Goal: Information Seeking & Learning: Learn about a topic

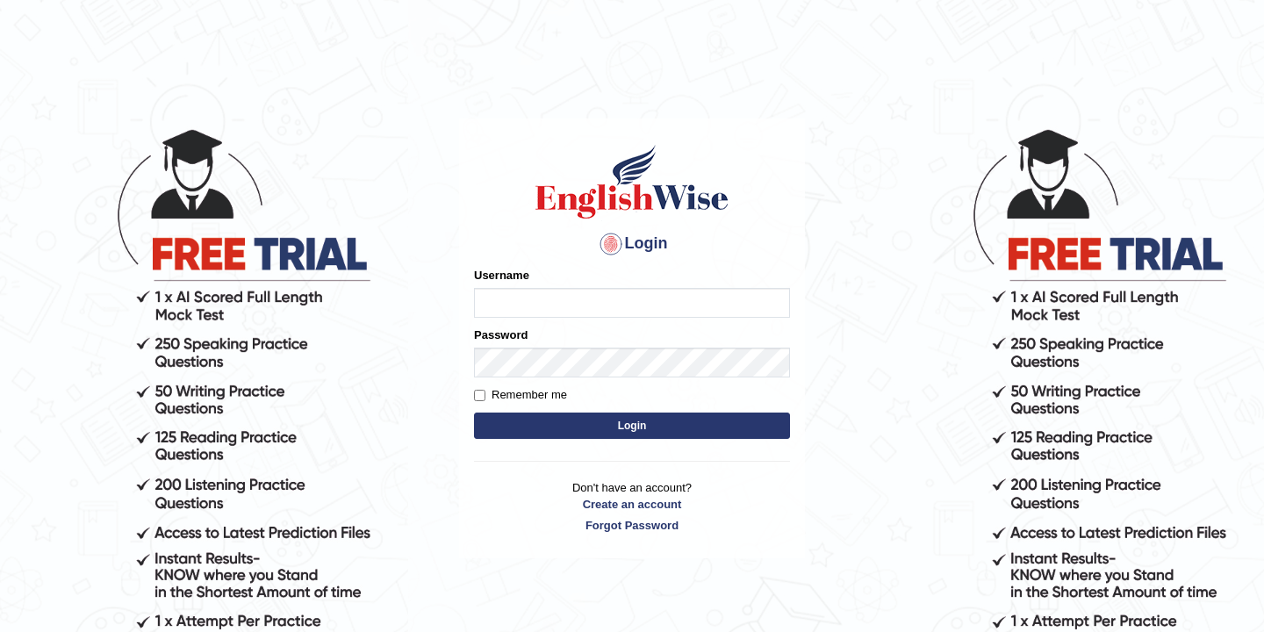
type input "bikramgurung_parramatta"
click at [422, 116] on body "Login Please fix the following errors: Username bikramgurung_parramatta Passwor…" at bounding box center [632, 379] width 1264 height 632
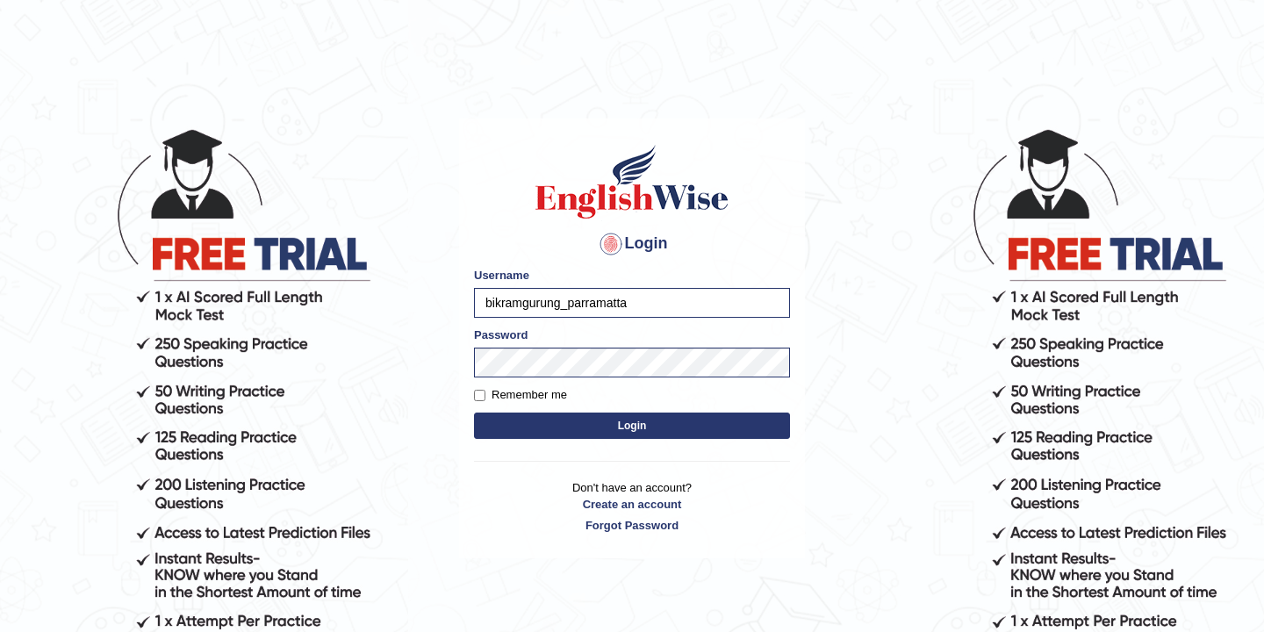
click at [626, 431] on button "Login" at bounding box center [632, 425] width 316 height 26
click at [638, 428] on button "Login" at bounding box center [632, 425] width 316 height 26
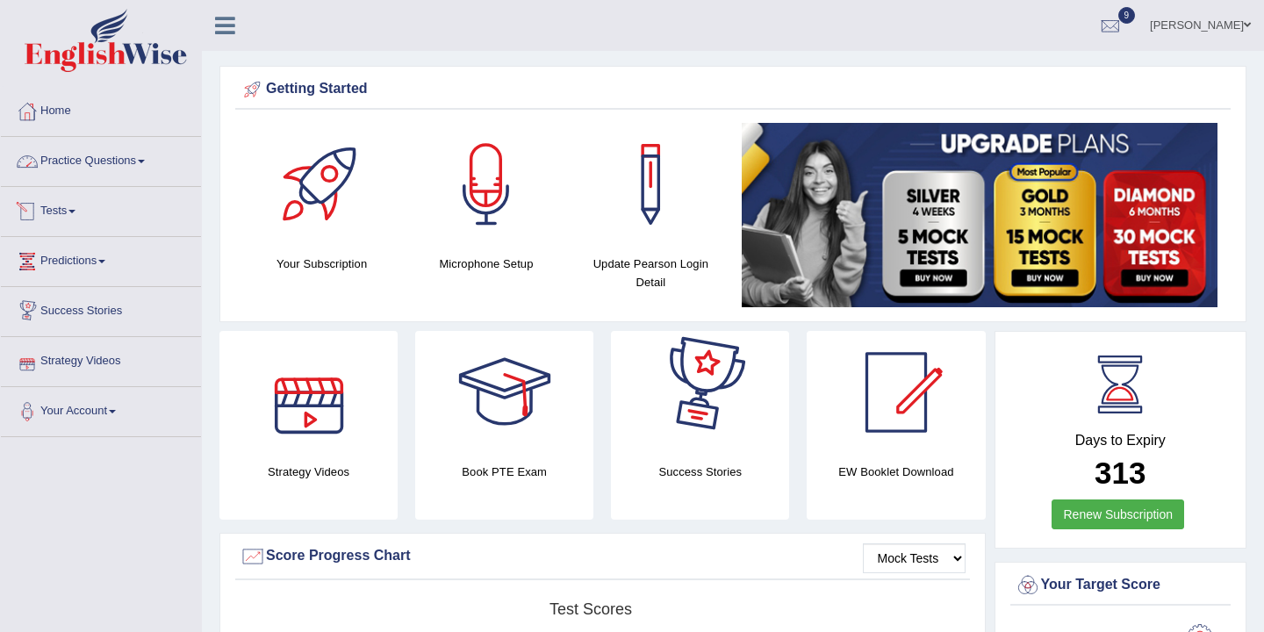
click at [152, 167] on link "Practice Questions" at bounding box center [101, 159] width 200 height 44
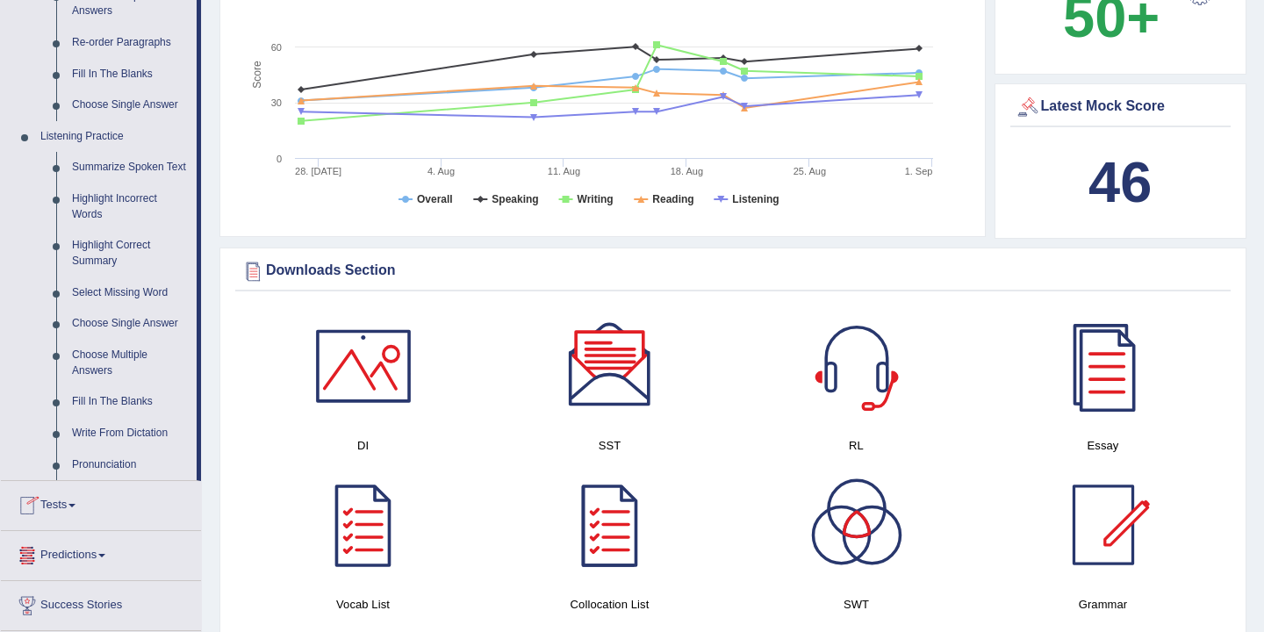
scroll to position [813, 0]
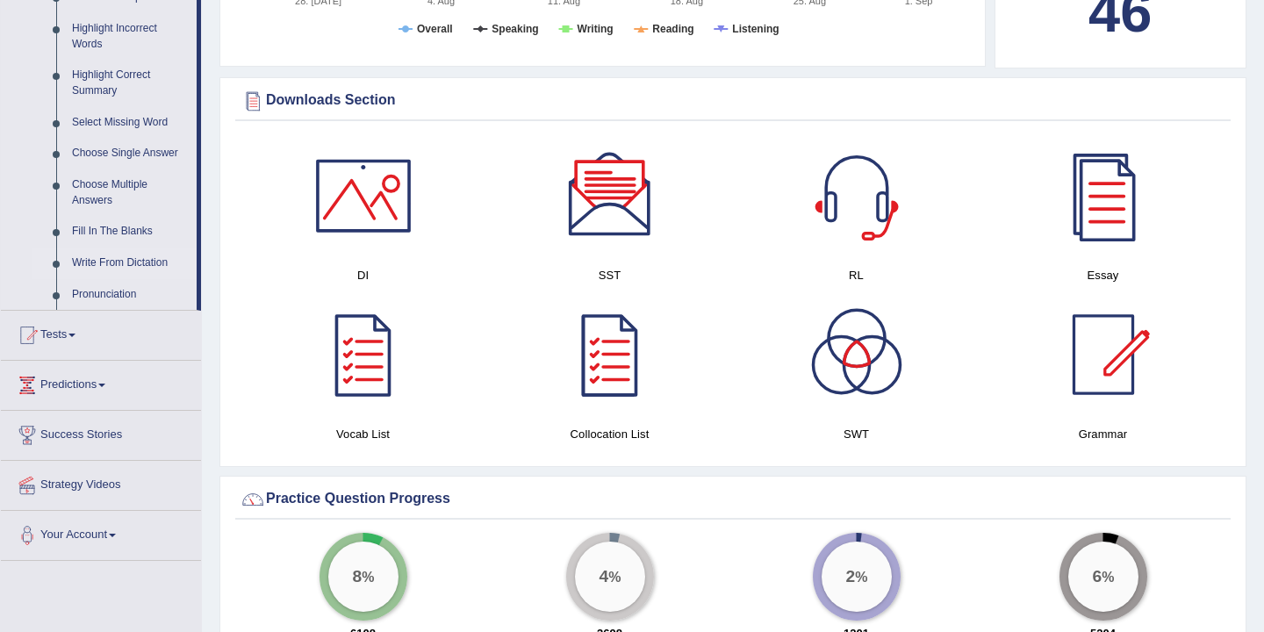
click at [142, 279] on link "Write From Dictation" at bounding box center [130, 263] width 132 height 32
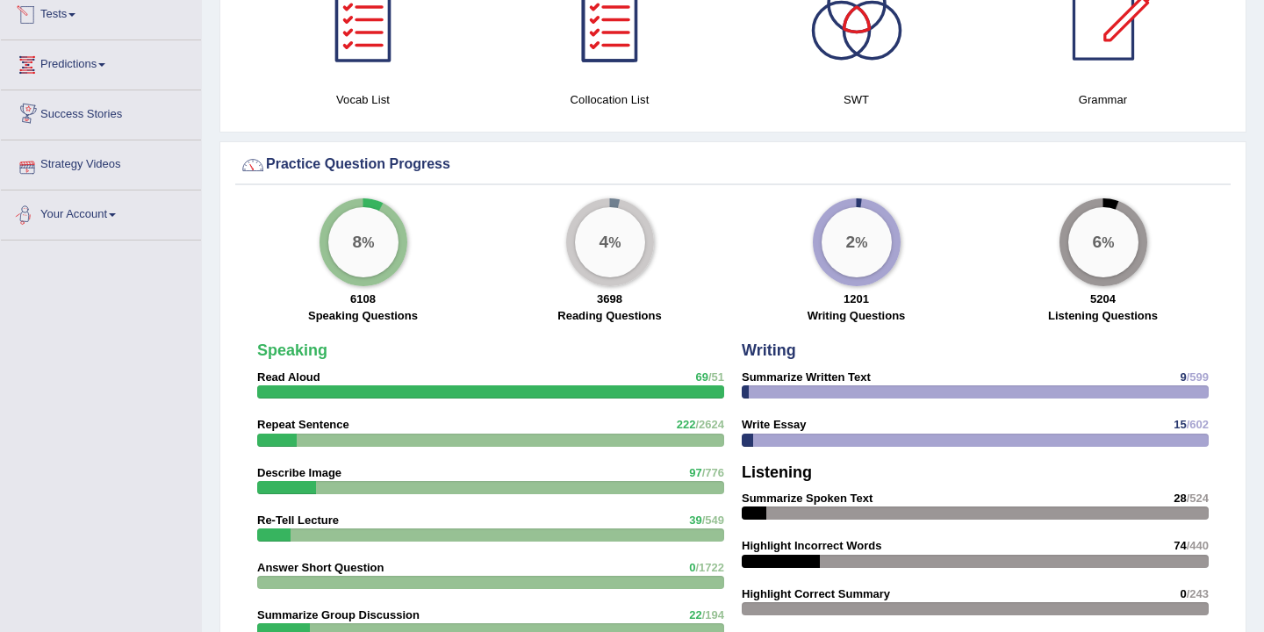
scroll to position [1047, 0]
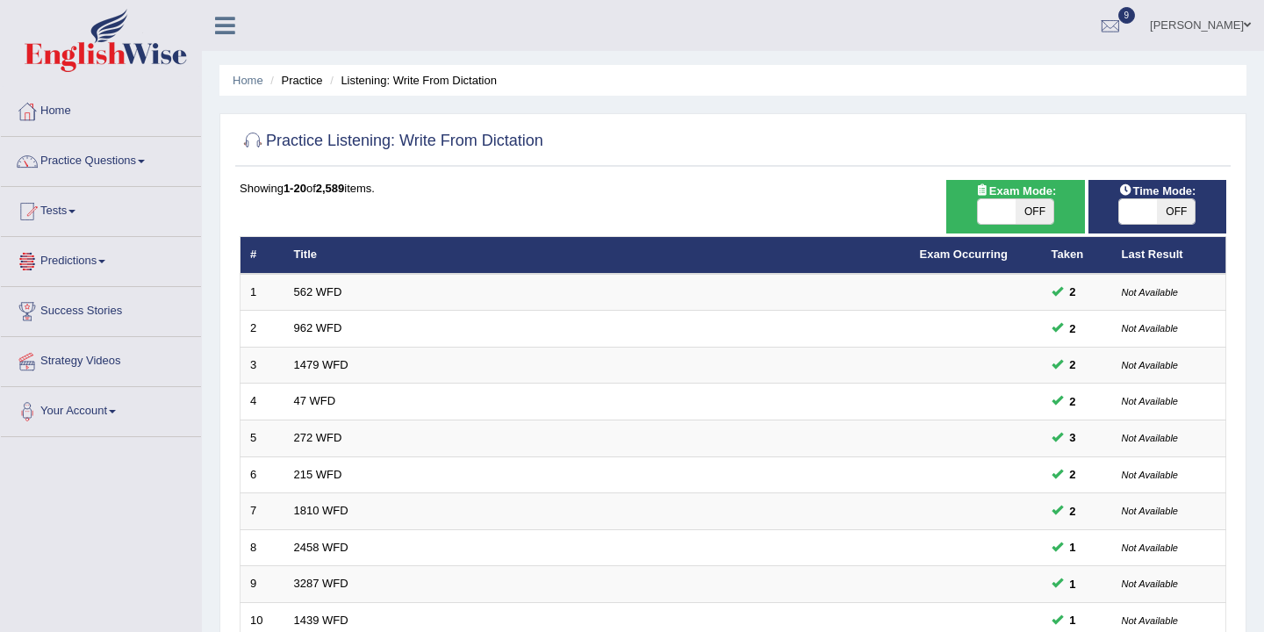
click at [1039, 210] on span "OFF" at bounding box center [1034, 211] width 38 height 25
checkbox input "true"
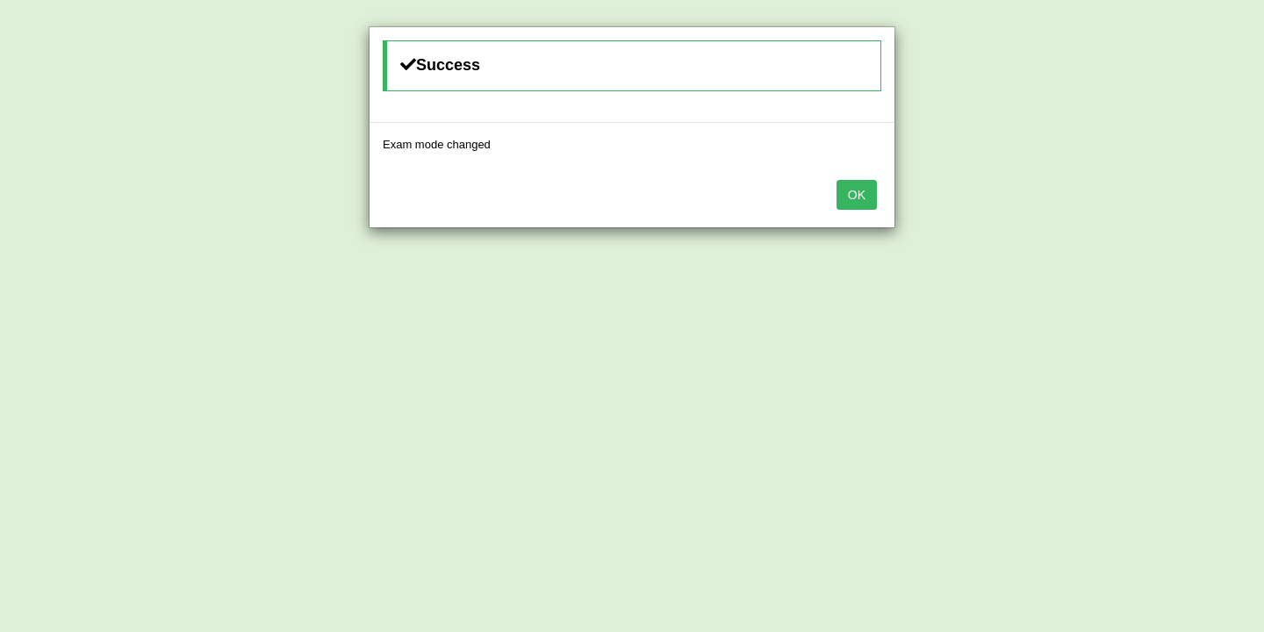
click at [859, 195] on button "OK" at bounding box center [856, 195] width 40 height 30
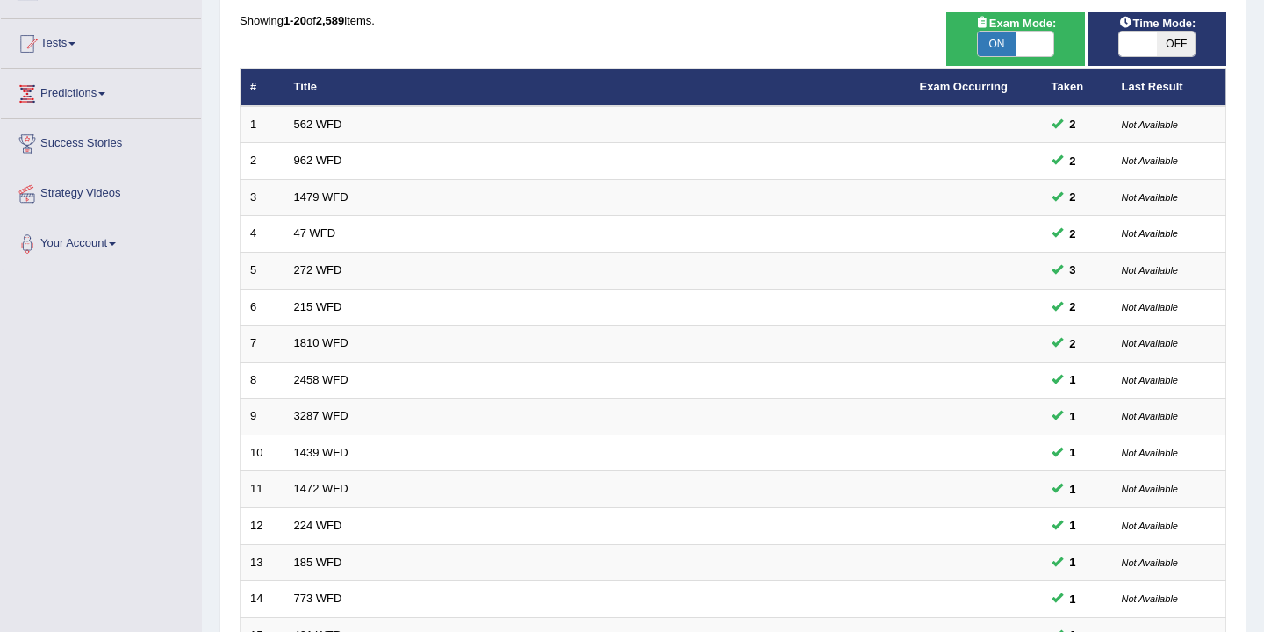
scroll to position [283, 0]
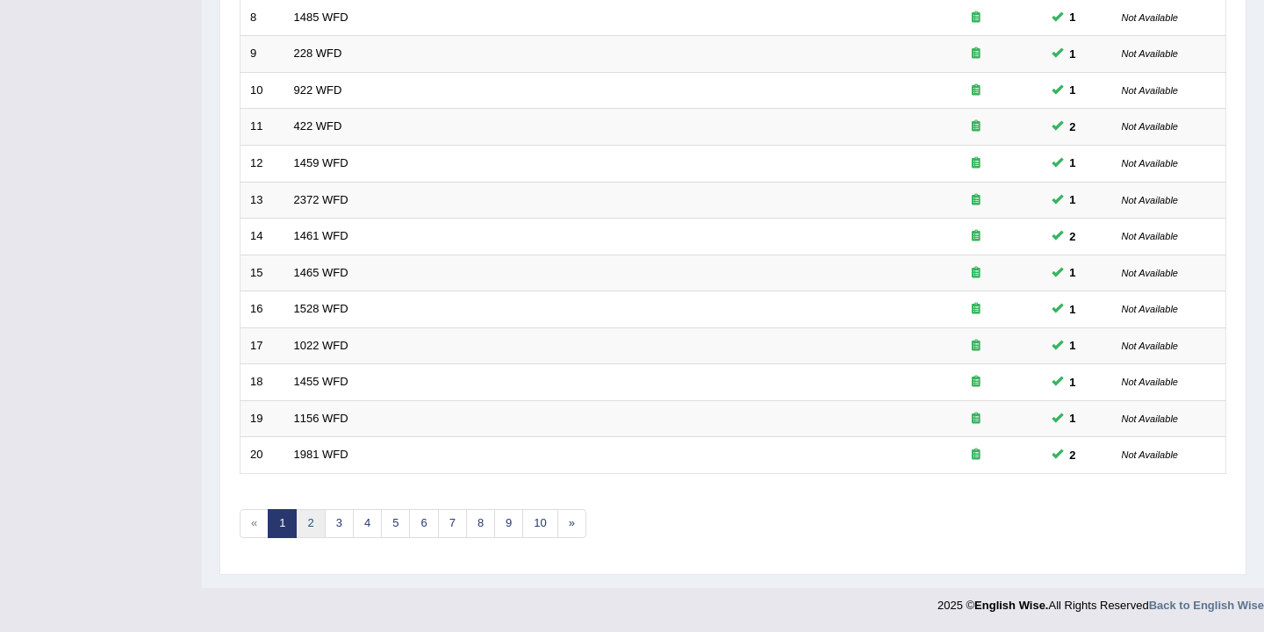
click at [310, 527] on link "2" at bounding box center [310, 523] width 29 height 29
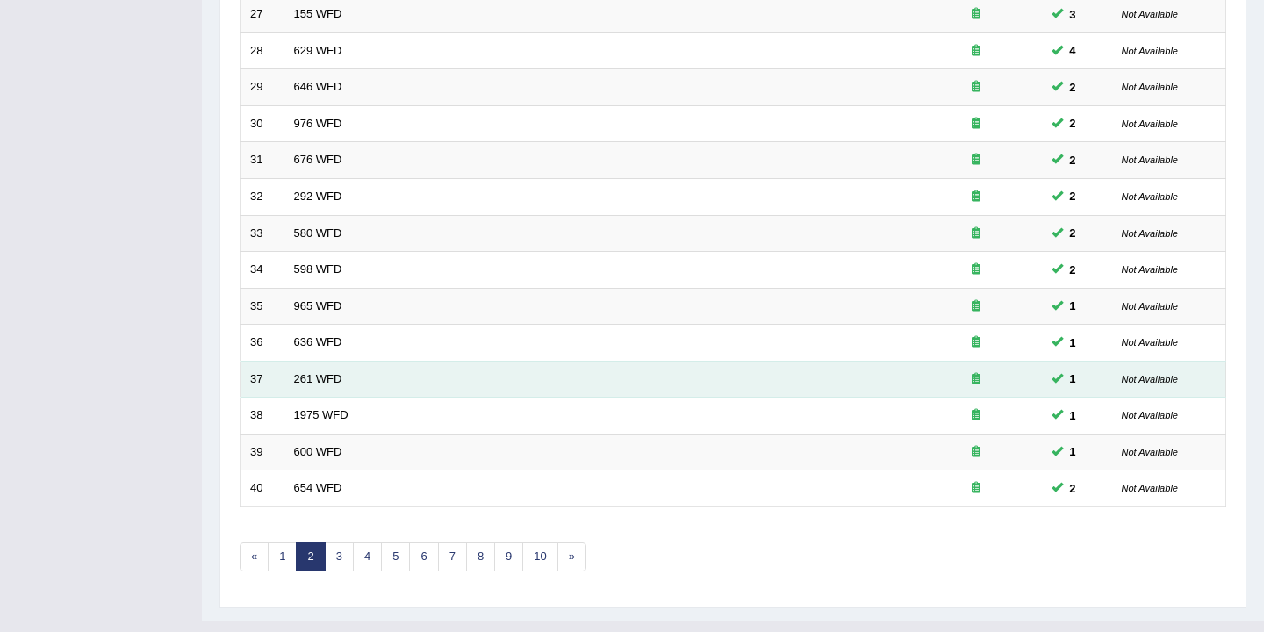
scroll to position [530, 0]
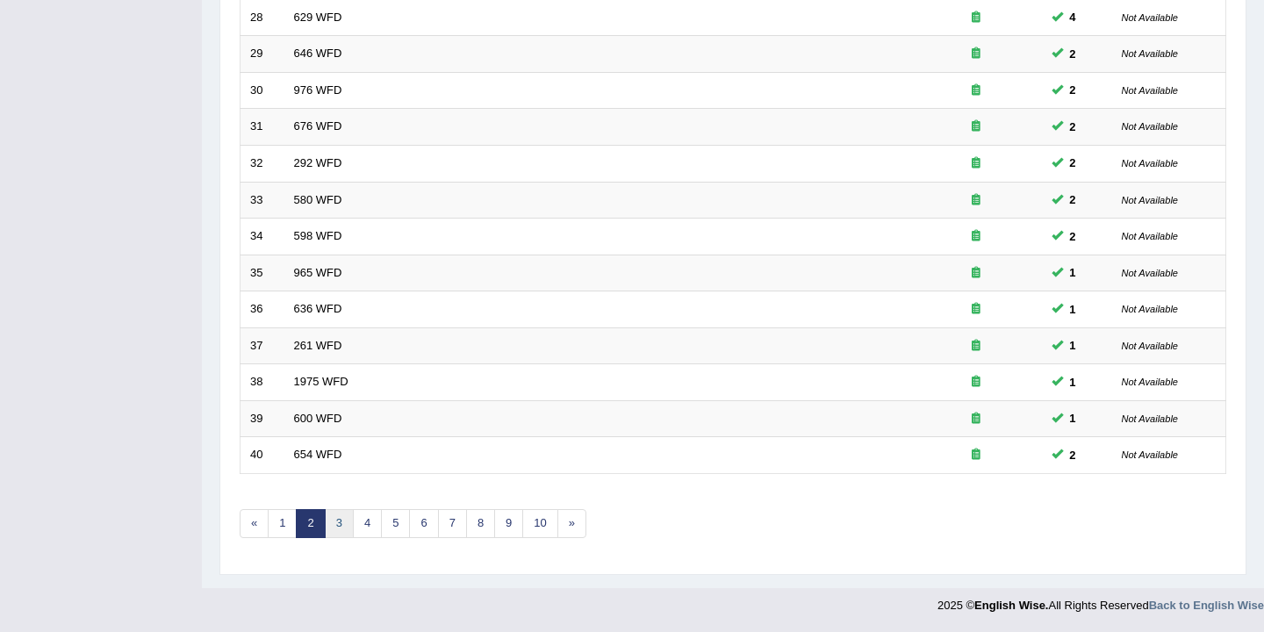
click at [339, 528] on link "3" at bounding box center [339, 523] width 29 height 29
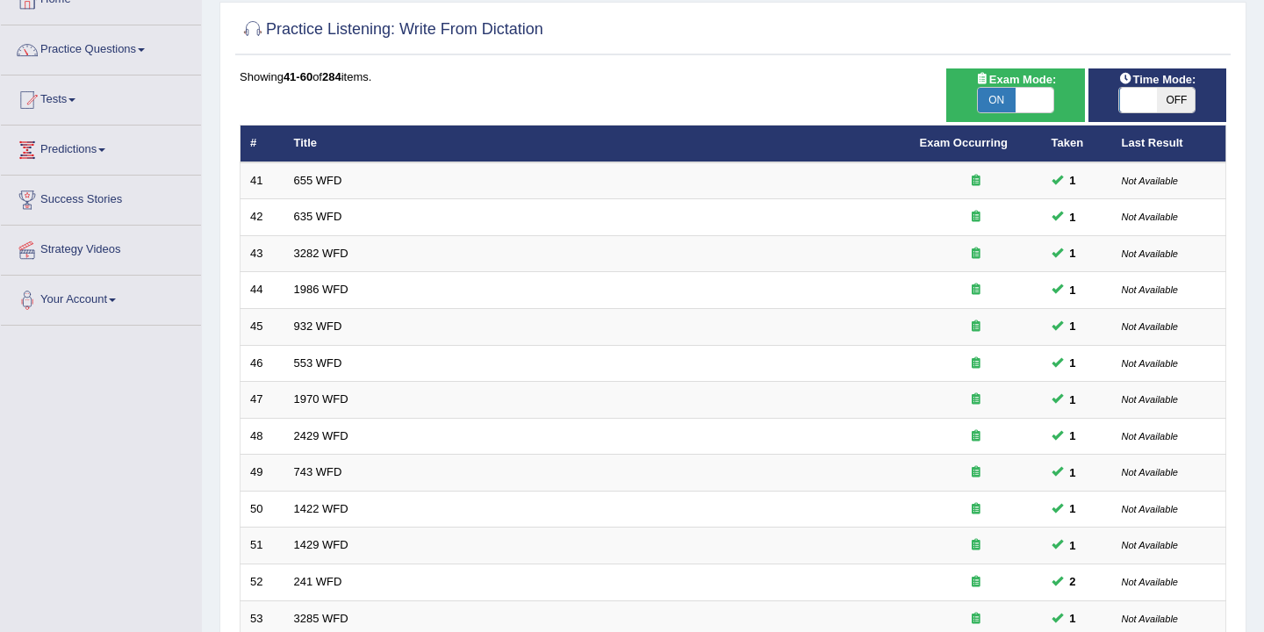
scroll to position [530, 0]
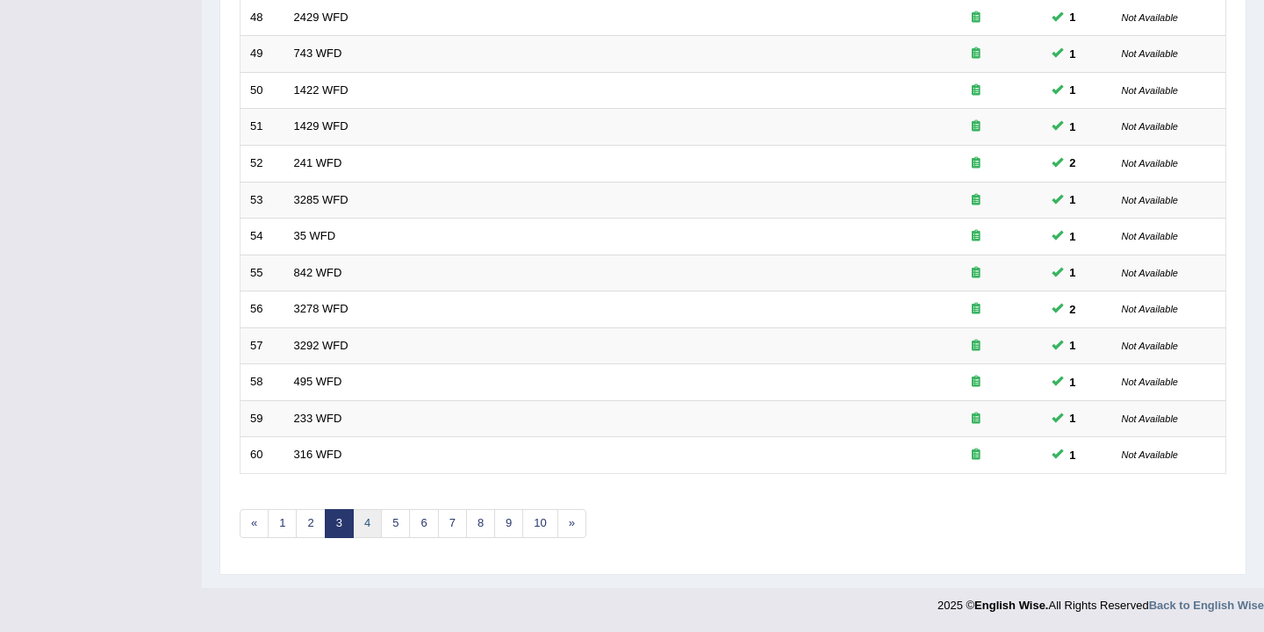
click at [368, 529] on link "4" at bounding box center [367, 523] width 29 height 29
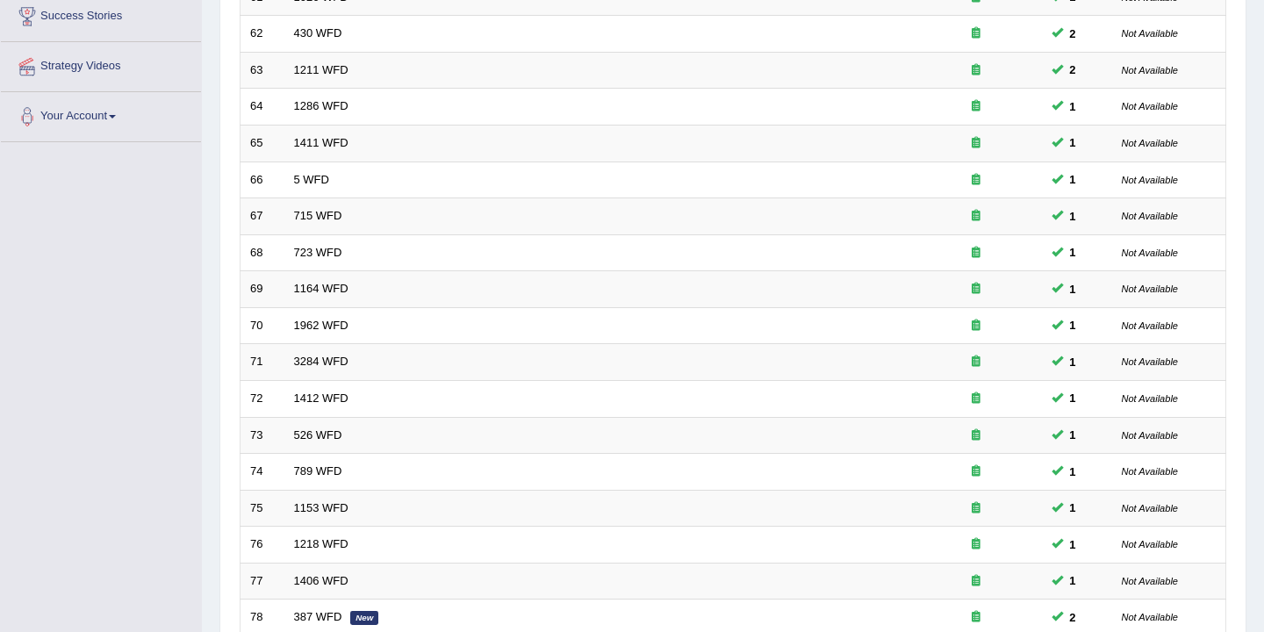
scroll to position [530, 0]
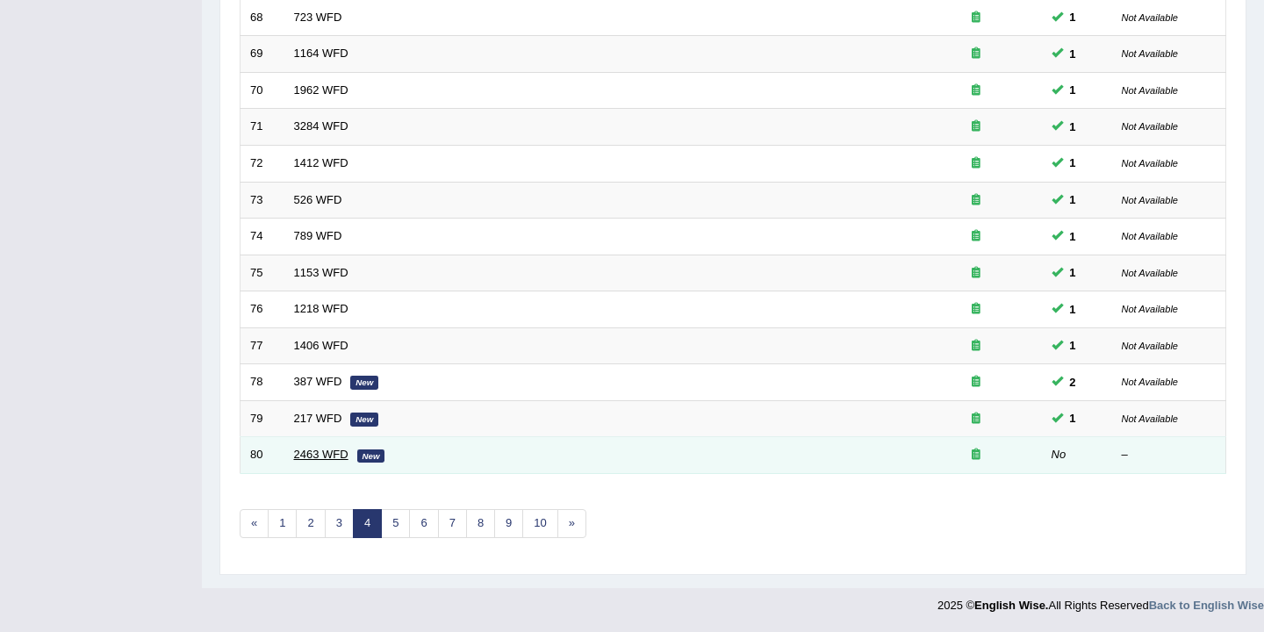
click at [314, 455] on link "2463 WFD" at bounding box center [321, 453] width 54 height 13
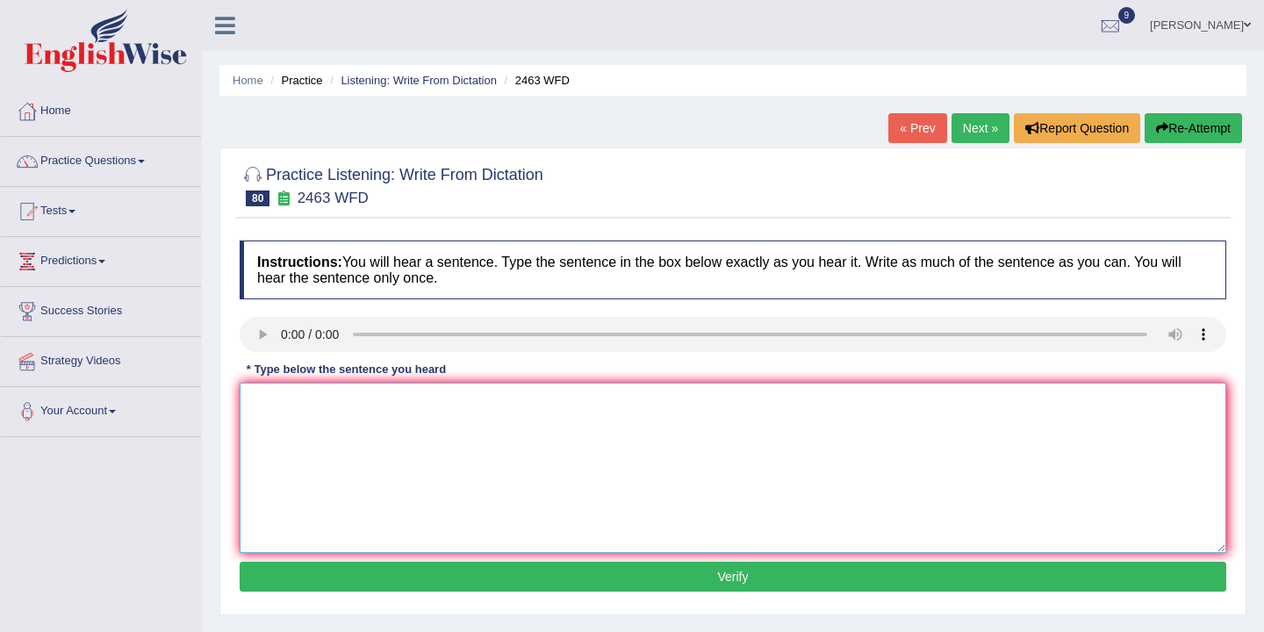
click at [272, 401] on textarea at bounding box center [733, 468] width 986 height 170
type textarea "o"
click at [389, 402] on textarea "Optional toturiol are offer final tram tream." at bounding box center [733, 468] width 986 height 170
click at [362, 404] on textarea "Optional toturiol are offer a final tram tream." at bounding box center [733, 468] width 986 height 170
click at [477, 404] on textarea "Optional toturiol are the offer a final tram tream." at bounding box center [733, 468] width 986 height 170
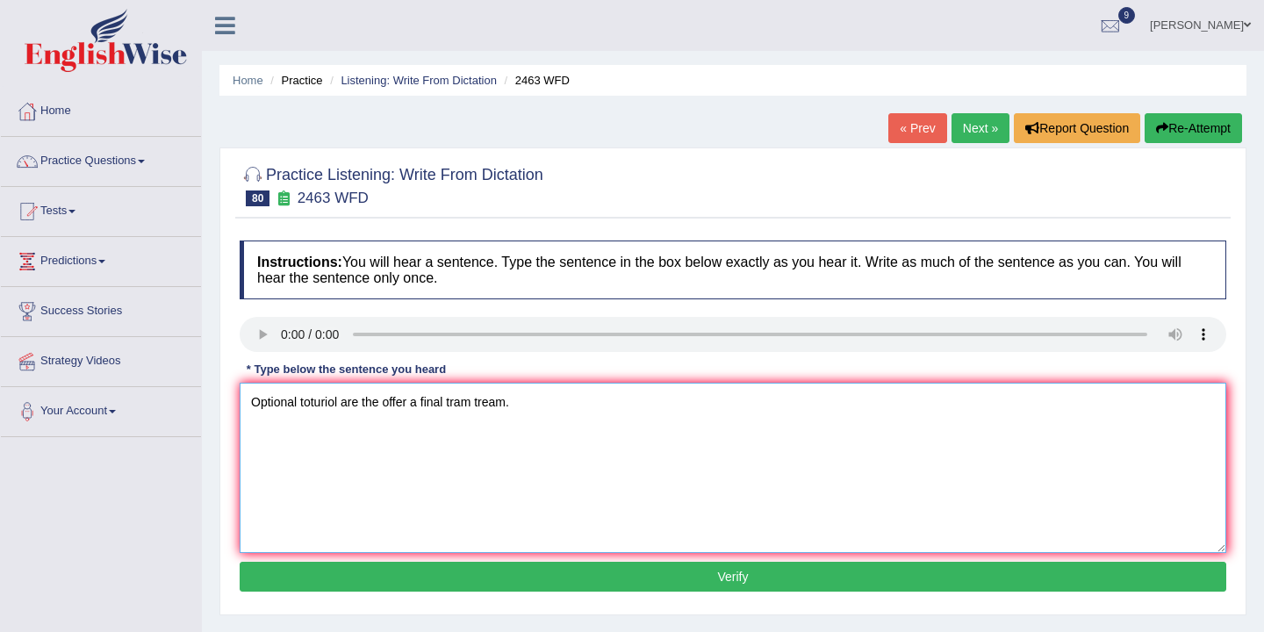
click at [446, 404] on textarea "Optional toturiol are the offer a final tram tream." at bounding box center [733, 468] width 986 height 170
click at [536, 412] on textarea "Optional toturiol are the offer a final is tram tream." at bounding box center [733, 468] width 986 height 170
type textarea "Optional toturiol are the offer a final is tram tream."
click at [643, 572] on button "Verify" at bounding box center [733, 577] width 986 height 30
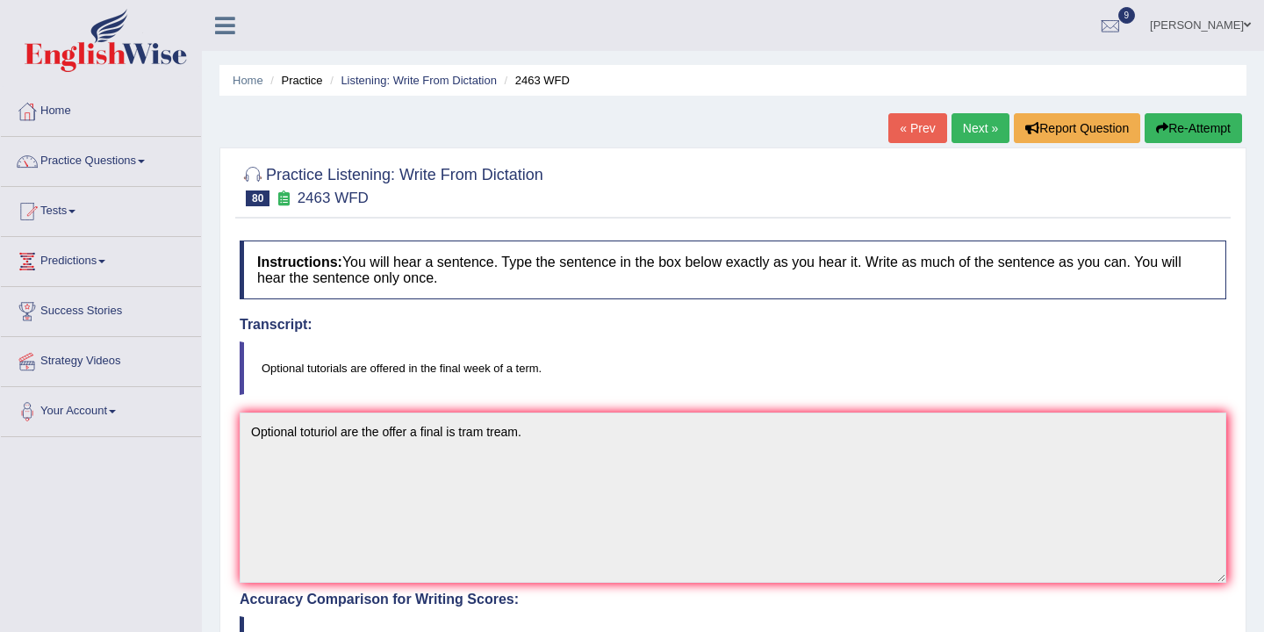
click at [969, 134] on link "Next »" at bounding box center [980, 128] width 58 height 30
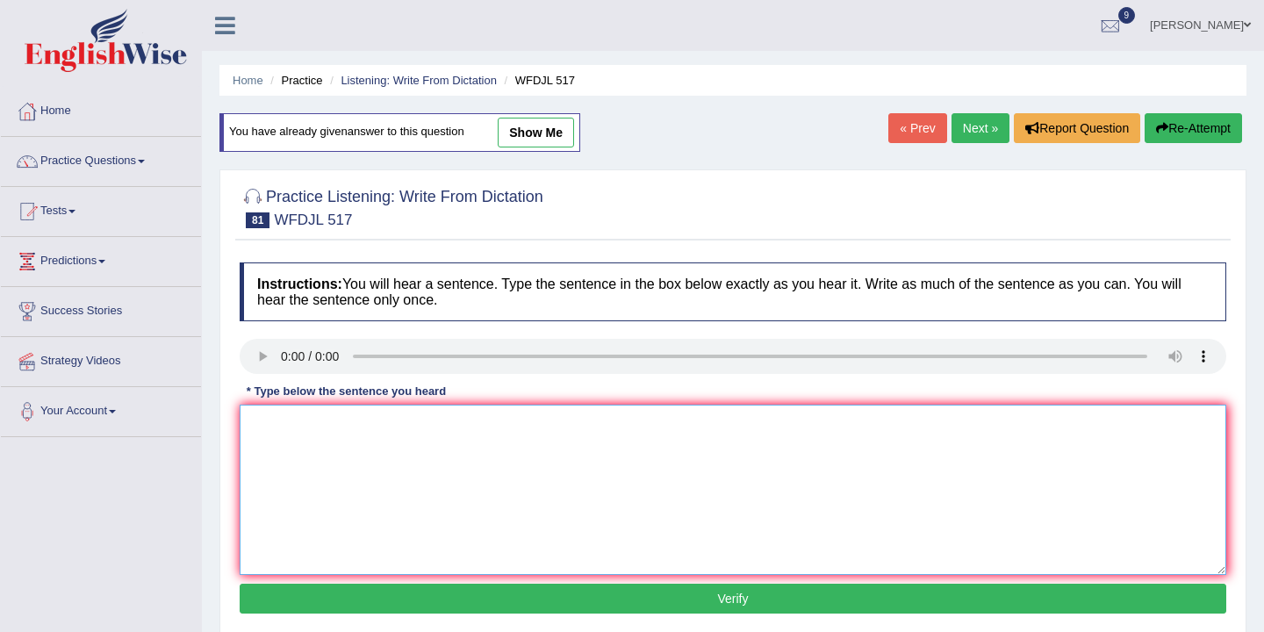
click at [283, 420] on textarea at bounding box center [733, 490] width 986 height 170
type textarea "Extension extensive is only aviable understandred standred."
click at [703, 591] on button "Verify" at bounding box center [733, 599] width 986 height 30
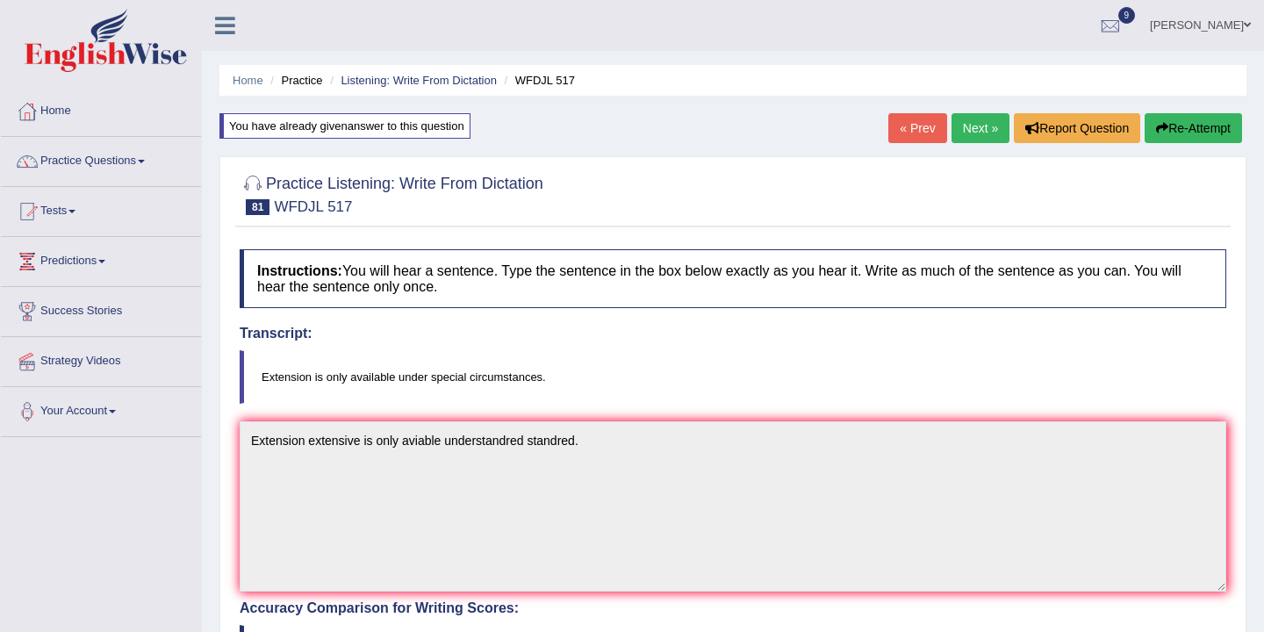
click at [975, 127] on link "Next »" at bounding box center [980, 128] width 58 height 30
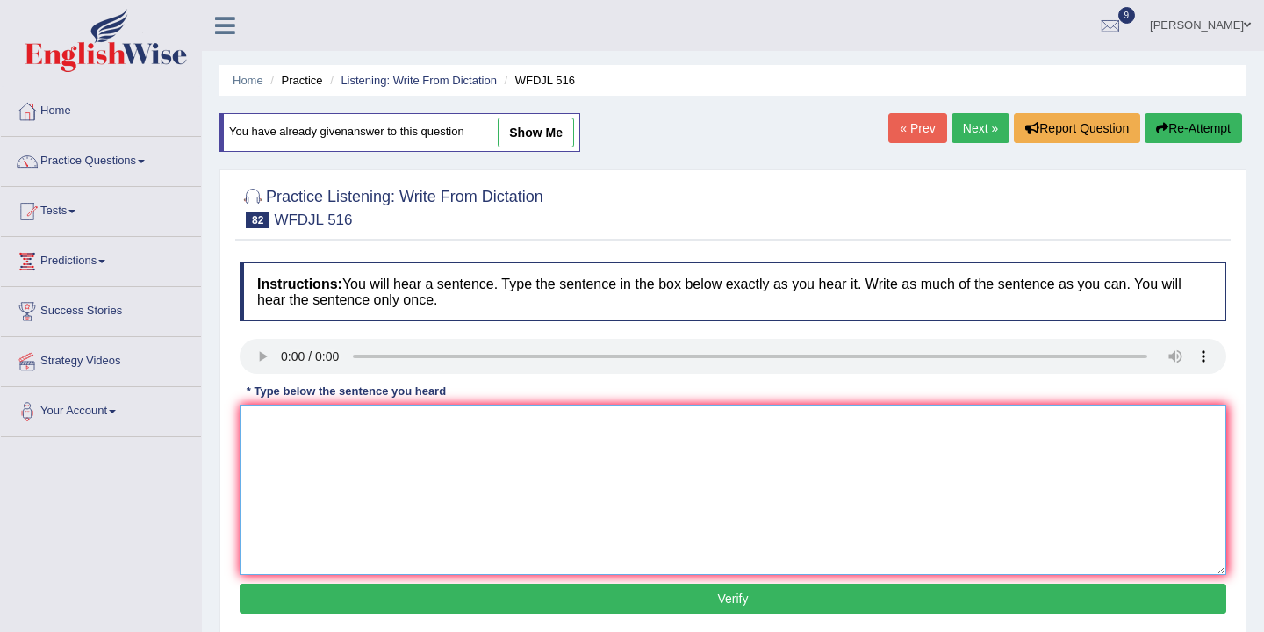
click at [267, 426] on textarea at bounding box center [733, 490] width 986 height 170
type textarea "I"
type textarea "R"
type textarea "The professor joining joing the faculty."
click at [732, 601] on button "Verify" at bounding box center [733, 599] width 986 height 30
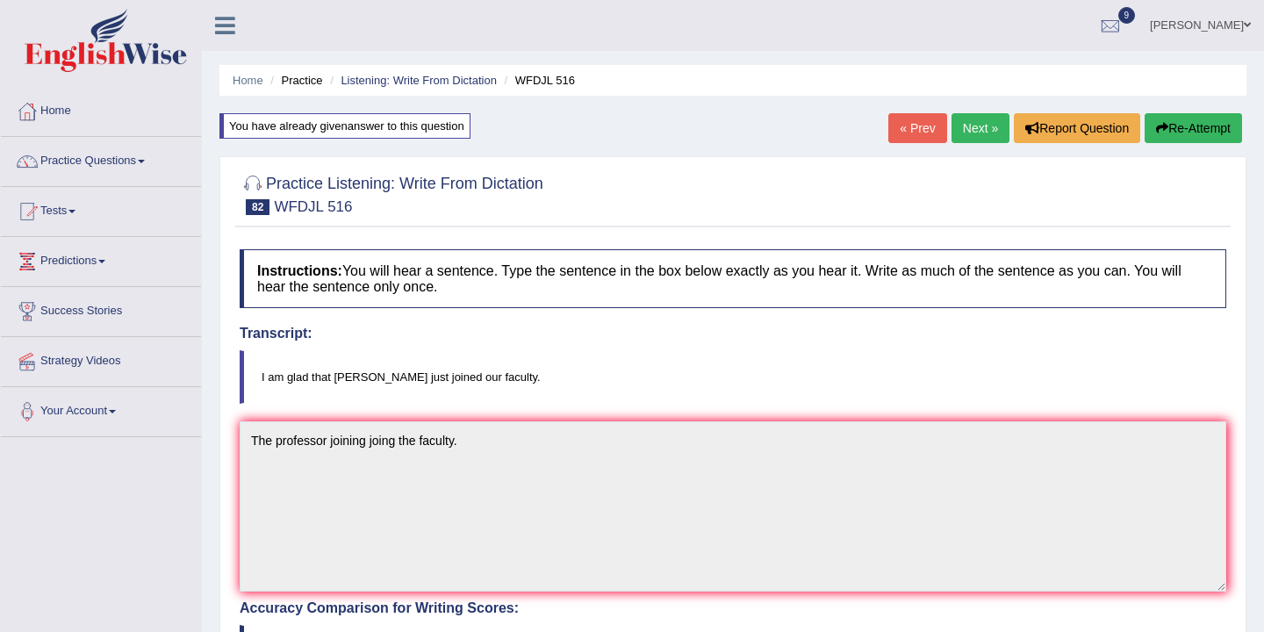
click at [978, 131] on link "Next »" at bounding box center [980, 128] width 58 height 30
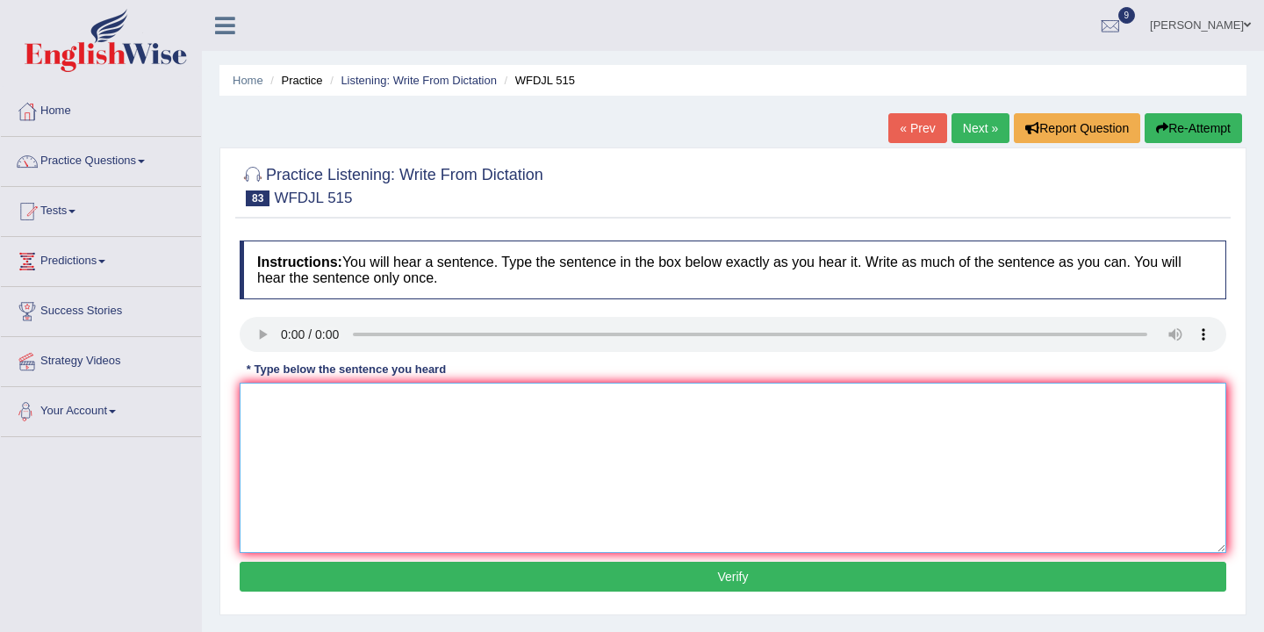
click at [262, 404] on textarea at bounding box center [733, 468] width 986 height 170
click at [361, 411] on textarea "Tomarrow has been cancel the lecture power cut" at bounding box center [733, 468] width 986 height 170
click at [459, 403] on textarea "Tomarrow has was cancel the lecture power cut" at bounding box center [733, 468] width 986 height 170
click at [608, 420] on textarea "Tomarrow has was cancel the lecture due to the power cut" at bounding box center [733, 468] width 986 height 170
type textarea "Tomarrow has was cancel the lecture due to the power cut."
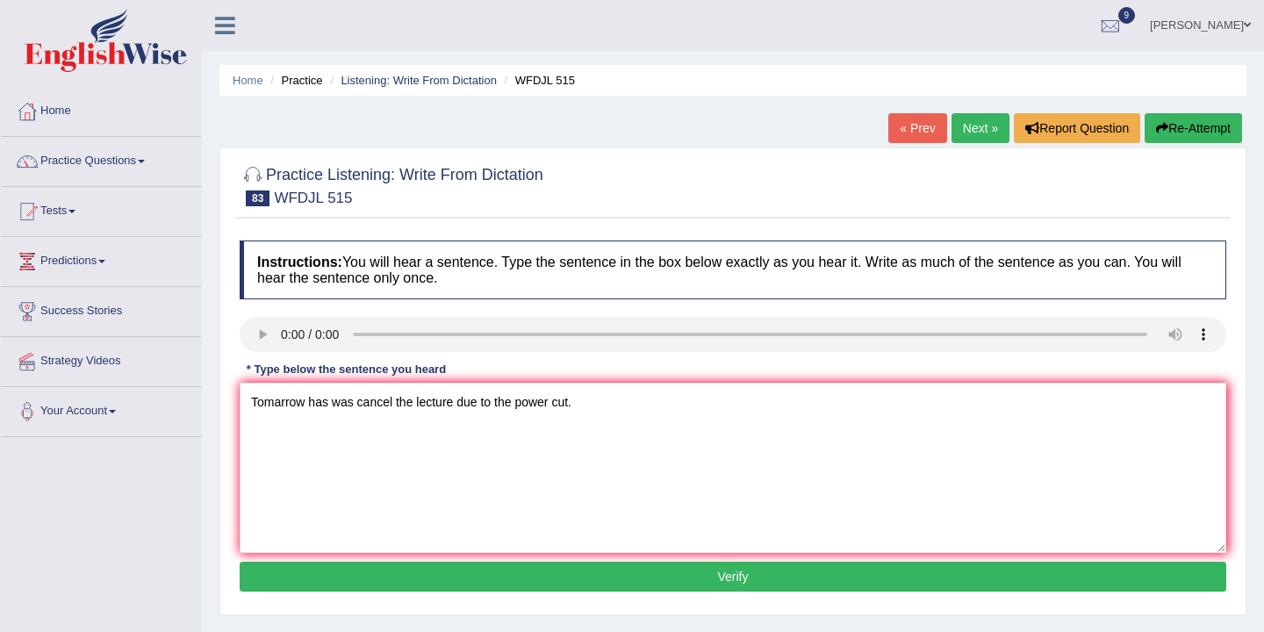
click at [689, 573] on button "Verify" at bounding box center [733, 577] width 986 height 30
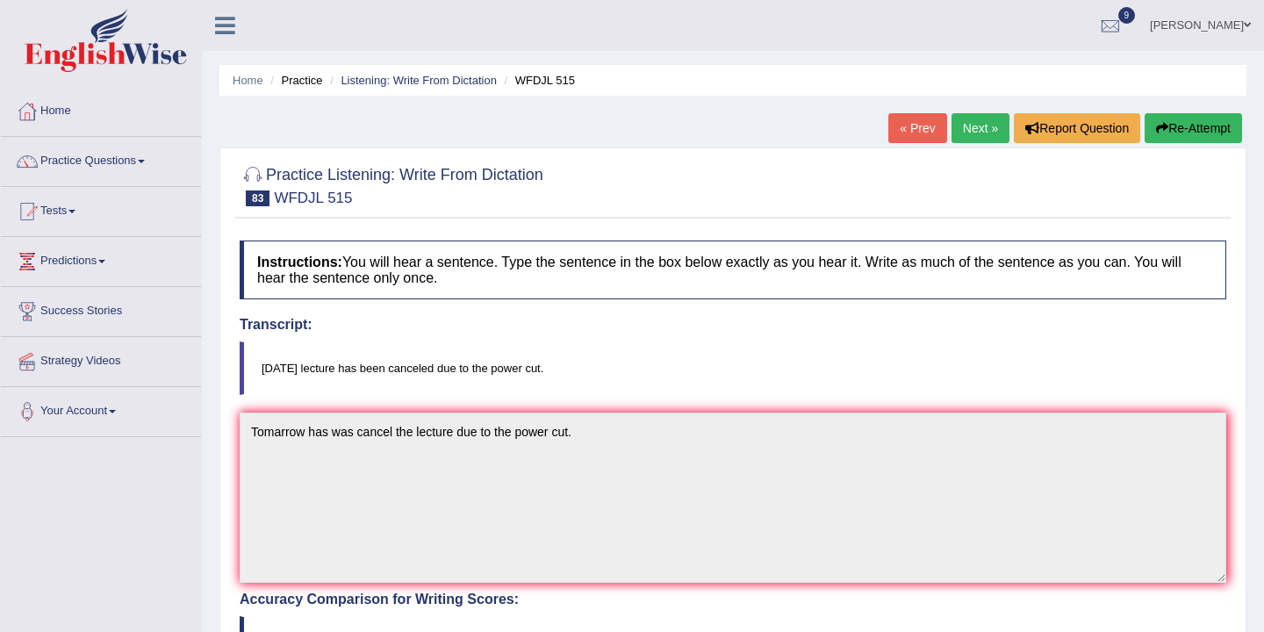
click at [972, 129] on link "Next »" at bounding box center [980, 128] width 58 height 30
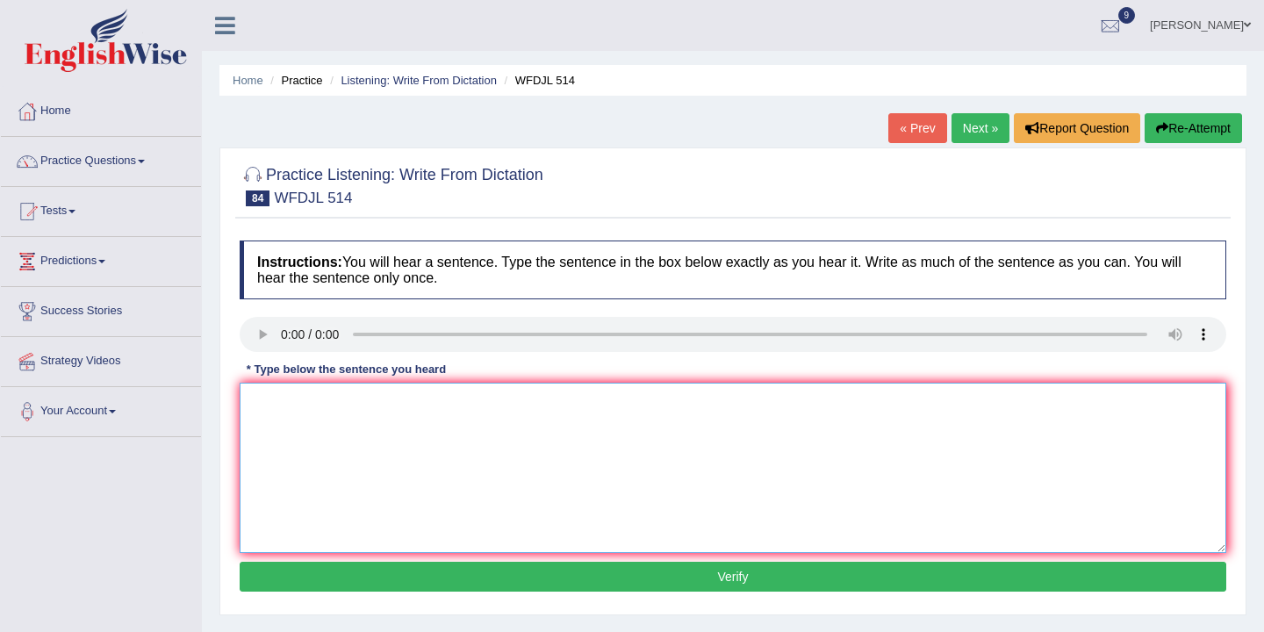
click at [258, 392] on textarea at bounding box center [733, 468] width 986 height 170
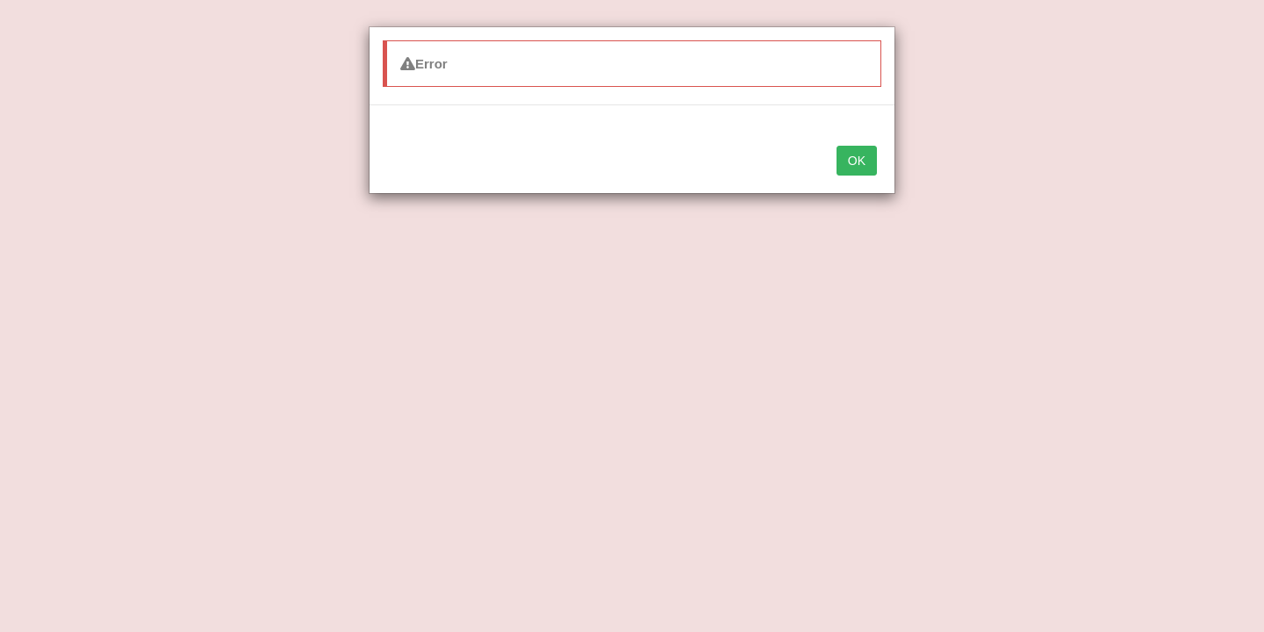
click at [856, 161] on button "OK" at bounding box center [856, 161] width 40 height 30
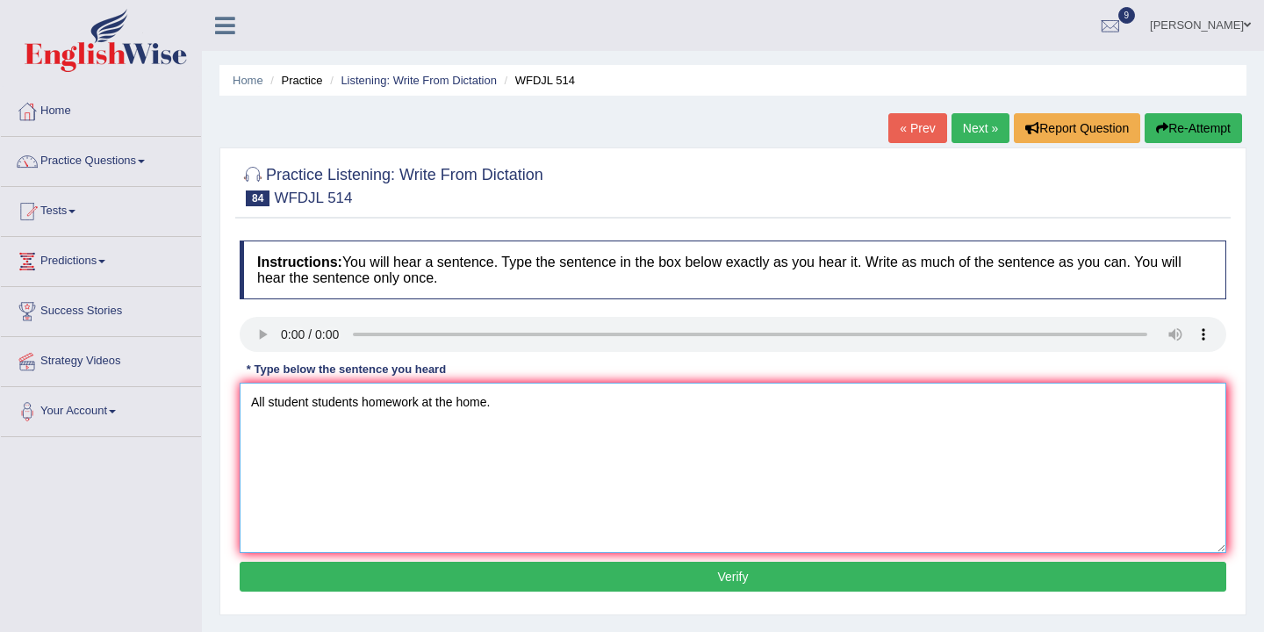
click at [265, 405] on textarea "All student students homework at the home." at bounding box center [733, 468] width 986 height 170
click at [382, 403] on textarea "All the student students homework at the home." at bounding box center [733, 468] width 986 height 170
click at [634, 408] on textarea "All the student students a homework at the home." at bounding box center [733, 468] width 986 height 170
type textarea "All the student students a homework at the home."
click at [669, 576] on button "Verify" at bounding box center [733, 577] width 986 height 30
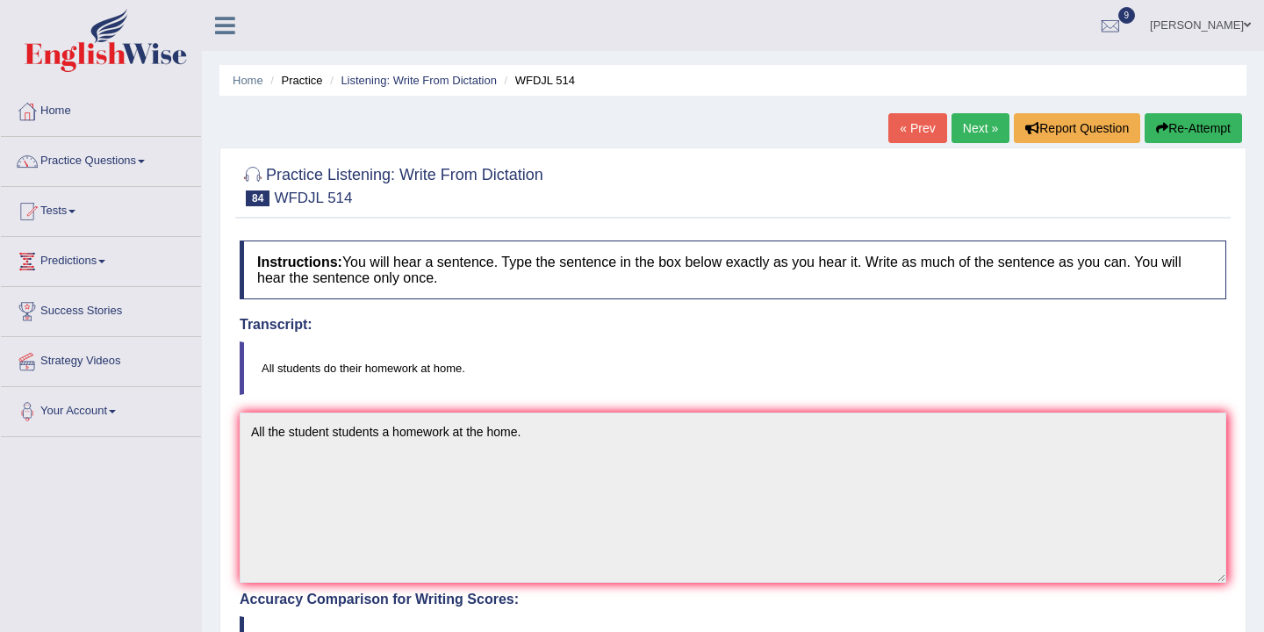
click at [966, 129] on link "Next »" at bounding box center [980, 128] width 58 height 30
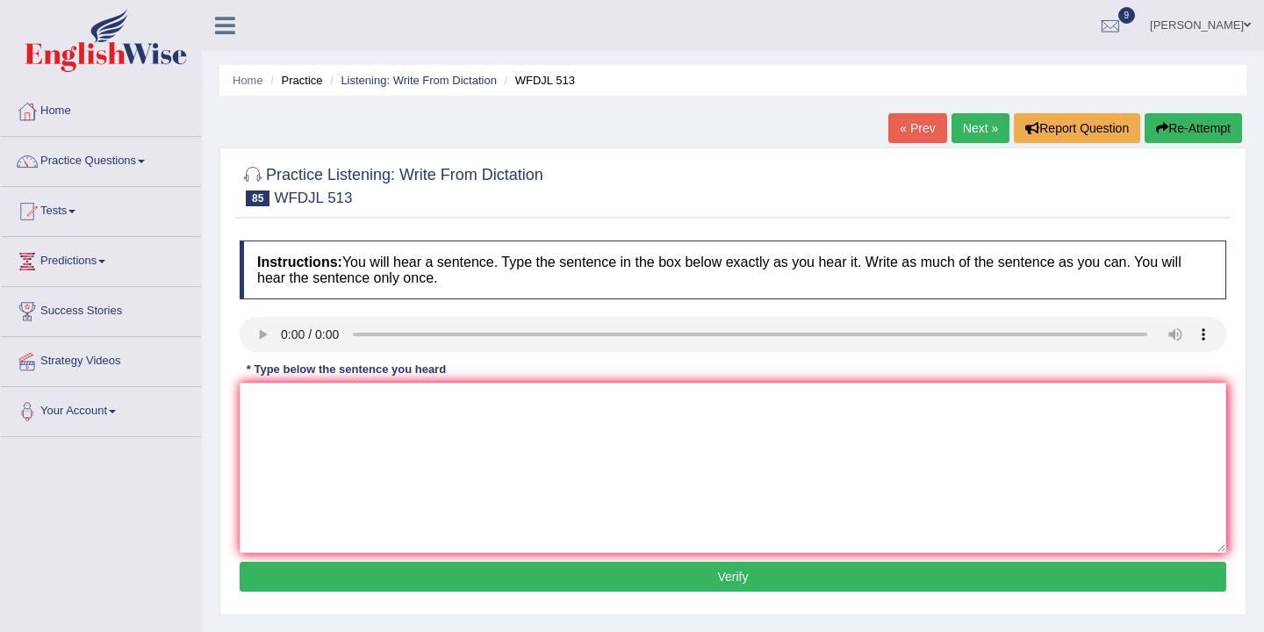
click at [966, 129] on link "Next »" at bounding box center [980, 128] width 58 height 30
click at [256, 393] on textarea at bounding box center [733, 468] width 986 height 170
click at [485, 404] on textarea "It is a national Nationals training system is good things thing." at bounding box center [733, 468] width 986 height 170
type textarea "It is a national Nationals training system is a good things thing."
click at [701, 580] on button "Verify" at bounding box center [733, 577] width 986 height 30
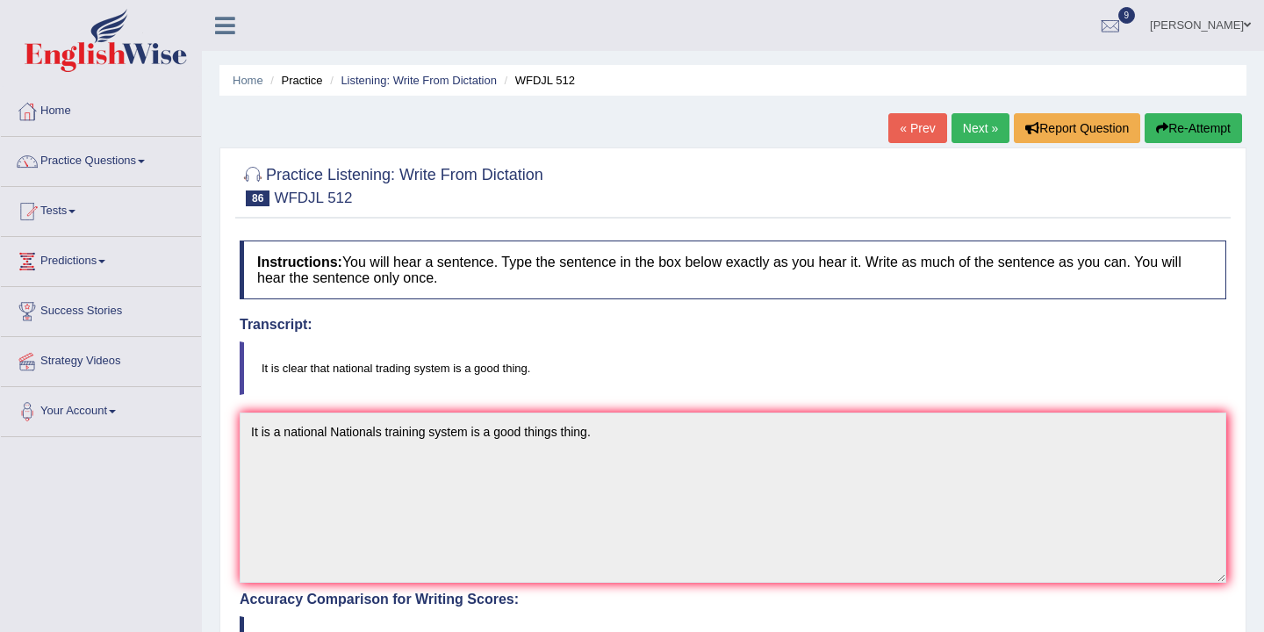
click at [969, 127] on link "Next »" at bounding box center [980, 128] width 58 height 30
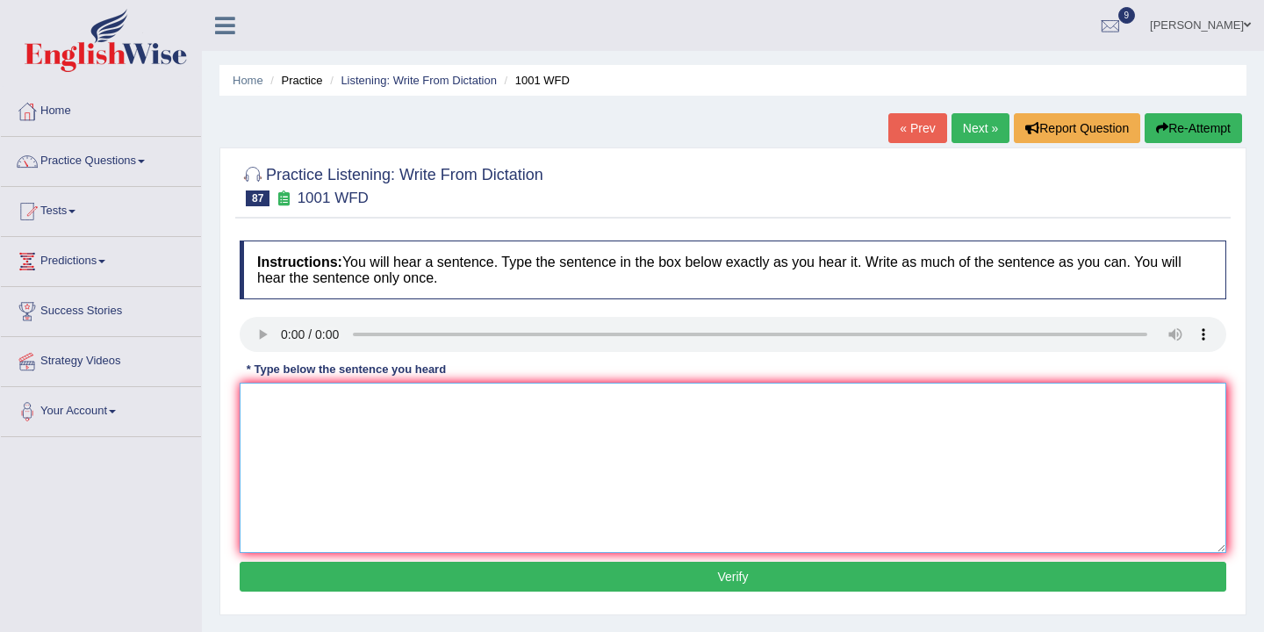
click at [287, 404] on textarea at bounding box center [733, 468] width 986 height 170
click at [404, 405] on textarea "Most of the lecture lectures become of the late" at bounding box center [733, 468] width 986 height 170
click at [283, 405] on textarea "Most of the lecture lectures begin become of the late" at bounding box center [733, 468] width 986 height 170
click at [602, 414] on textarea "Most must of the lecture lectures begin become of the late" at bounding box center [733, 468] width 986 height 170
type textarea "Most must of the lecture lectures begin become of the late."
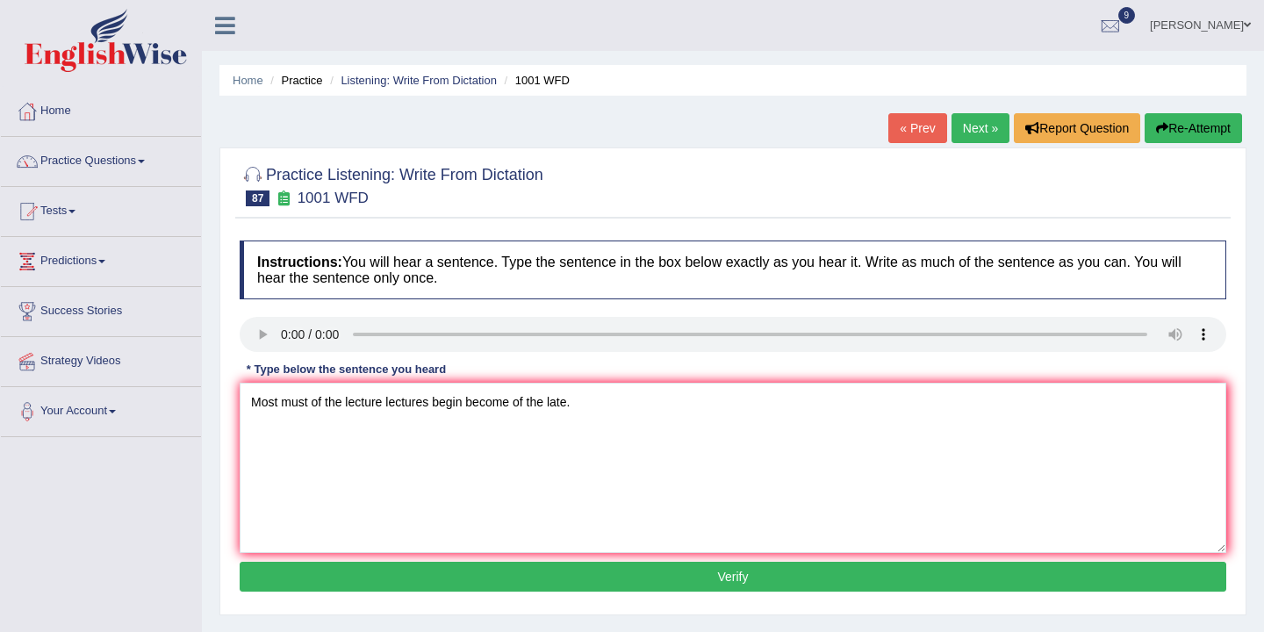
click at [543, 574] on button "Verify" at bounding box center [733, 577] width 986 height 30
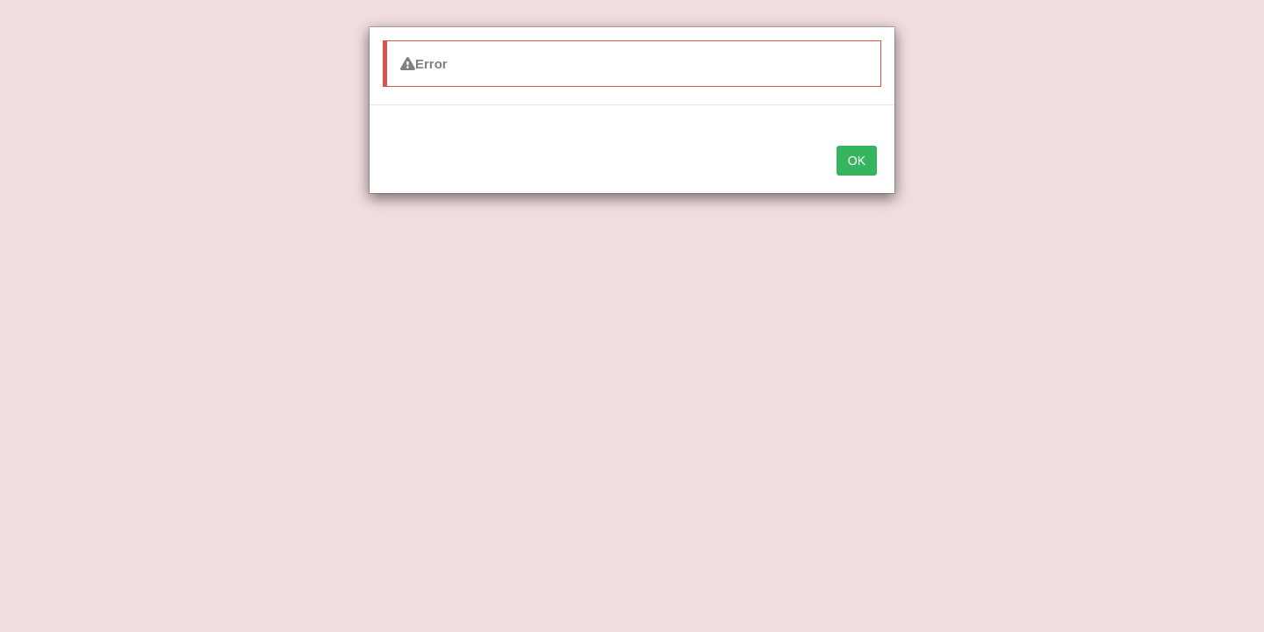
click at [858, 169] on button "OK" at bounding box center [856, 161] width 40 height 30
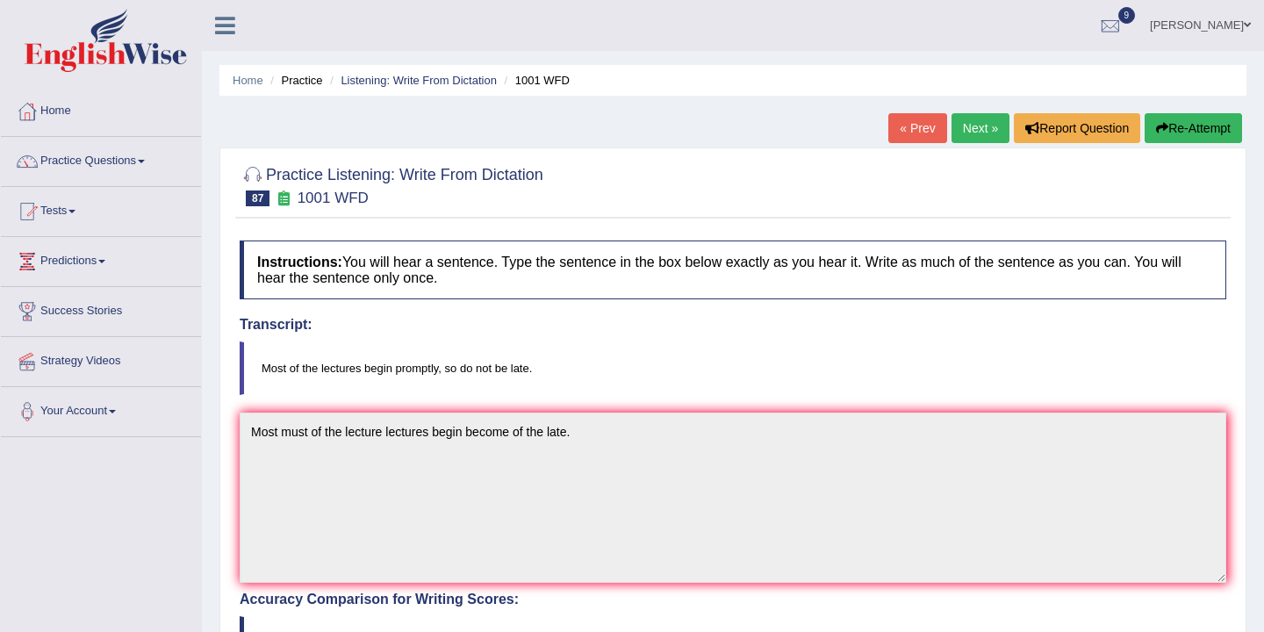
click at [980, 125] on link "Next »" at bounding box center [980, 128] width 58 height 30
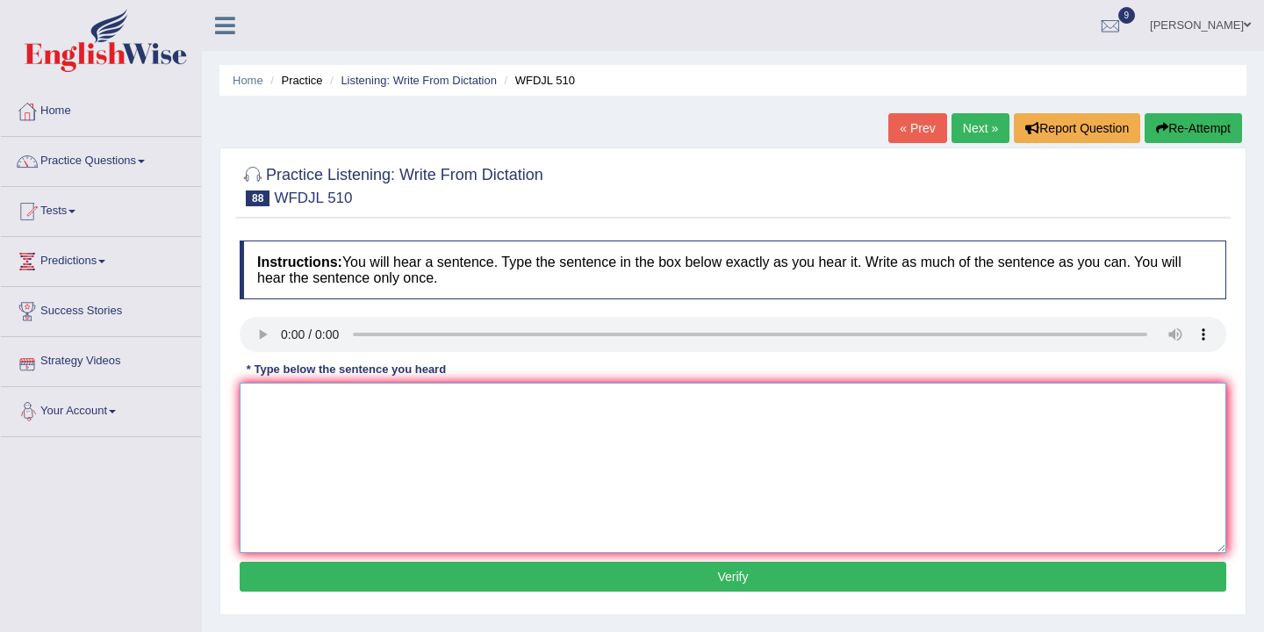
click at [285, 398] on textarea at bounding box center [733, 468] width 986 height 170
type textarea "Tutrial tutorial is a casual is final finals of the term."
click at [637, 576] on button "Verify" at bounding box center [733, 577] width 986 height 30
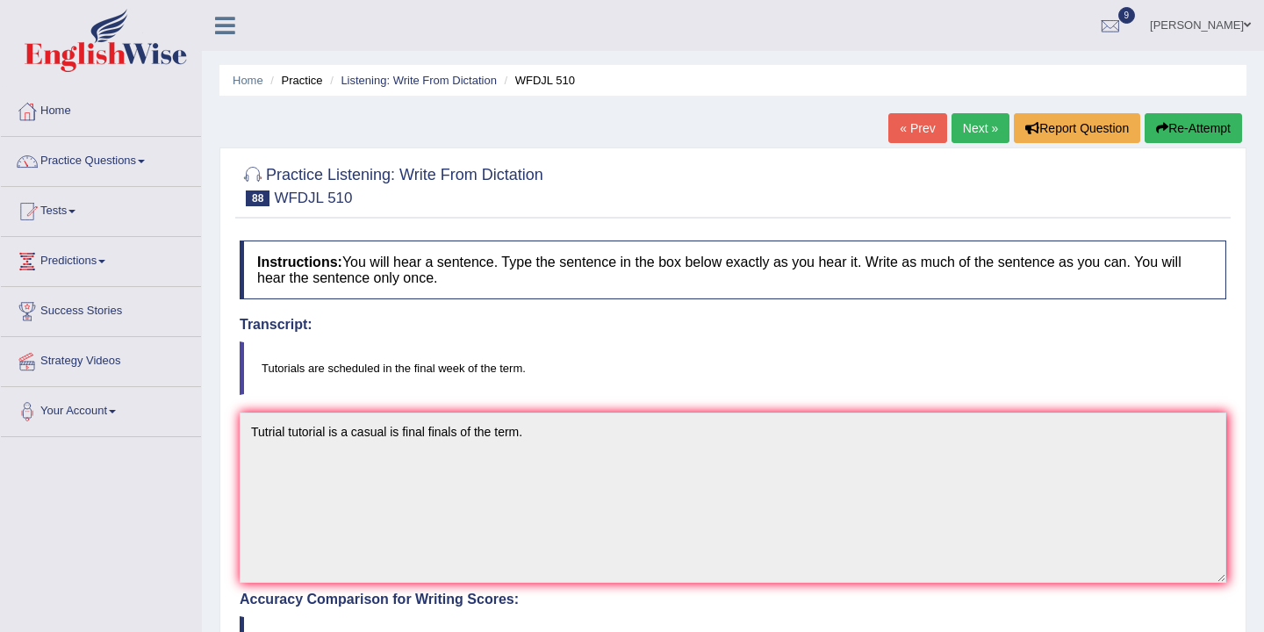
click at [1183, 132] on button "Re-Attempt" at bounding box center [1192, 128] width 97 height 30
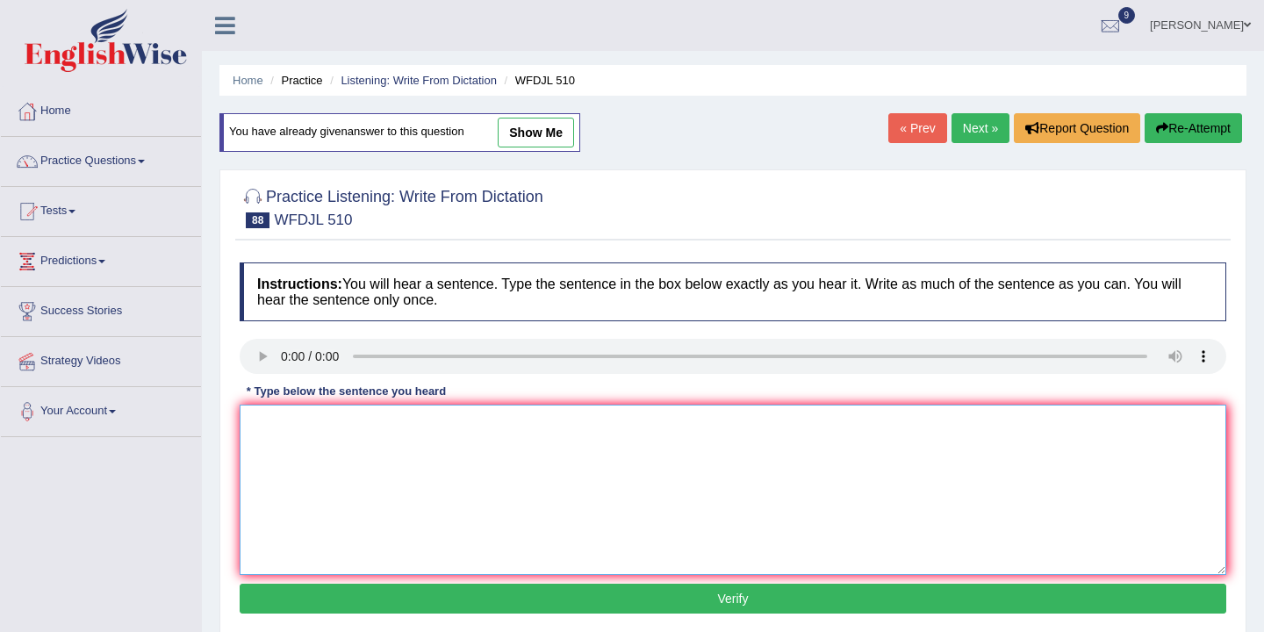
click at [283, 412] on textarea at bounding box center [733, 490] width 986 height 170
click at [430, 427] on textarea "Tutorials is a casual final week" at bounding box center [733, 490] width 986 height 170
click at [355, 426] on textarea "Tutorials is a casual final week of the term." at bounding box center [733, 490] width 986 height 170
click at [382, 426] on textarea "Tutorials is a casua thel final week of the term." at bounding box center [733, 490] width 986 height 170
click at [403, 427] on textarea "Tutorials is a casua the final week of the term." at bounding box center [733, 490] width 986 height 170
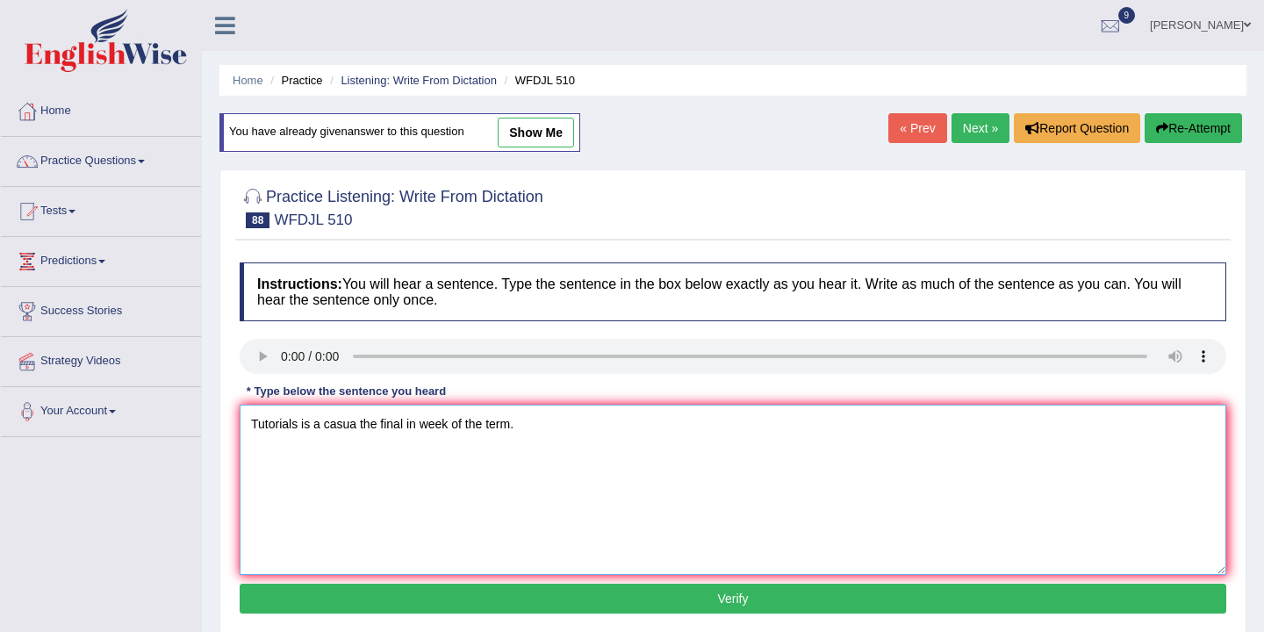
type textarea "Tutorials is a casua the final in week of the term."
click at [537, 598] on button "Verify" at bounding box center [733, 599] width 986 height 30
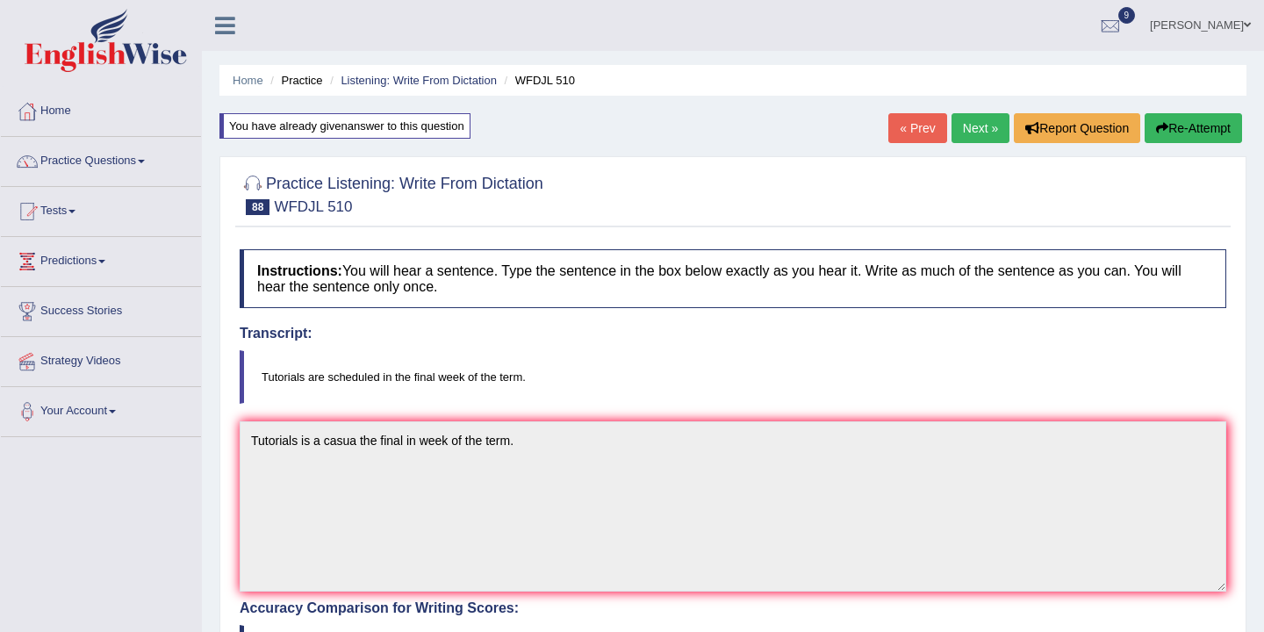
click at [977, 130] on link "Next »" at bounding box center [980, 128] width 58 height 30
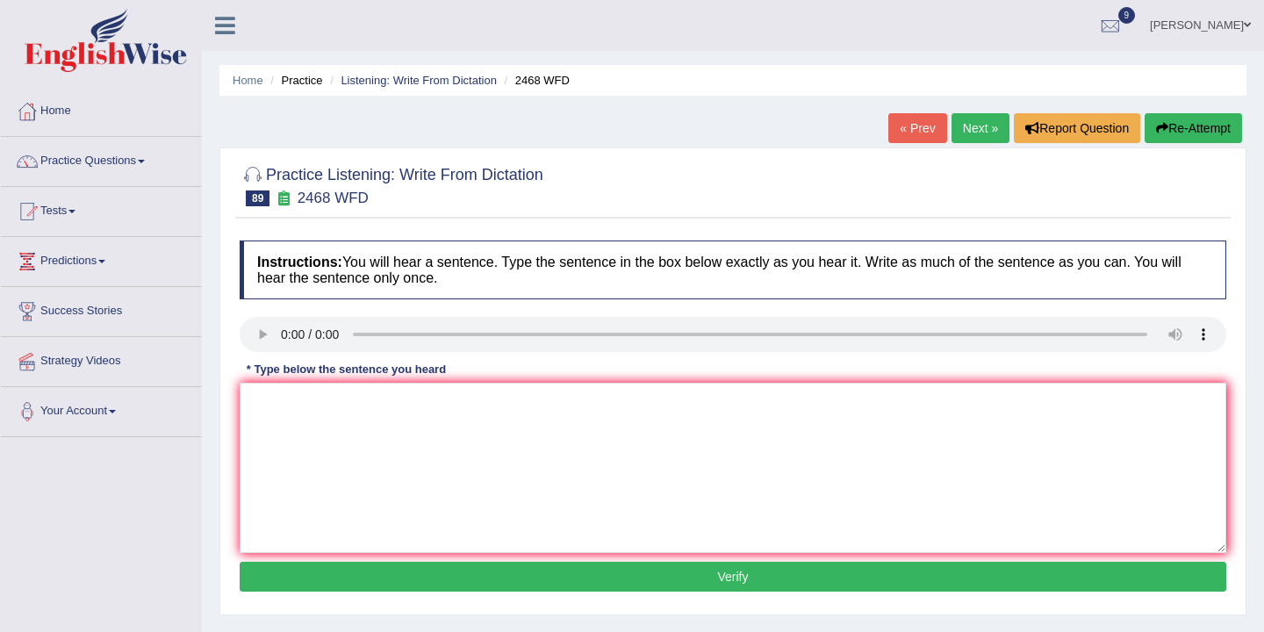
scroll to position [196, 0]
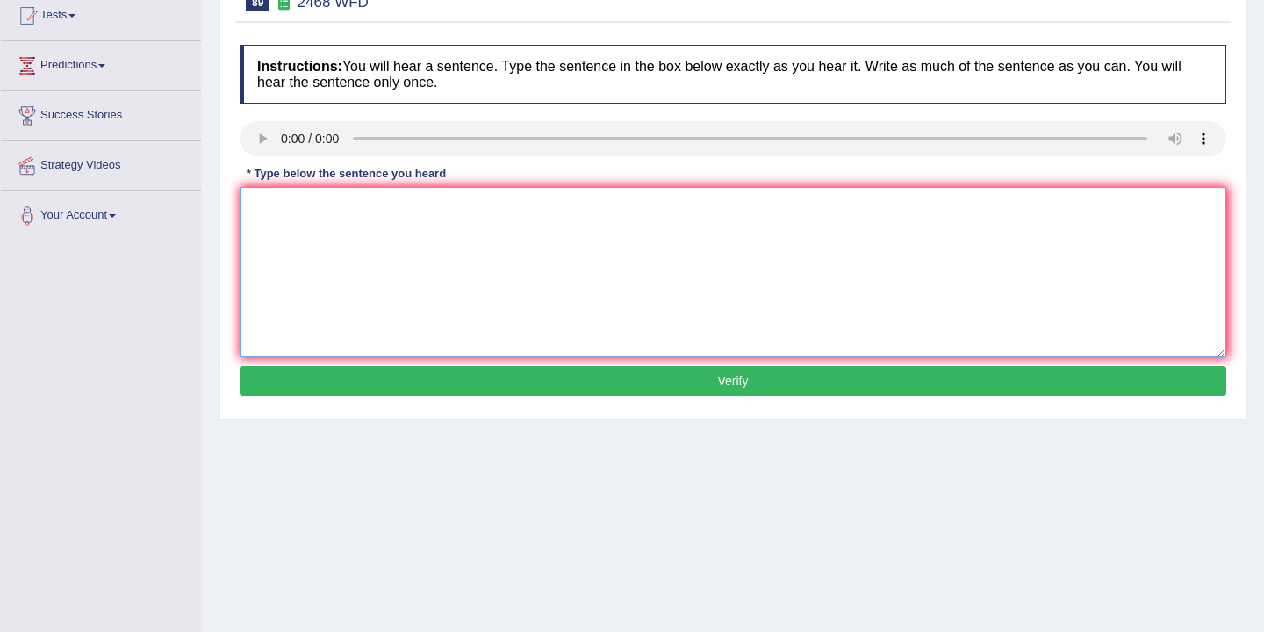
click at [279, 203] on textarea at bounding box center [733, 272] width 986 height 170
type textarea "m"
type textarea "Make sure compound define the chemical part of the."
click at [726, 376] on button "Verify" at bounding box center [733, 381] width 986 height 30
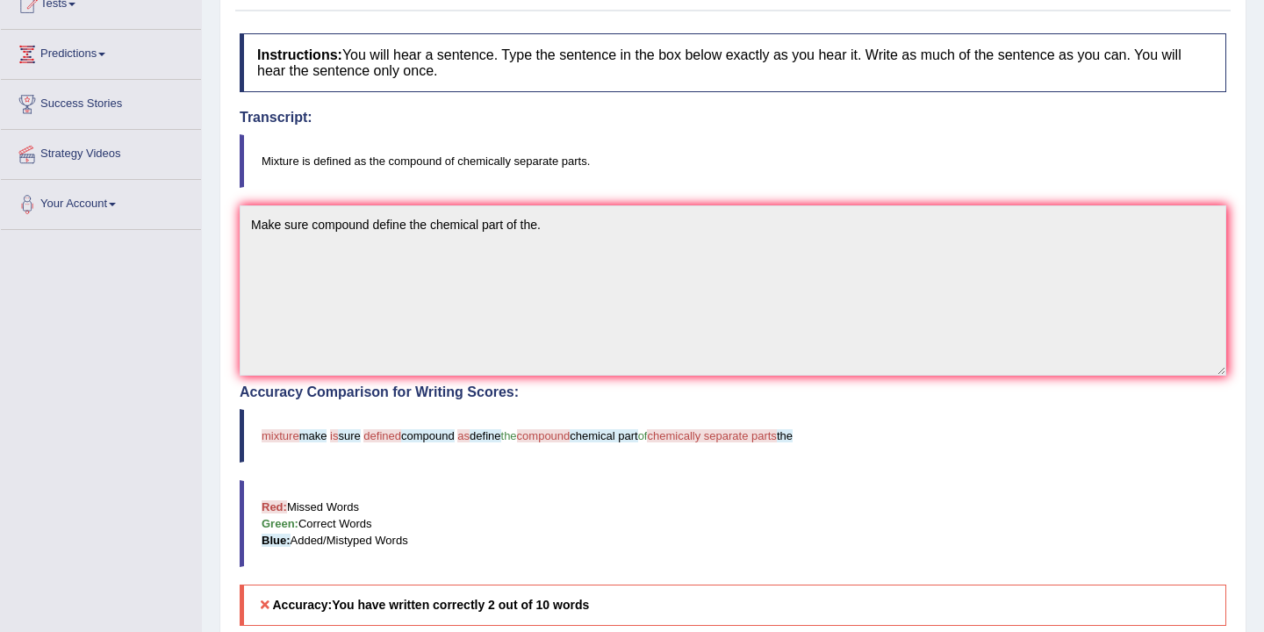
scroll to position [0, 0]
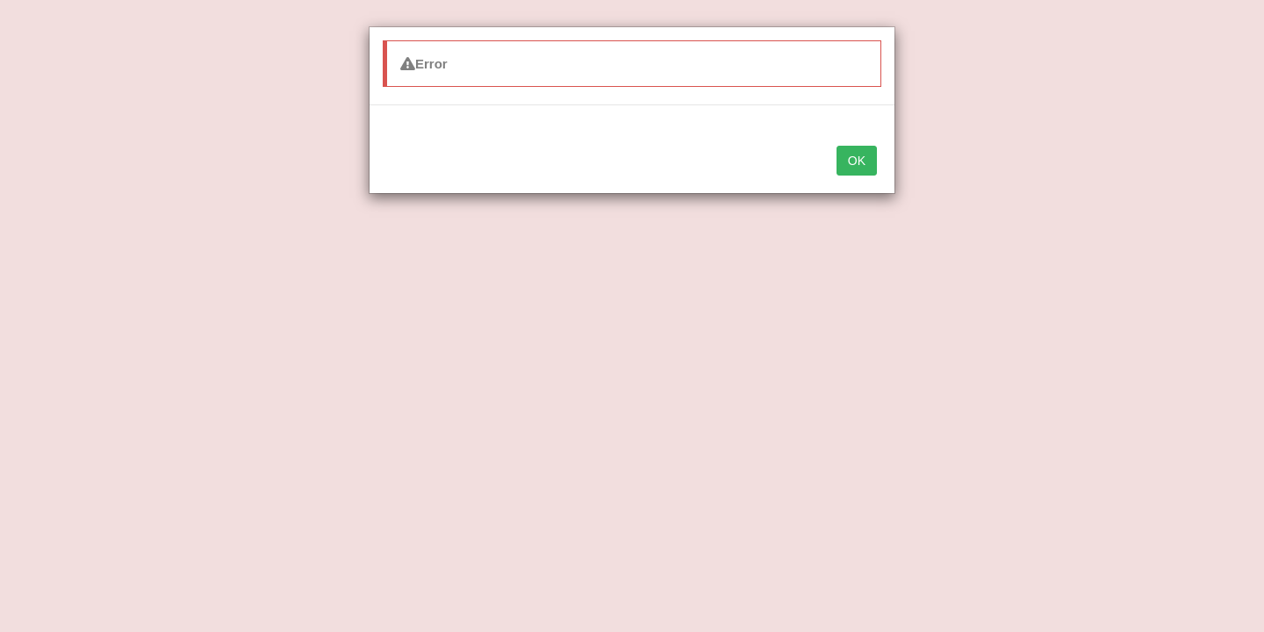
click at [353, 397] on div "Error OK" at bounding box center [632, 316] width 1264 height 632
click at [865, 160] on button "OK" at bounding box center [856, 161] width 40 height 30
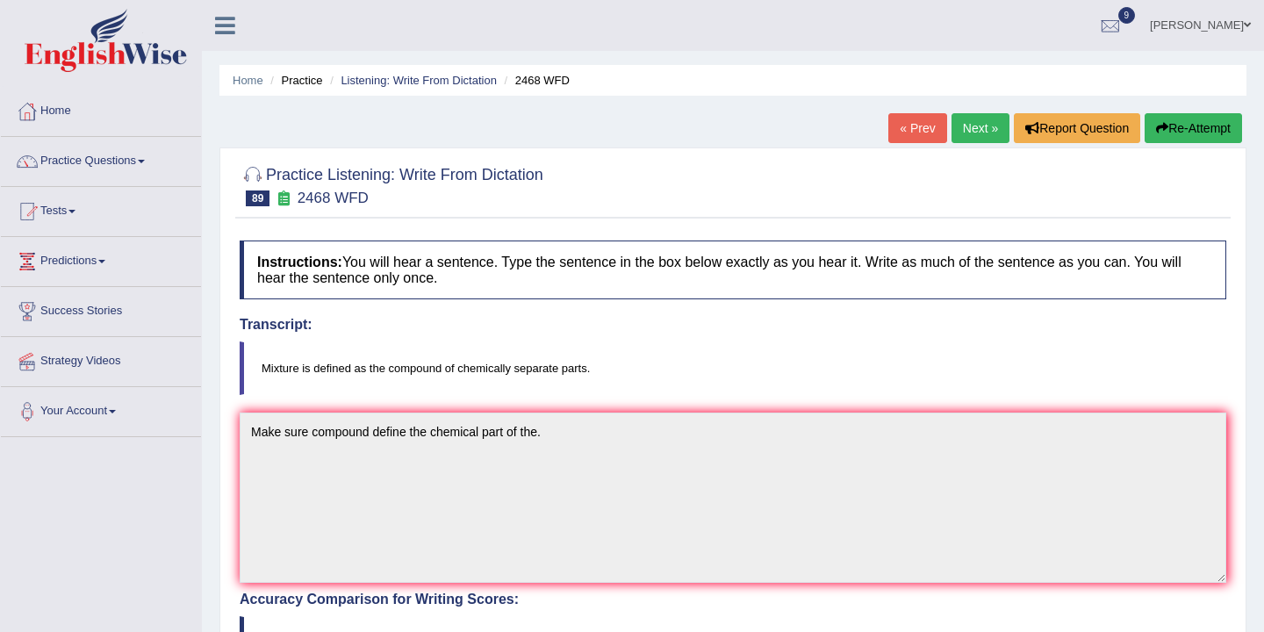
click at [975, 122] on link "Next »" at bounding box center [980, 128] width 58 height 30
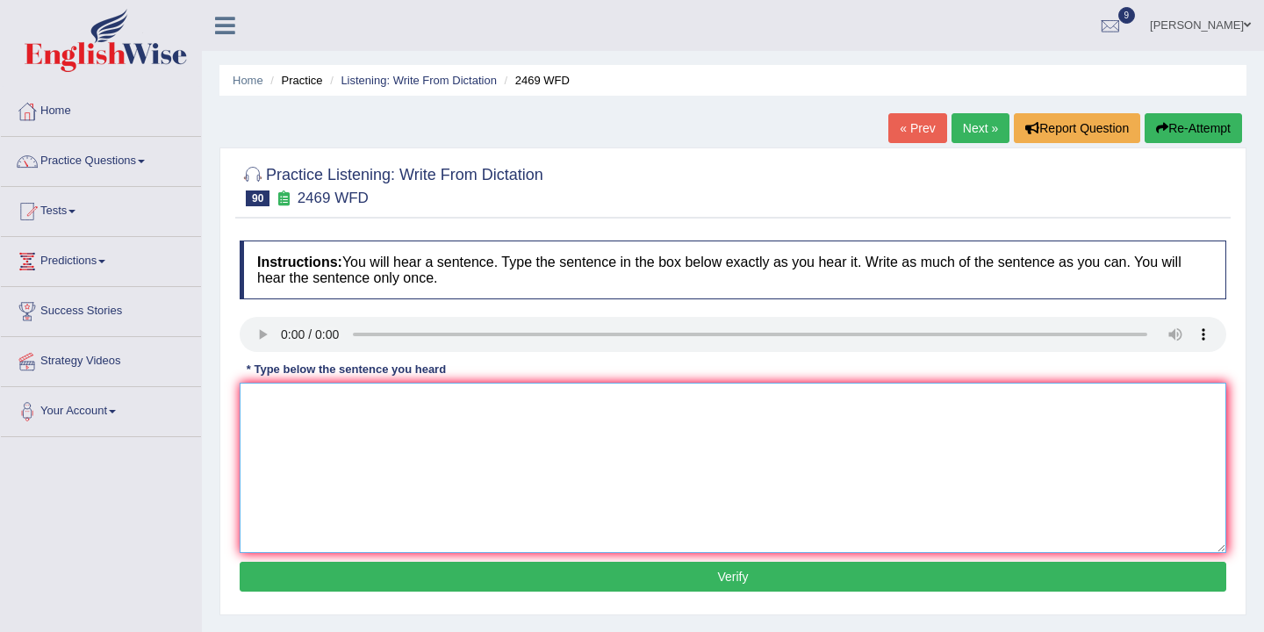
click at [296, 392] on textarea at bounding box center [733, 468] width 986 height 170
type textarea "The student students union hors socialayz."
click at [578, 575] on button "Verify" at bounding box center [733, 577] width 986 height 30
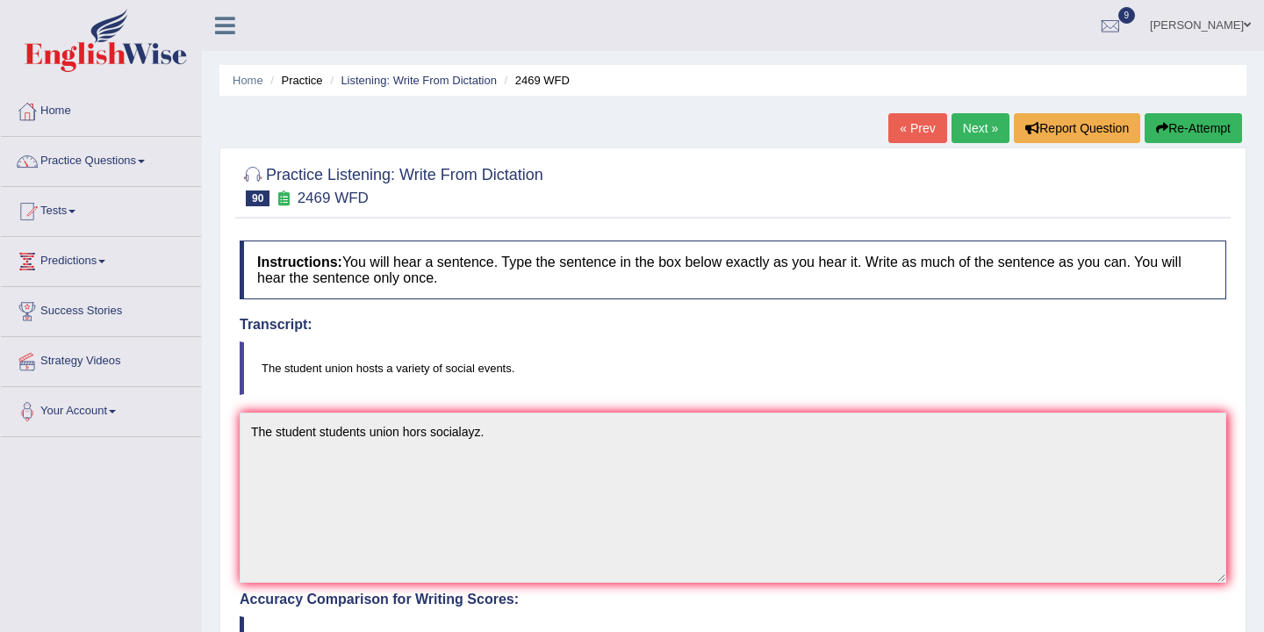
click at [958, 129] on link "Next »" at bounding box center [980, 128] width 58 height 30
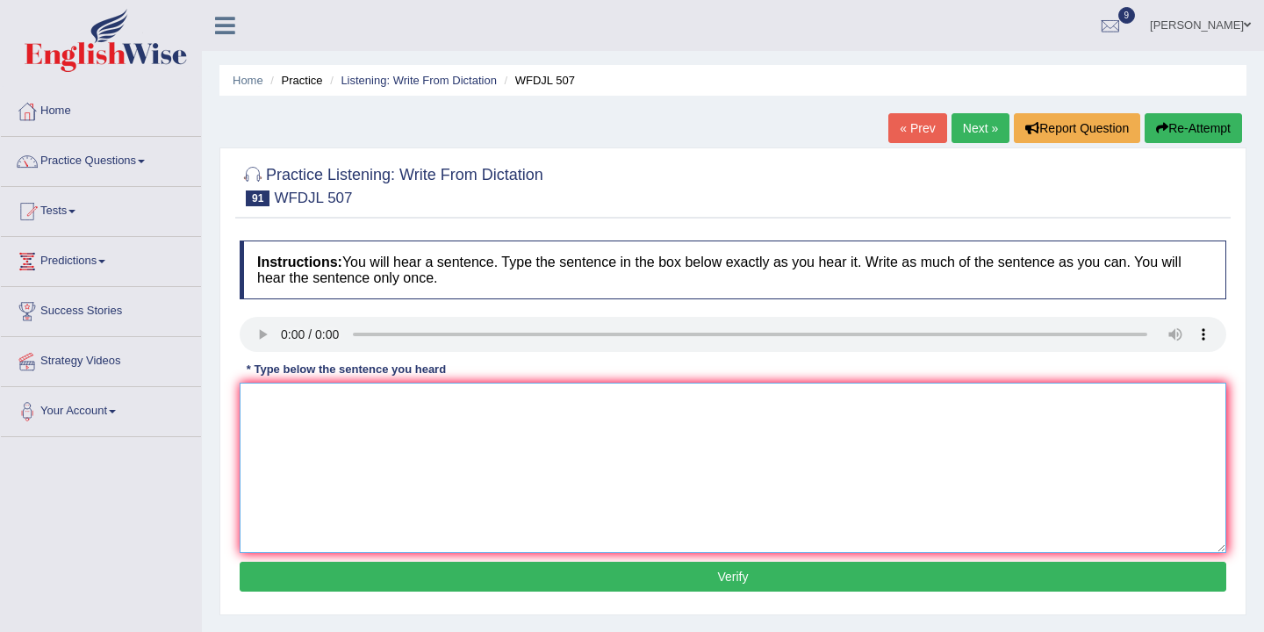
click at [265, 397] on textarea at bounding box center [733, 468] width 986 height 170
click at [357, 406] on textarea "Some people work delevery services." at bounding box center [733, 468] width 986 height 170
click at [356, 408] on textarea "Some people work in delevery services." at bounding box center [733, 468] width 986 height 170
click at [328, 401] on textarea "Some people work worked in delevery services." at bounding box center [733, 468] width 986 height 170
click at [578, 410] on textarea "Some people peoples work worked in delevery services." at bounding box center [733, 468] width 986 height 170
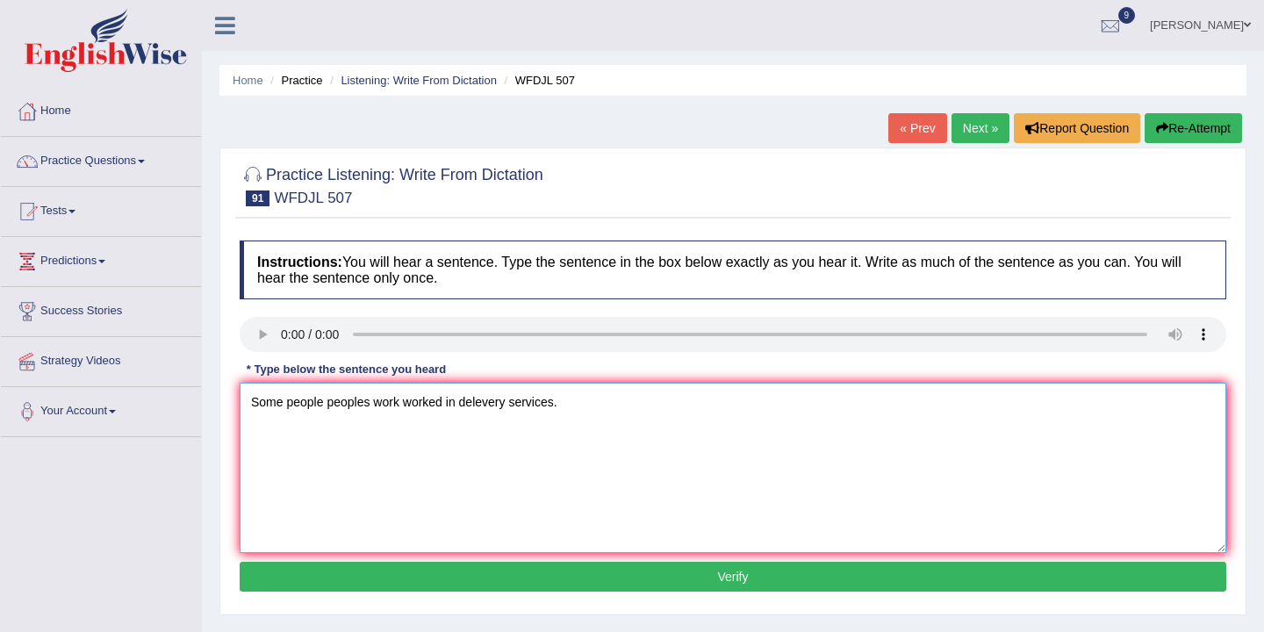
type textarea "Some people peoples work worked in delevery services."
click at [643, 571] on button "Verify" at bounding box center [733, 577] width 986 height 30
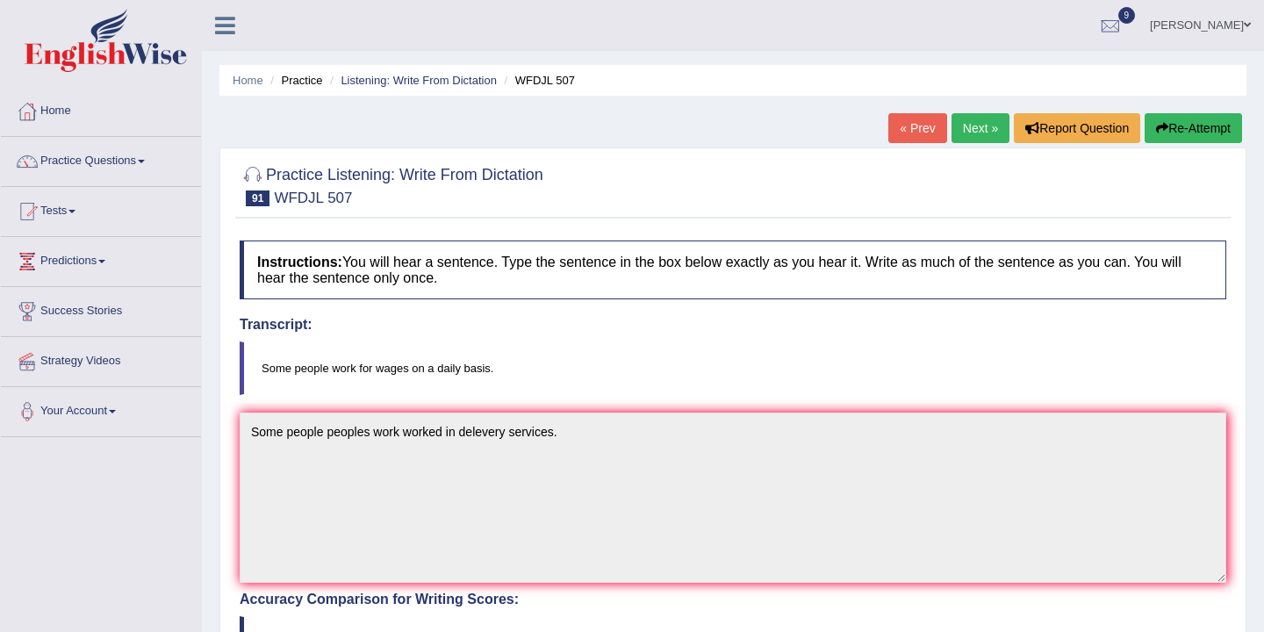
click at [979, 133] on link "Next »" at bounding box center [980, 128] width 58 height 30
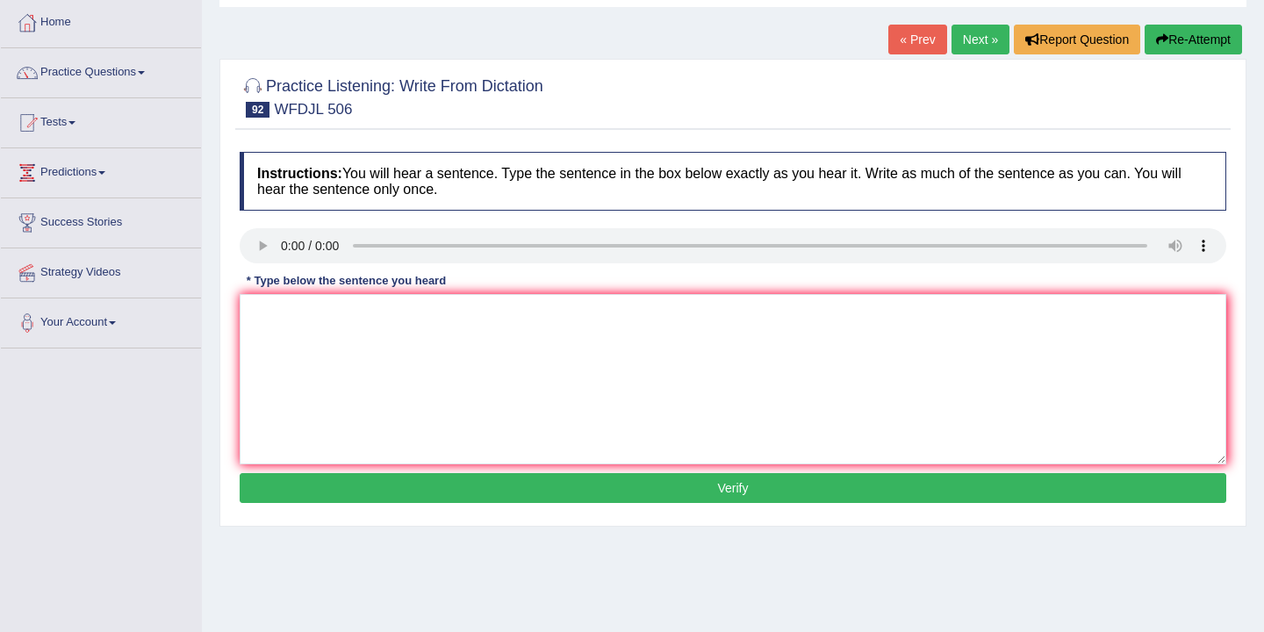
scroll to position [89, 0]
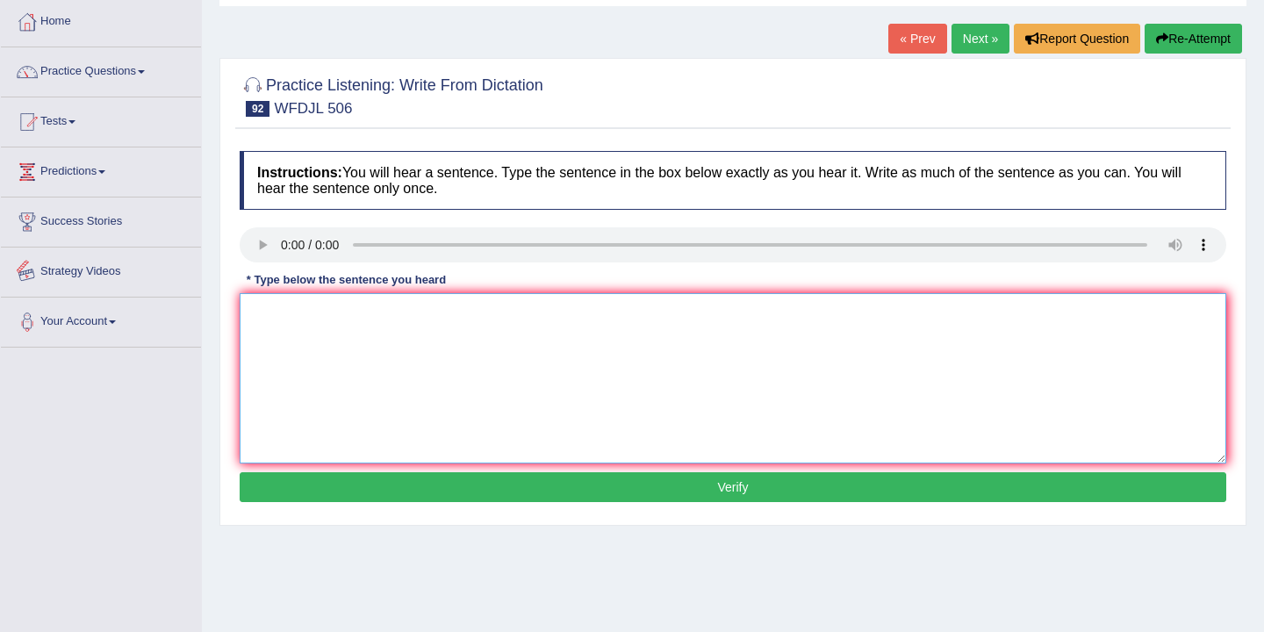
click at [281, 326] on textarea at bounding box center [733, 378] width 986 height 170
click at [389, 316] on textarea "Physis is detial detials" at bounding box center [733, 378] width 986 height 170
type textarea "Physis is detial detials study is matter is energy."
click at [444, 483] on button "Verify" at bounding box center [733, 487] width 986 height 30
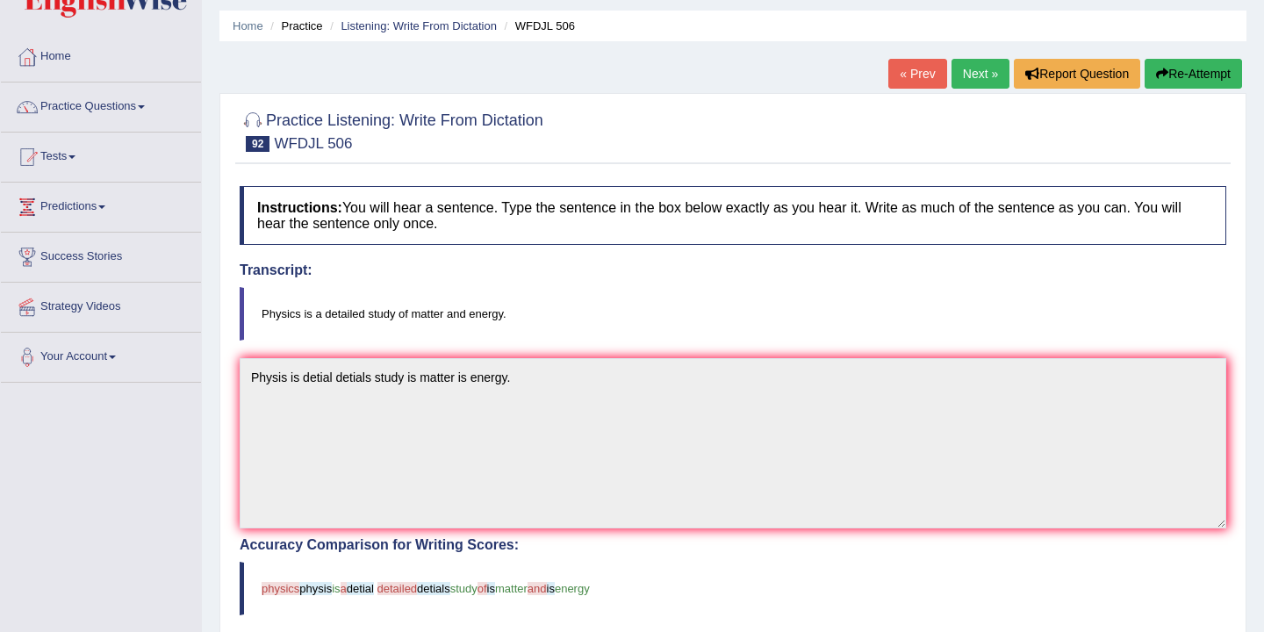
scroll to position [0, 0]
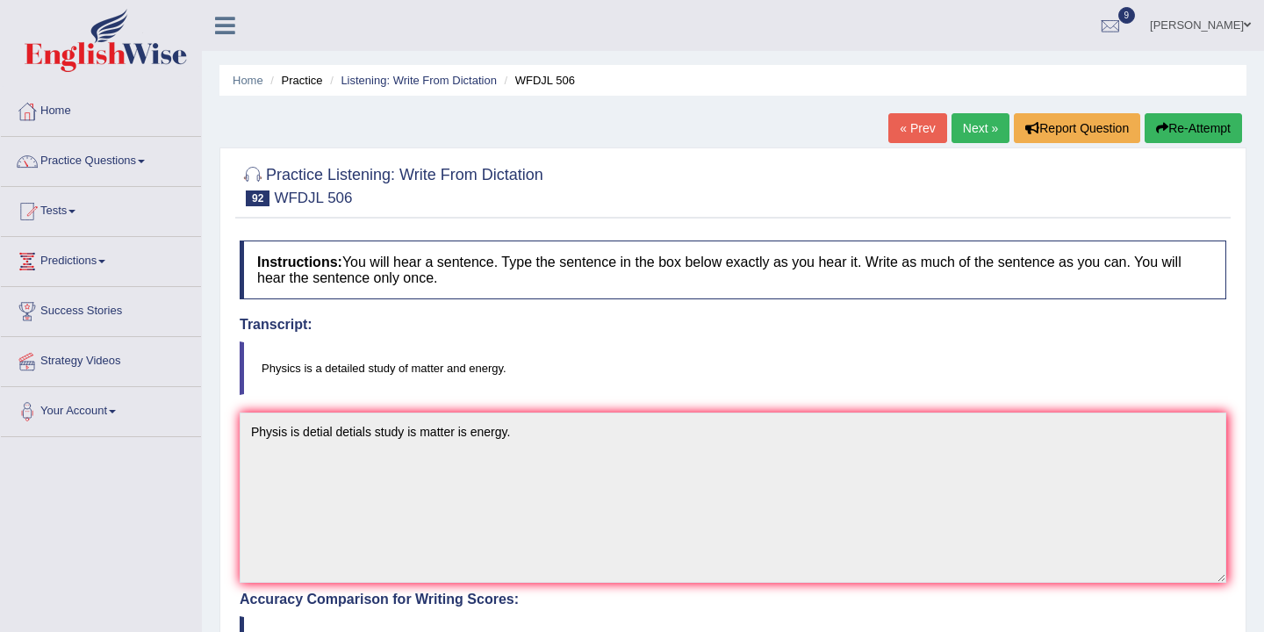
click at [967, 128] on link "Next »" at bounding box center [980, 128] width 58 height 30
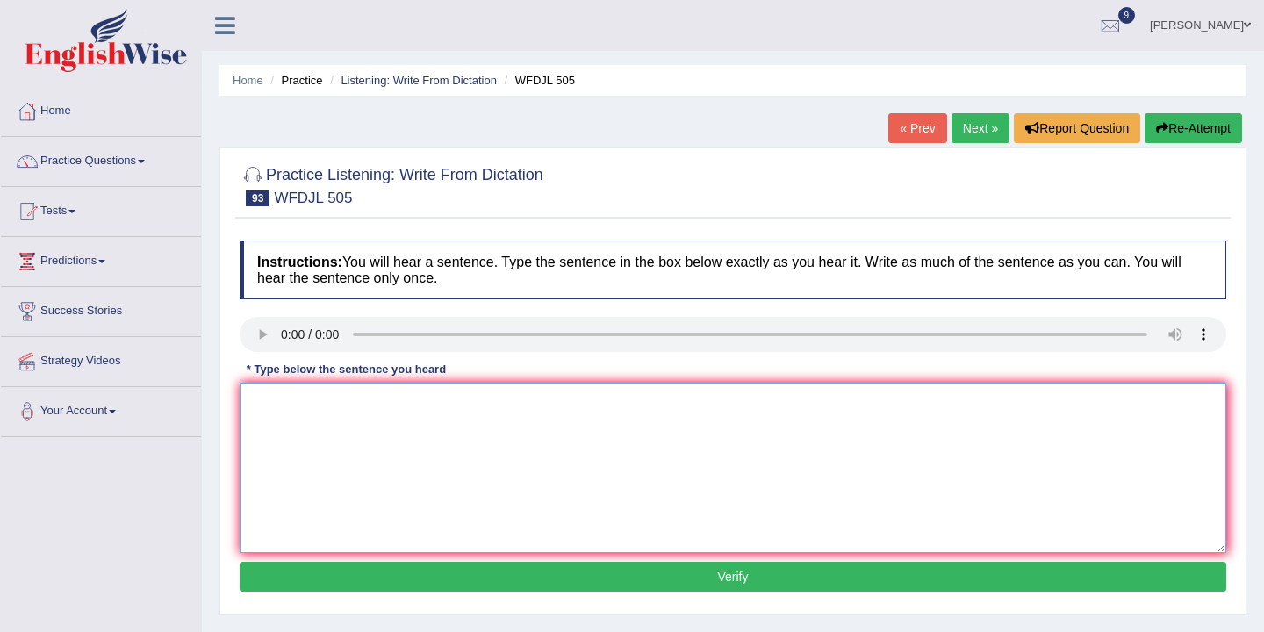
click at [326, 418] on textarea at bounding box center [733, 468] width 986 height 170
click at [429, 404] on textarea "Students student must most procitive" at bounding box center [733, 468] width 986 height 170
click at [519, 413] on textarea "Students student must most proacitive" at bounding box center [733, 468] width 986 height 170
type textarea "Students student must most proacitive their provided in medical libratori."
click at [694, 571] on button "Verify" at bounding box center [733, 577] width 986 height 30
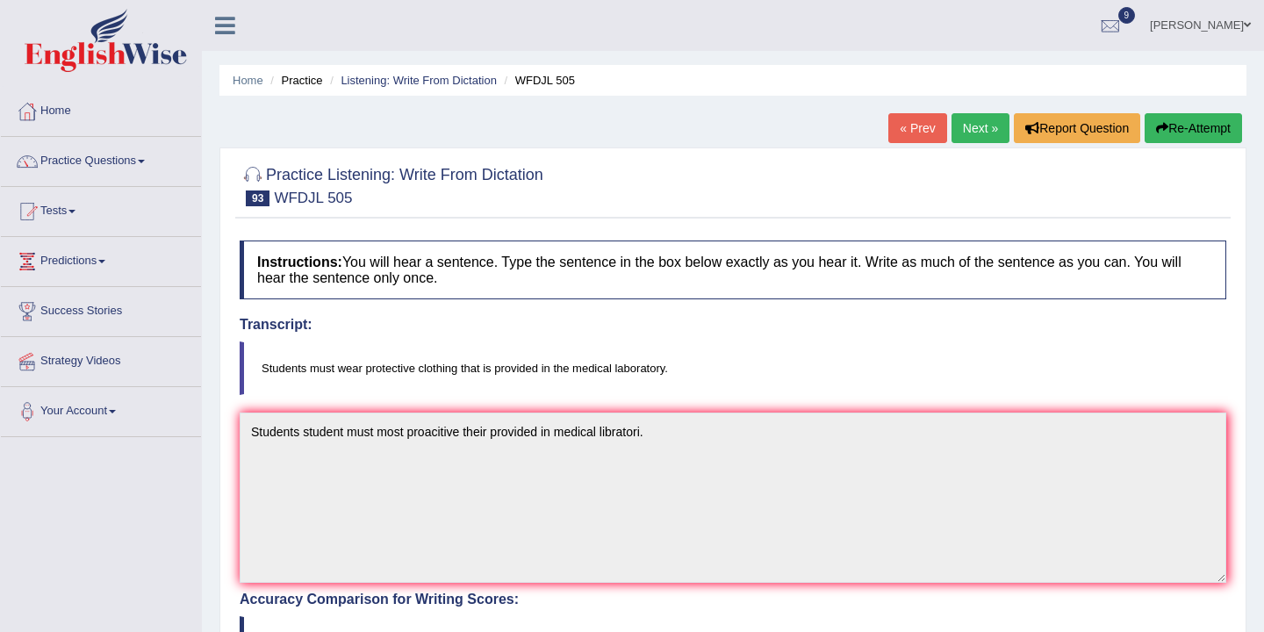
click at [969, 128] on link "Next »" at bounding box center [980, 128] width 58 height 30
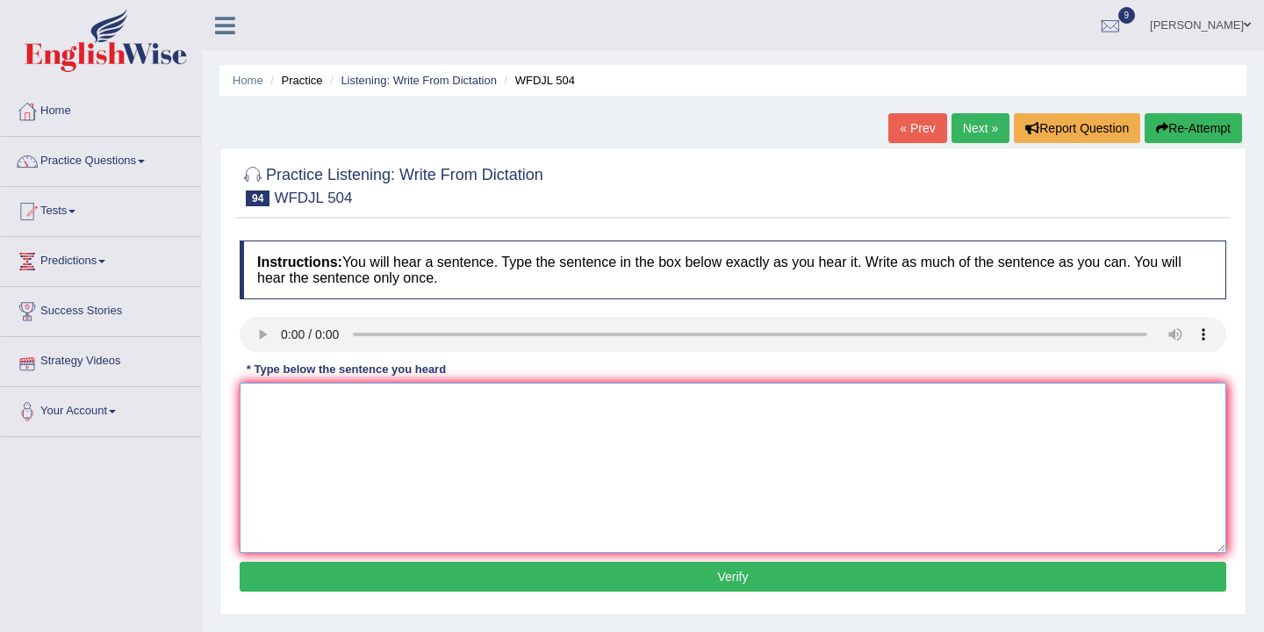
click at [293, 398] on textarea at bounding box center [733, 468] width 986 height 170
type textarea "Kindness is very important now know days."
click at [660, 574] on button "Verify" at bounding box center [733, 577] width 986 height 30
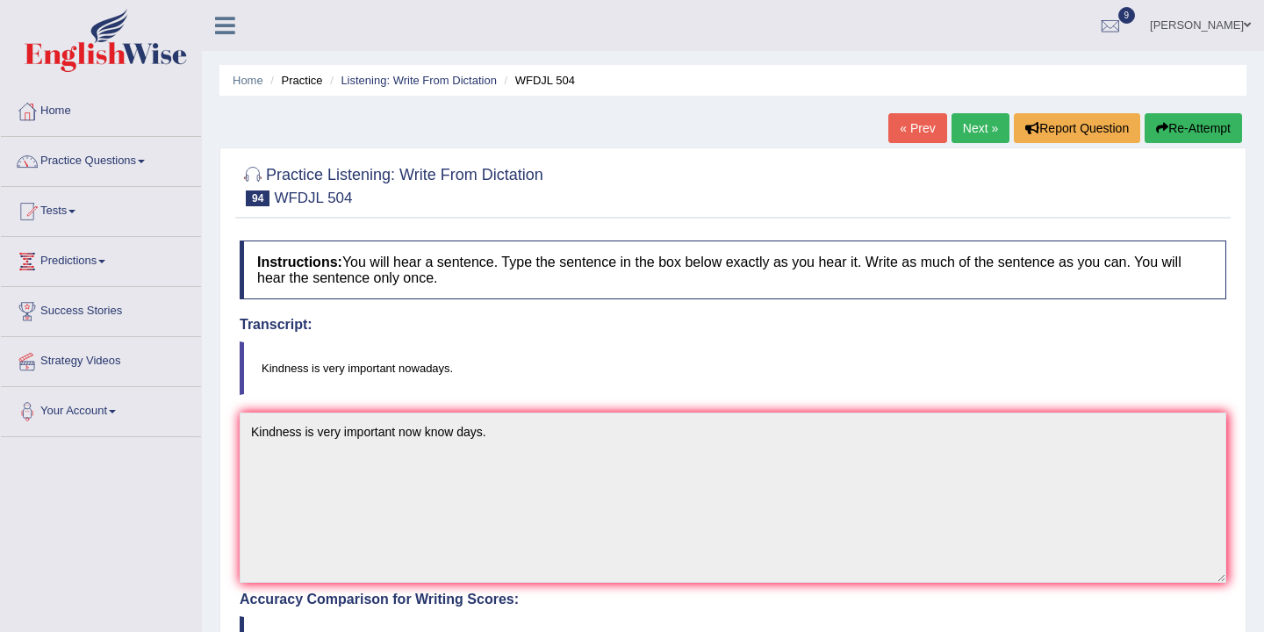
click at [967, 135] on link "Next »" at bounding box center [980, 128] width 58 height 30
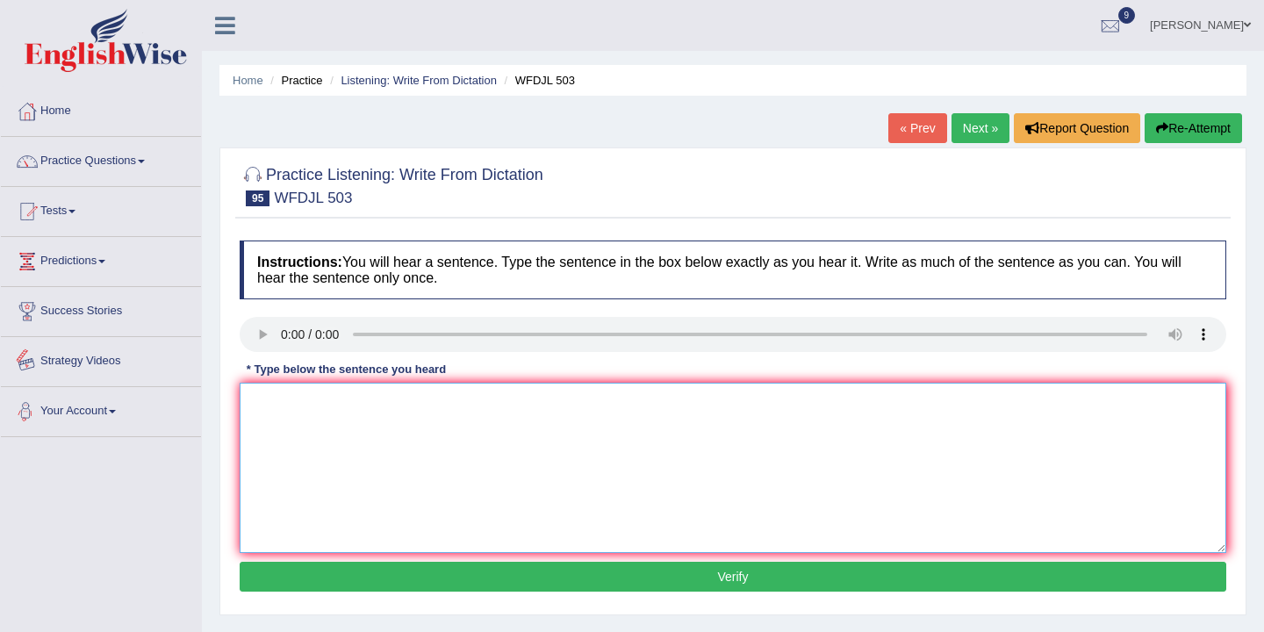
click at [269, 410] on textarea at bounding box center [733, 468] width 986 height 170
type textarea "Nature is defined define pasific pasefic chemical compounds."
click at [691, 580] on button "Verify" at bounding box center [733, 577] width 986 height 30
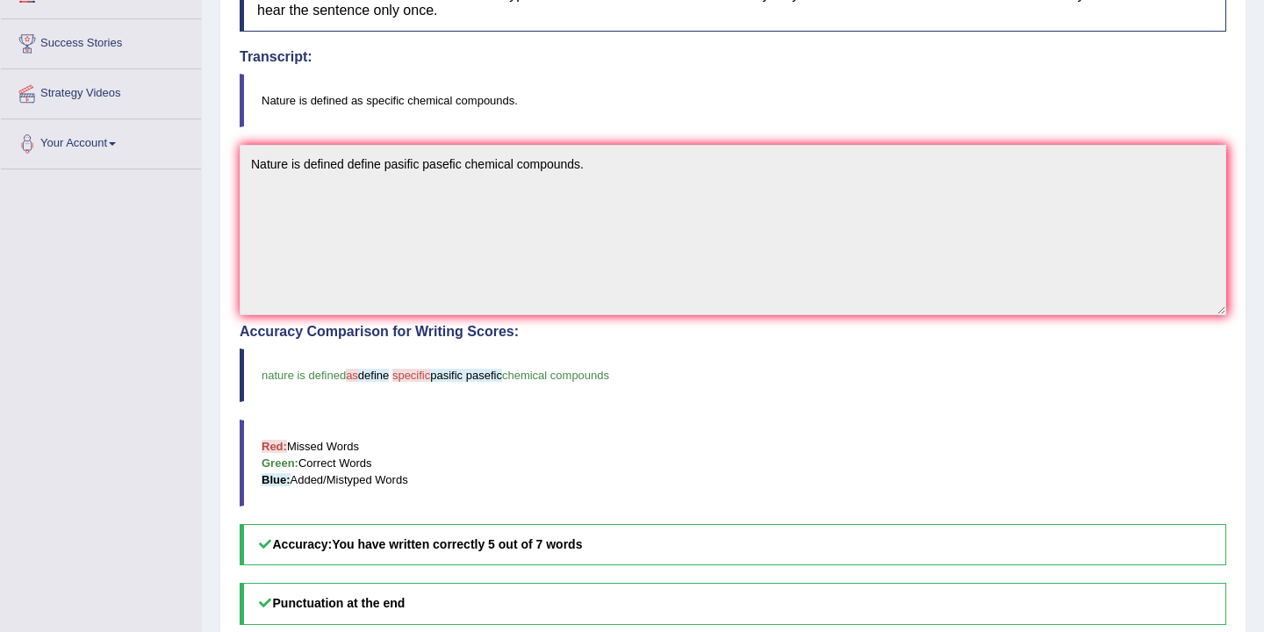
scroll to position [61, 0]
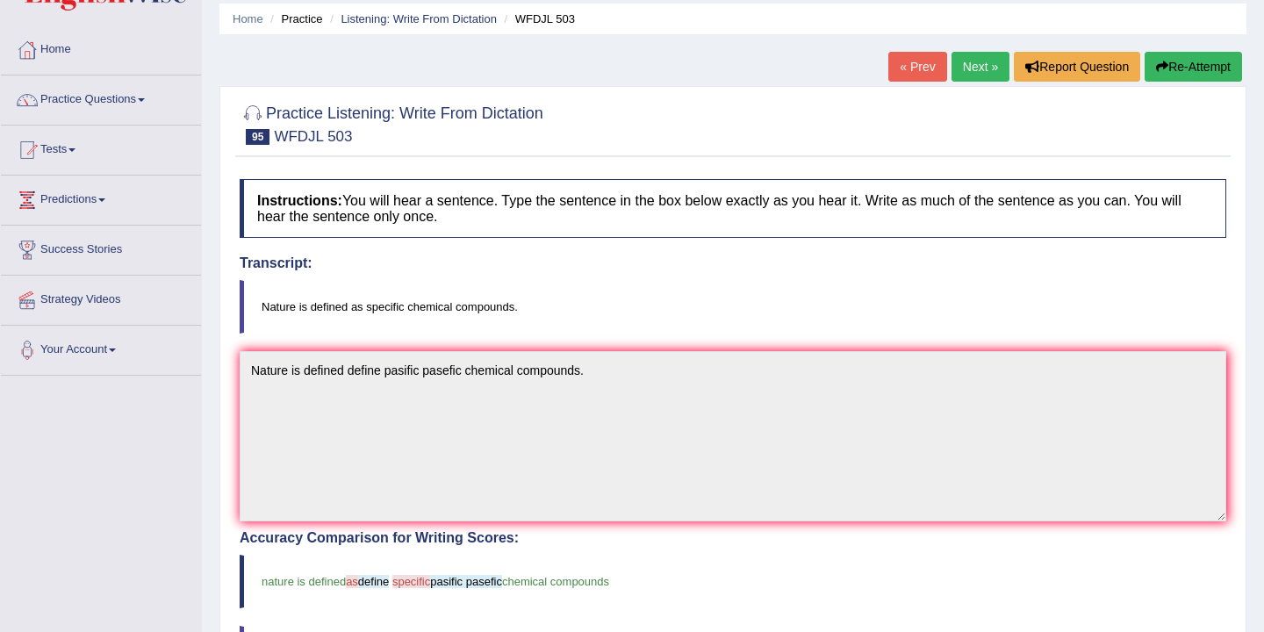
click at [977, 68] on link "Next »" at bounding box center [980, 67] width 58 height 30
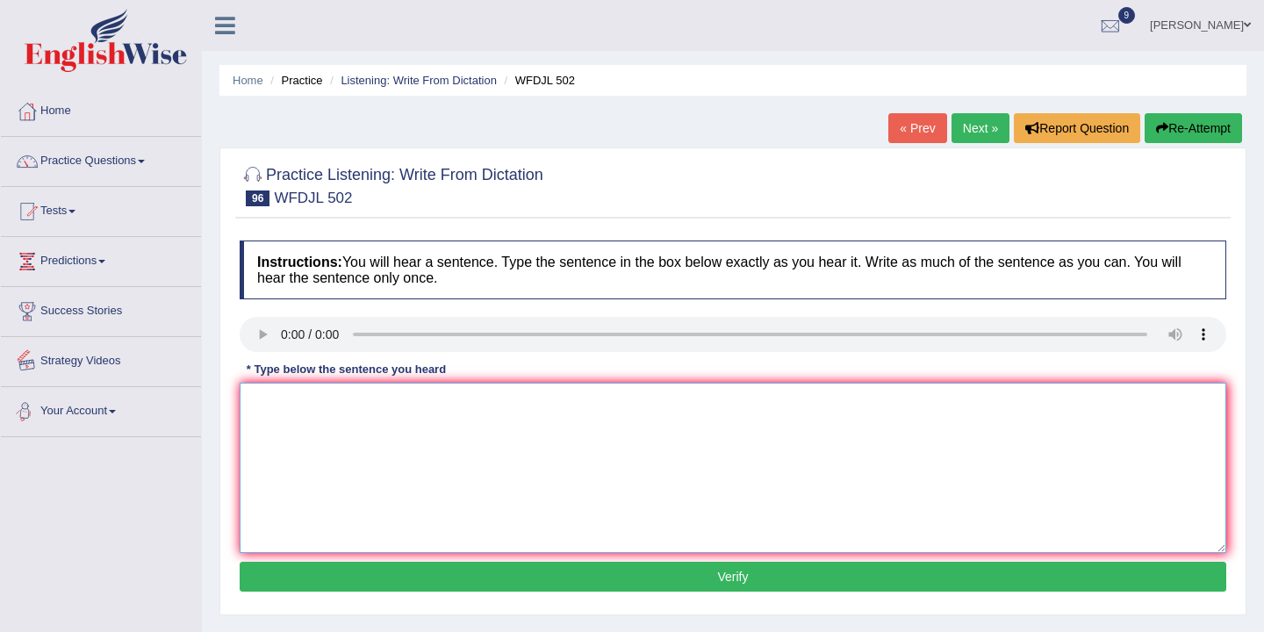
click at [252, 408] on textarea at bounding box center [733, 468] width 986 height 170
type textarea "Sheep ship knowlage knowlage that step fine."
click at [605, 573] on button "Verify" at bounding box center [733, 577] width 986 height 30
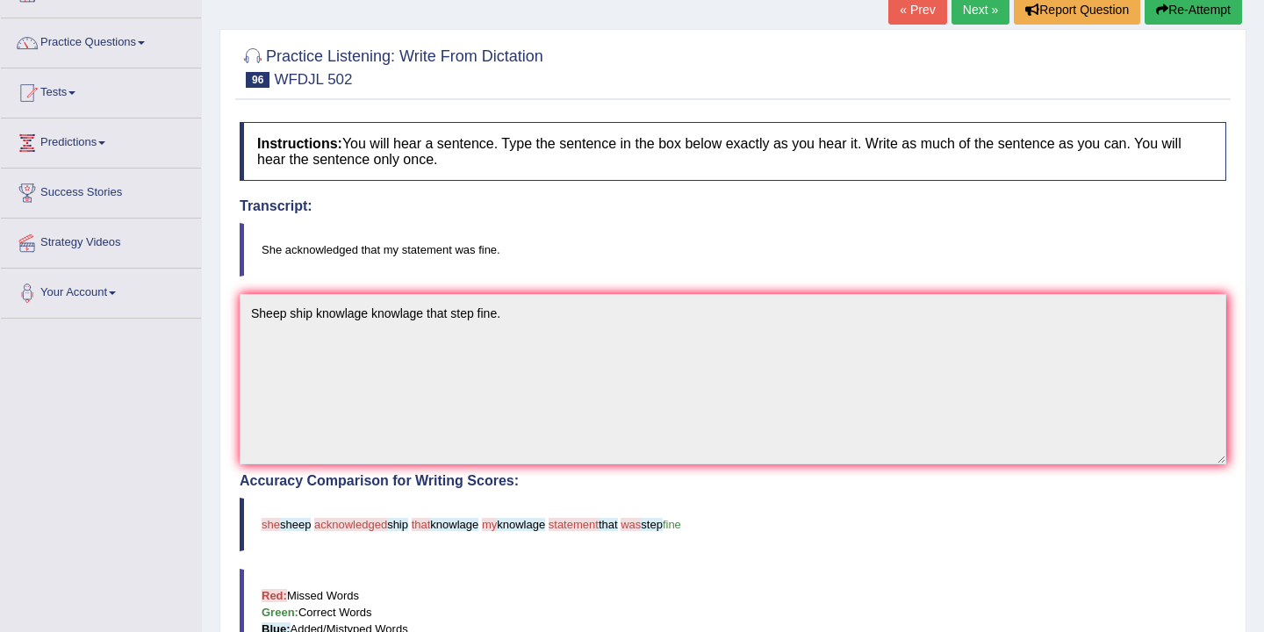
scroll to position [104, 0]
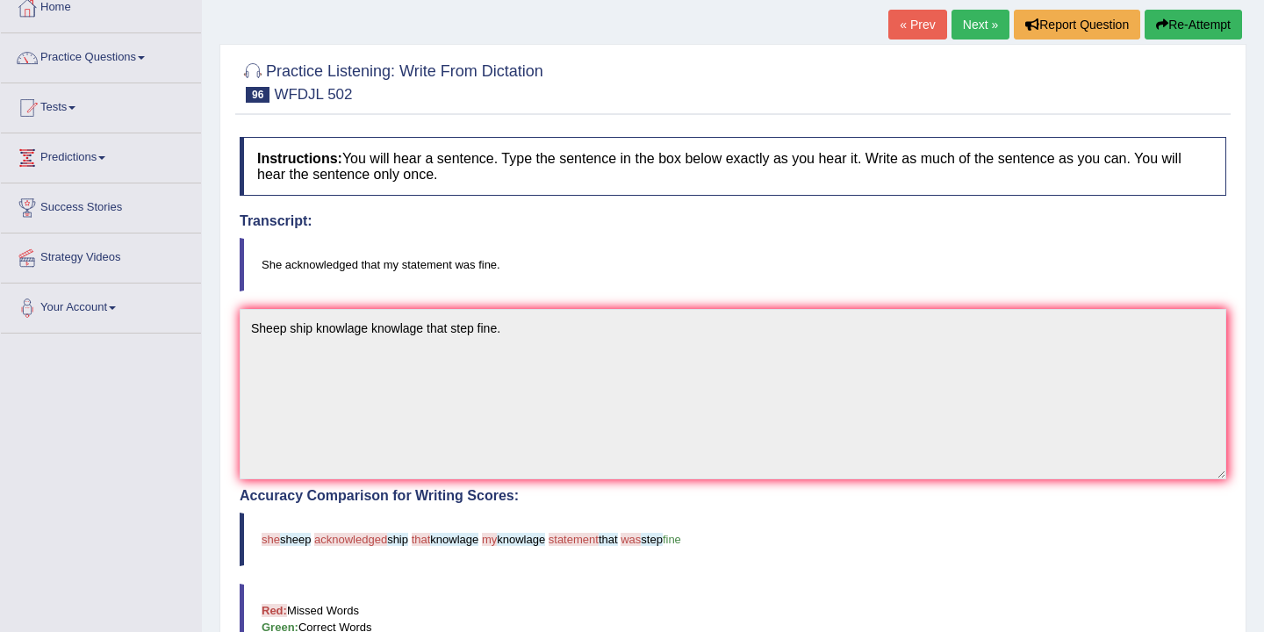
click at [983, 23] on link "Next »" at bounding box center [980, 25] width 58 height 30
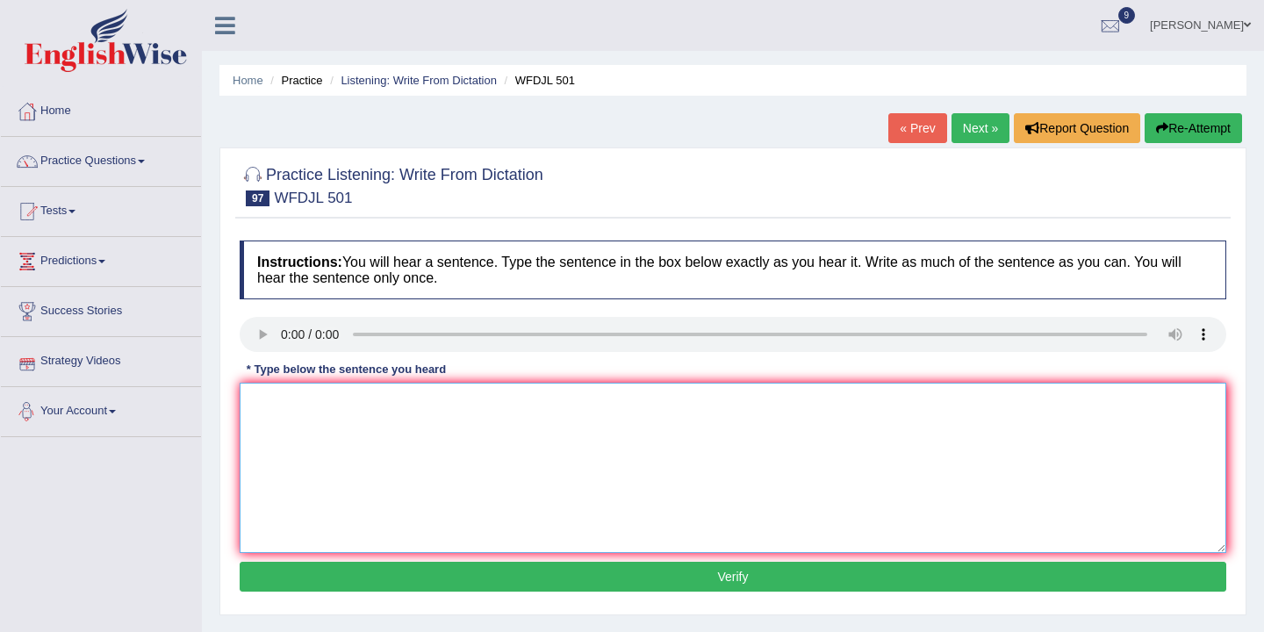
click at [255, 395] on textarea at bounding box center [733, 468] width 986 height 170
click at [255, 391] on textarea "The room turnout is the true." at bounding box center [733, 468] width 986 height 170
type textarea "The room turnout is the true."
click at [519, 576] on button "Verify" at bounding box center [733, 577] width 986 height 30
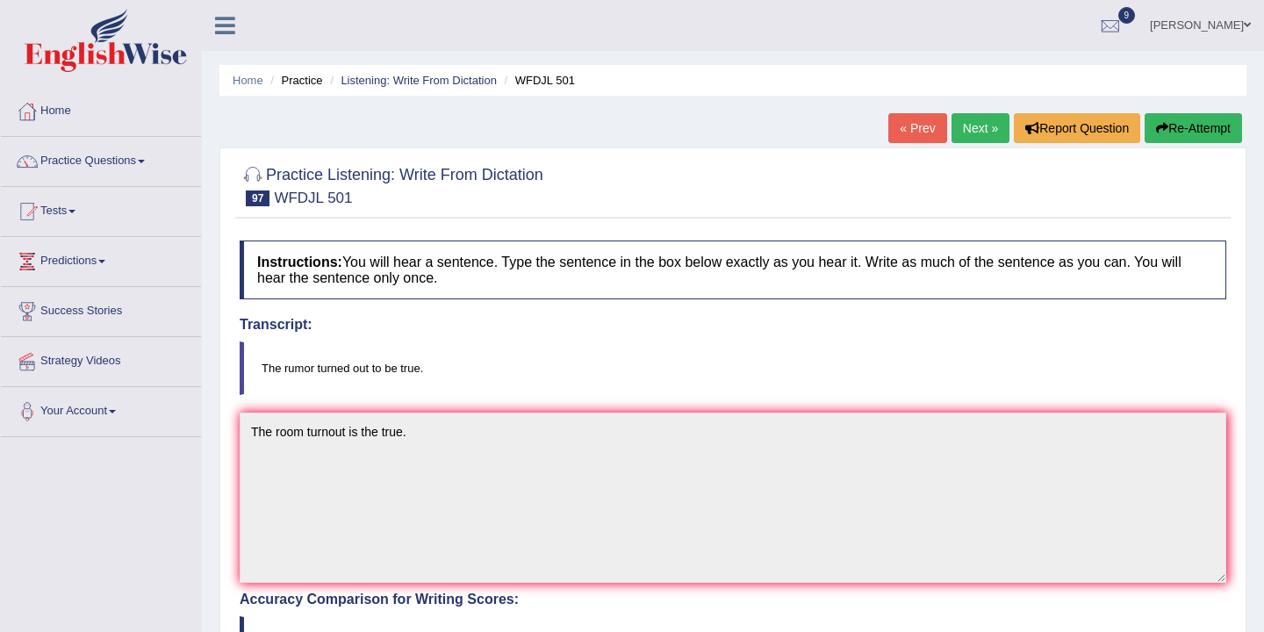
click at [1179, 125] on button "Re-Attempt" at bounding box center [1192, 128] width 97 height 30
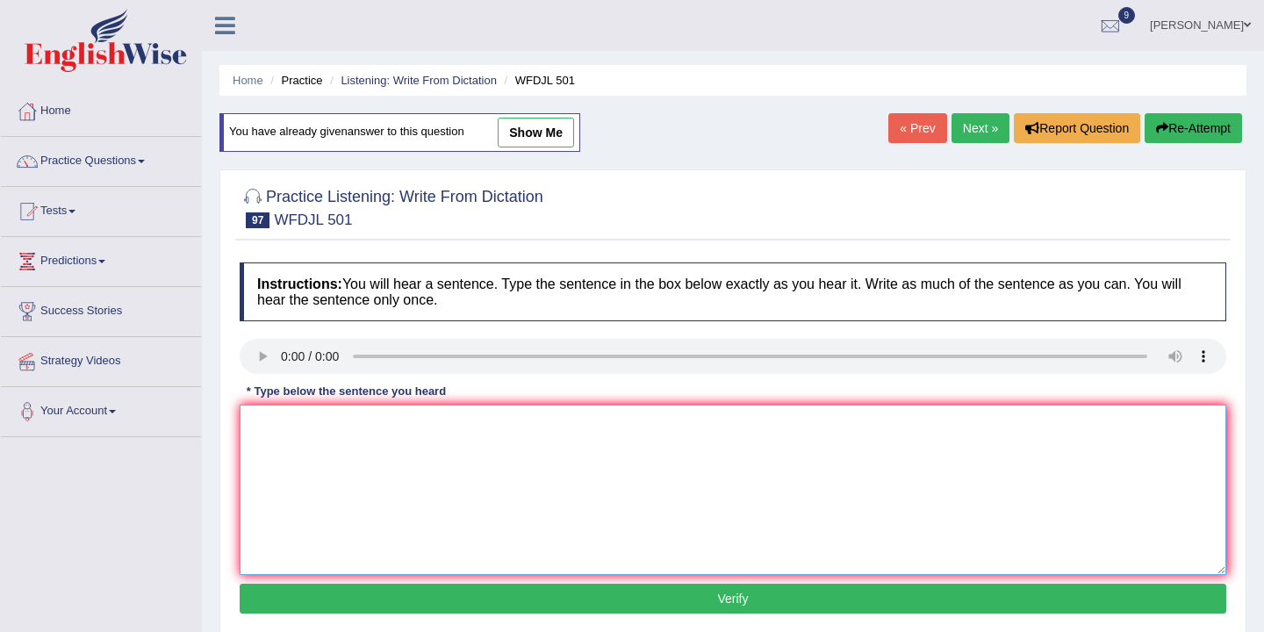
click at [263, 417] on textarea at bounding box center [733, 490] width 986 height 170
type textarea "t"
type textarea "The truned out to be true."
click at [619, 602] on button "Verify" at bounding box center [733, 599] width 986 height 30
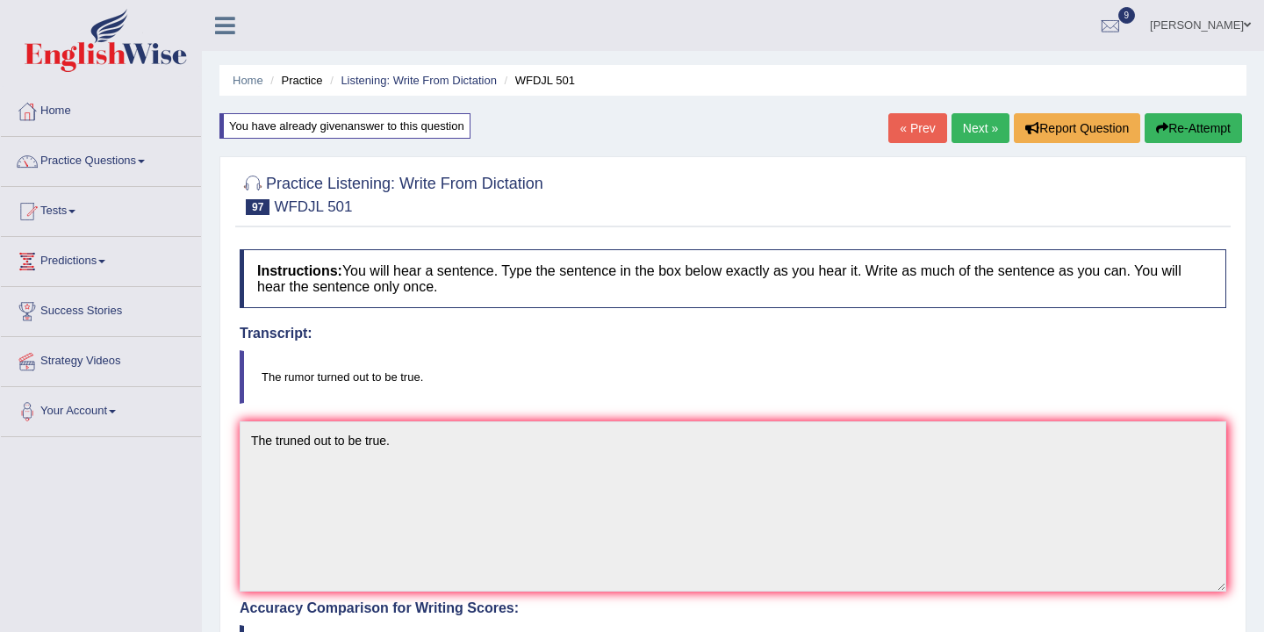
click at [973, 130] on link "Next »" at bounding box center [980, 128] width 58 height 30
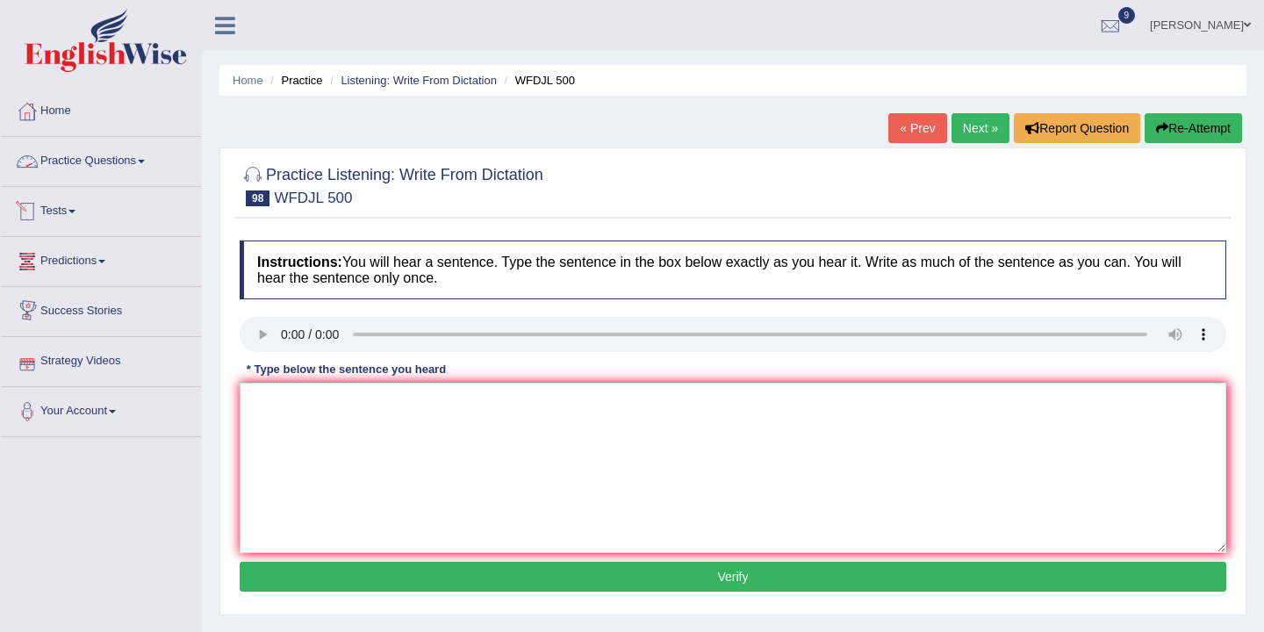
click at [136, 161] on link "Practice Questions" at bounding box center [101, 159] width 200 height 44
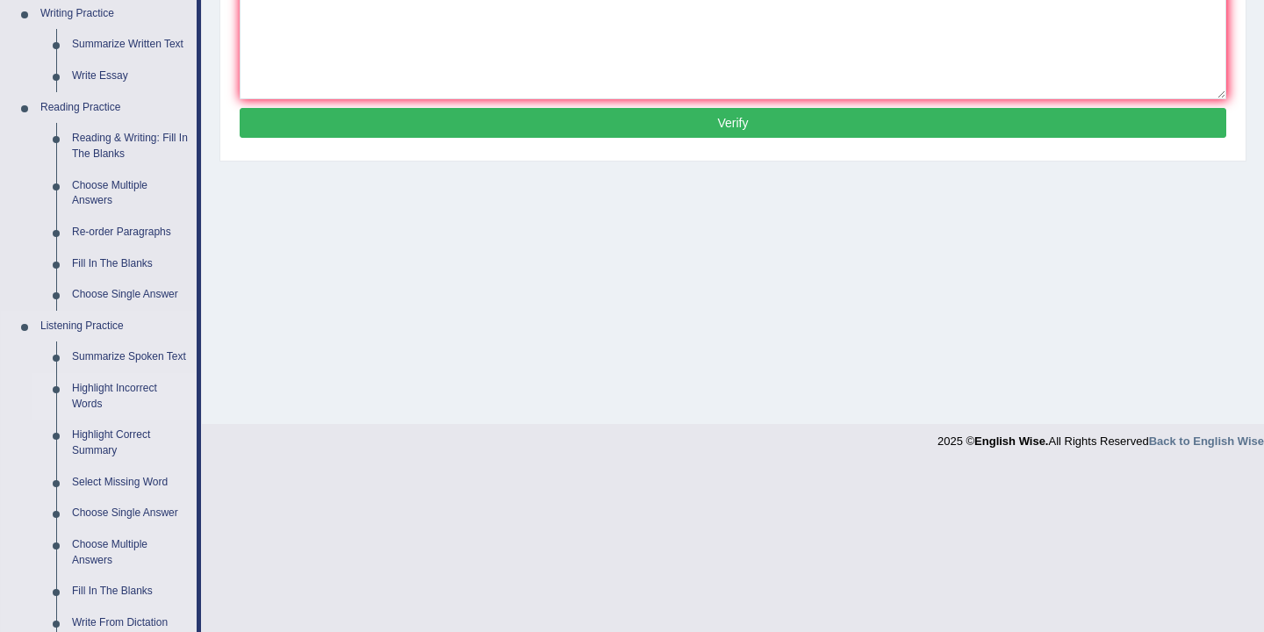
scroll to position [460, 0]
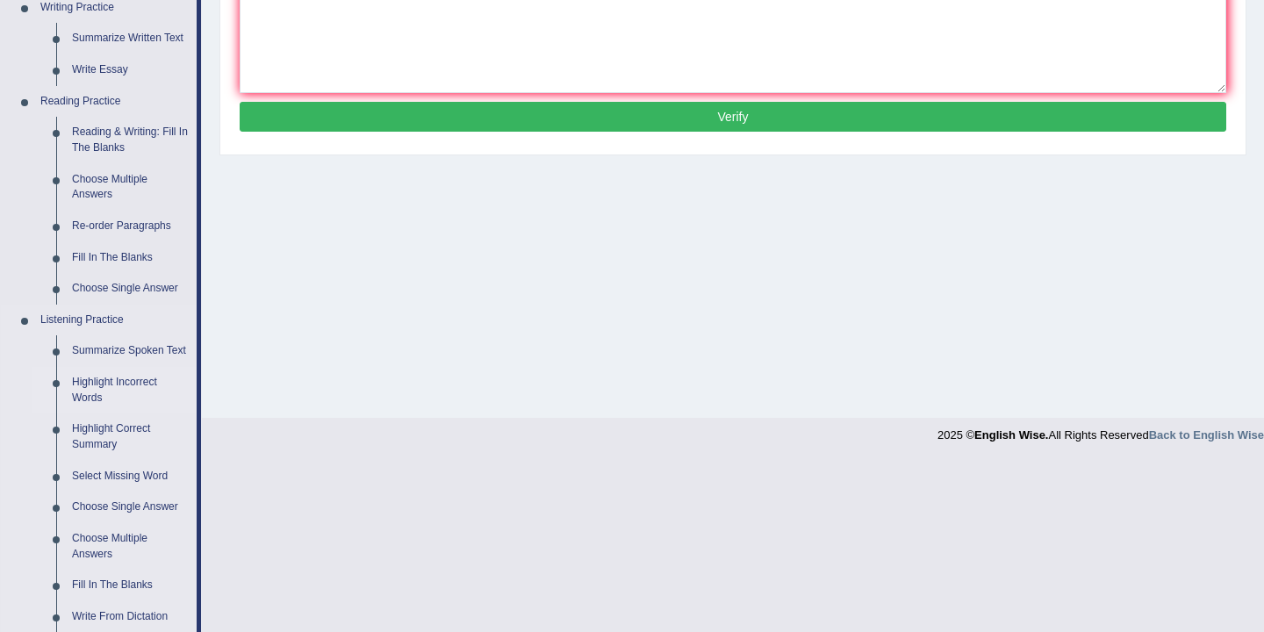
click at [108, 399] on link "Highlight Incorrect Words" at bounding box center [130, 390] width 132 height 47
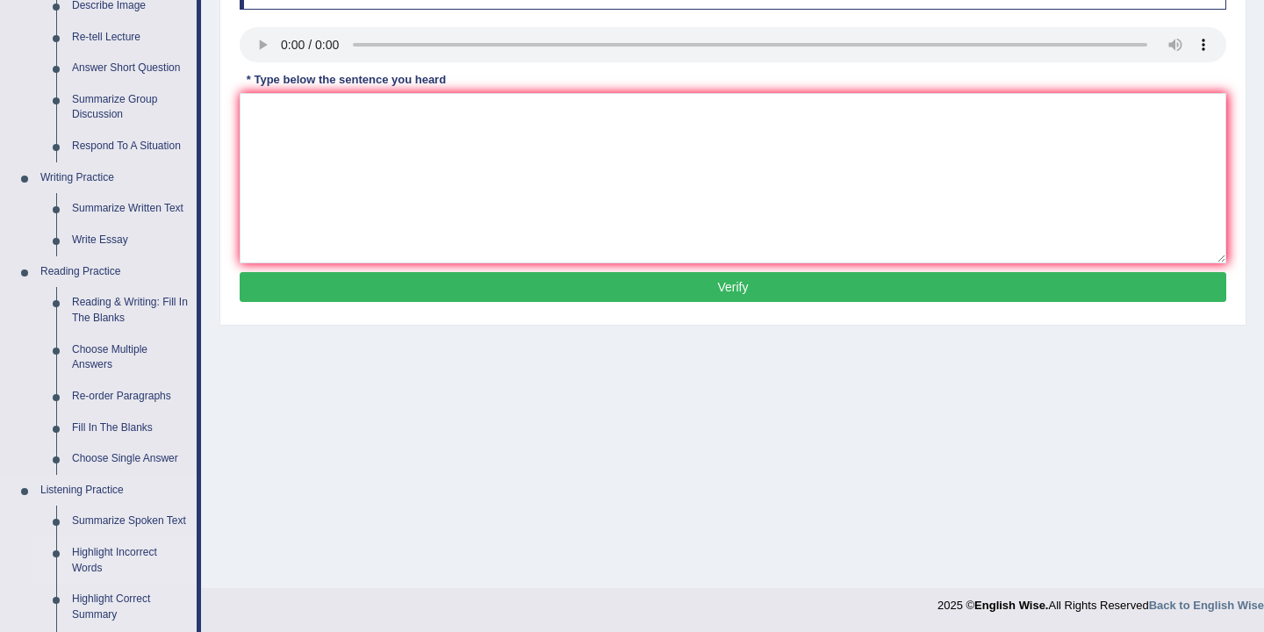
scroll to position [691, 0]
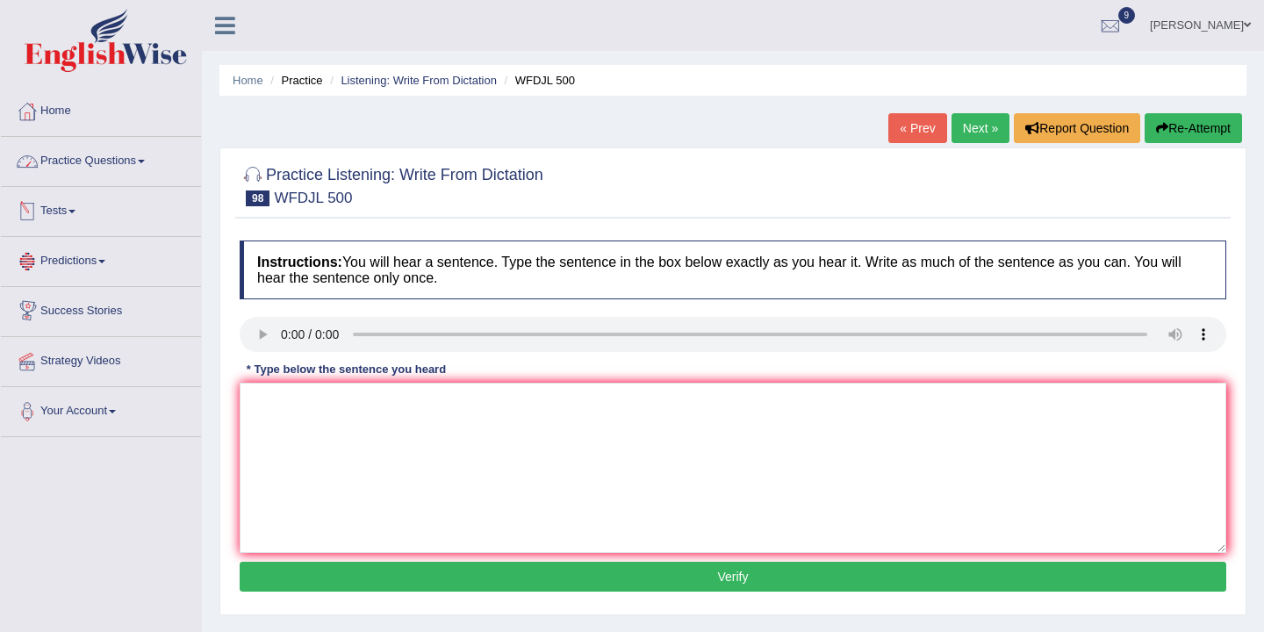
click at [142, 166] on link "Practice Questions" at bounding box center [101, 159] width 200 height 44
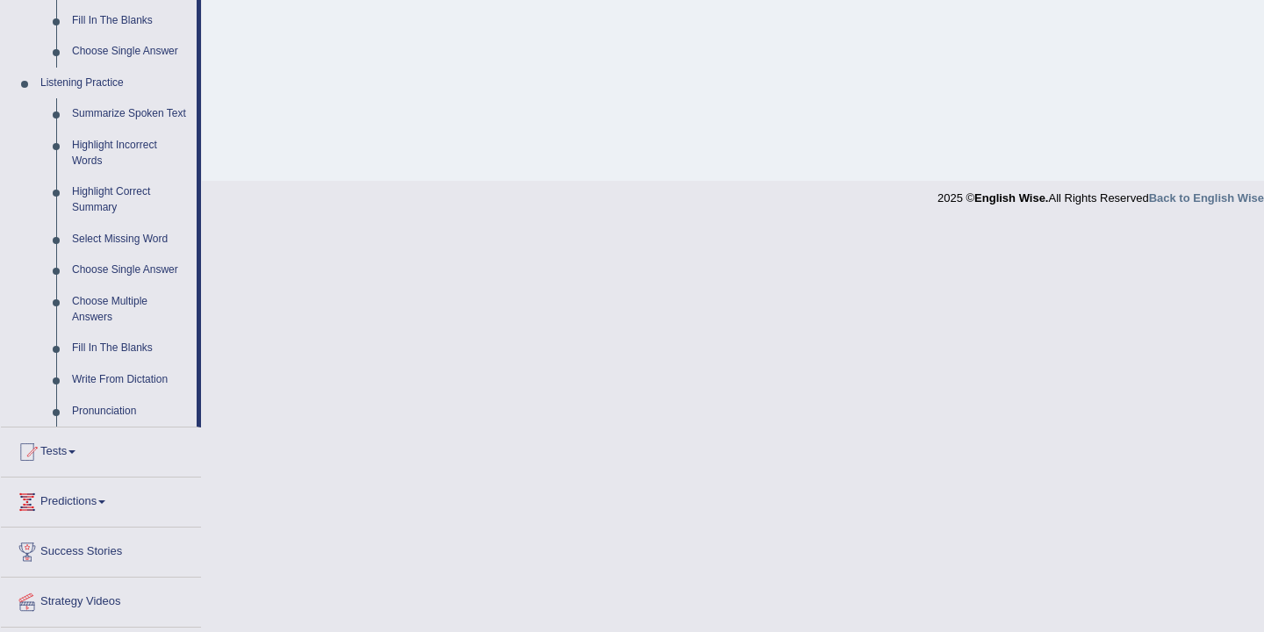
scroll to position [698, 0]
click at [108, 161] on link "Highlight Incorrect Words" at bounding box center [130, 151] width 132 height 47
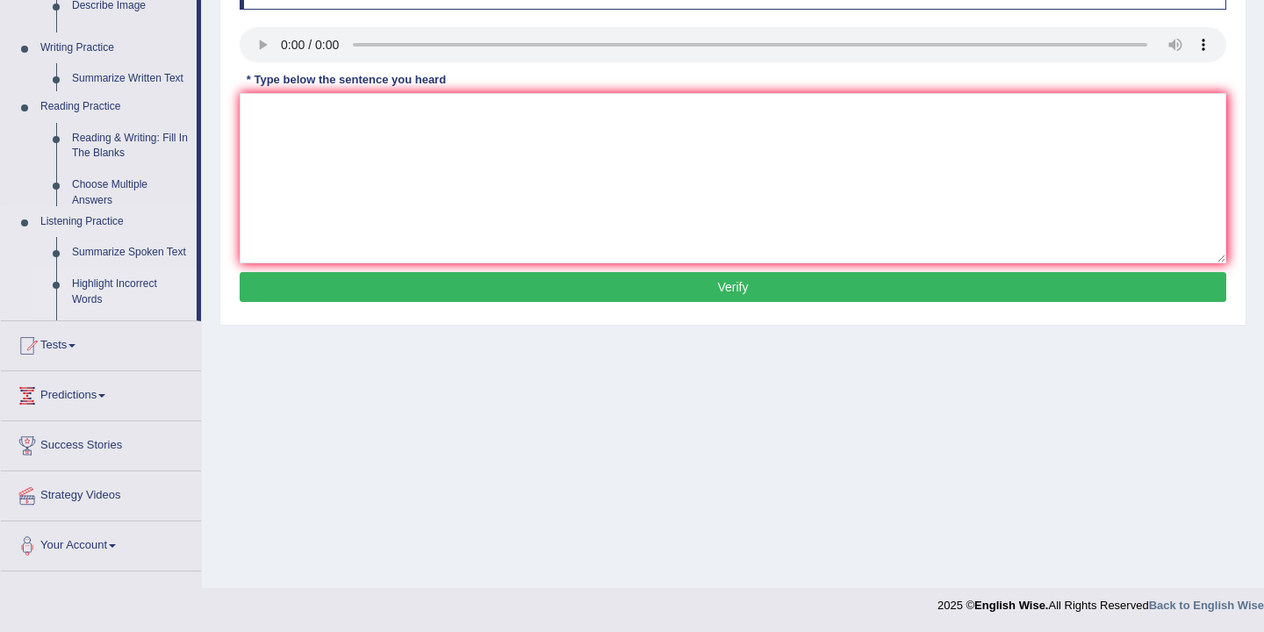
scroll to position [290, 0]
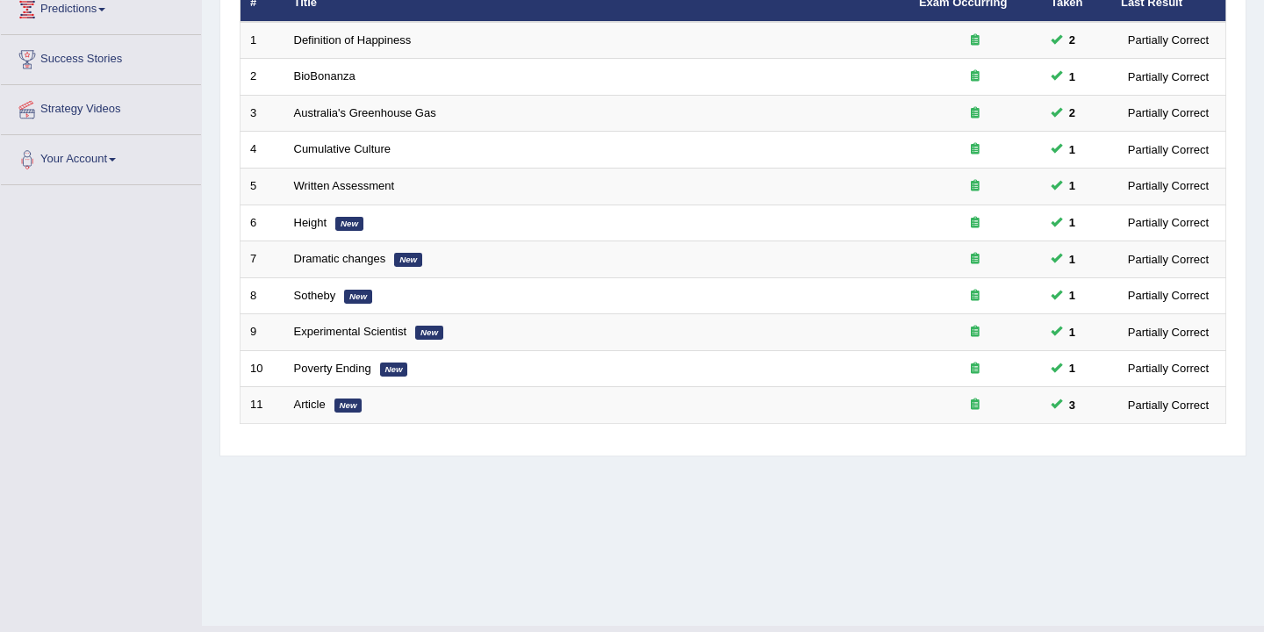
scroll to position [267, 0]
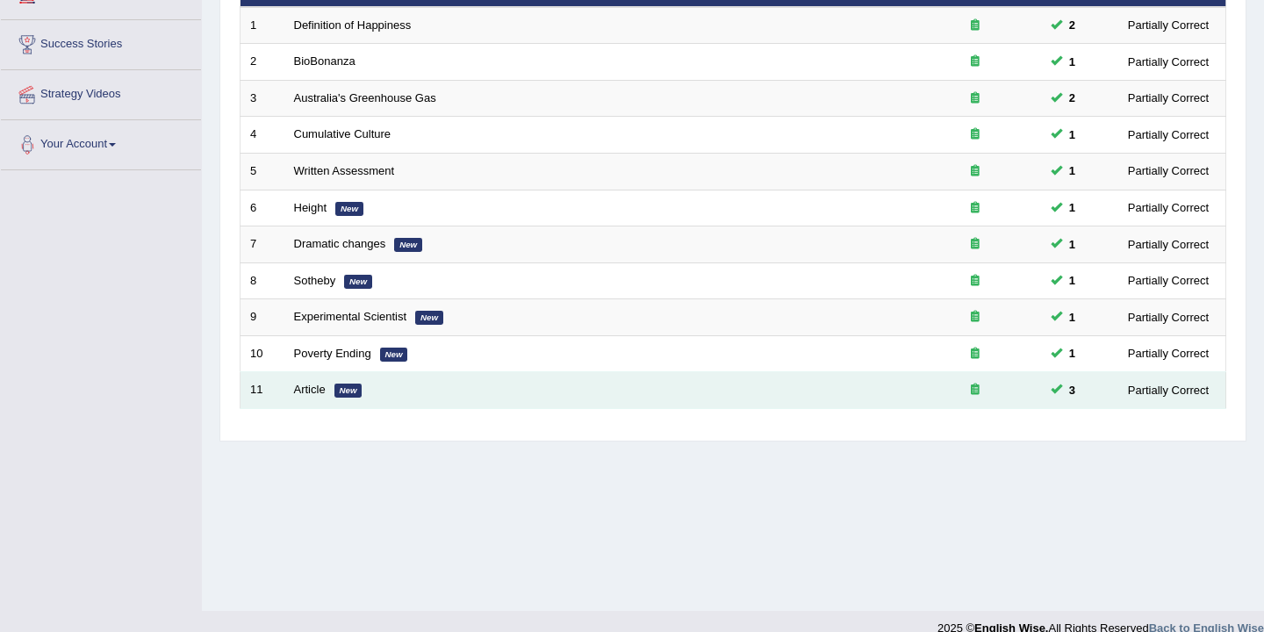
click at [336, 391] on em "New" at bounding box center [348, 390] width 28 height 14
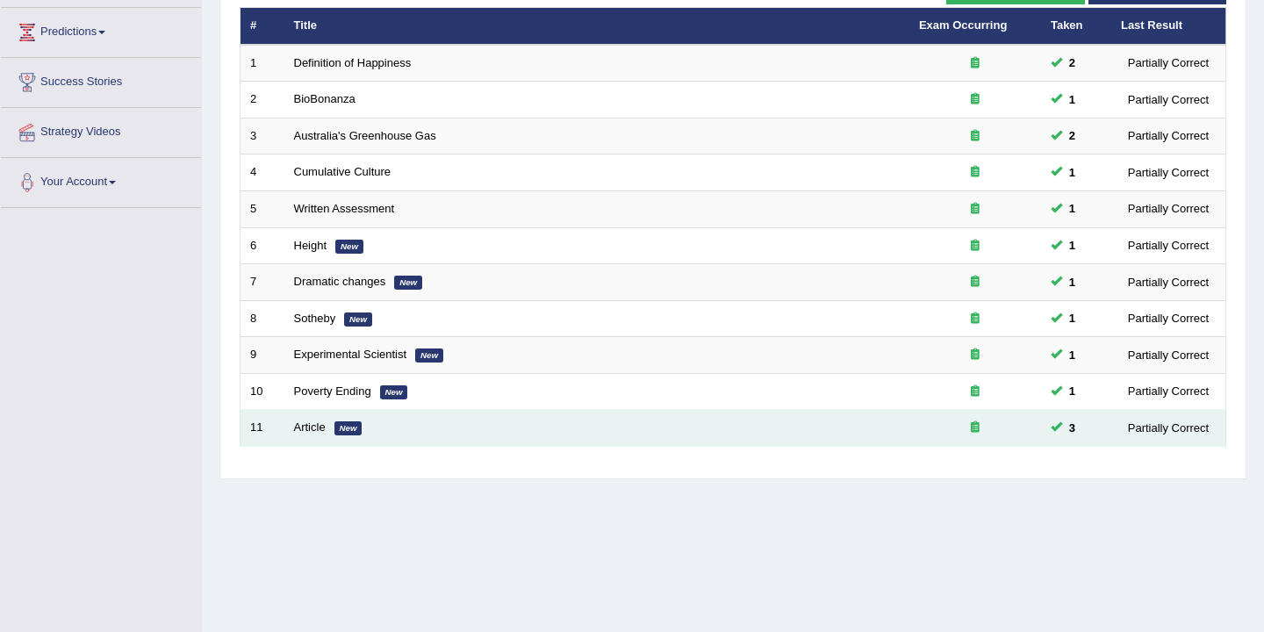
scroll to position [239, 0]
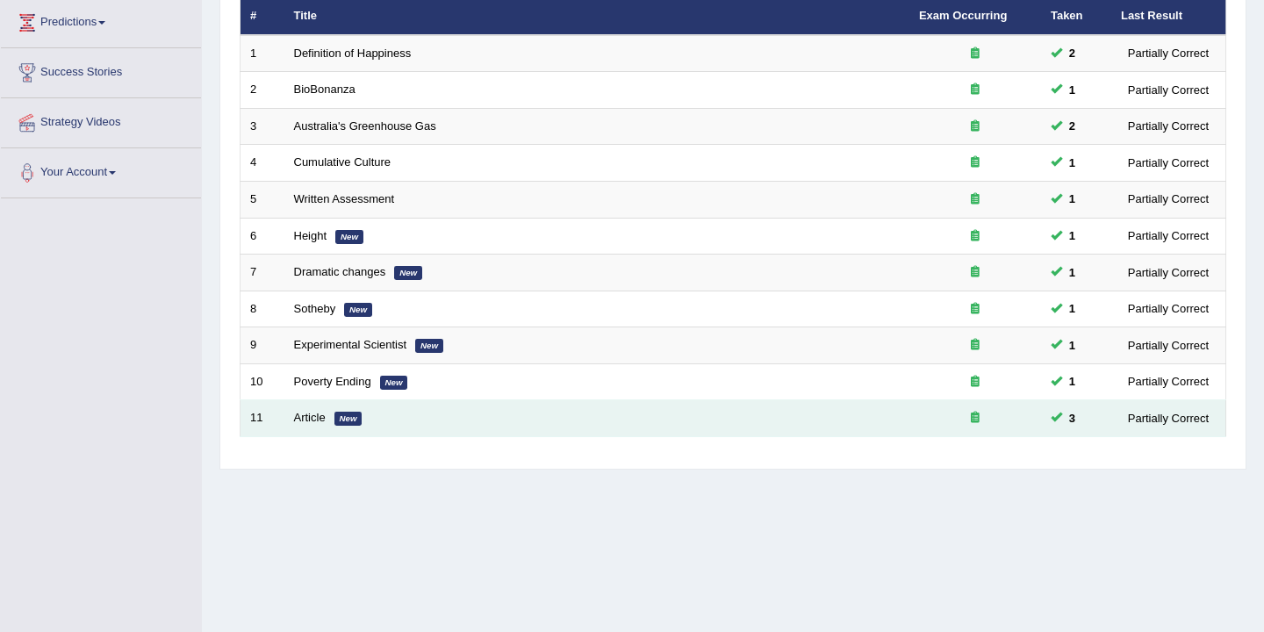
click at [330, 417] on td "Article New" at bounding box center [596, 418] width 625 height 37
click at [308, 419] on link "Article" at bounding box center [310, 417] width 32 height 13
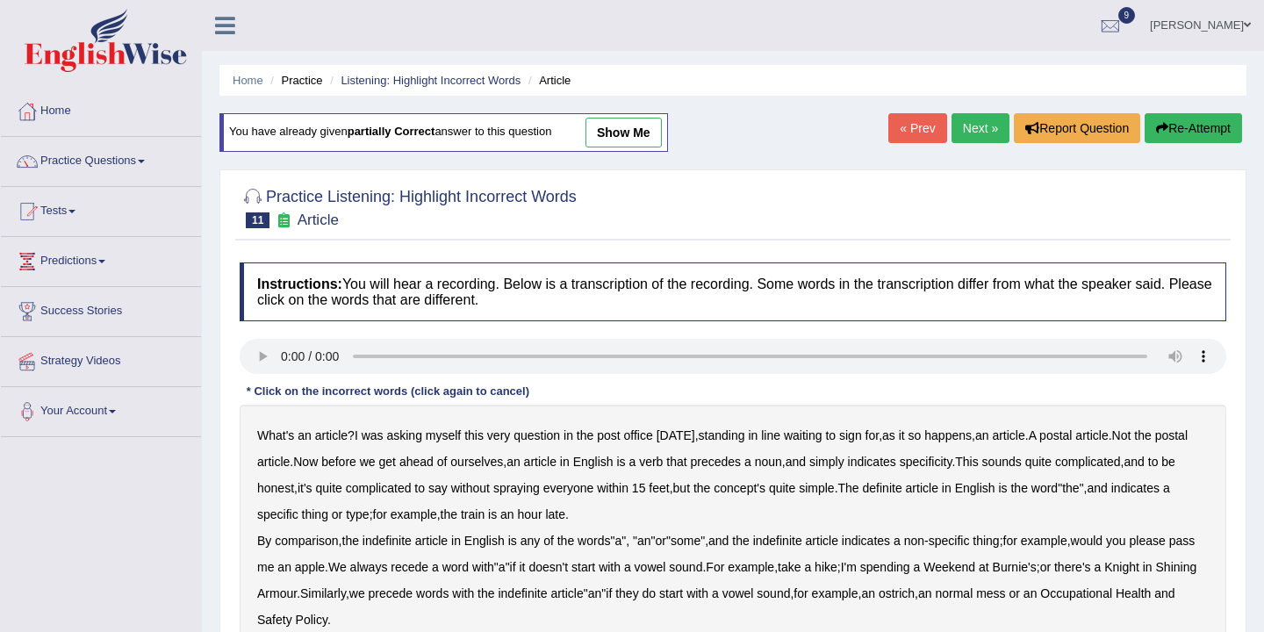
click at [978, 119] on link "Next »" at bounding box center [980, 128] width 58 height 30
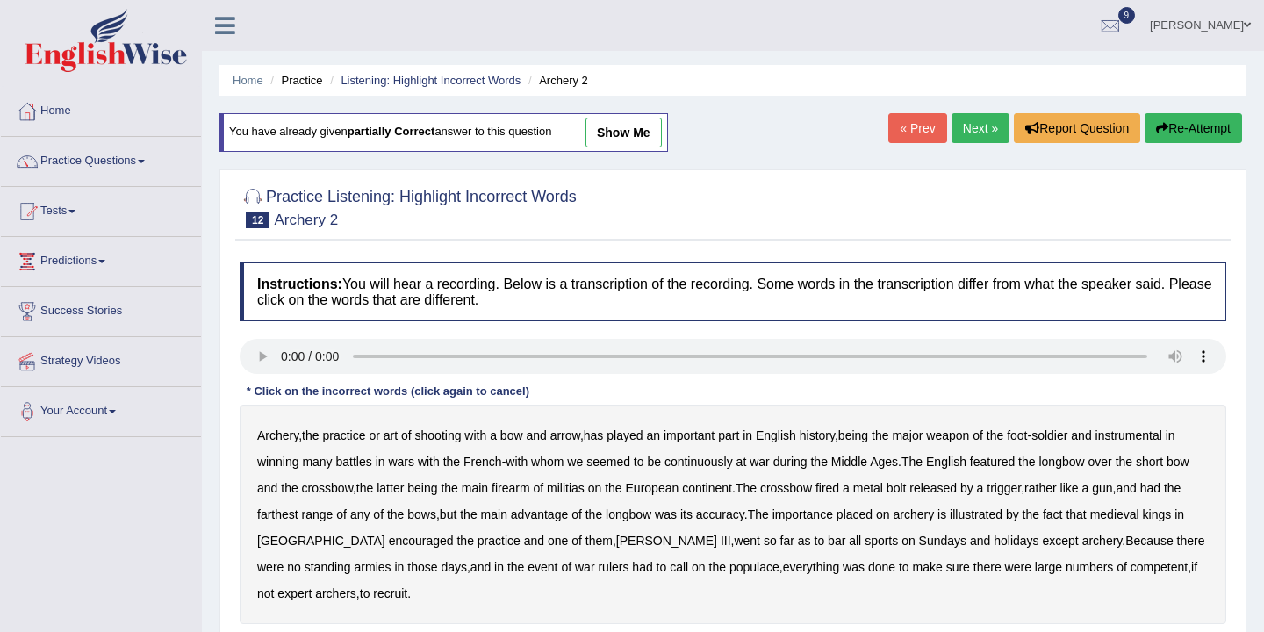
click at [970, 132] on link "Next »" at bounding box center [980, 128] width 58 height 30
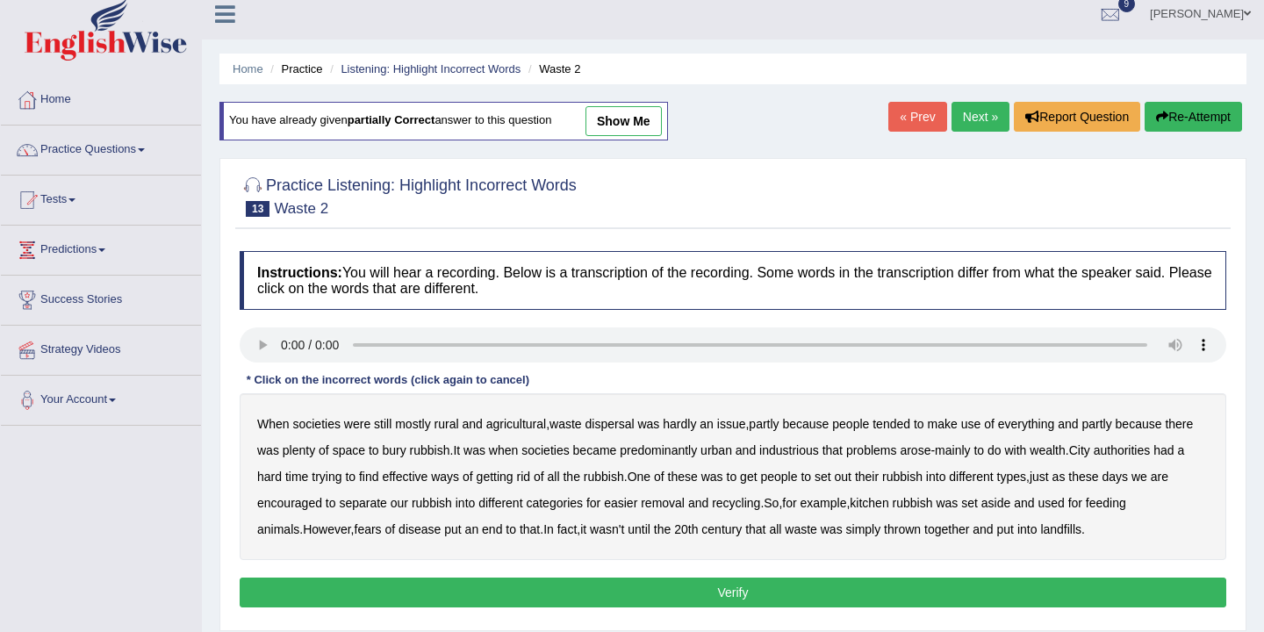
scroll to position [28, 0]
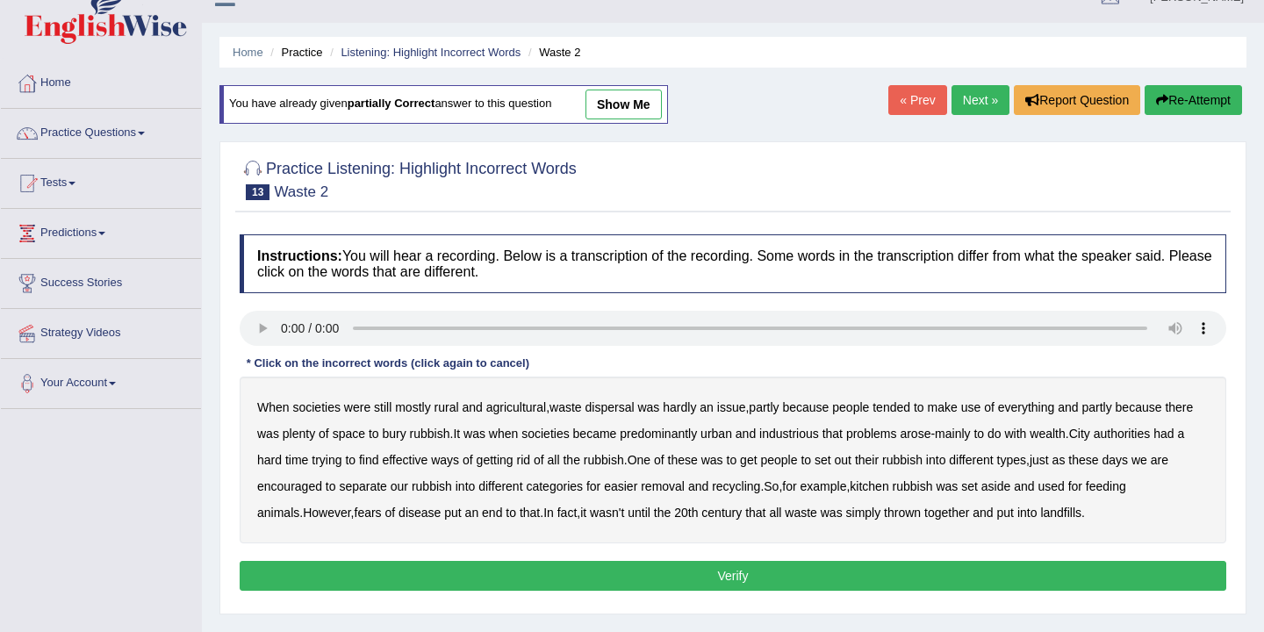
click at [677, 433] on b "predominantly" at bounding box center [657, 433] width 77 height 14
click at [658, 430] on b "predominantly" at bounding box center [657, 433] width 77 height 14
click at [1178, 102] on button "Re-Attempt" at bounding box center [1192, 100] width 97 height 30
click at [358, 415] on div "When societies were still mostly rural and agricultural , waste dispersal was h…" at bounding box center [733, 459] width 986 height 167
click at [360, 407] on b "were" at bounding box center [357, 407] width 26 height 14
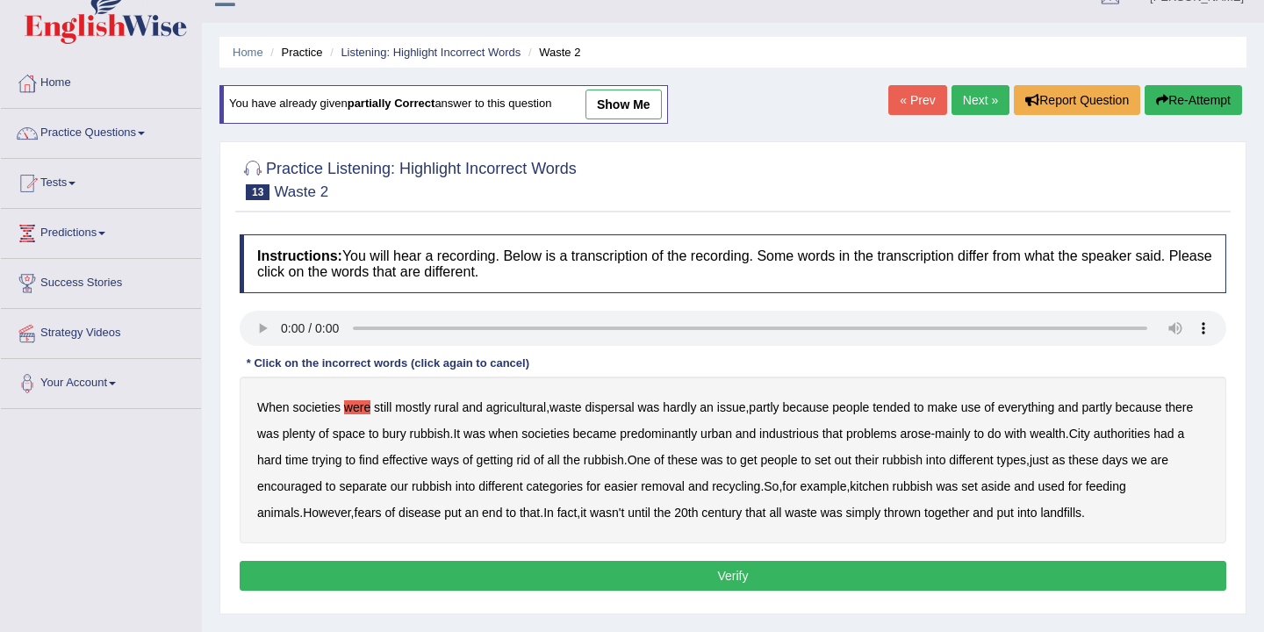
click at [427, 462] on b "effective" at bounding box center [405, 460] width 46 height 14
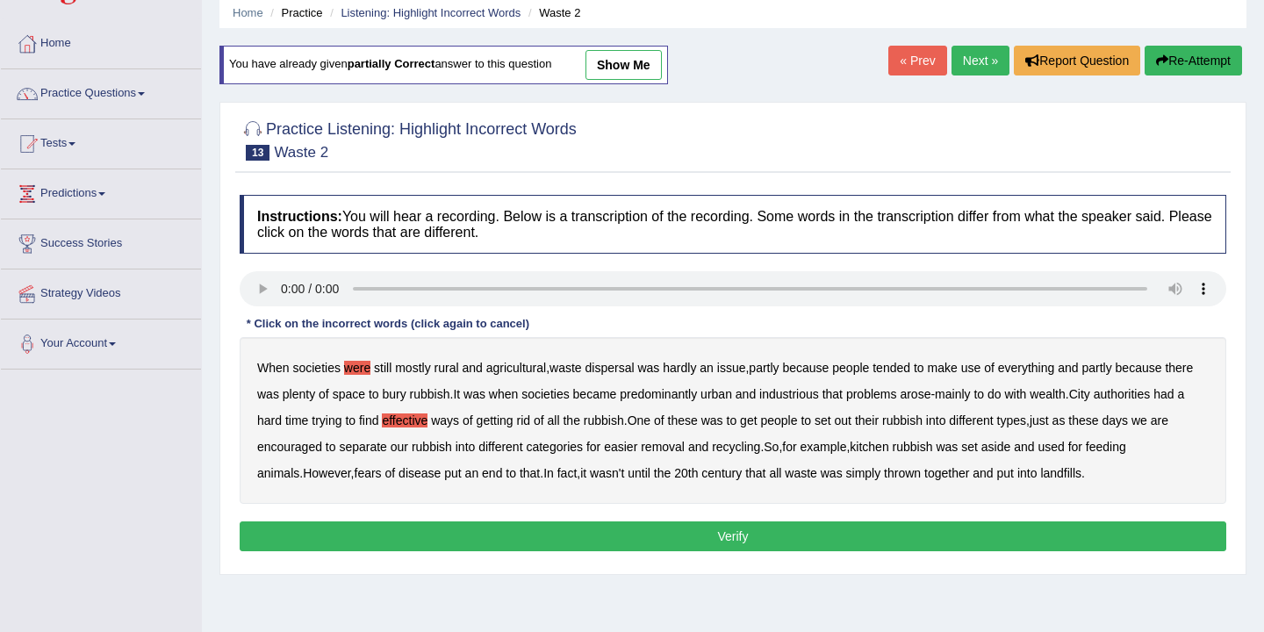
scroll to position [70, 0]
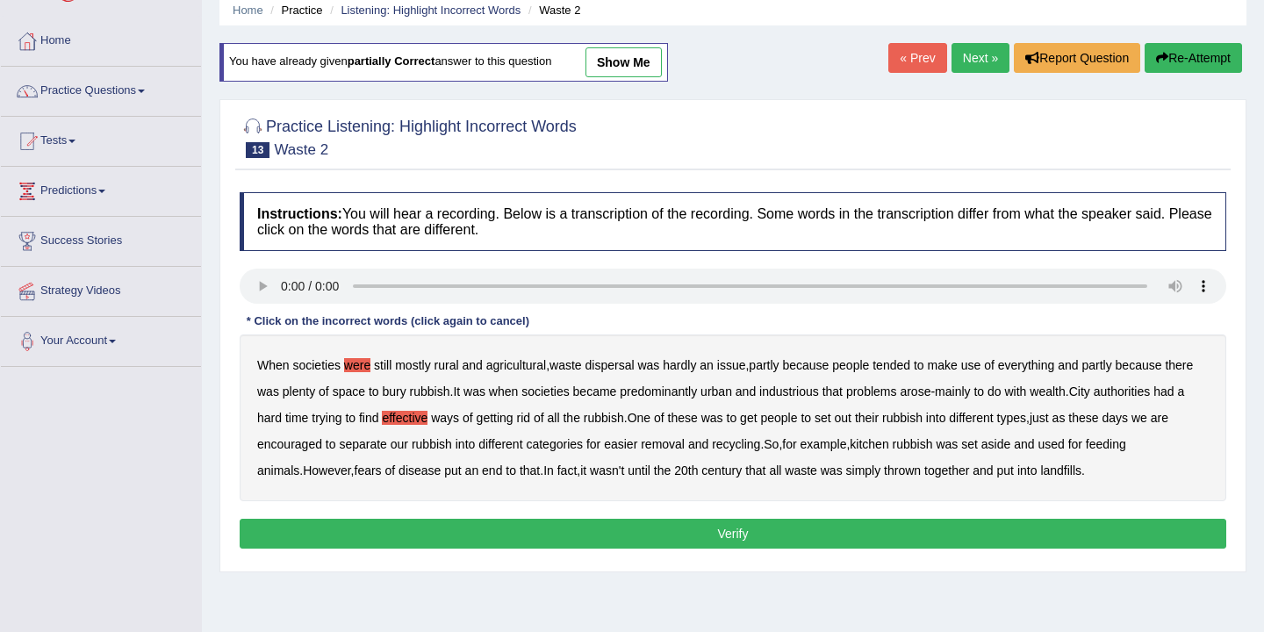
click at [707, 538] on button "Verify" at bounding box center [733, 534] width 986 height 30
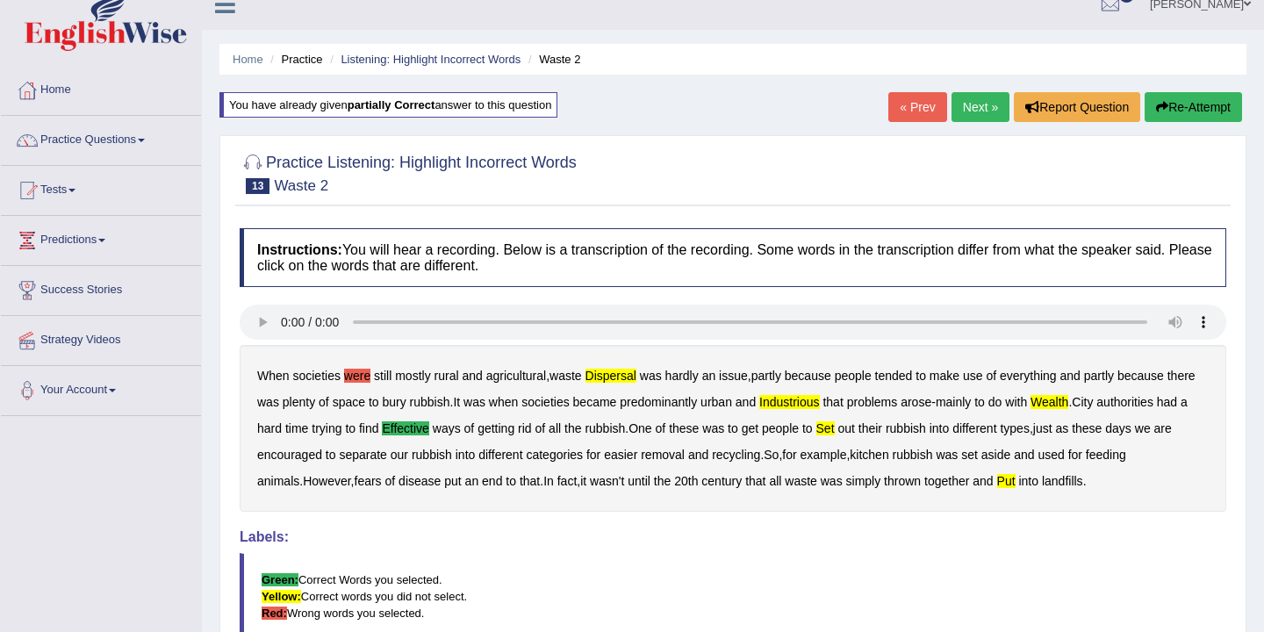
scroll to position [0, 0]
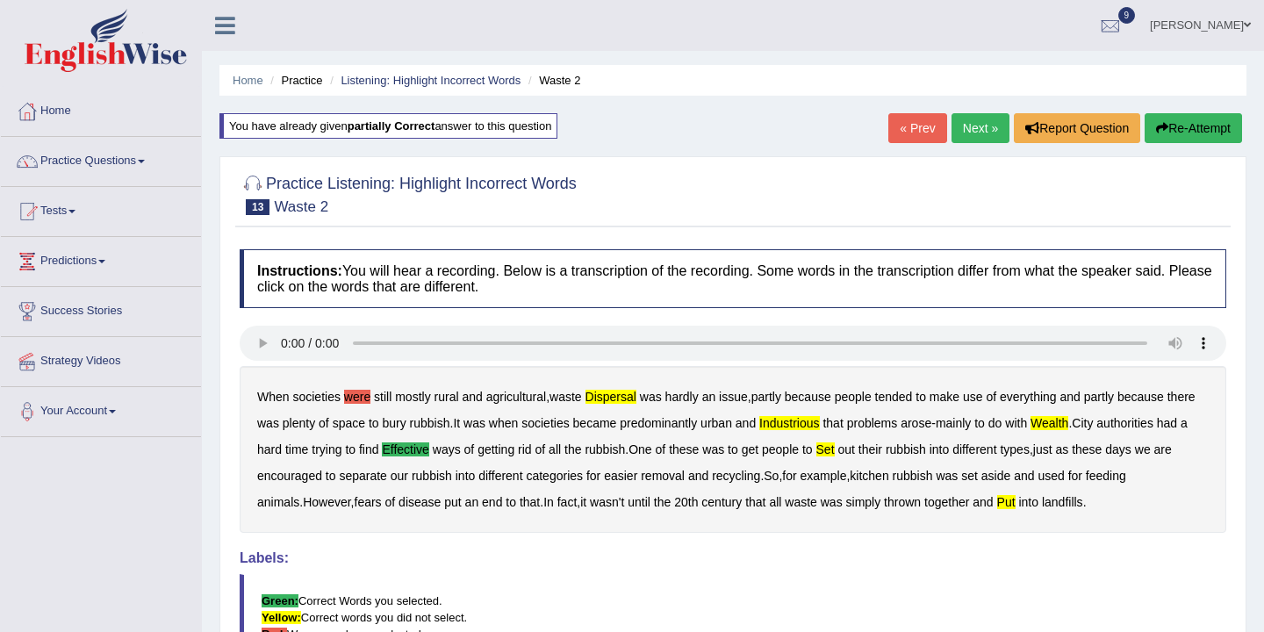
click at [1185, 122] on button "Re-Attempt" at bounding box center [1192, 128] width 97 height 30
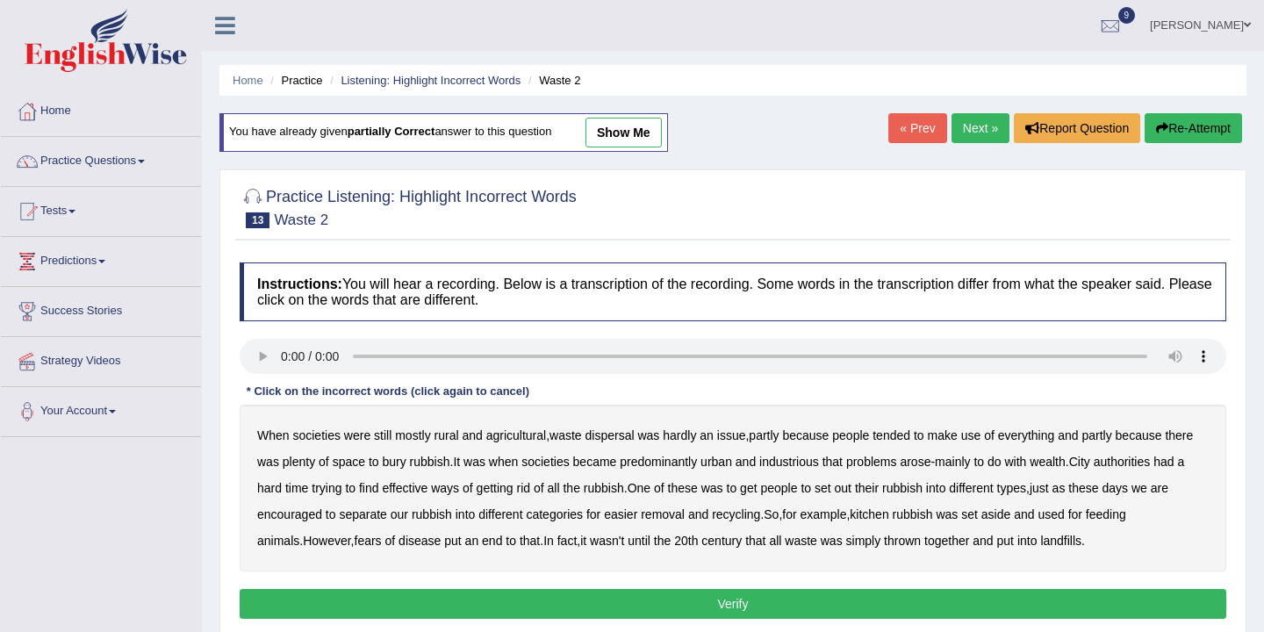
click at [619, 433] on b "dispersal" at bounding box center [609, 435] width 49 height 14
click at [801, 464] on b "industrious" at bounding box center [789, 462] width 60 height 14
click at [407, 491] on b "effective" at bounding box center [405, 488] width 46 height 14
click at [354, 544] on b "fears" at bounding box center [367, 540] width 27 height 14
click at [816, 598] on button "Verify" at bounding box center [733, 604] width 986 height 30
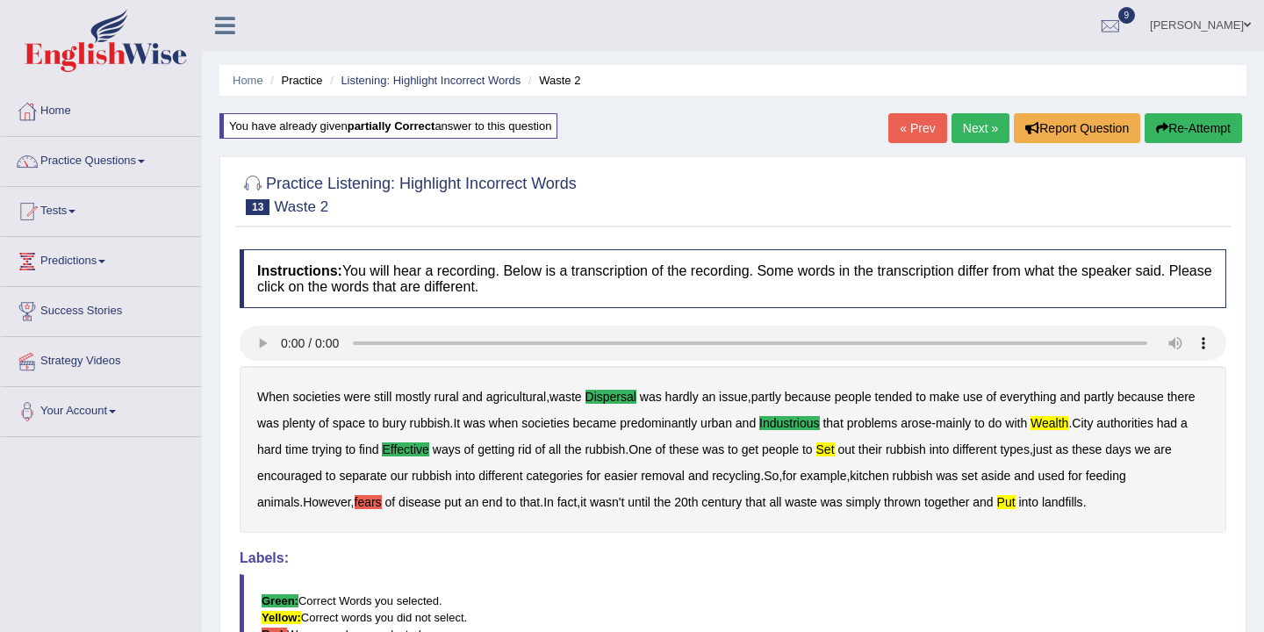
click at [975, 121] on link "Next »" at bounding box center [980, 128] width 58 height 30
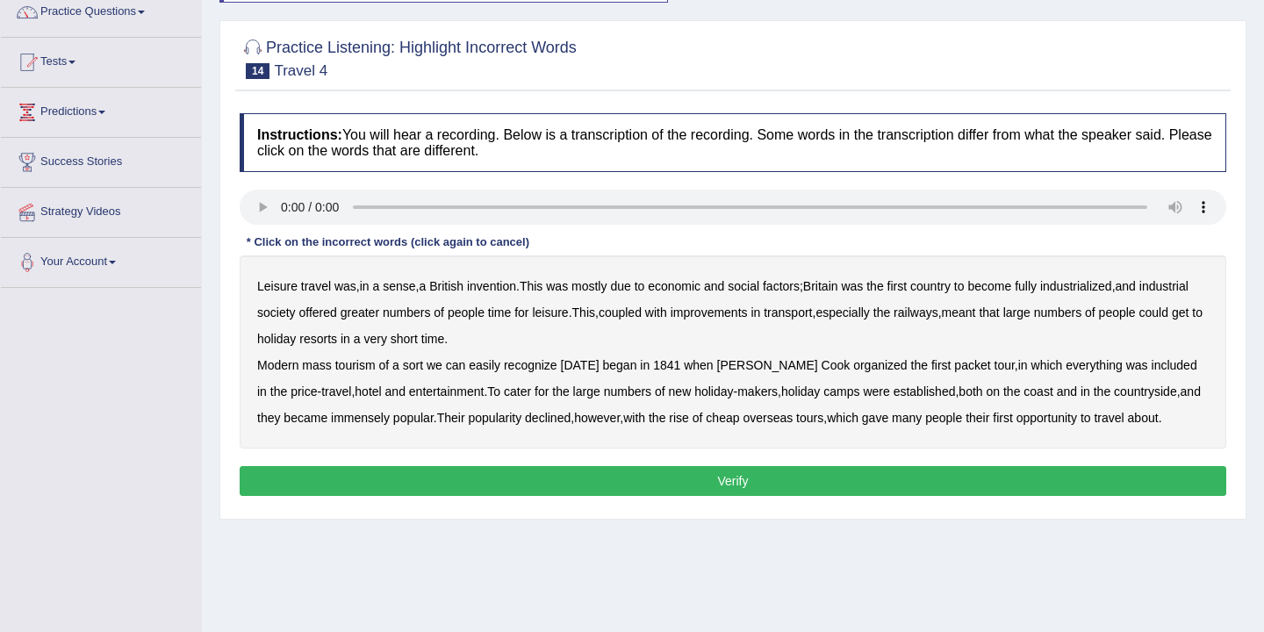
scroll to position [180, 0]
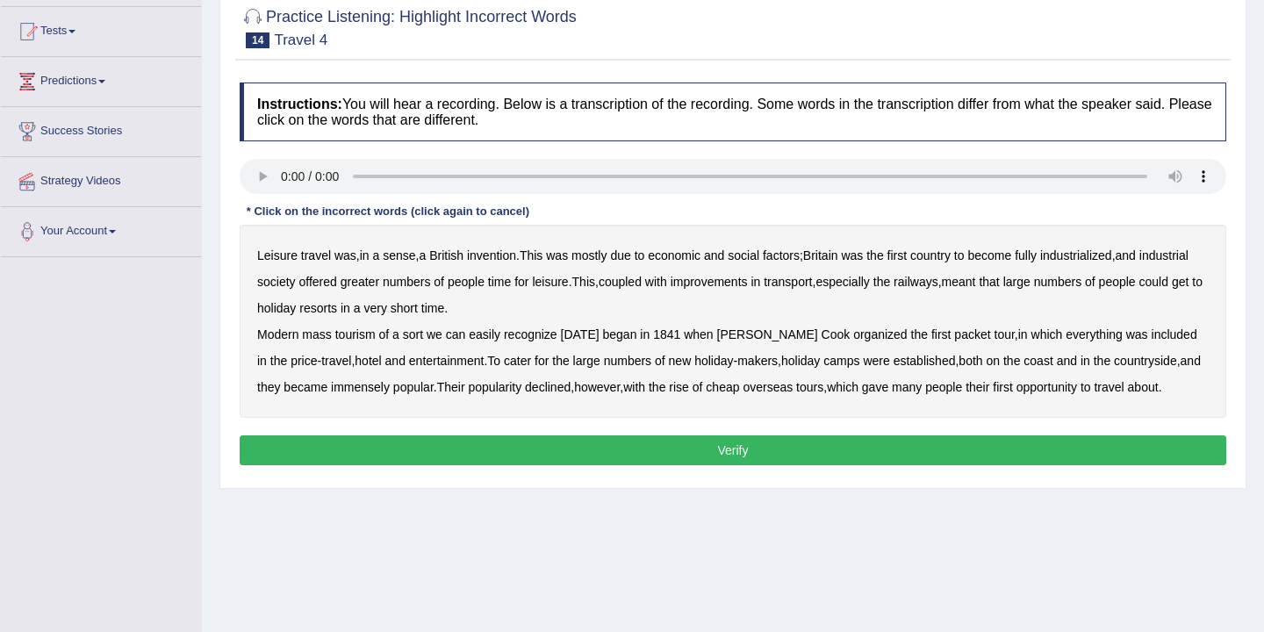
click at [606, 260] on b "mostly" at bounding box center [588, 255] width 35 height 14
click at [568, 288] on b "leisure" at bounding box center [550, 282] width 36 height 14
click at [337, 311] on b "resorts" at bounding box center [318, 308] width 38 height 14
click at [823, 388] on b "tours" at bounding box center [809, 387] width 27 height 14
click at [1158, 389] on b "about" at bounding box center [1143, 387] width 31 height 14
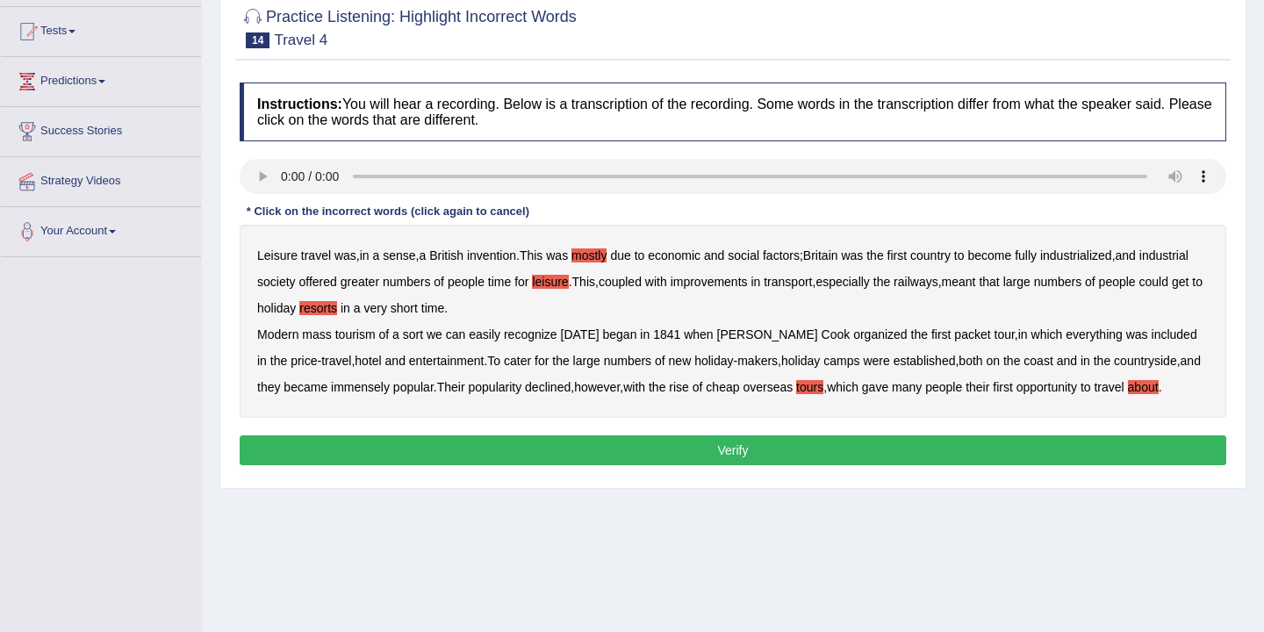
click at [762, 453] on button "Verify" at bounding box center [733, 450] width 986 height 30
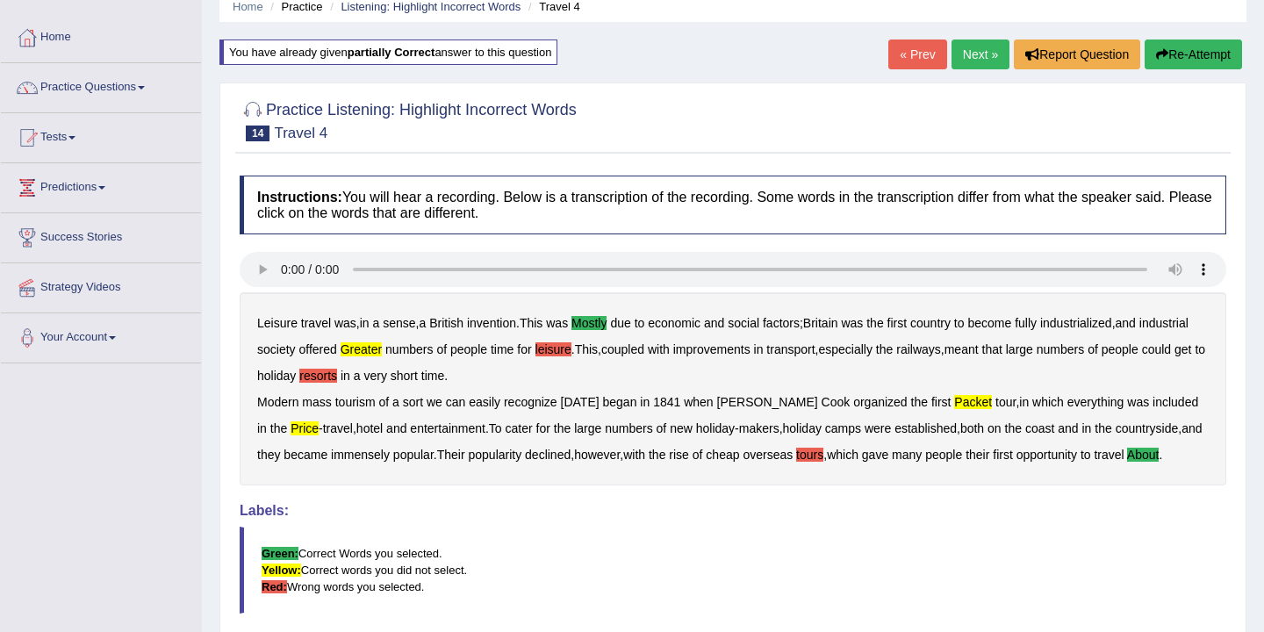
scroll to position [0, 0]
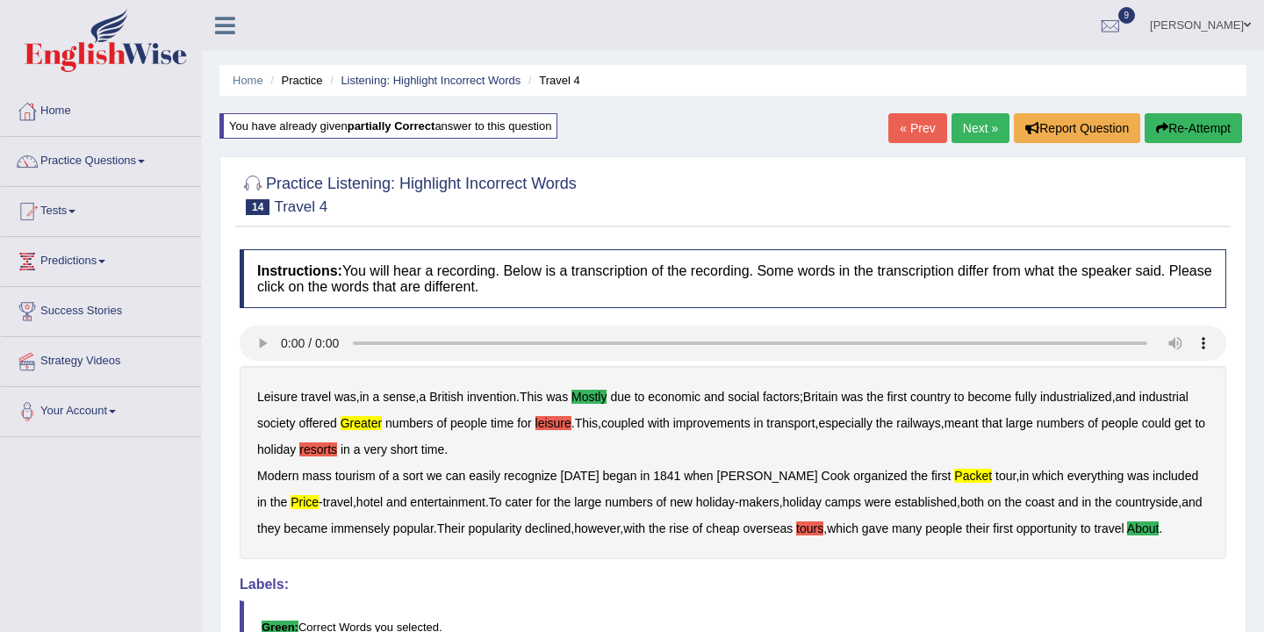
click at [975, 122] on link "Next »" at bounding box center [980, 128] width 58 height 30
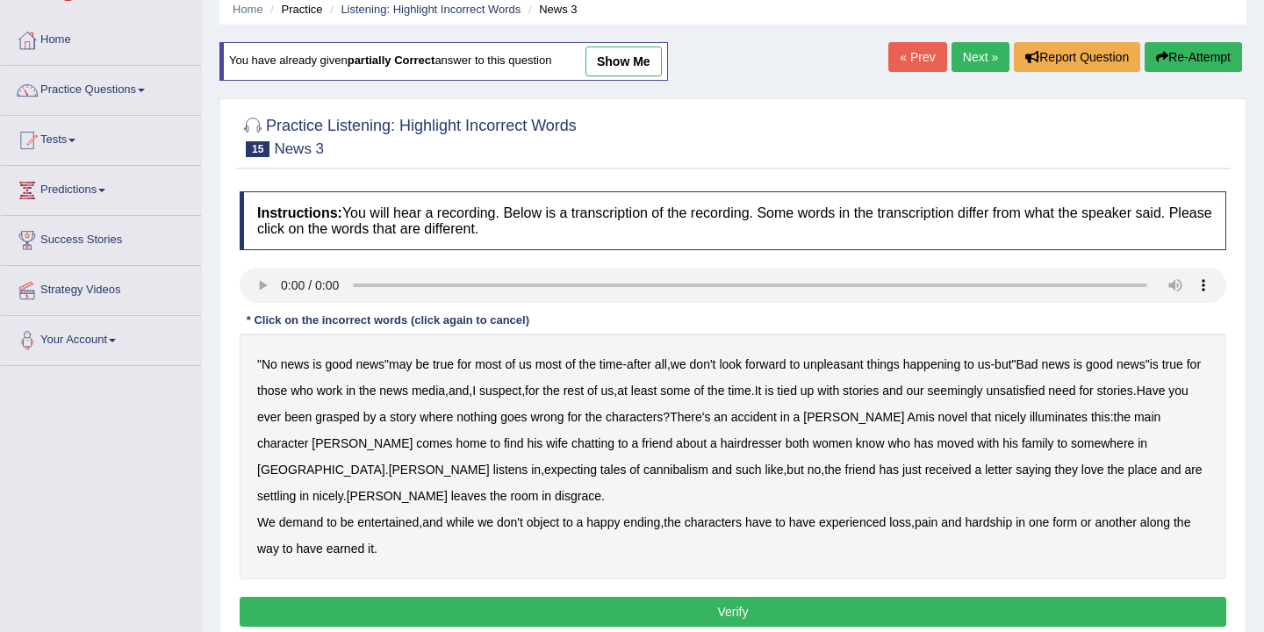
scroll to position [74, 0]
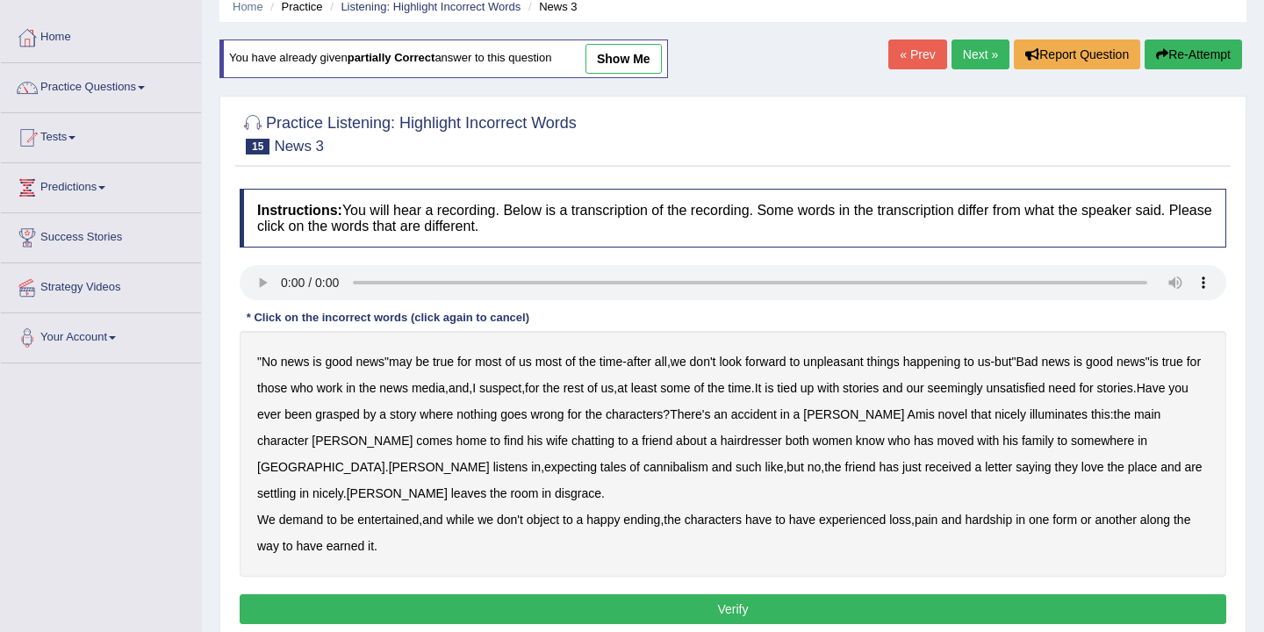
click at [967, 59] on link "Next »" at bounding box center [980, 54] width 58 height 30
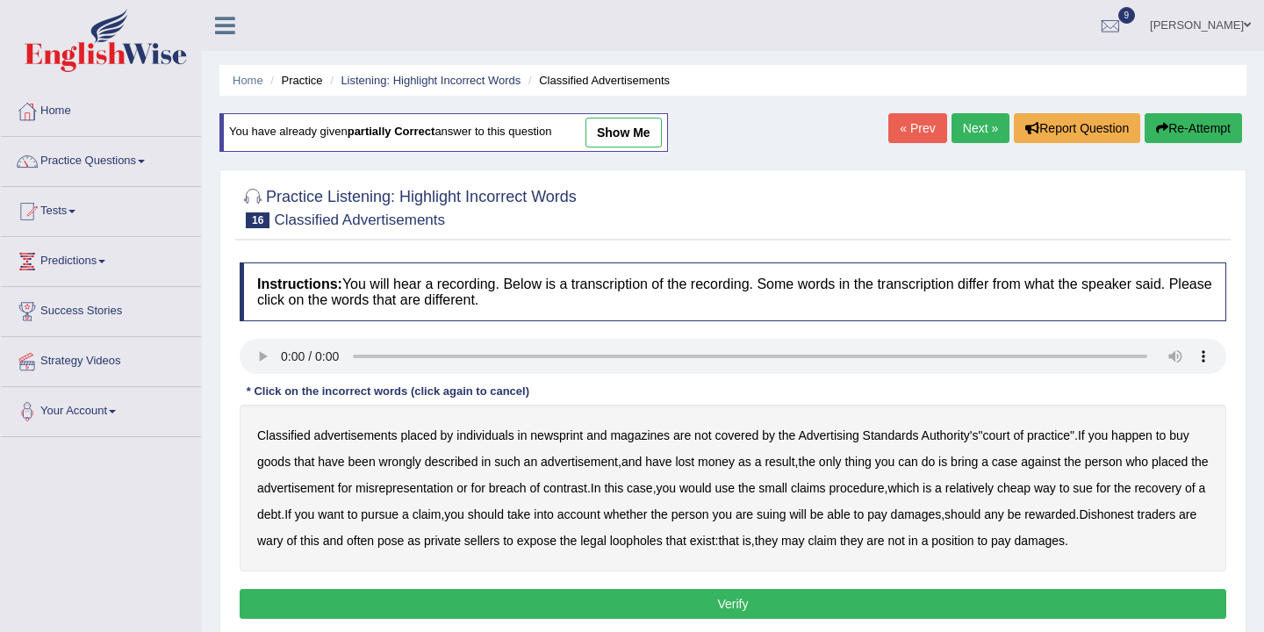
click at [966, 144] on div "« Prev Next » Report Question Re-Attempt" at bounding box center [1067, 130] width 358 height 34
click at [966, 132] on link "Next »" at bounding box center [980, 128] width 58 height 30
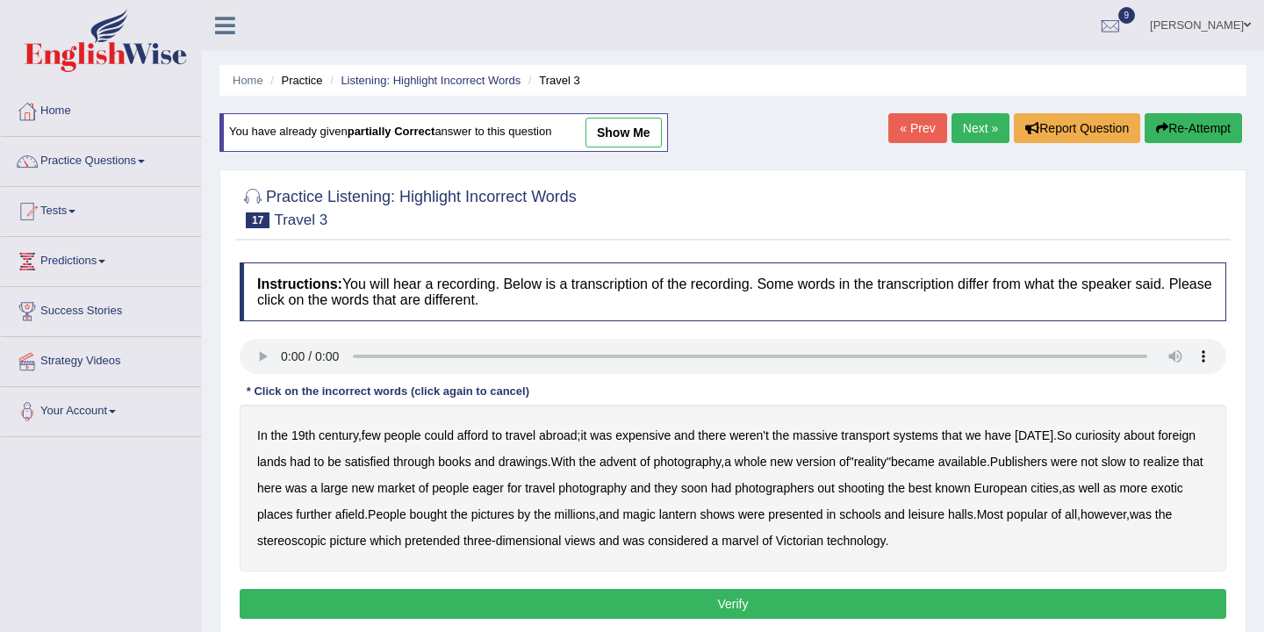
click at [966, 133] on link "Next »" at bounding box center [980, 128] width 58 height 30
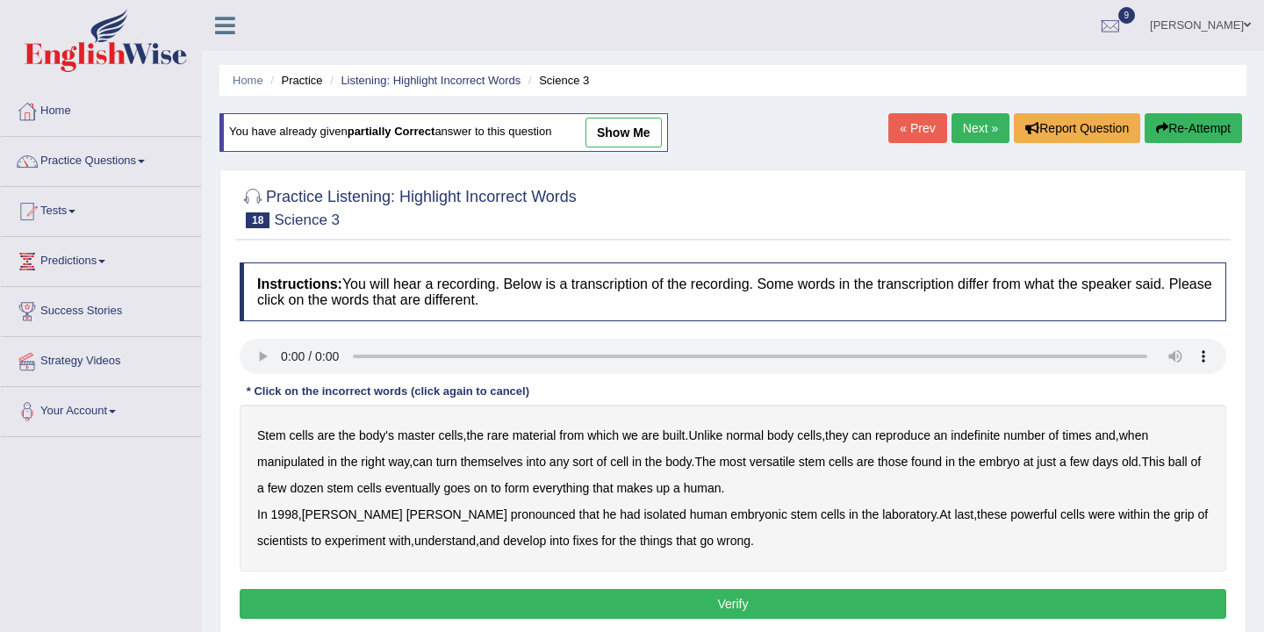
click at [969, 132] on link "Next »" at bounding box center [980, 128] width 58 height 30
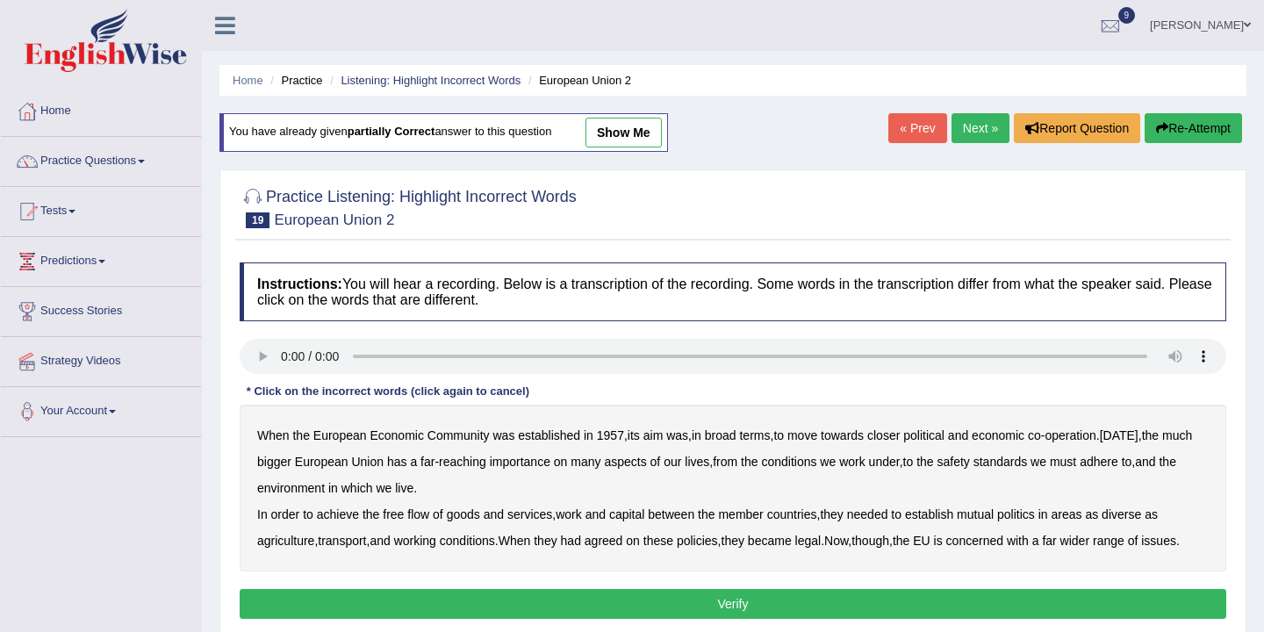
click at [969, 132] on link "Next »" at bounding box center [980, 128] width 58 height 30
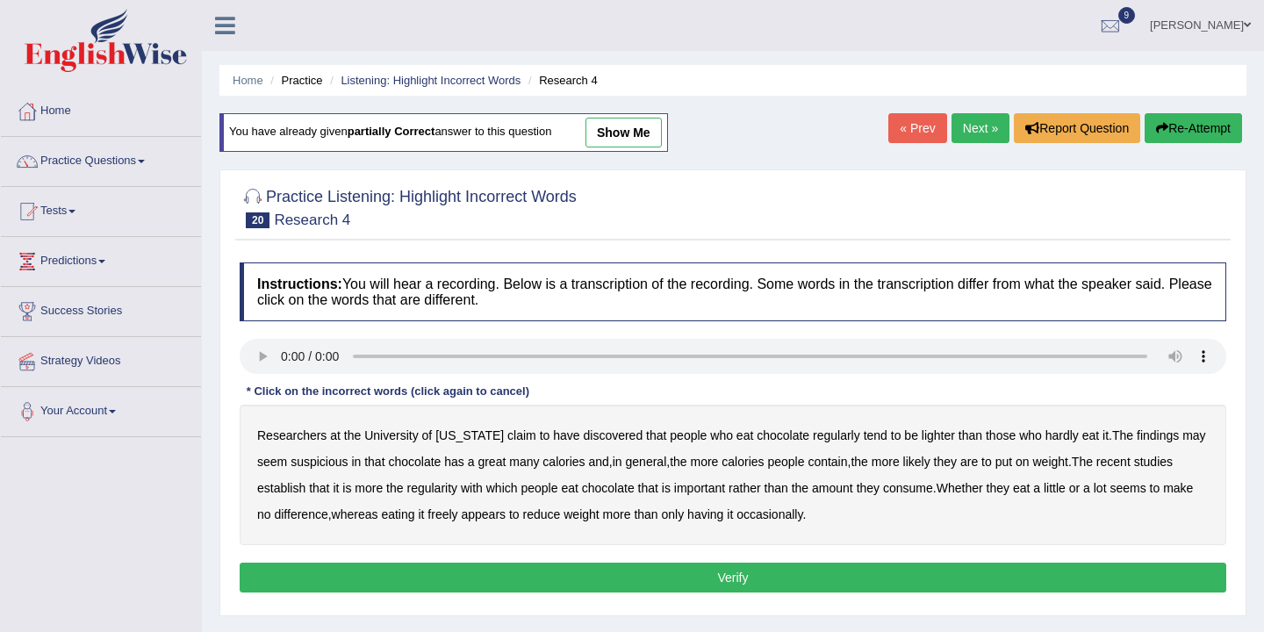
click at [969, 133] on link "Next »" at bounding box center [980, 128] width 58 height 30
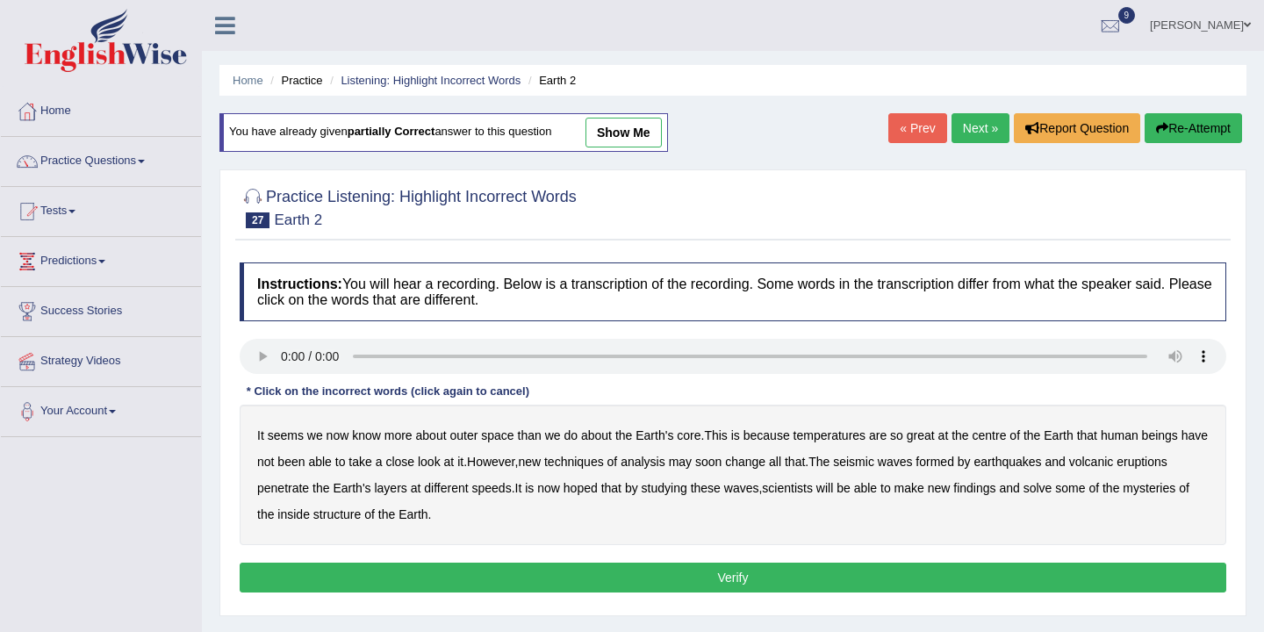
click at [970, 138] on link "Next »" at bounding box center [980, 128] width 58 height 30
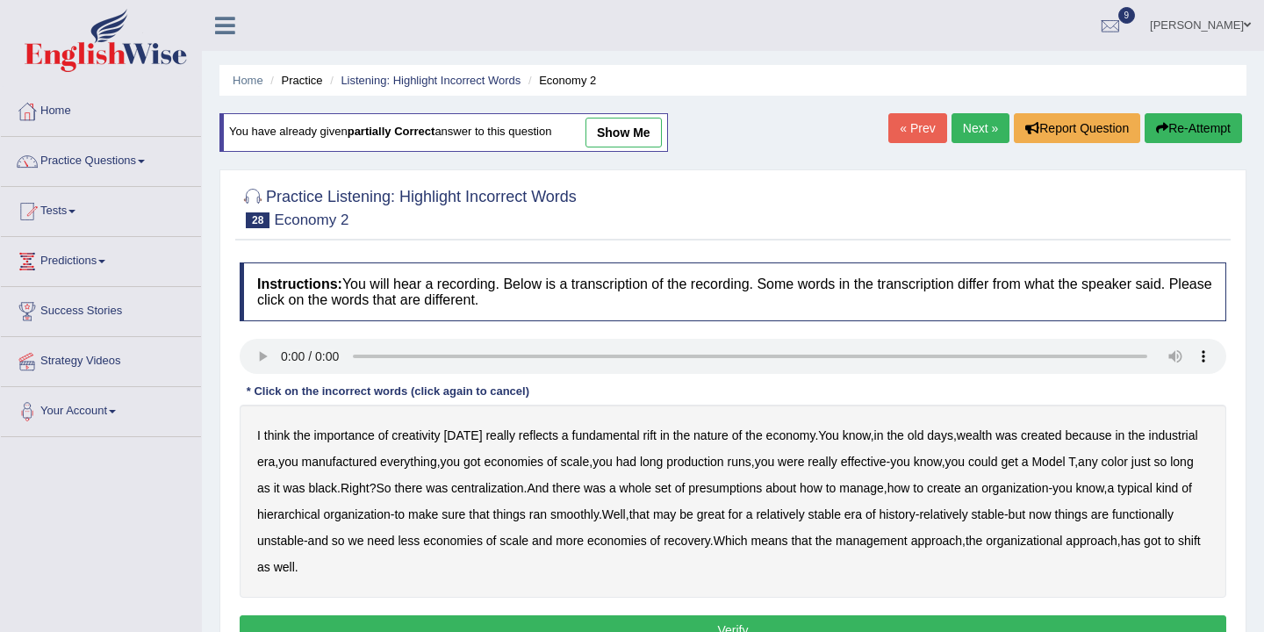
click at [970, 137] on link "Next »" at bounding box center [980, 128] width 58 height 30
drag, startPoint x: 0, startPoint y: 0, endPoint x: 970, endPoint y: 137, distance: 979.2
click at [970, 137] on link "Next »" at bounding box center [980, 128] width 58 height 30
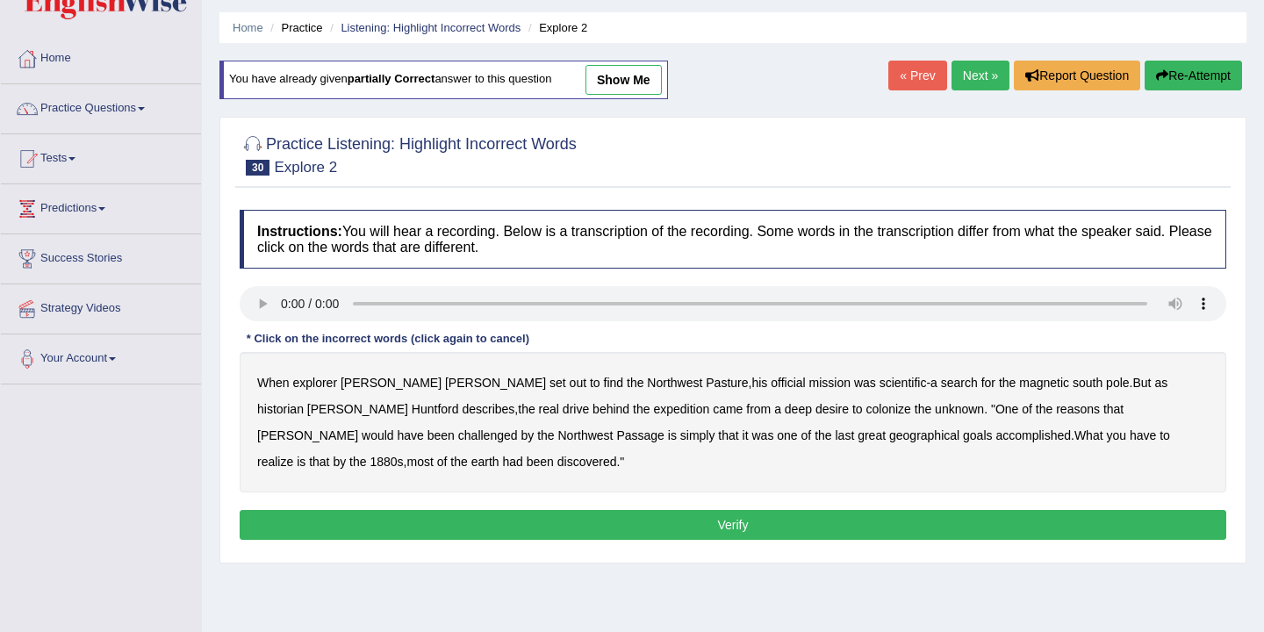
scroll to position [54, 0]
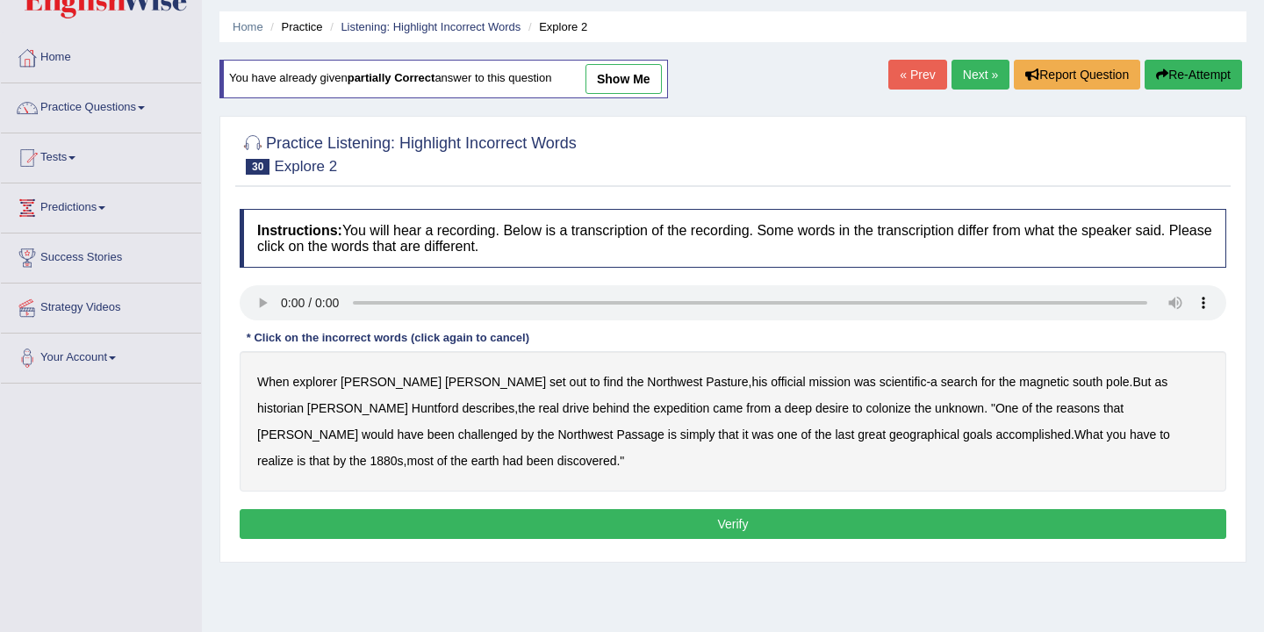
click at [705, 382] on b "Pasture" at bounding box center [726, 382] width 42 height 14
click at [358, 427] on b "Amundsen" at bounding box center [307, 434] width 101 height 14
click at [518, 427] on b "challenged" at bounding box center [488, 434] width 60 height 14
click at [403, 454] on b "1880s" at bounding box center [385, 461] width 33 height 14
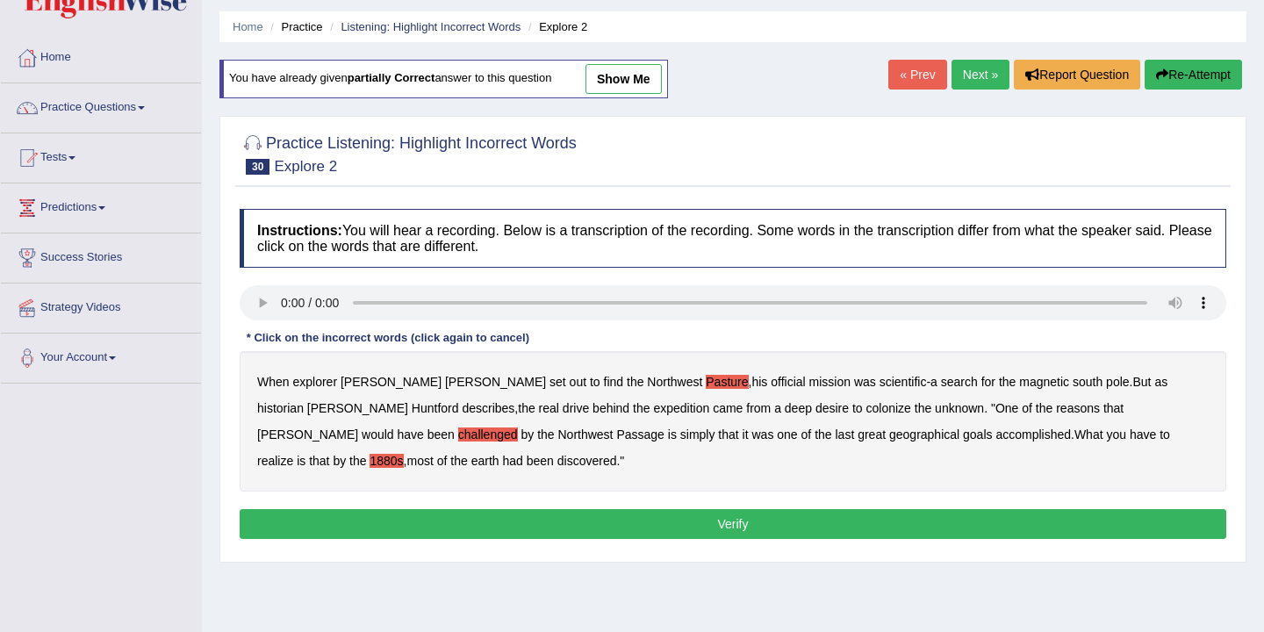
click at [499, 454] on b "earth" at bounding box center [485, 461] width 28 height 14
click at [781, 519] on button "Verify" at bounding box center [733, 524] width 986 height 30
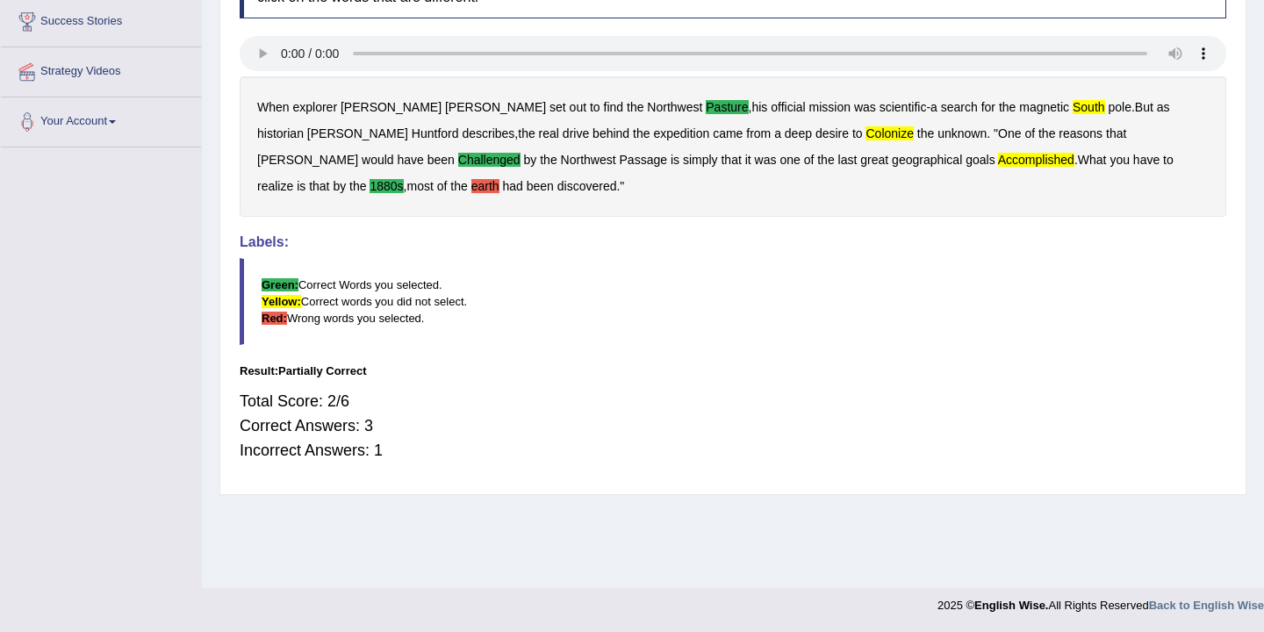
scroll to position [0, 0]
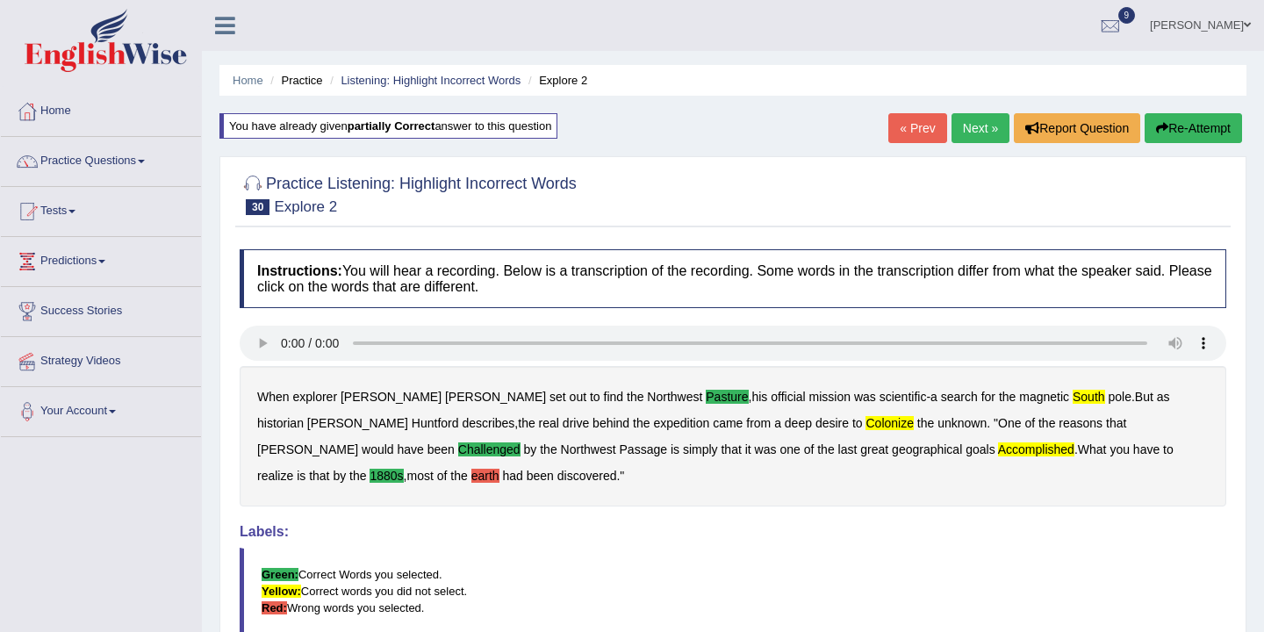
click at [977, 126] on link "Next »" at bounding box center [980, 128] width 58 height 30
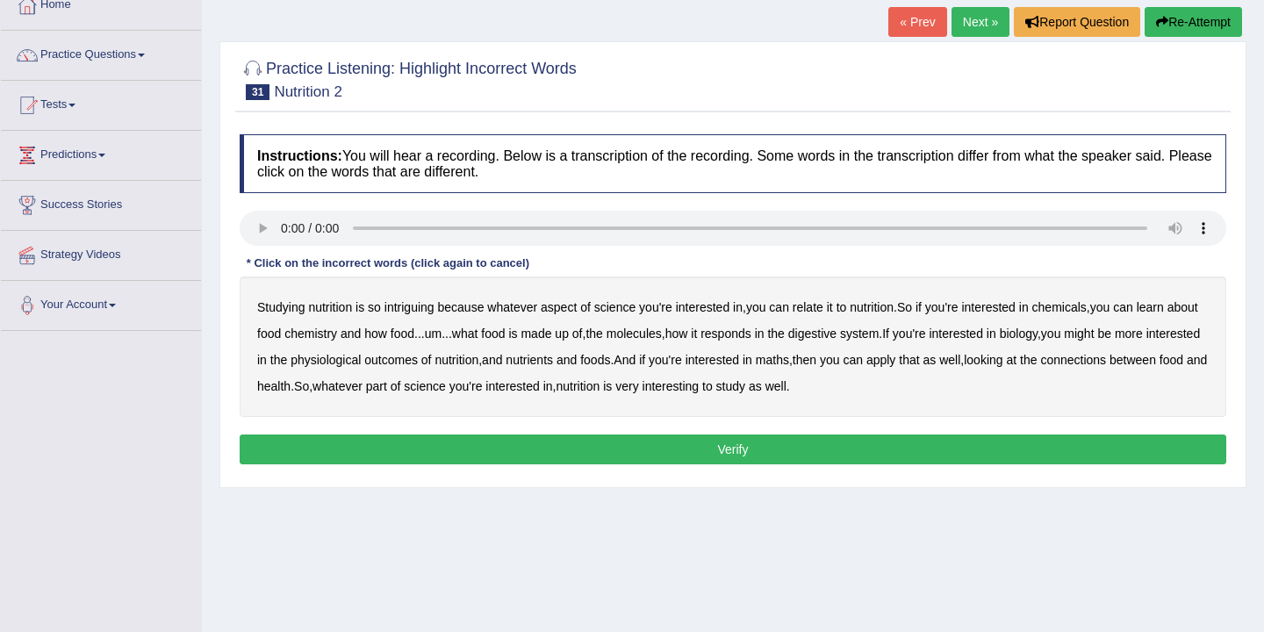
click at [416, 308] on b "intriguing" at bounding box center [409, 307] width 50 height 14
click at [1079, 311] on b "chemicals" at bounding box center [1059, 307] width 54 height 14
click at [751, 335] on b "responds" at bounding box center [725, 333] width 51 height 14
click at [1040, 367] on b "connections" at bounding box center [1073, 360] width 66 height 14
click at [718, 448] on button "Verify" at bounding box center [733, 449] width 986 height 30
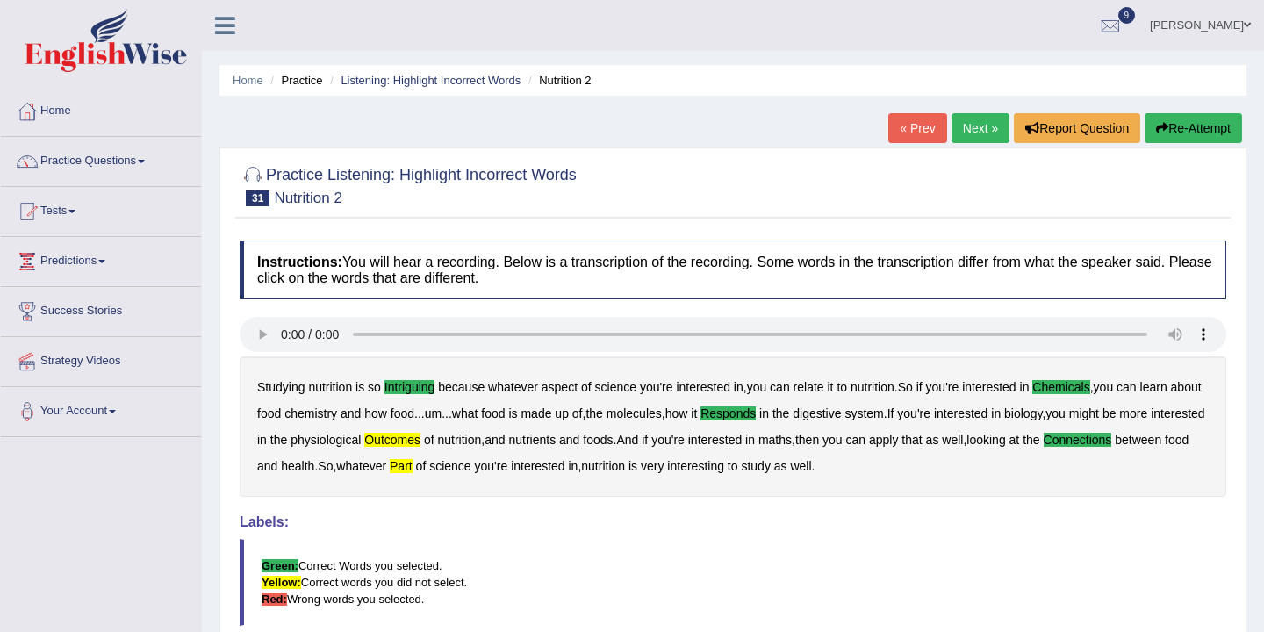
click at [970, 130] on link "Next »" at bounding box center [980, 128] width 58 height 30
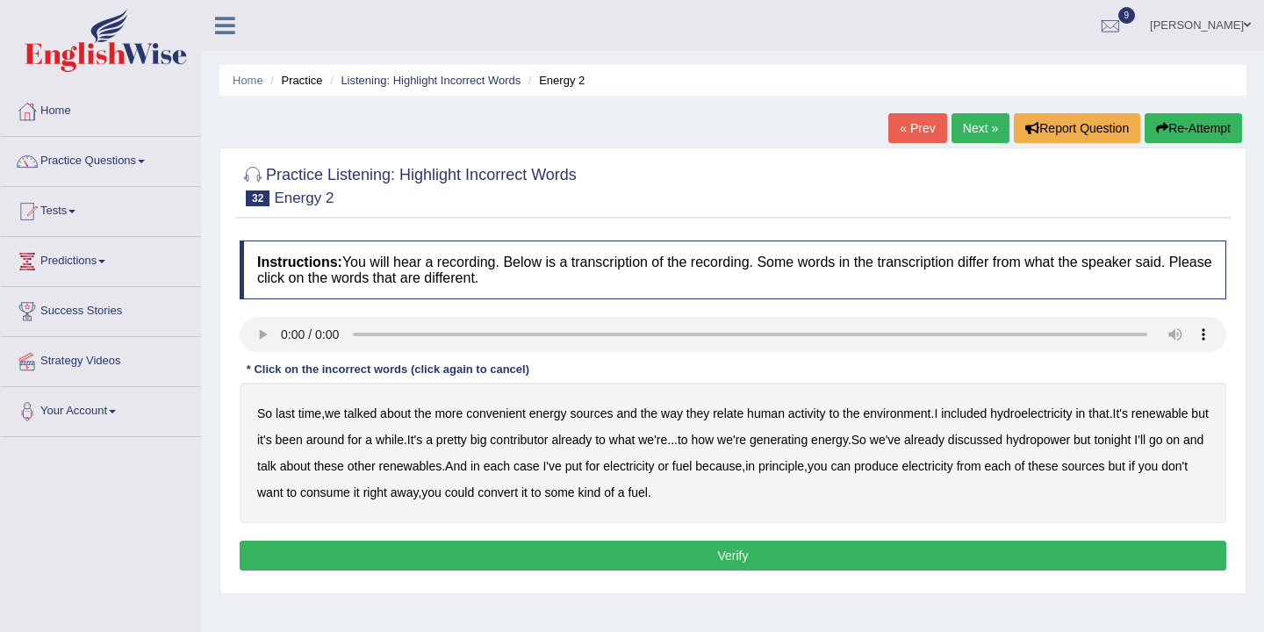
click at [1069, 416] on b "hydroelectricity" at bounding box center [1031, 413] width 82 height 14
click at [900, 440] on b "we've" at bounding box center [885, 440] width 31 height 14
click at [899, 469] on b "produce" at bounding box center [876, 466] width 45 height 14
click at [350, 495] on b "consume" at bounding box center [325, 492] width 50 height 14
click at [350, 489] on b "consume" at bounding box center [325, 492] width 50 height 14
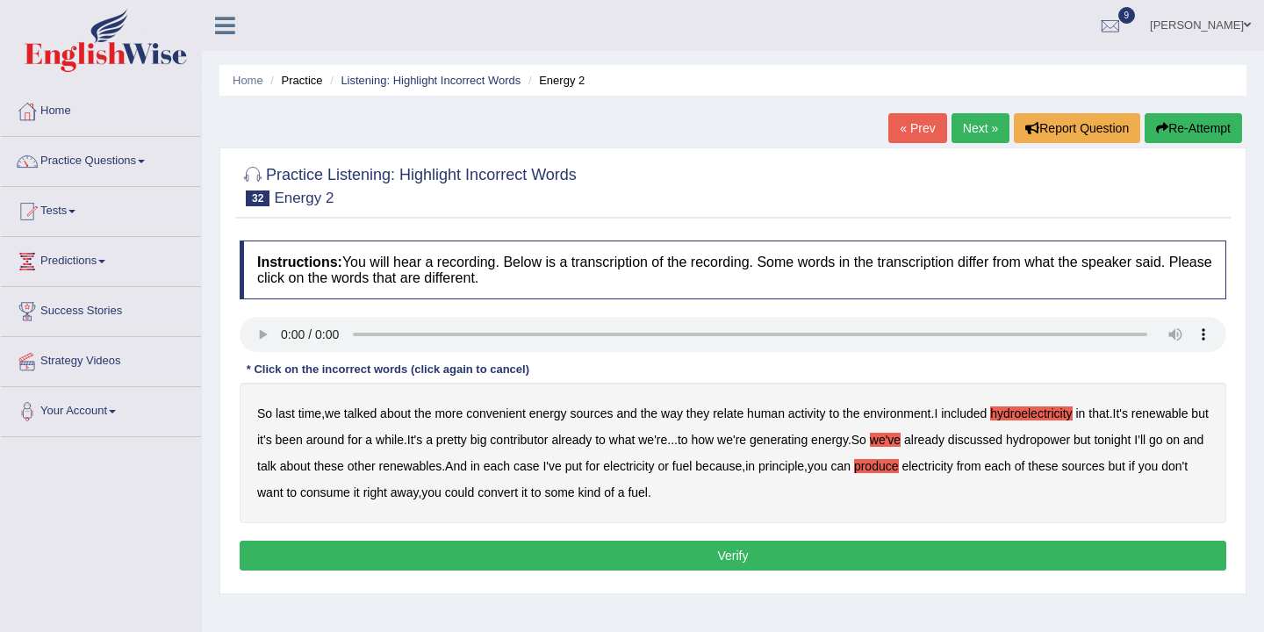
click at [665, 560] on button "Verify" at bounding box center [733, 556] width 986 height 30
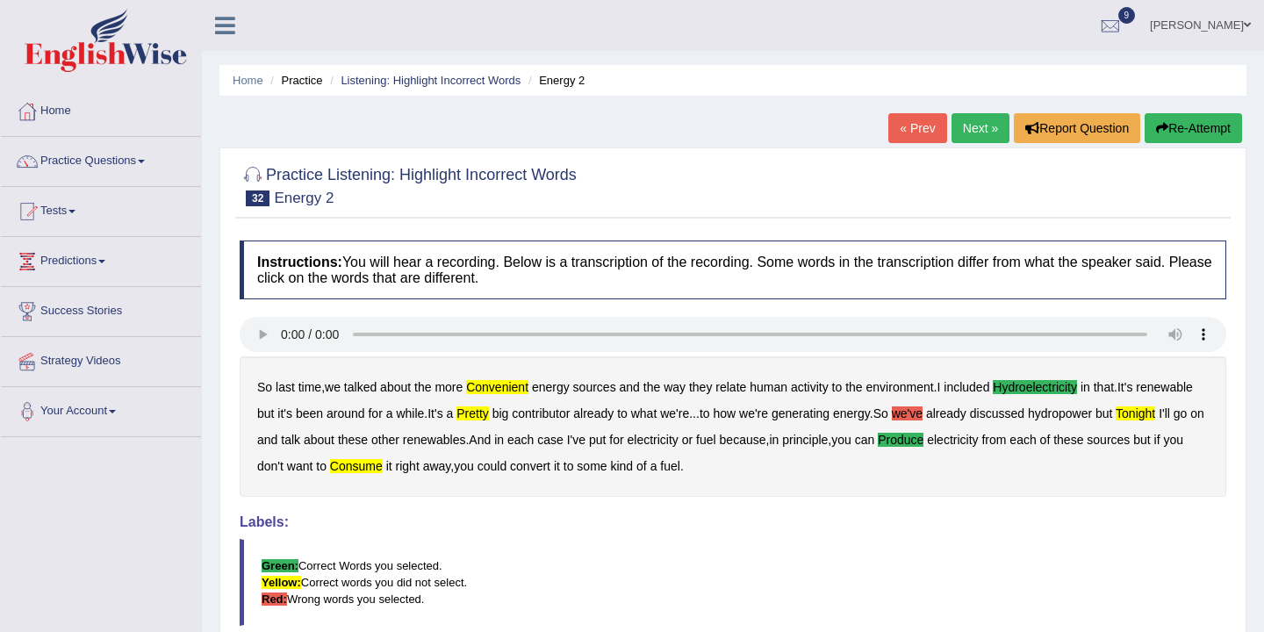
click at [383, 469] on b "consume" at bounding box center [356, 466] width 53 height 14
click at [1167, 127] on button "Re-Attempt" at bounding box center [1192, 128] width 97 height 30
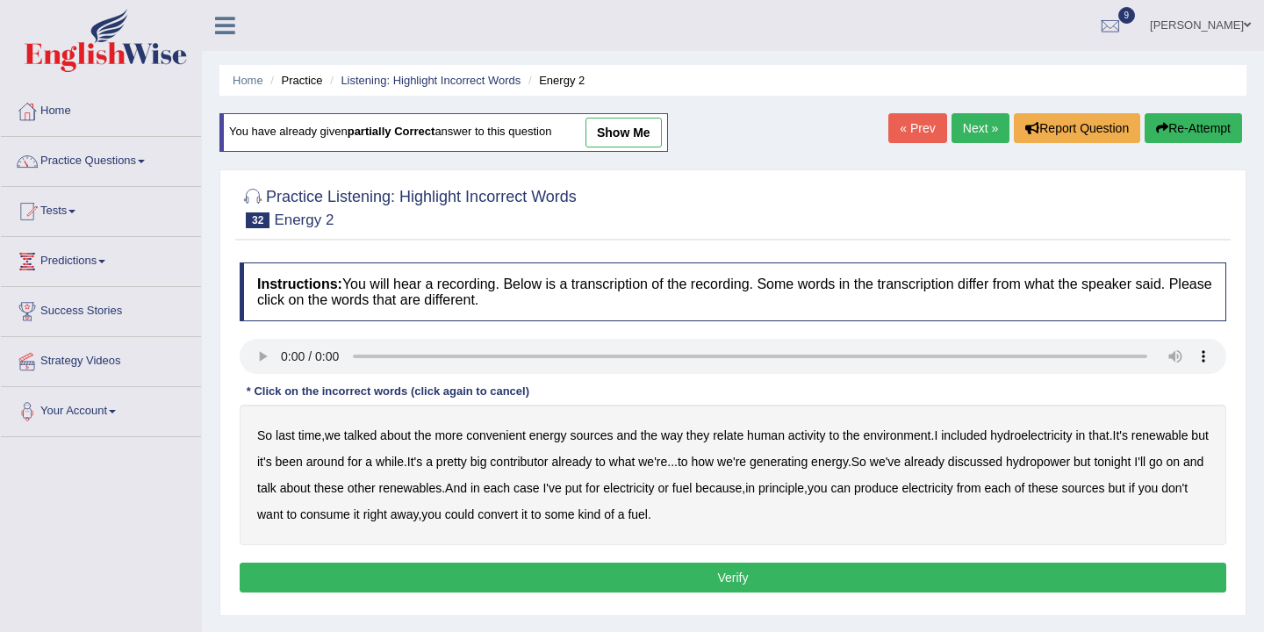
click at [513, 438] on b "convenient" at bounding box center [496, 435] width 60 height 14
click at [1056, 439] on b "hydroelectricity" at bounding box center [1031, 435] width 82 height 14
click at [404, 462] on b "while" at bounding box center [390, 462] width 28 height 14
click at [899, 492] on b "produce" at bounding box center [876, 488] width 45 height 14
click at [350, 513] on b "consume" at bounding box center [325, 514] width 50 height 14
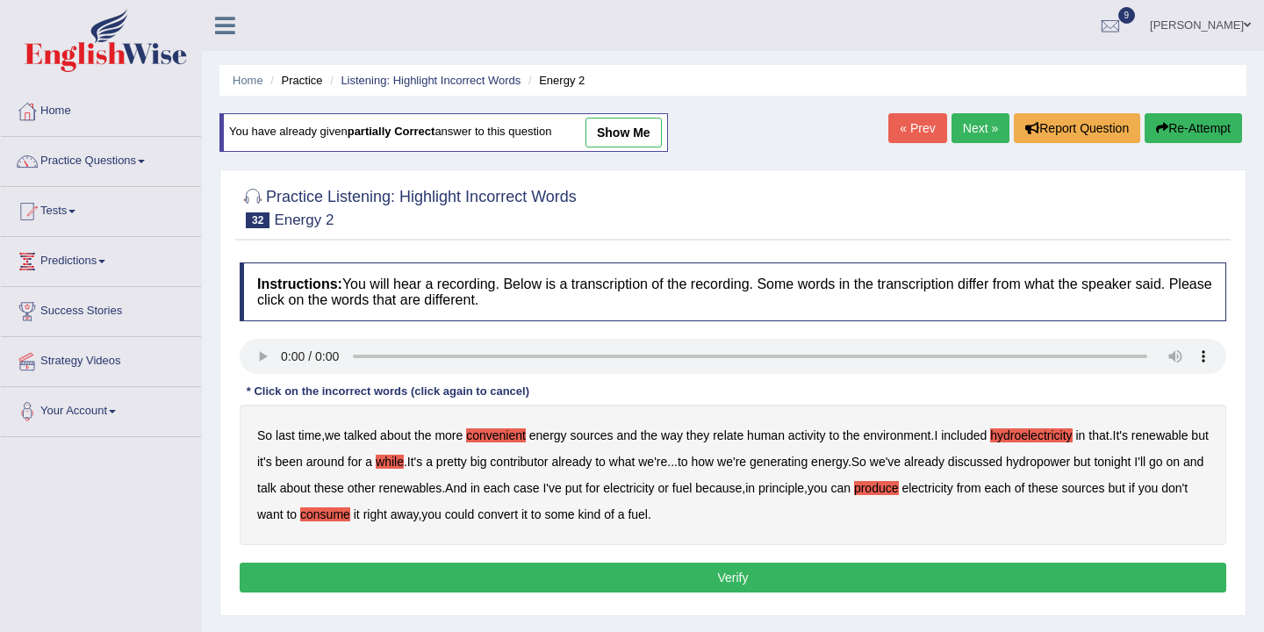
click at [715, 576] on button "Verify" at bounding box center [733, 577] width 986 height 30
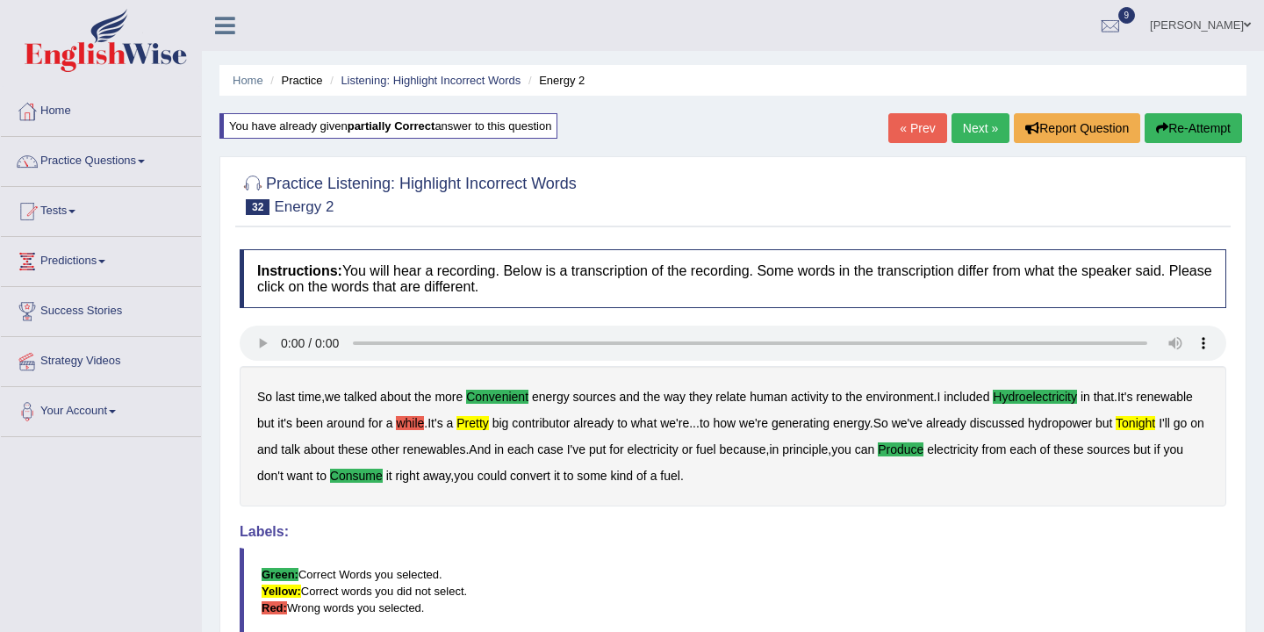
click at [971, 128] on link "Next »" at bounding box center [980, 128] width 58 height 30
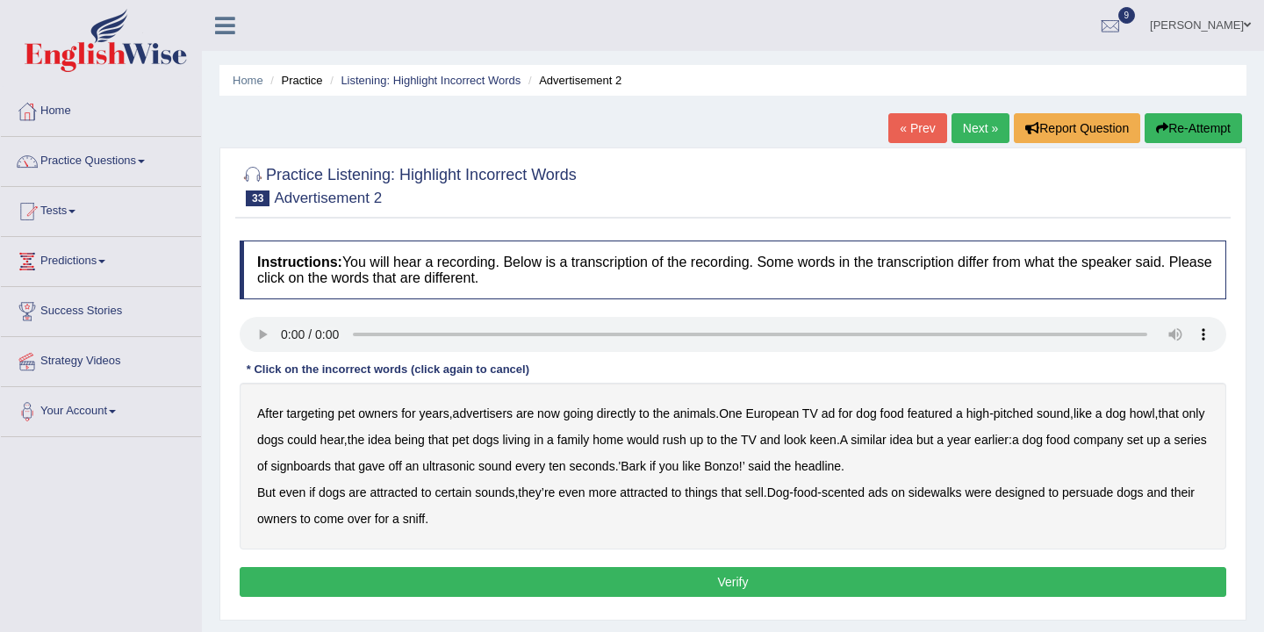
click at [593, 417] on b "going" at bounding box center [578, 413] width 30 height 14
click at [371, 447] on div "After targeting pet owners for years , advertisers are now going directly to th…" at bounding box center [733, 466] width 986 height 167
click at [970, 441] on b "year" at bounding box center [959, 440] width 24 height 14
click at [1001, 431] on div "After targeting pet owners for years , advertisers are now going directly to th…" at bounding box center [733, 466] width 986 height 167
click at [913, 440] on b "idea" at bounding box center [901, 440] width 23 height 14
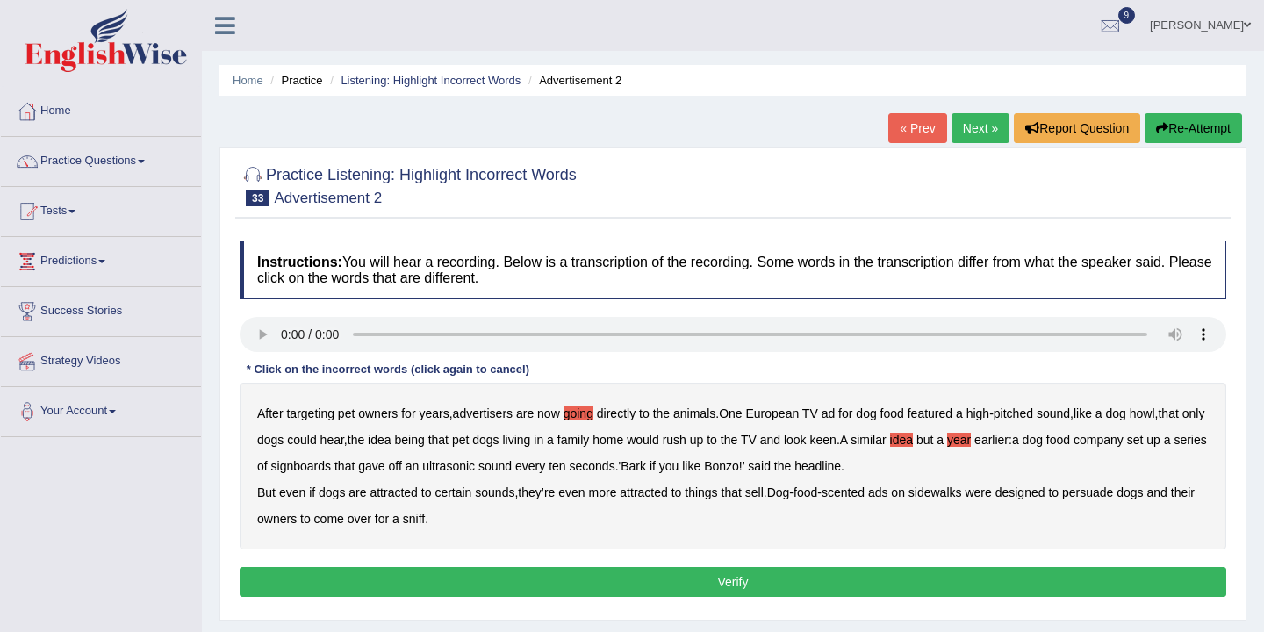
click at [970, 438] on b "year" at bounding box center [959, 440] width 24 height 14
click at [763, 496] on b "sell" at bounding box center [754, 492] width 18 height 14
click at [559, 585] on button "Verify" at bounding box center [733, 582] width 986 height 30
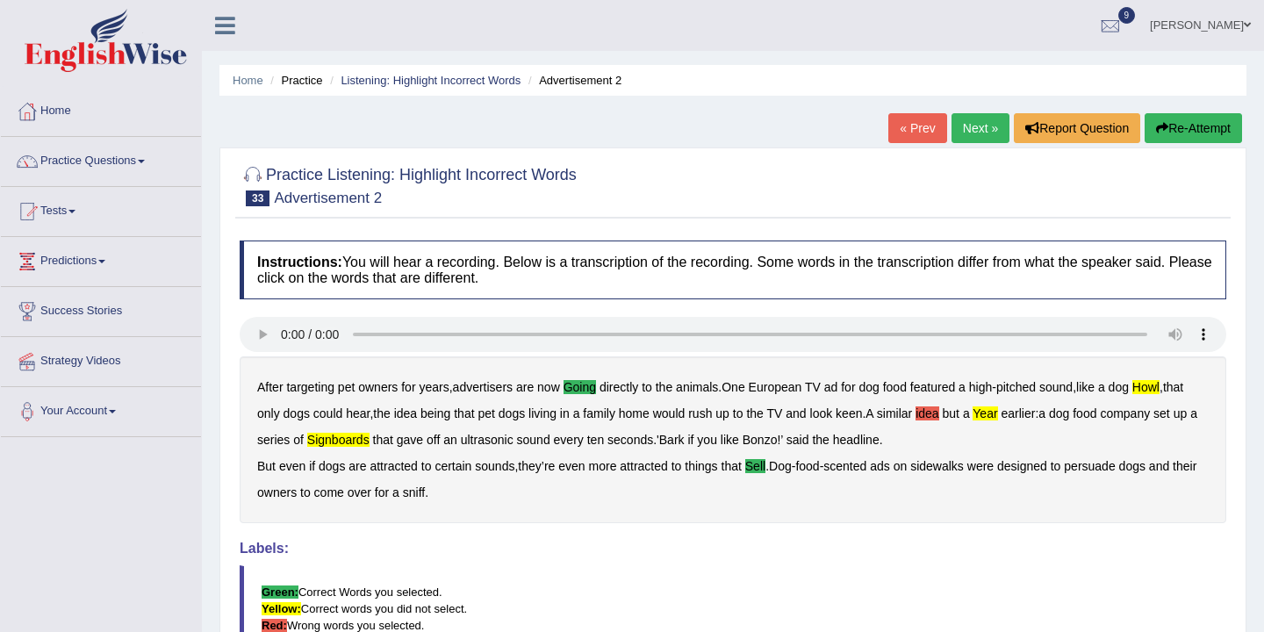
click at [992, 422] on div "After targeting pet owners for years , advertisers are now going directly to th…" at bounding box center [733, 439] width 986 height 167
click at [997, 416] on b "year" at bounding box center [984, 413] width 25 height 14
click at [968, 113] on link "Next »" at bounding box center [980, 128] width 58 height 30
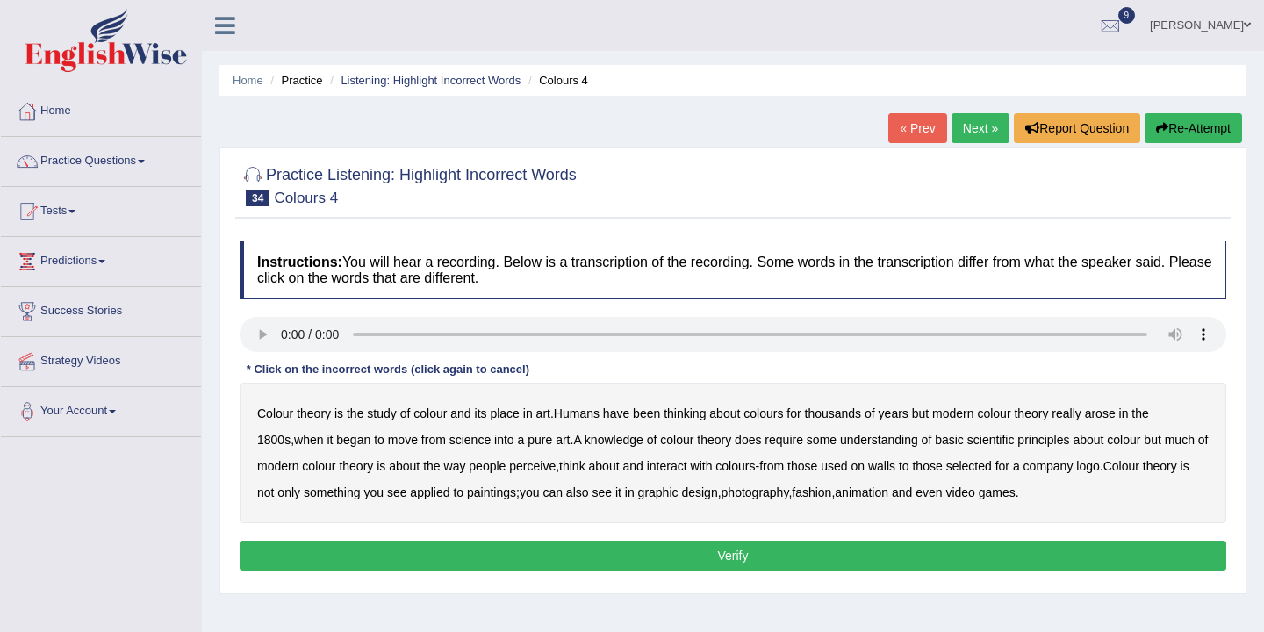
click at [507, 416] on b "place" at bounding box center [504, 413] width 29 height 14
click at [858, 437] on b "understanding" at bounding box center [879, 440] width 78 height 14
click at [549, 470] on b "perceive" at bounding box center [532, 466] width 47 height 14
click at [992, 466] on b "selected" at bounding box center [969, 466] width 46 height 14
click at [759, 555] on button "Verify" at bounding box center [733, 556] width 986 height 30
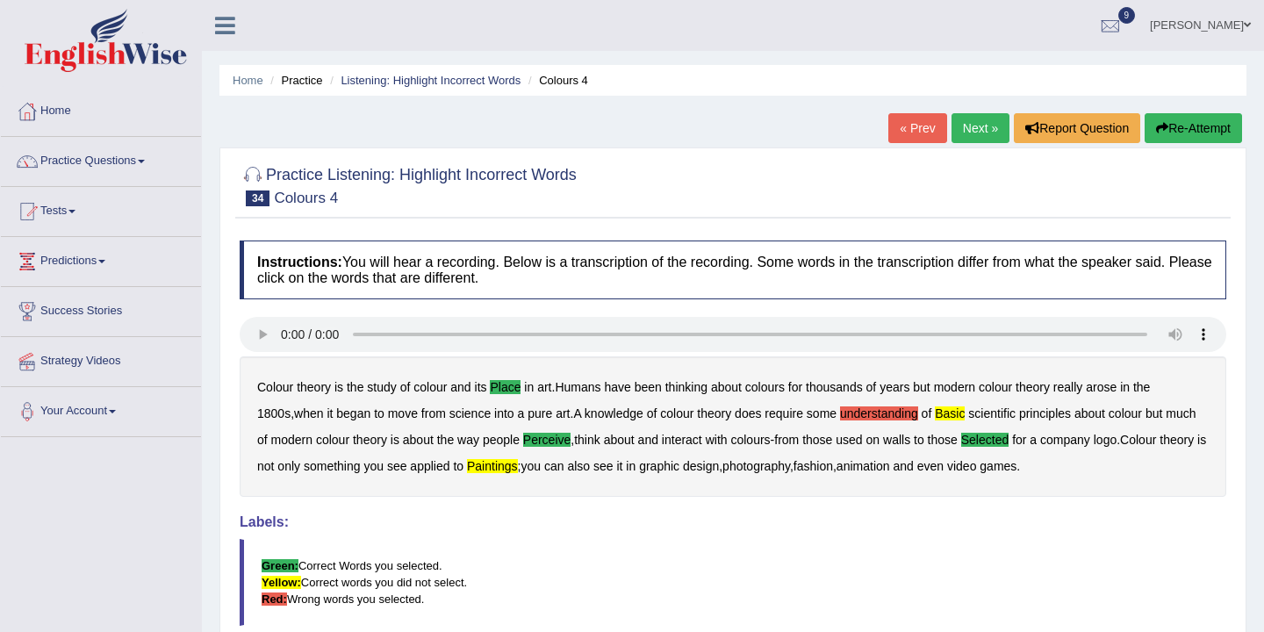
click at [970, 125] on link "Next »" at bounding box center [980, 128] width 58 height 30
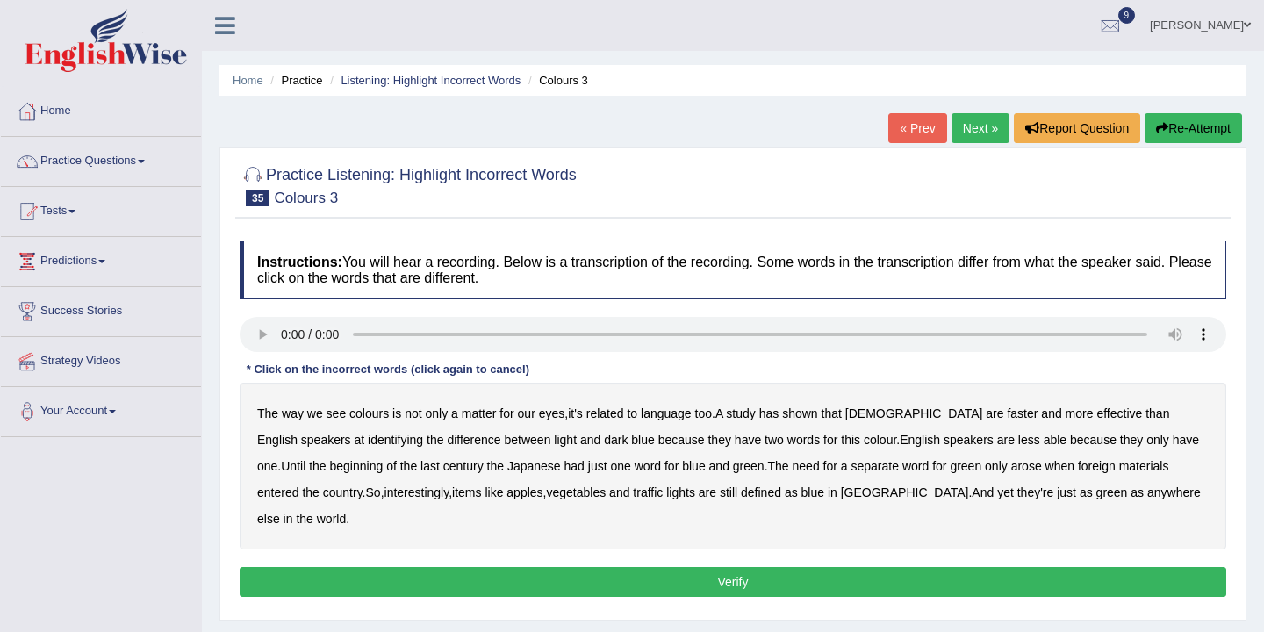
click at [608, 412] on b "related" at bounding box center [605, 413] width 38 height 14
click at [330, 471] on b "beginning" at bounding box center [357, 466] width 54 height 14
click at [1078, 468] on b "foreign" at bounding box center [1097, 466] width 38 height 14
click at [712, 567] on button "Verify" at bounding box center [733, 582] width 986 height 30
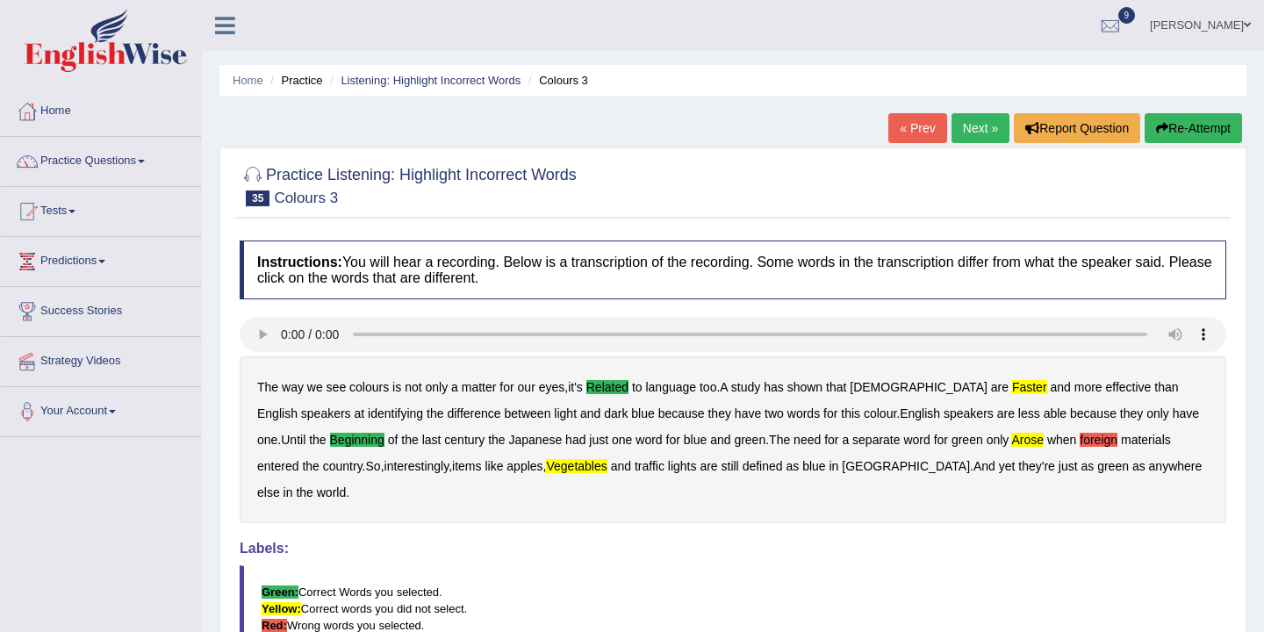
click at [965, 128] on link "Next »" at bounding box center [980, 128] width 58 height 30
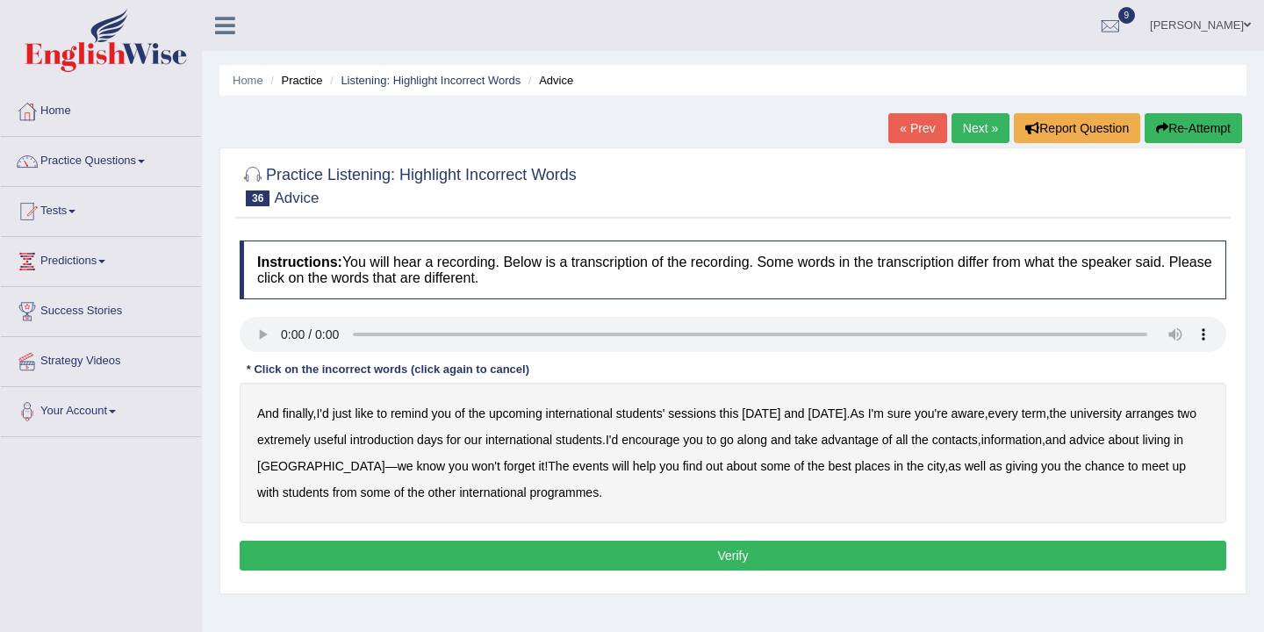
click at [715, 410] on b "sessions" at bounding box center [691, 413] width 47 height 14
click at [1184, 400] on div "And finally , I'd just like to remind you of the upcoming international student…" at bounding box center [733, 453] width 986 height 140
click at [1171, 414] on b "arranges" at bounding box center [1149, 413] width 48 height 14
click at [1104, 441] on b "advice" at bounding box center [1086, 440] width 35 height 14
click at [487, 471] on div "And finally , I'd just like to remind you of the upcoming international student…" at bounding box center [733, 453] width 986 height 140
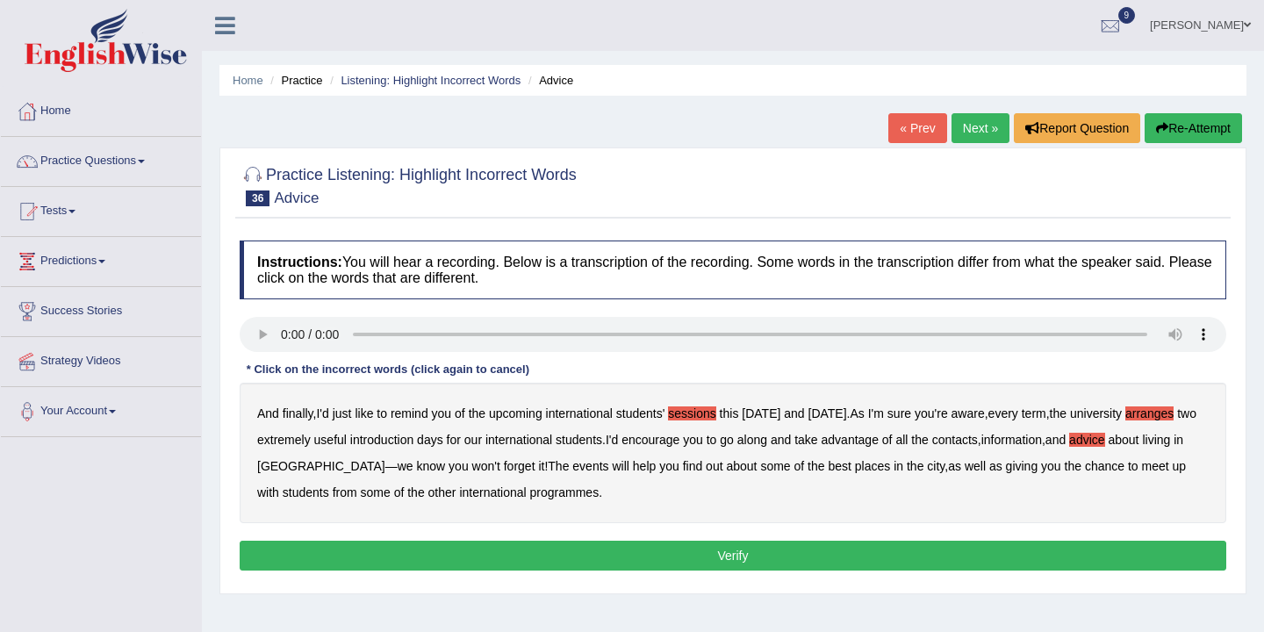
click at [504, 465] on b "forget" at bounding box center [520, 466] width 32 height 14
click at [741, 555] on button "Verify" at bounding box center [733, 556] width 986 height 30
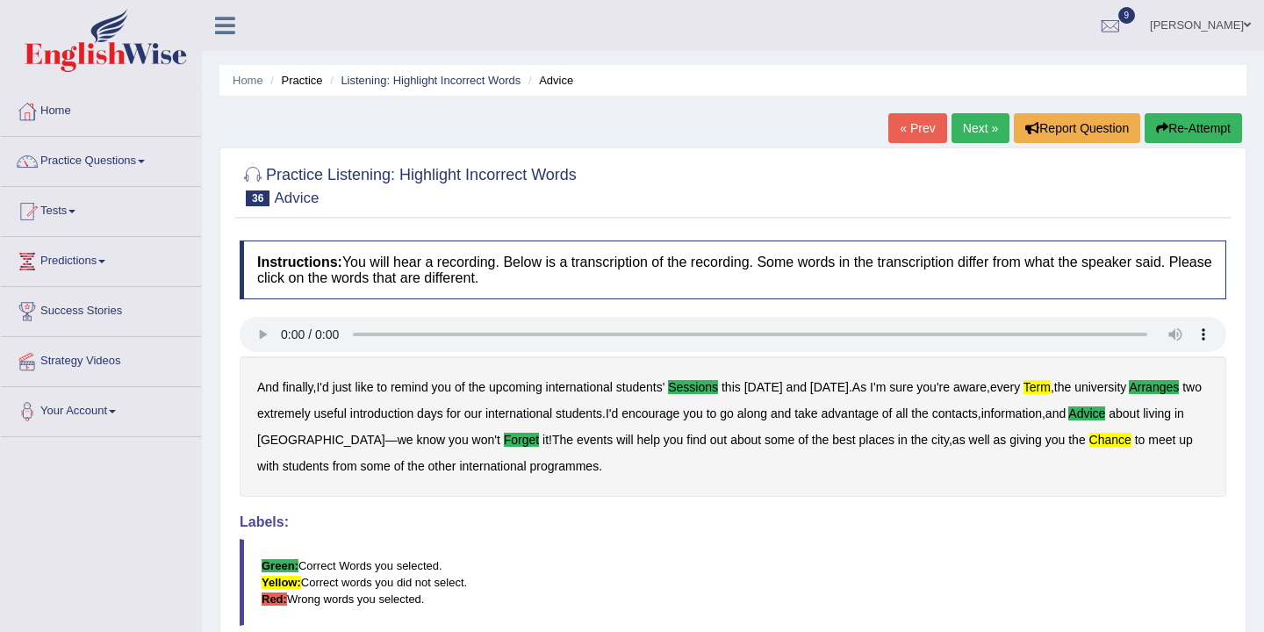
click at [979, 126] on link "Next »" at bounding box center [980, 128] width 58 height 30
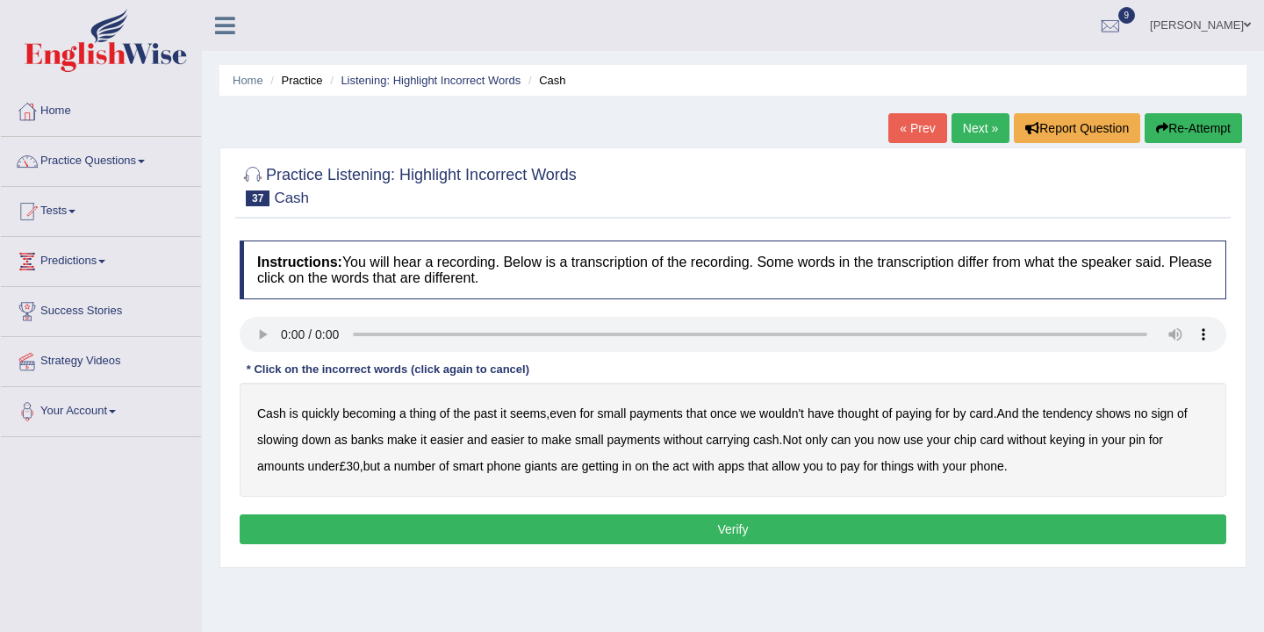
click at [674, 416] on b "payments" at bounding box center [656, 413] width 54 height 14
click at [1092, 416] on b "tendency" at bounding box center [1067, 413] width 50 height 14
click at [779, 443] on b "cash" at bounding box center [766, 440] width 26 height 14
click at [1085, 441] on b "keying" at bounding box center [1066, 440] width 35 height 14
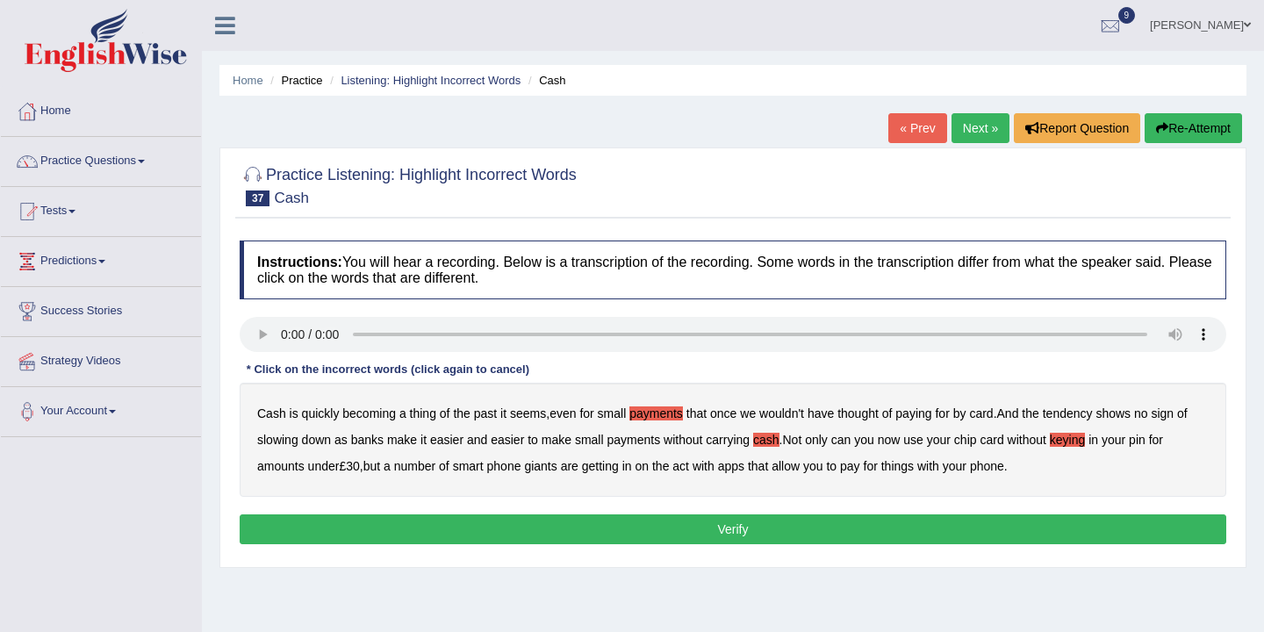
click at [733, 526] on button "Verify" at bounding box center [733, 529] width 986 height 30
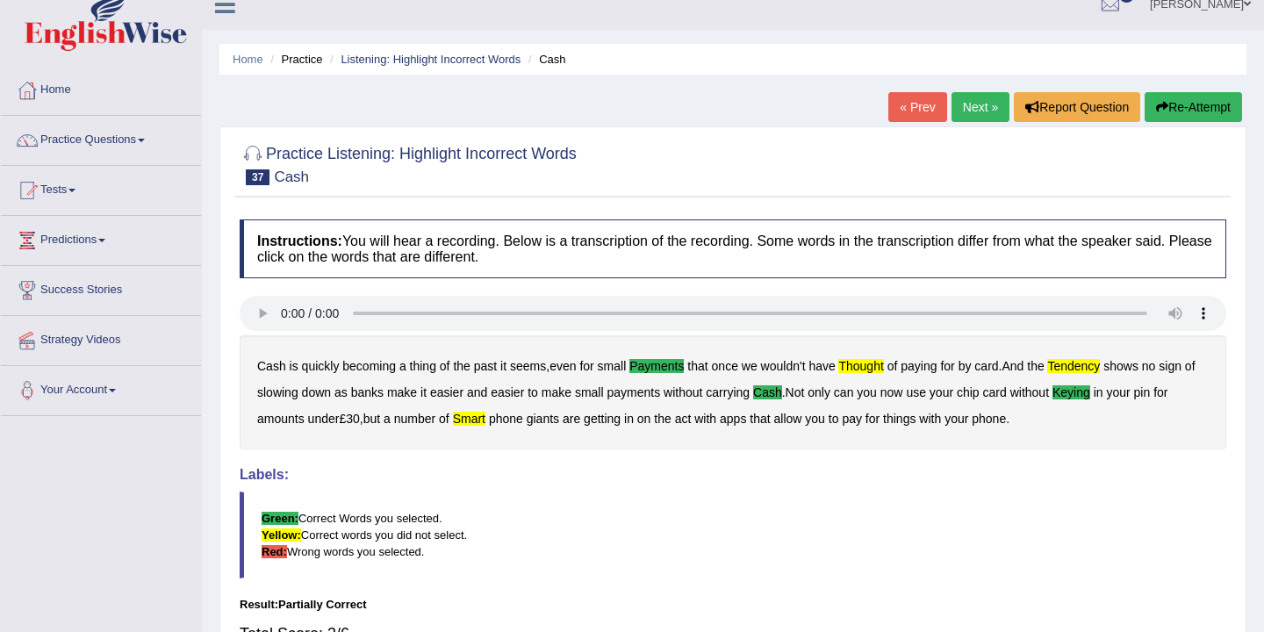
scroll to position [20, 0]
click at [967, 109] on link "Next »" at bounding box center [980, 108] width 58 height 30
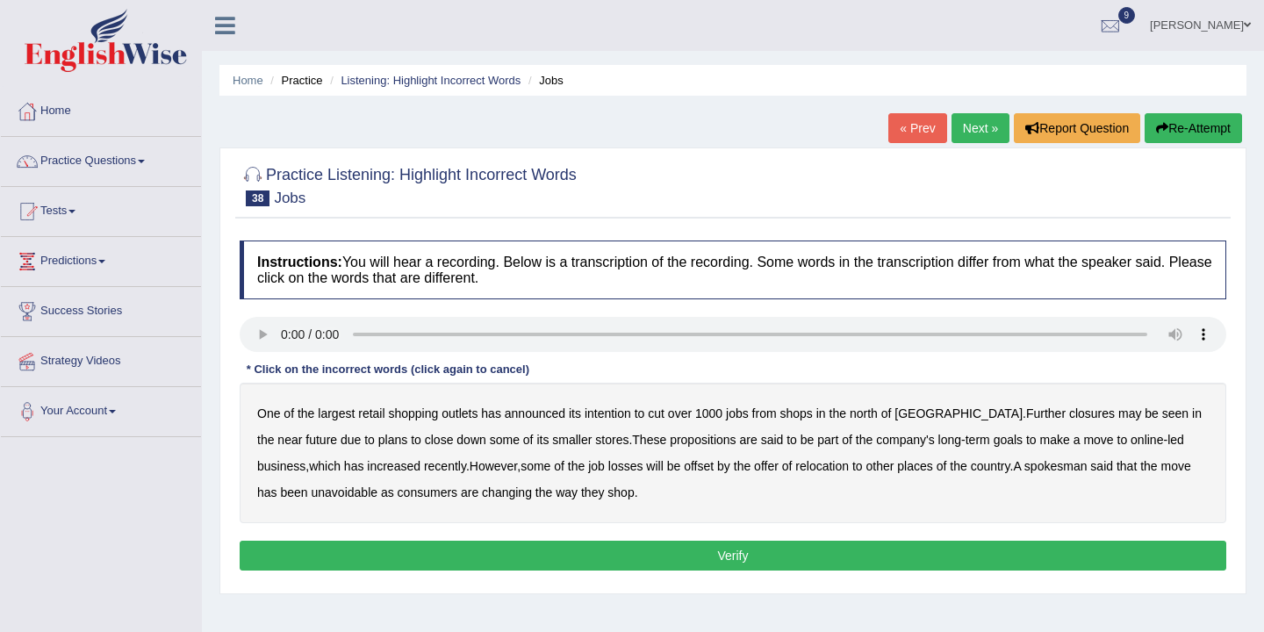
click at [805, 408] on b "shops" at bounding box center [796, 413] width 32 height 14
click at [425, 442] on b "close" at bounding box center [439, 440] width 29 height 14
click at [1206, 116] on button "Re-Attempt" at bounding box center [1192, 128] width 97 height 30
click at [425, 440] on b "close" at bounding box center [439, 440] width 29 height 14
click at [669, 436] on b "propositions" at bounding box center [702, 440] width 67 height 14
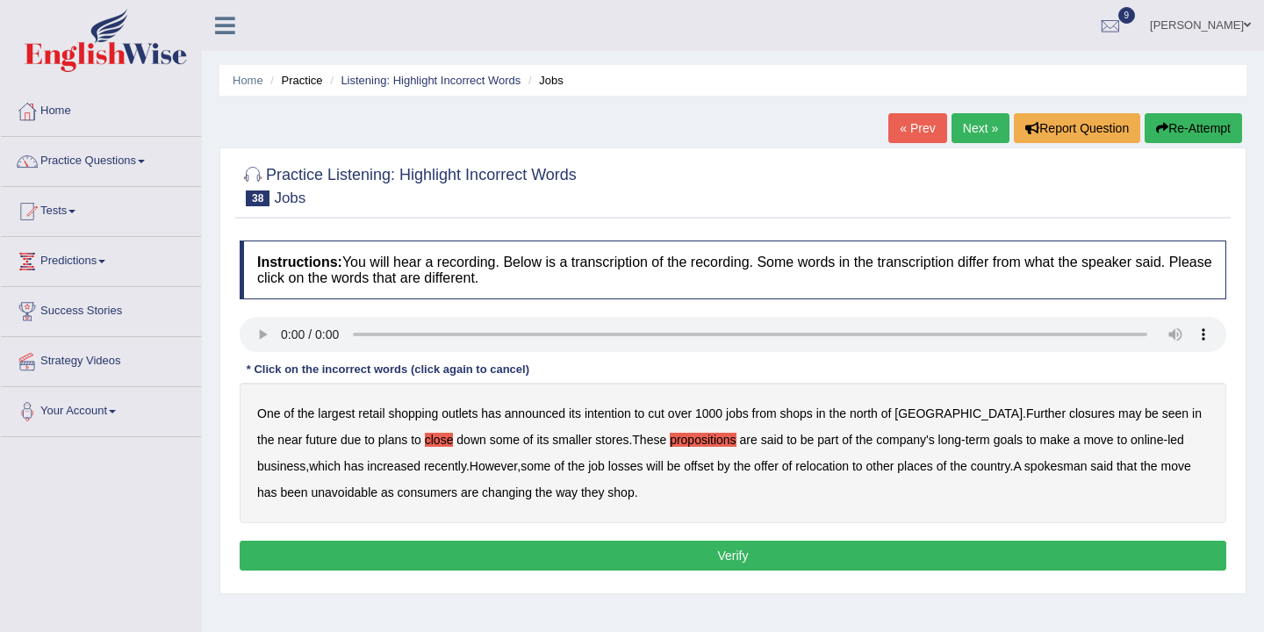
click at [409, 495] on b "consumers" at bounding box center [427, 492] width 60 height 14
click at [850, 562] on button "Verify" at bounding box center [733, 556] width 986 height 30
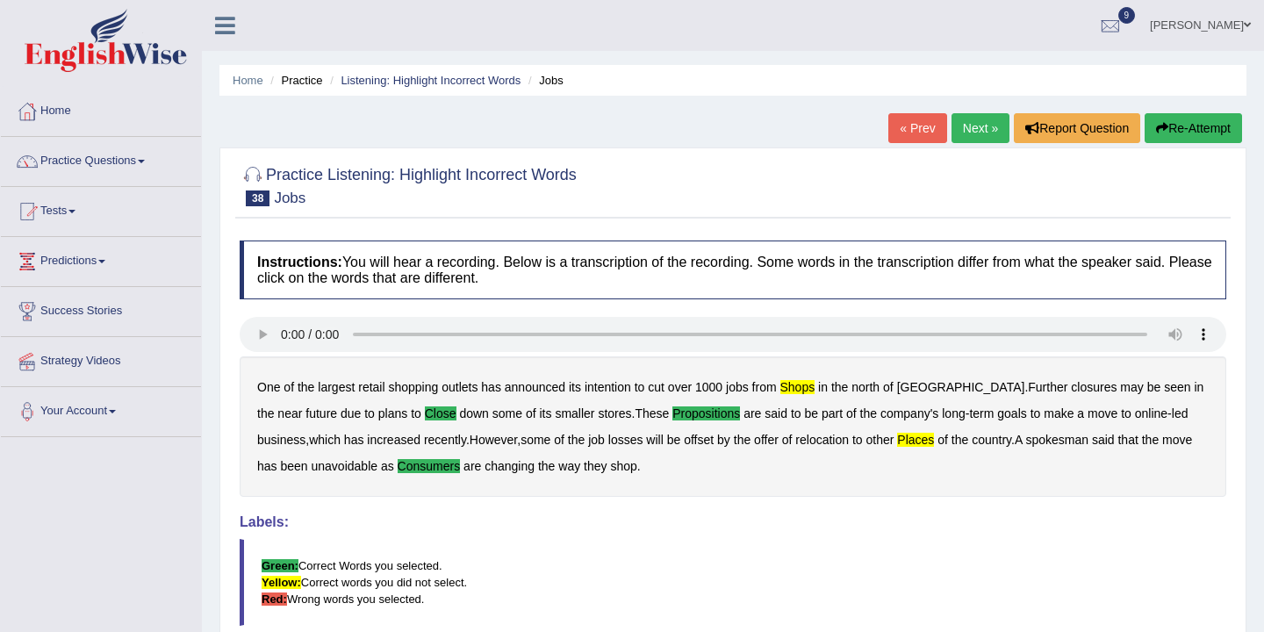
click at [973, 121] on link "Next »" at bounding box center [980, 128] width 58 height 30
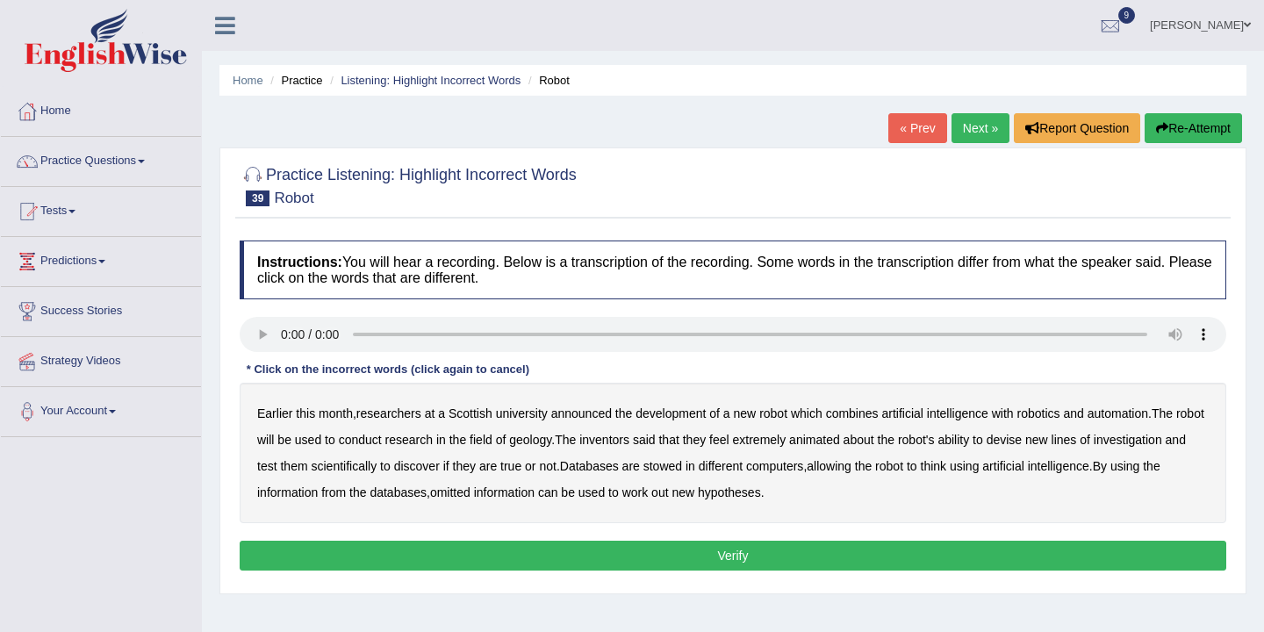
click at [340, 412] on b "month" at bounding box center [336, 413] width 34 height 14
click at [382, 440] on b "conduct" at bounding box center [360, 440] width 43 height 14
click at [551, 445] on b "geology" at bounding box center [530, 440] width 42 height 14
click at [969, 440] on b "ability" at bounding box center [953, 440] width 32 height 14
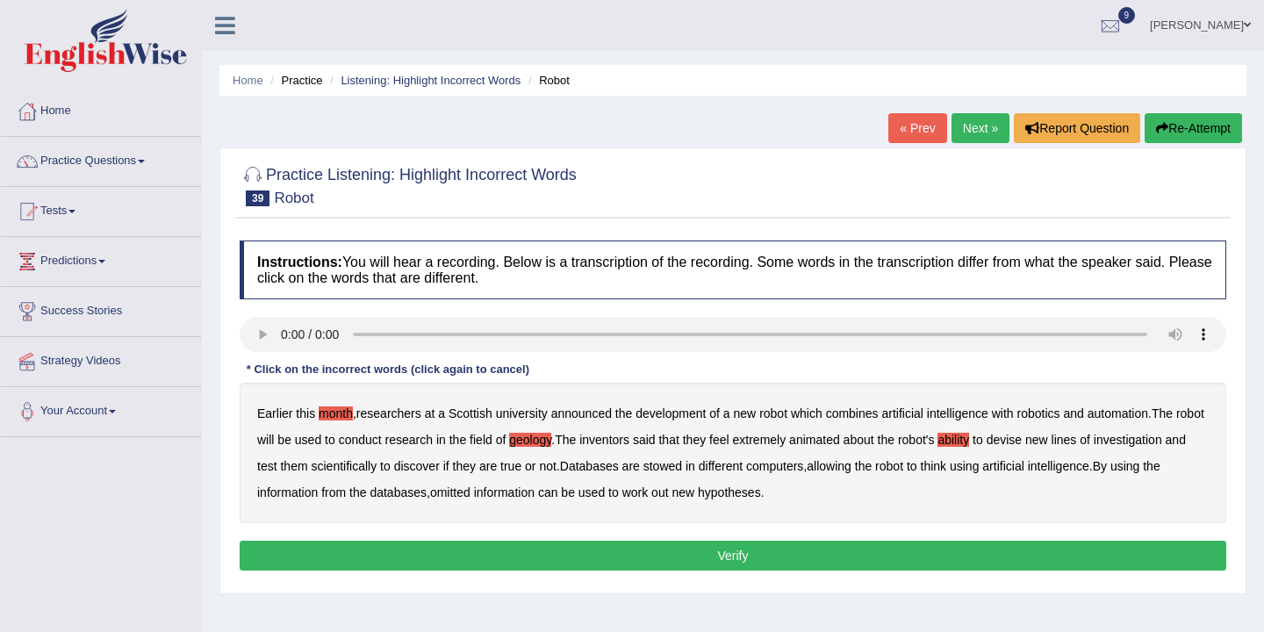
click at [682, 467] on b "stowed" at bounding box center [662, 466] width 39 height 14
click at [470, 496] on b "omitted" at bounding box center [450, 492] width 40 height 14
click at [724, 552] on button "Verify" at bounding box center [733, 556] width 986 height 30
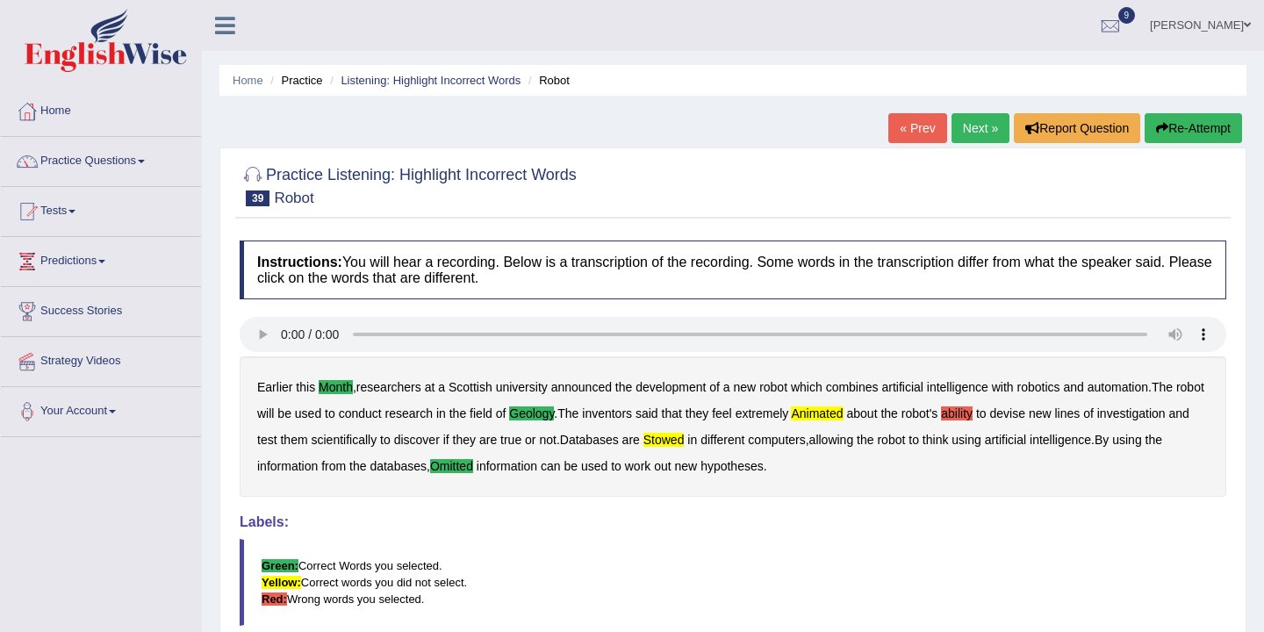
click at [975, 126] on link "Next »" at bounding box center [980, 128] width 58 height 30
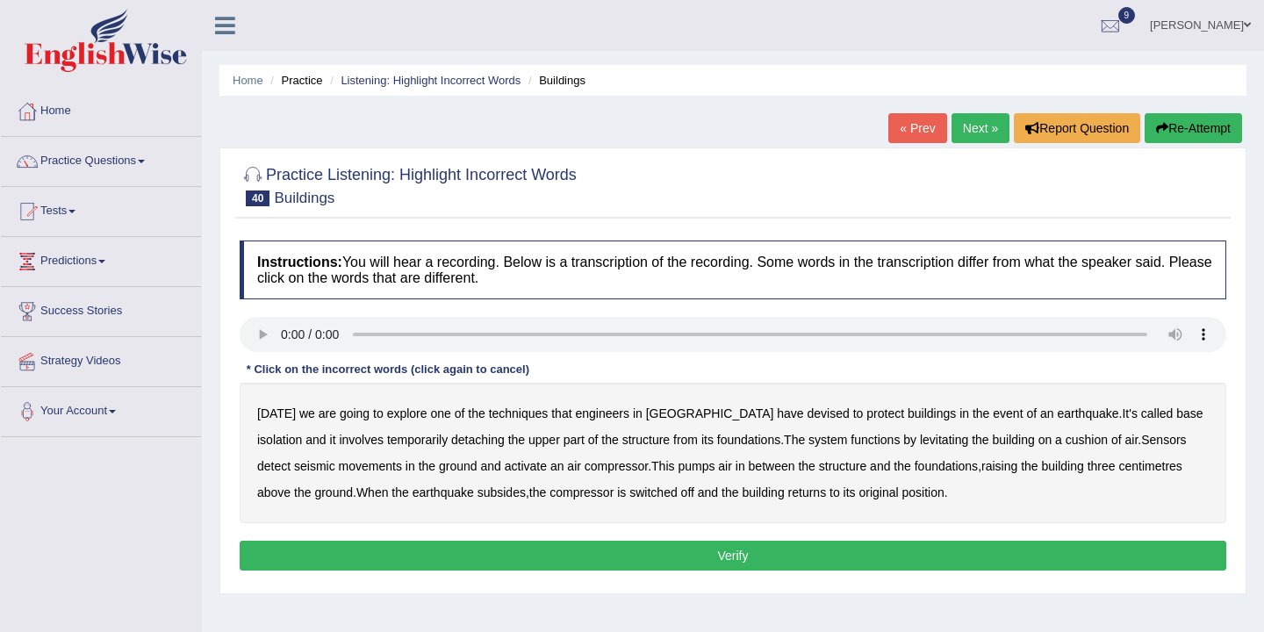
click at [415, 413] on b "explore" at bounding box center [407, 413] width 40 height 14
click at [807, 414] on b "devised" at bounding box center [828, 413] width 42 height 14
click at [850, 438] on b "functions" at bounding box center [874, 440] width 49 height 14
click at [937, 457] on div "Today we are going to explore one of the techniques that engineers in Japan hav…" at bounding box center [733, 453] width 986 height 140
click at [981, 467] on b "raising" at bounding box center [999, 466] width 36 height 14
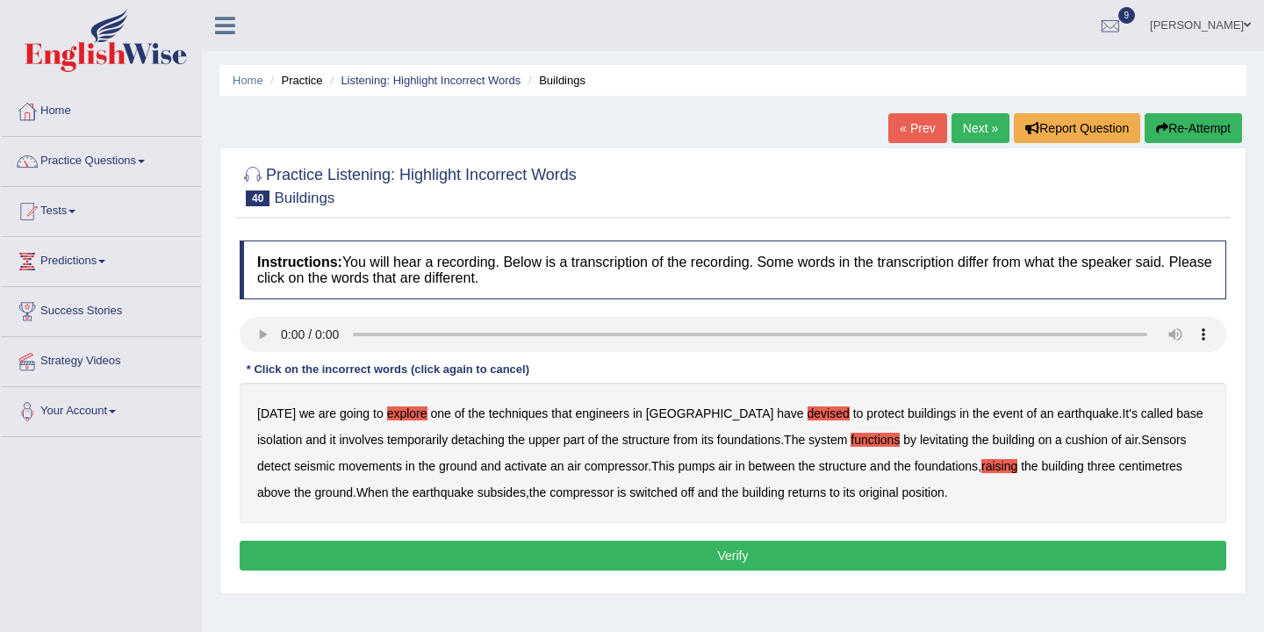
click at [629, 489] on b "switched" at bounding box center [652, 492] width 47 height 14
click at [758, 552] on button "Verify" at bounding box center [733, 556] width 986 height 30
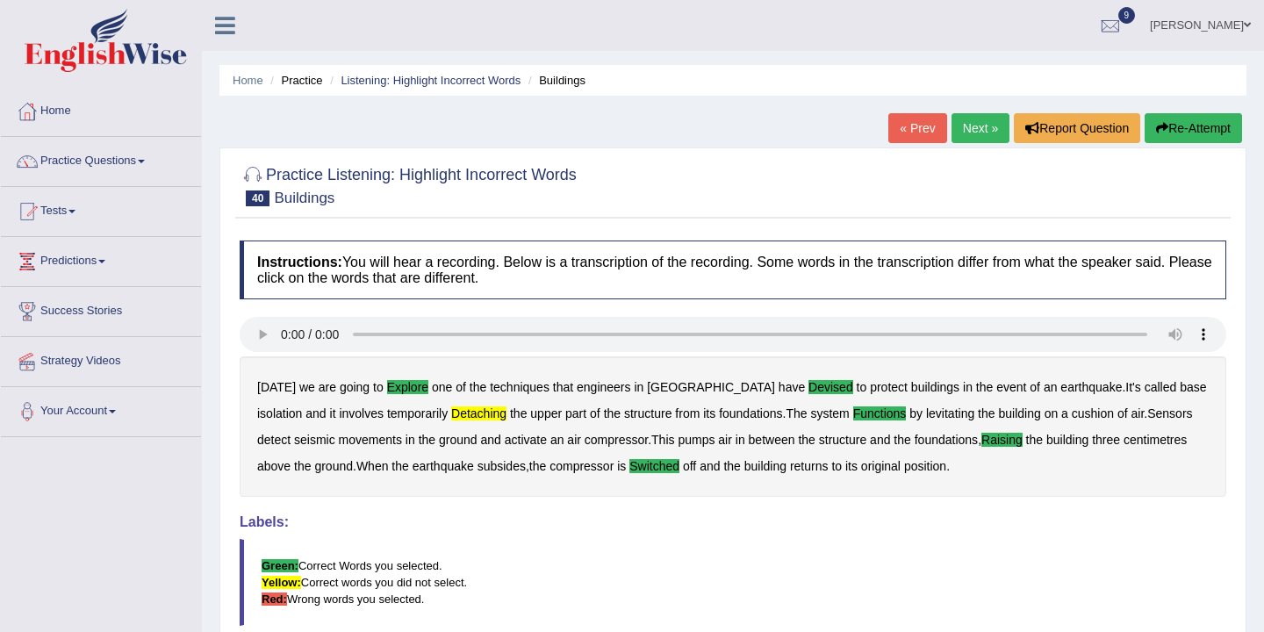
click at [973, 125] on link "Next »" at bounding box center [980, 128] width 58 height 30
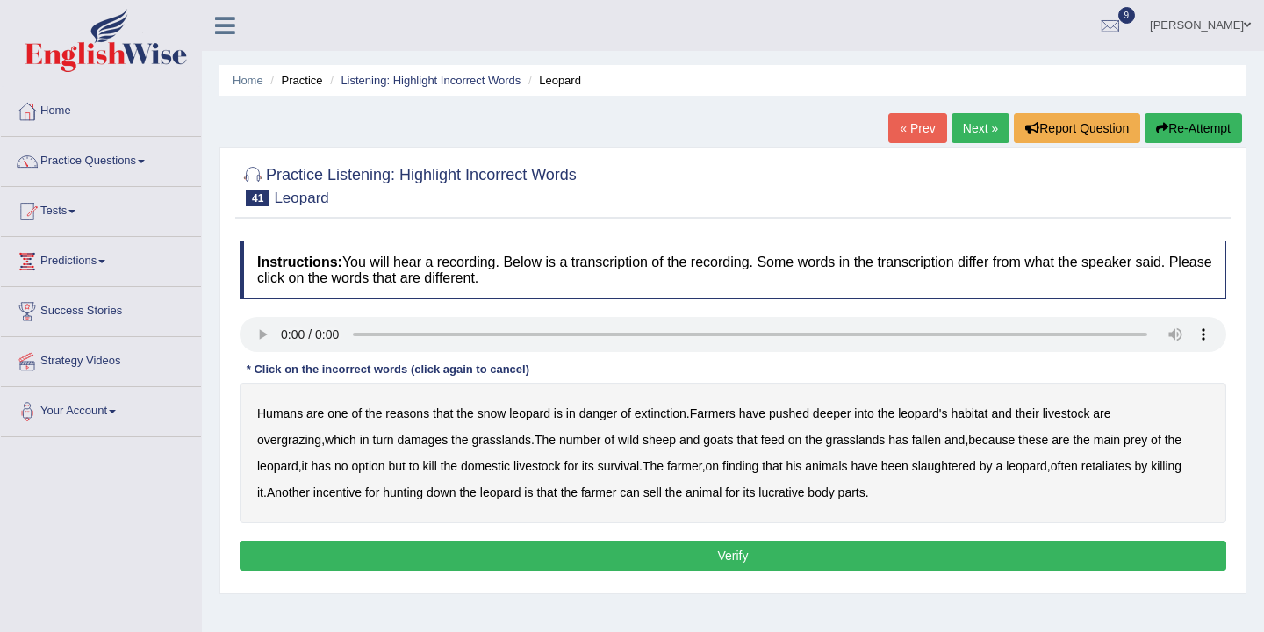
click at [663, 417] on b "extinction" at bounding box center [660, 413] width 52 height 14
click at [841, 408] on b "deeper" at bounding box center [832, 413] width 39 height 14
click at [912, 444] on b "fallen" at bounding box center [926, 440] width 29 height 14
click at [313, 495] on b "incentive" at bounding box center [337, 492] width 48 height 14
click at [758, 498] on b "lucrative" at bounding box center [781, 492] width 46 height 14
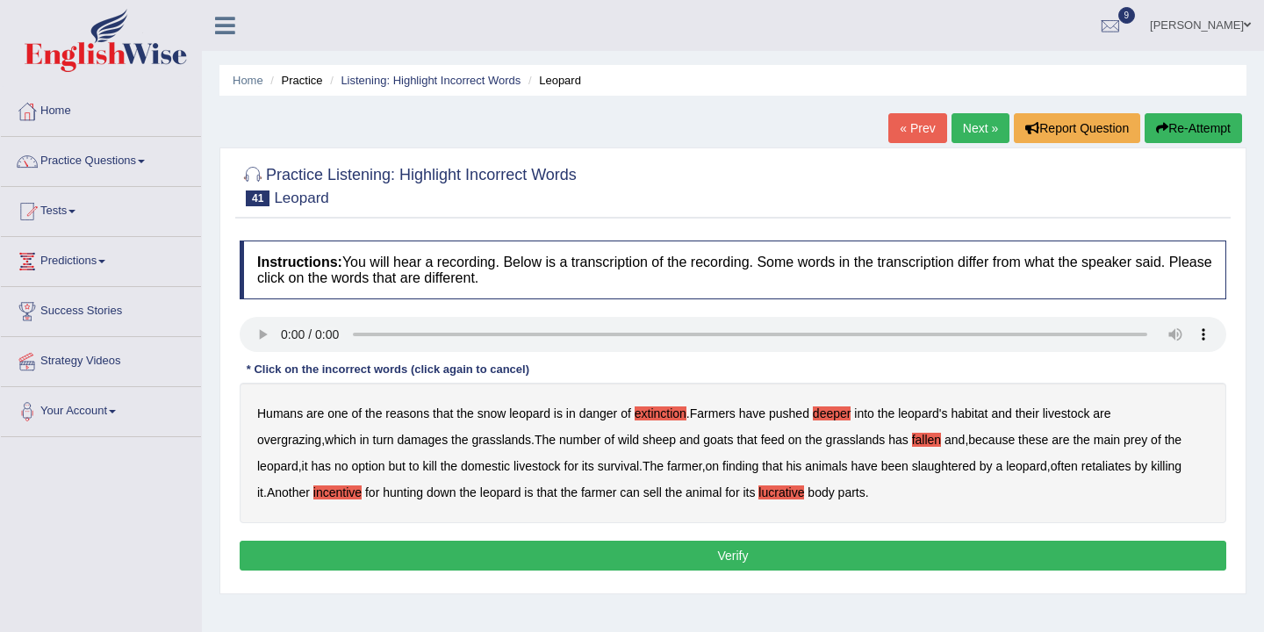
click at [712, 566] on button "Verify" at bounding box center [733, 556] width 986 height 30
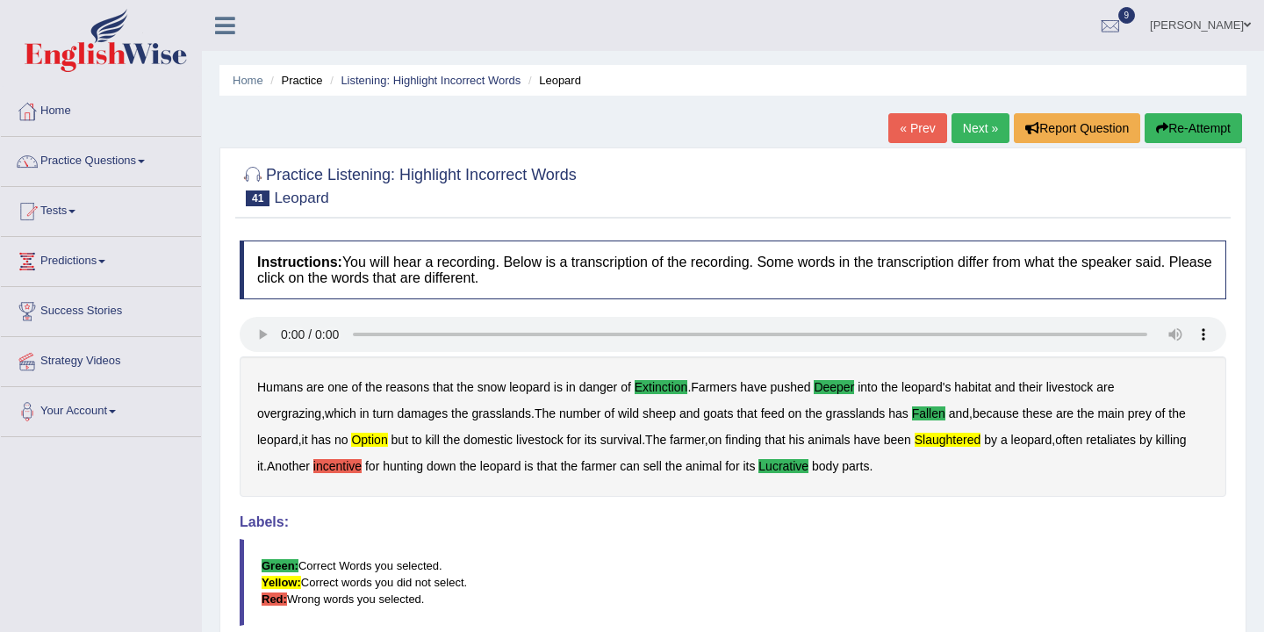
click at [977, 129] on link "Next »" at bounding box center [980, 128] width 58 height 30
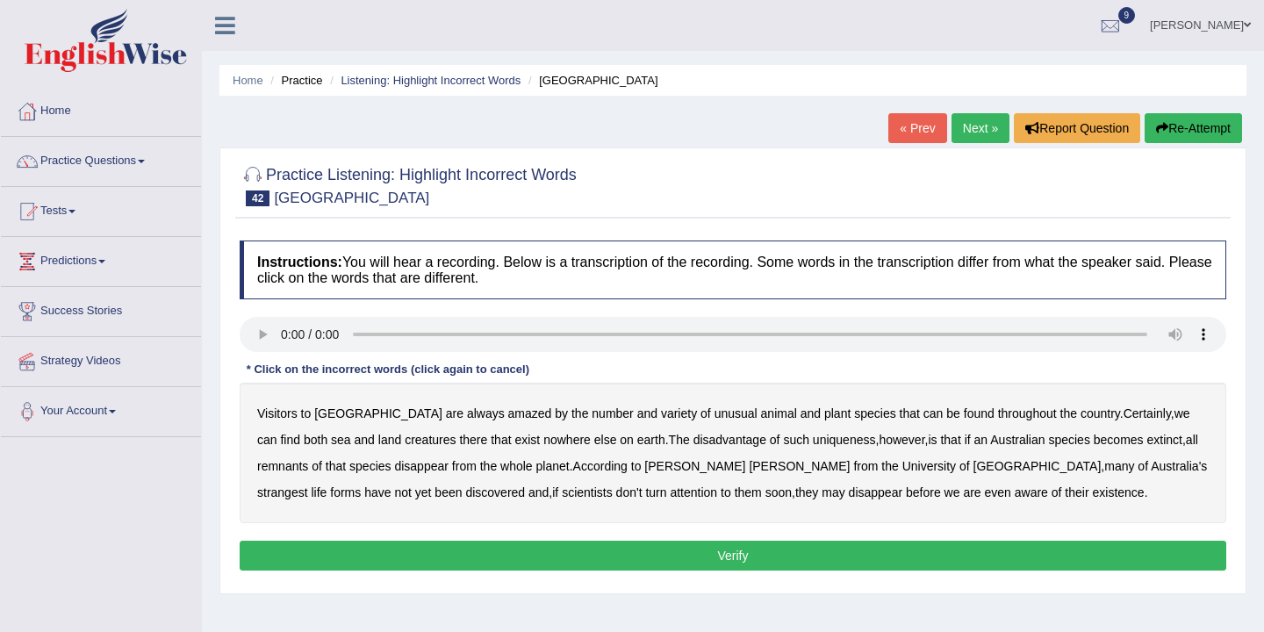
click at [508, 419] on b "amazed" at bounding box center [530, 413] width 44 height 14
click at [1123, 418] on b "Certainly" at bounding box center [1146, 413] width 47 height 14
click at [693, 444] on b "disadvantage" at bounding box center [729, 440] width 73 height 14
click at [308, 459] on b "remnants" at bounding box center [282, 466] width 51 height 14
click at [500, 467] on b "whole" at bounding box center [516, 466] width 32 height 14
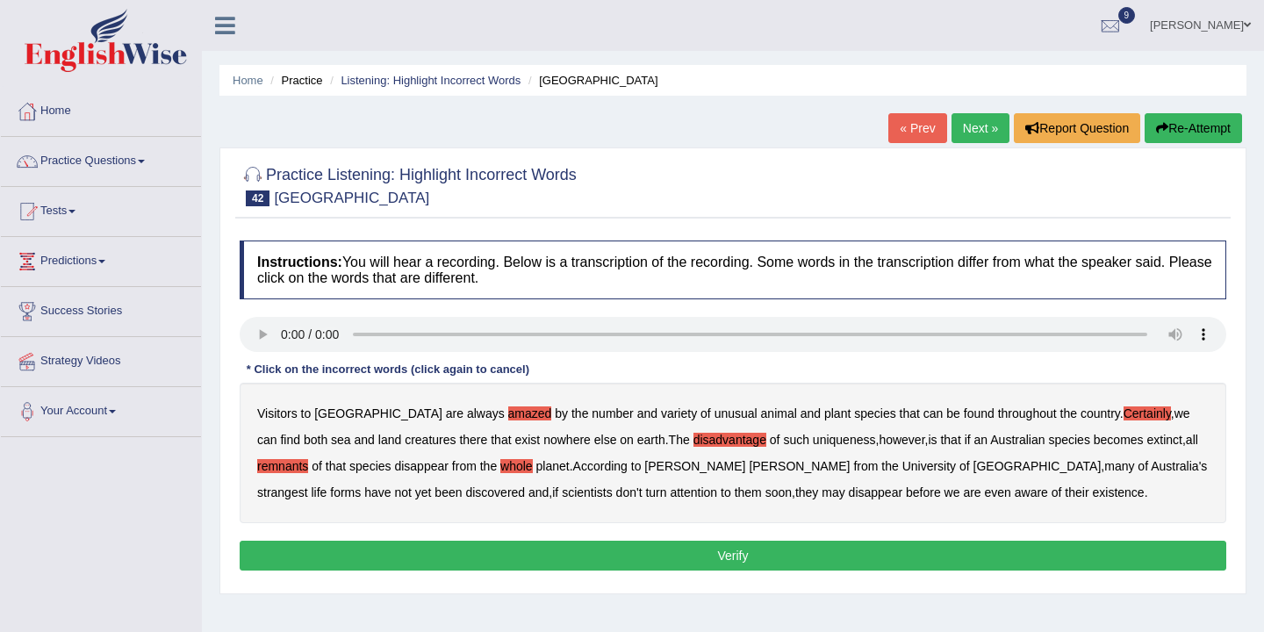
click at [308, 485] on b "strangest" at bounding box center [282, 492] width 51 height 14
click at [777, 555] on button "Verify" at bounding box center [733, 556] width 986 height 30
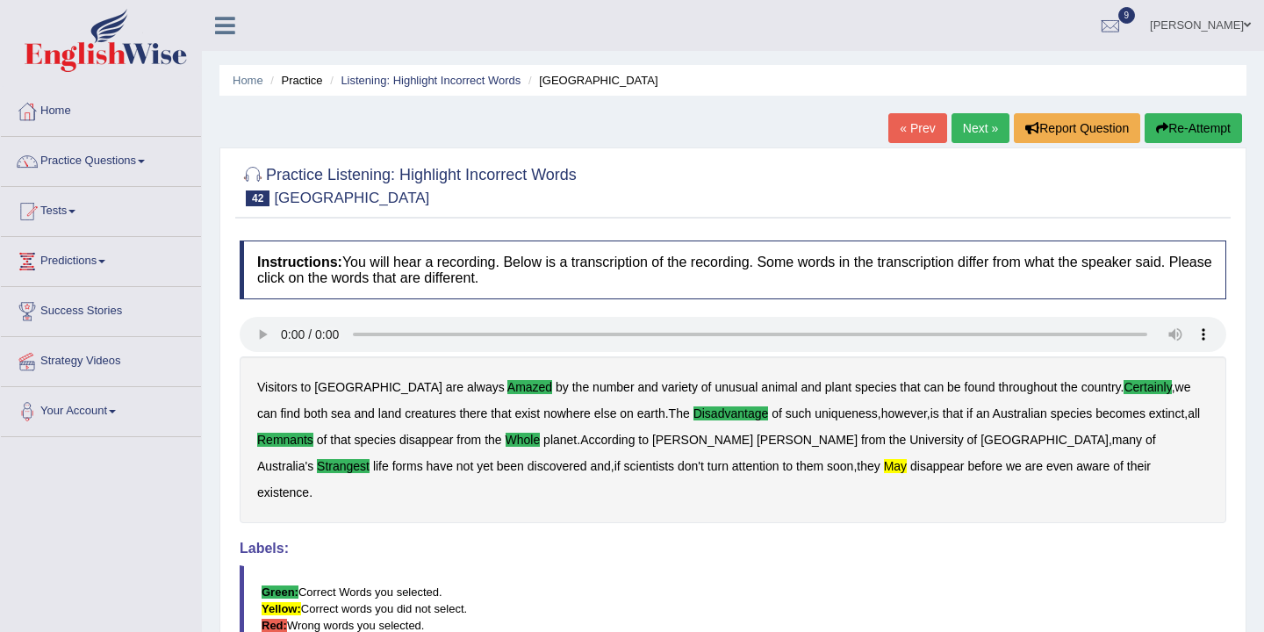
click at [972, 127] on link "Next »" at bounding box center [980, 128] width 58 height 30
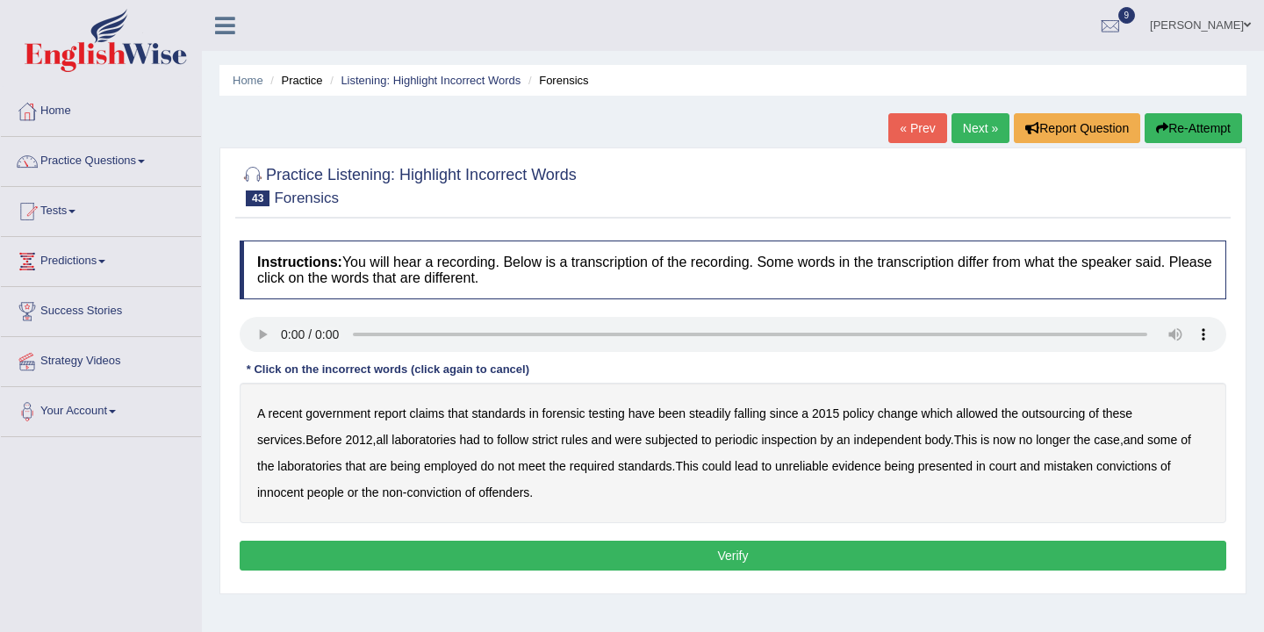
click at [431, 416] on b "claims" at bounding box center [427, 413] width 35 height 14
click at [997, 418] on b "allowed" at bounding box center [976, 413] width 41 height 14
click at [715, 440] on b "periodic" at bounding box center [736, 440] width 43 height 14
click at [438, 470] on b "employed" at bounding box center [451, 466] width 54 height 14
click at [1062, 470] on b "mistaken" at bounding box center [1067, 466] width 49 height 14
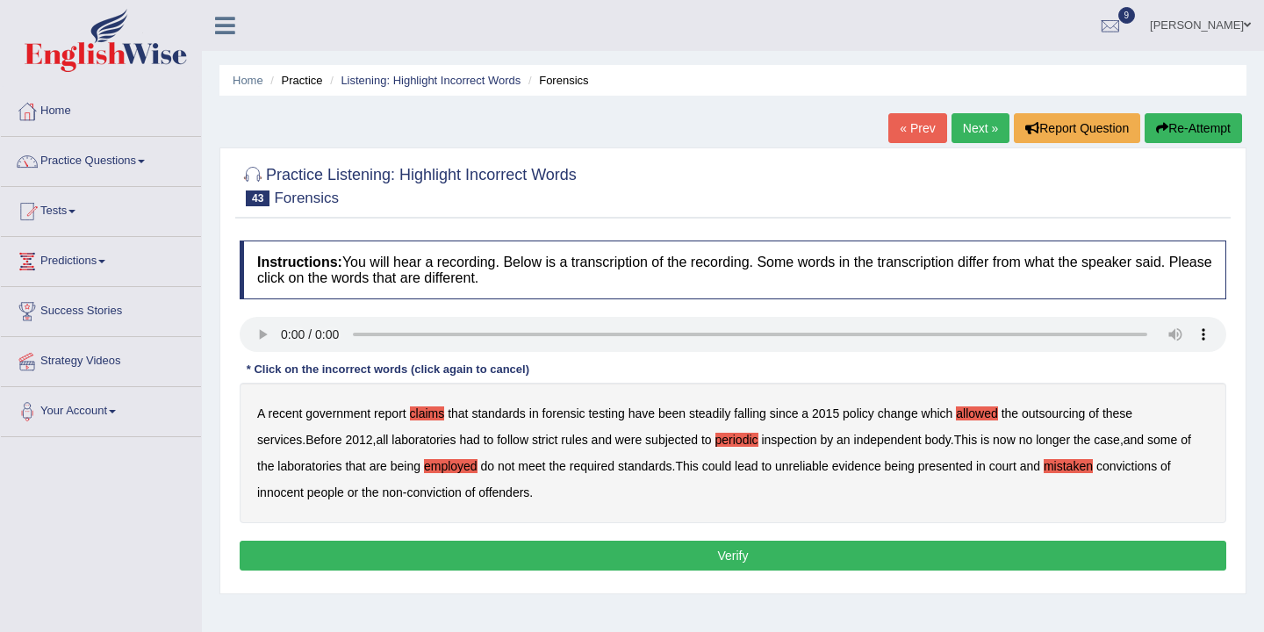
click at [698, 553] on button "Verify" at bounding box center [733, 556] width 986 height 30
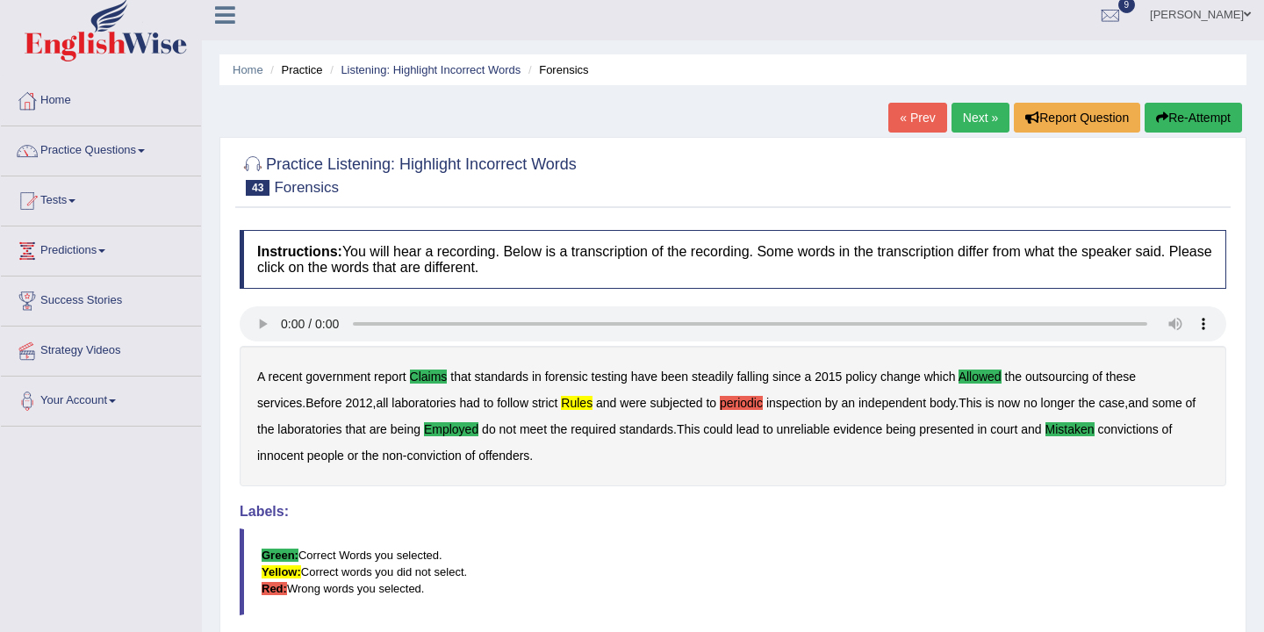
scroll to position [15, 0]
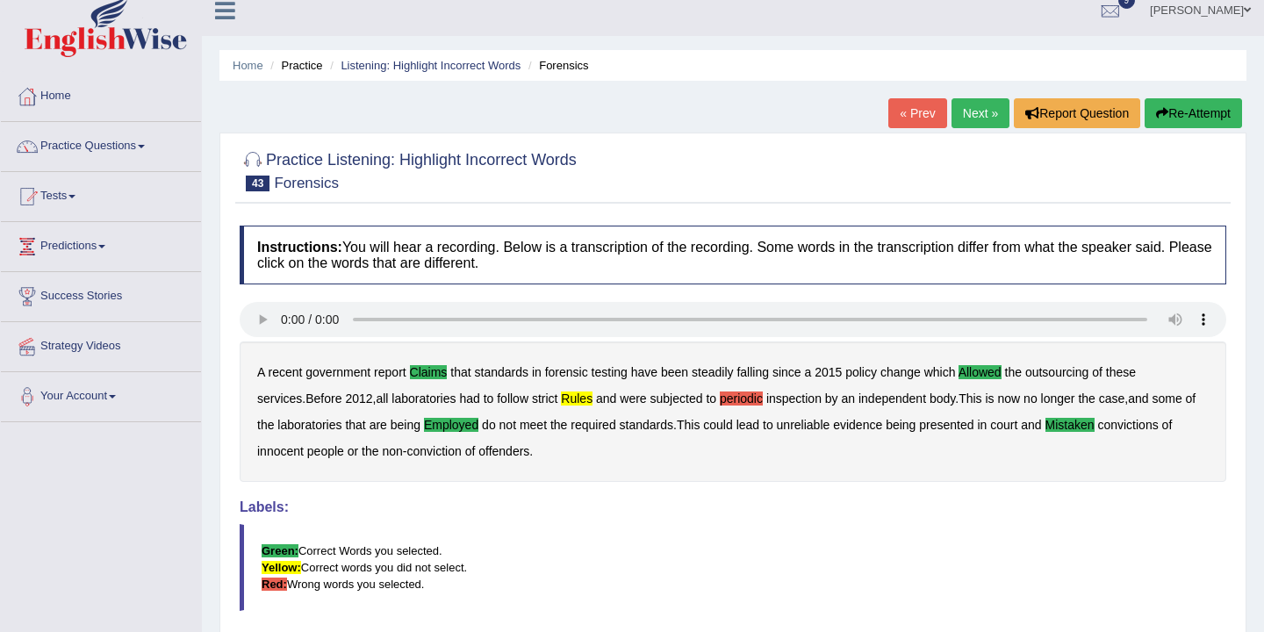
click at [720, 400] on b "periodic" at bounding box center [741, 398] width 43 height 14
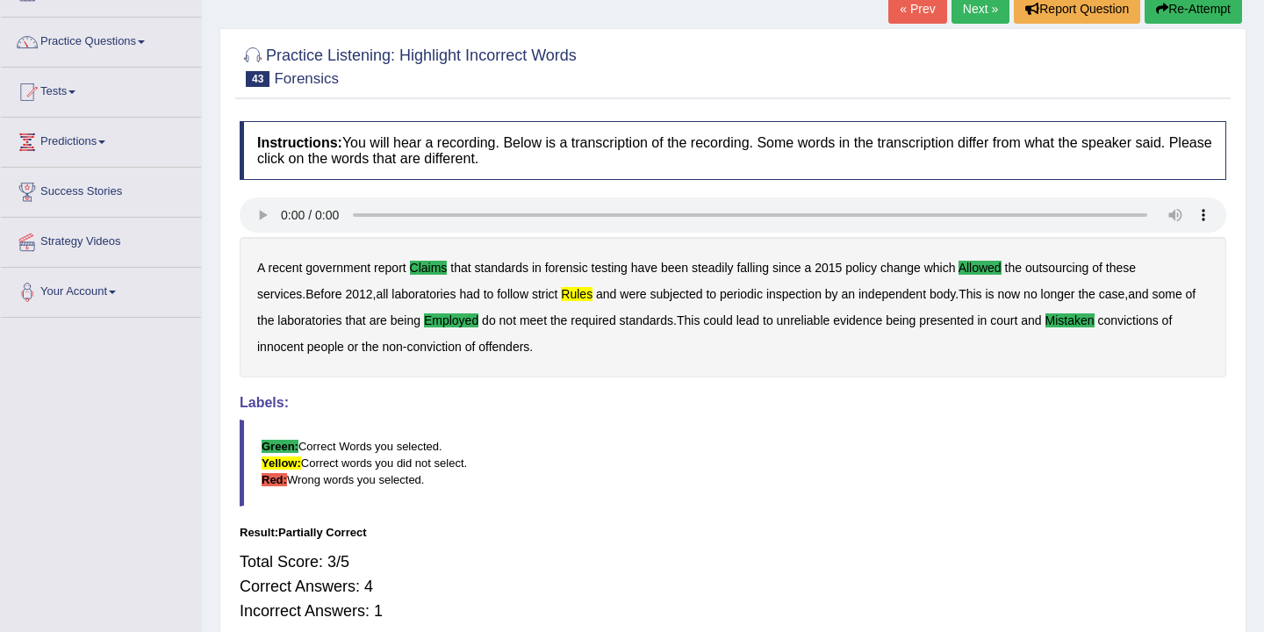
scroll to position [0, 0]
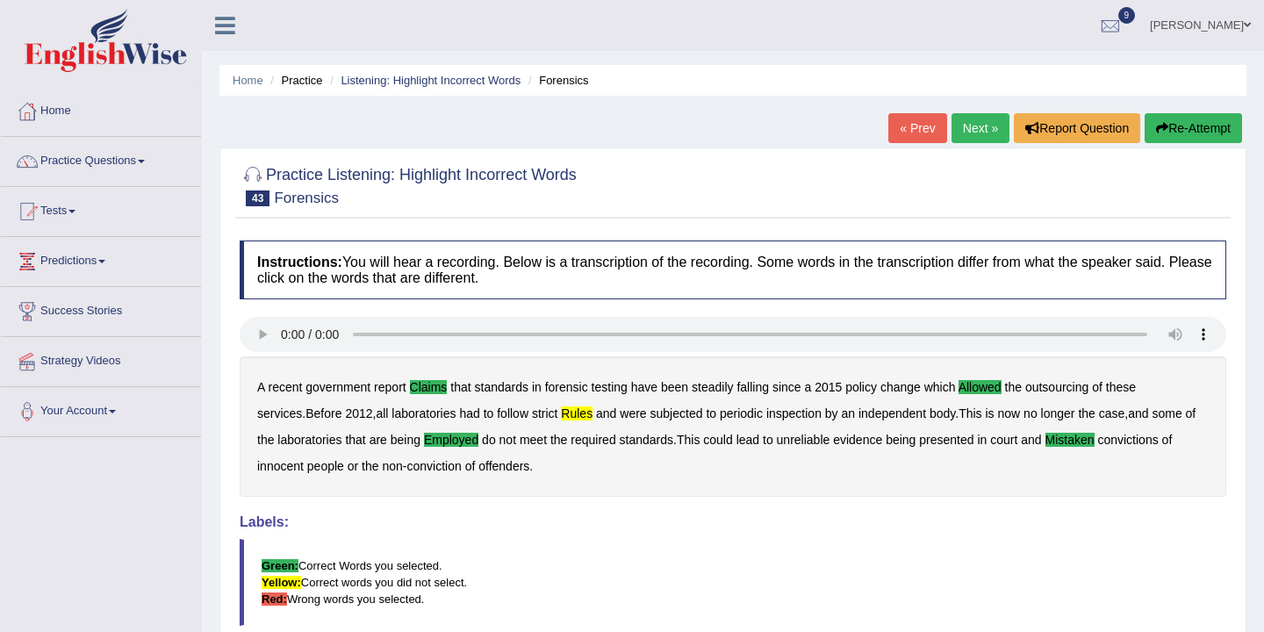
click at [977, 129] on link "Next »" at bounding box center [980, 128] width 58 height 30
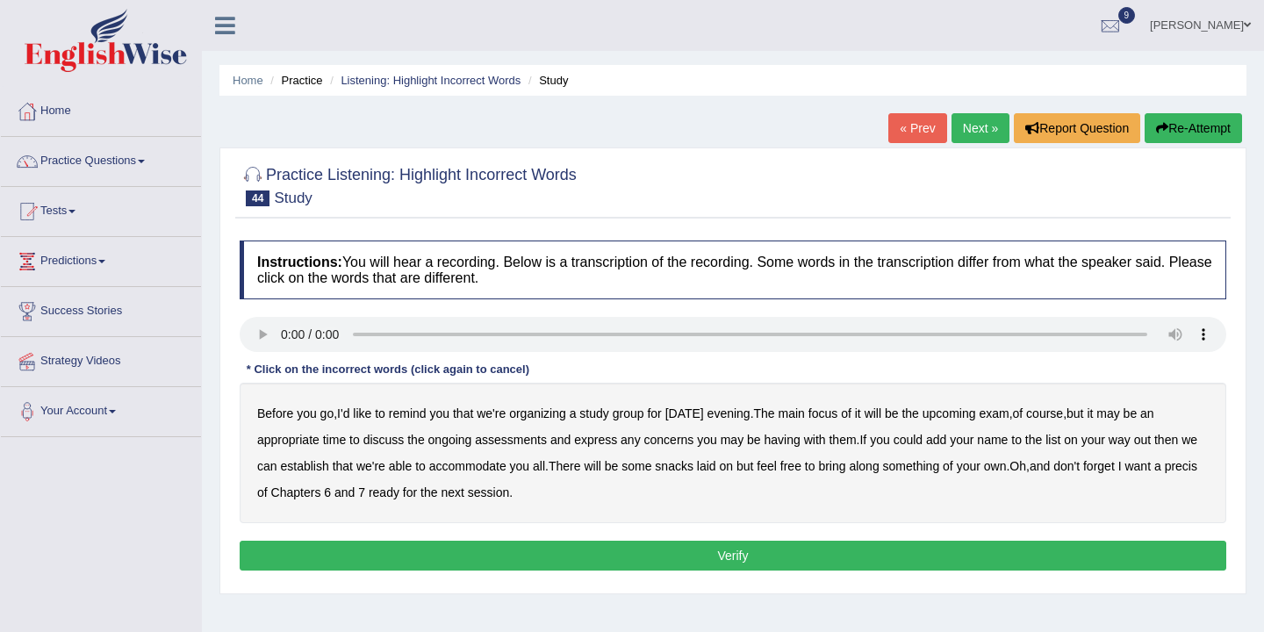
click at [837, 414] on b "focus" at bounding box center [822, 413] width 29 height 14
click at [605, 444] on b "express" at bounding box center [595, 440] width 43 height 14
click at [328, 468] on b "establish" at bounding box center [304, 466] width 48 height 14
click at [1164, 473] on b "precis" at bounding box center [1180, 466] width 32 height 14
click at [586, 549] on button "Verify" at bounding box center [733, 556] width 986 height 30
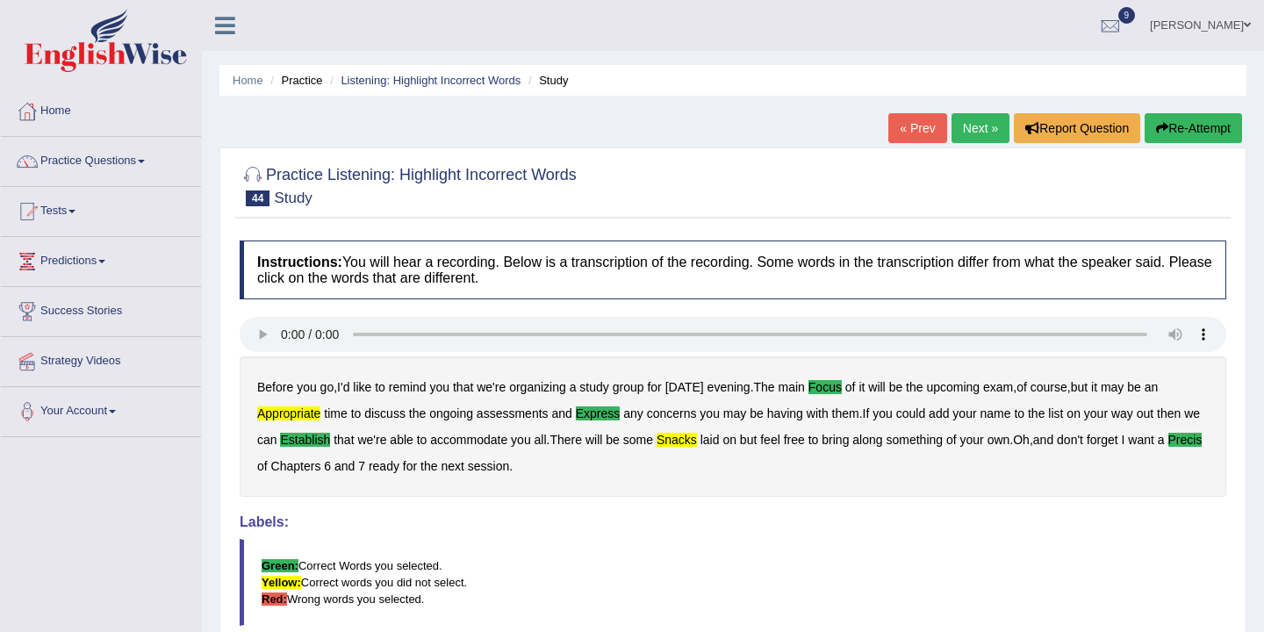
click at [973, 124] on link "Next »" at bounding box center [980, 128] width 58 height 30
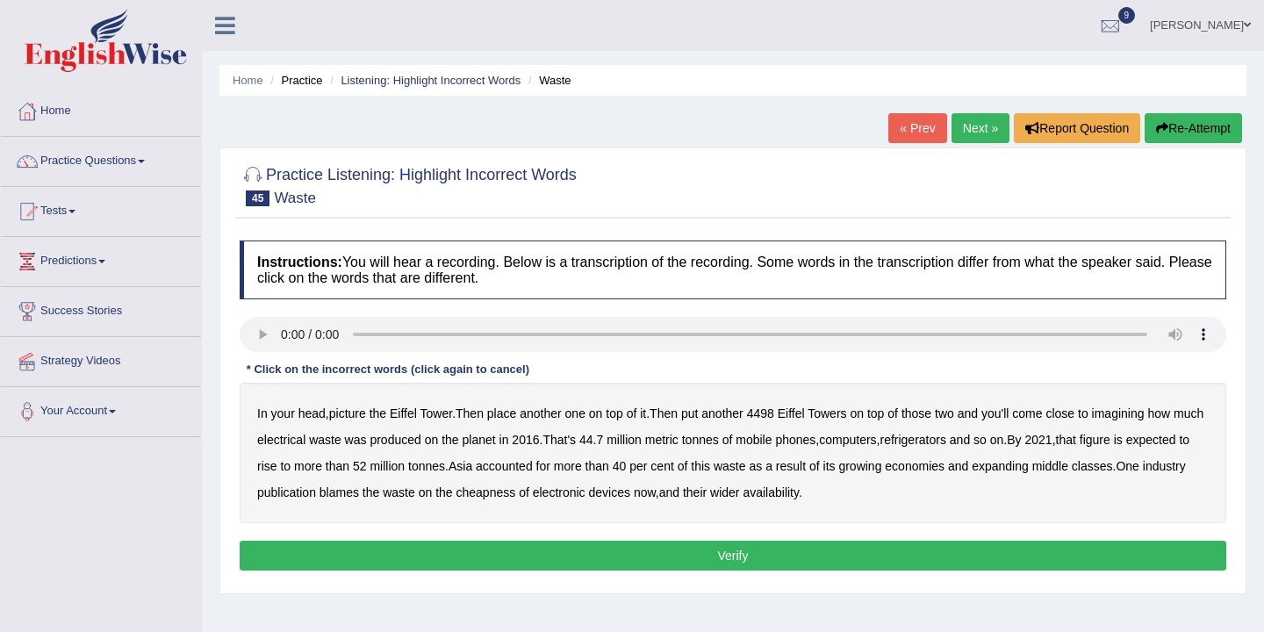
click at [312, 412] on b "head" at bounding box center [311, 413] width 27 height 14
click at [774, 416] on b "4498" at bounding box center [760, 413] width 27 height 14
click at [786, 414] on div "In your head , picture the [GEOGRAPHIC_DATA] . Then place another one on top of…" at bounding box center [733, 453] width 986 height 140
click at [769, 411] on b "4498" at bounding box center [760, 413] width 27 height 14
click at [876, 442] on b "computers" at bounding box center [847, 440] width 57 height 14
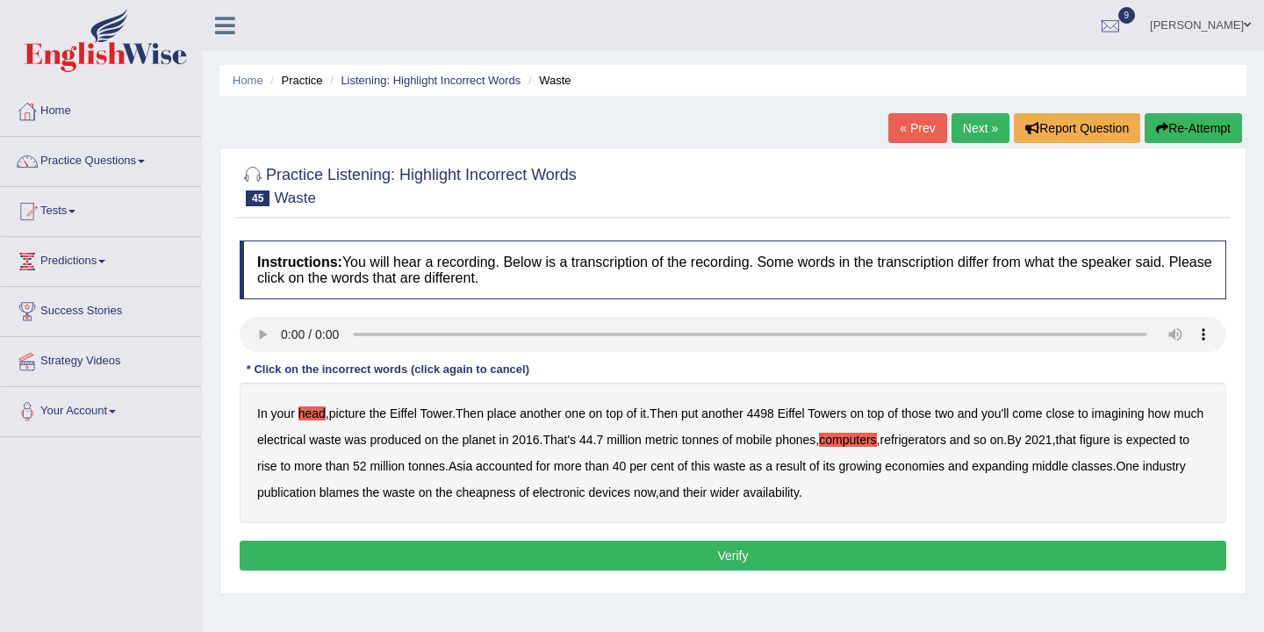
click at [945, 441] on b "refrigerators" at bounding box center [912, 440] width 66 height 14
click at [746, 470] on b "waste" at bounding box center [729, 466] width 32 height 14
click at [516, 495] on b "cheapness" at bounding box center [486, 492] width 60 height 14
click at [727, 551] on button "Verify" at bounding box center [733, 556] width 986 height 30
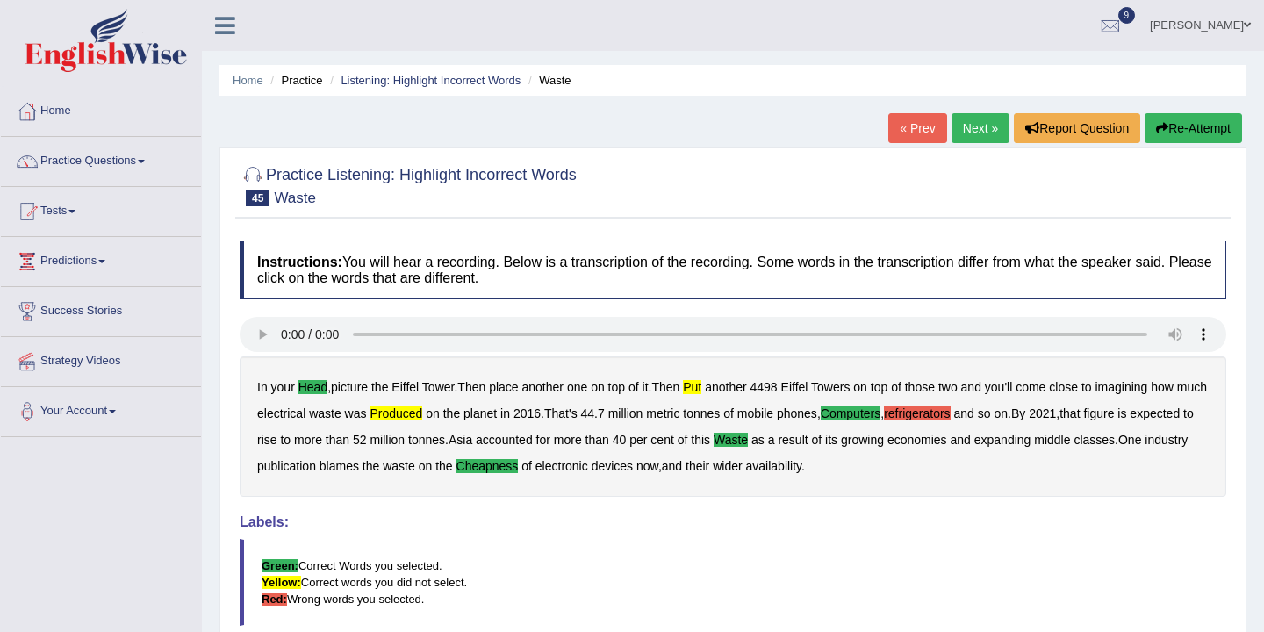
click at [969, 405] on div "In your head , picture the Eiffel Tower . Then place another one on top of it .…" at bounding box center [733, 426] width 986 height 140
click at [949, 412] on b "refrigerators" at bounding box center [917, 413] width 66 height 14
click at [969, 127] on link "Next »" at bounding box center [980, 128] width 58 height 30
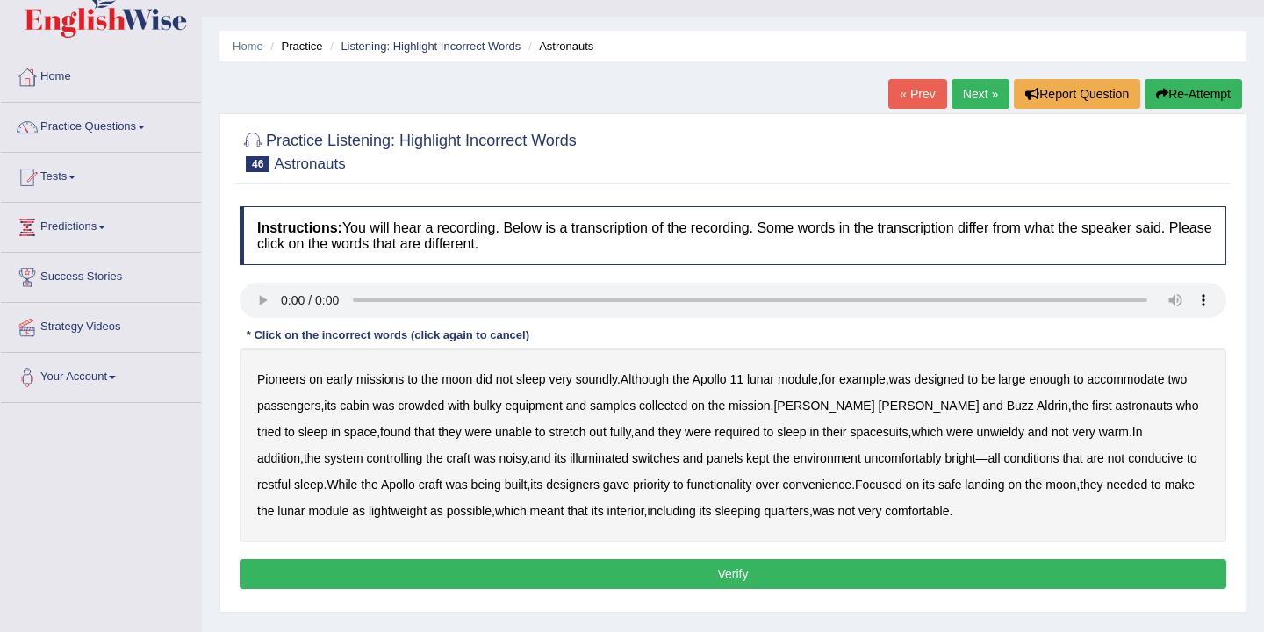
scroll to position [33, 0]
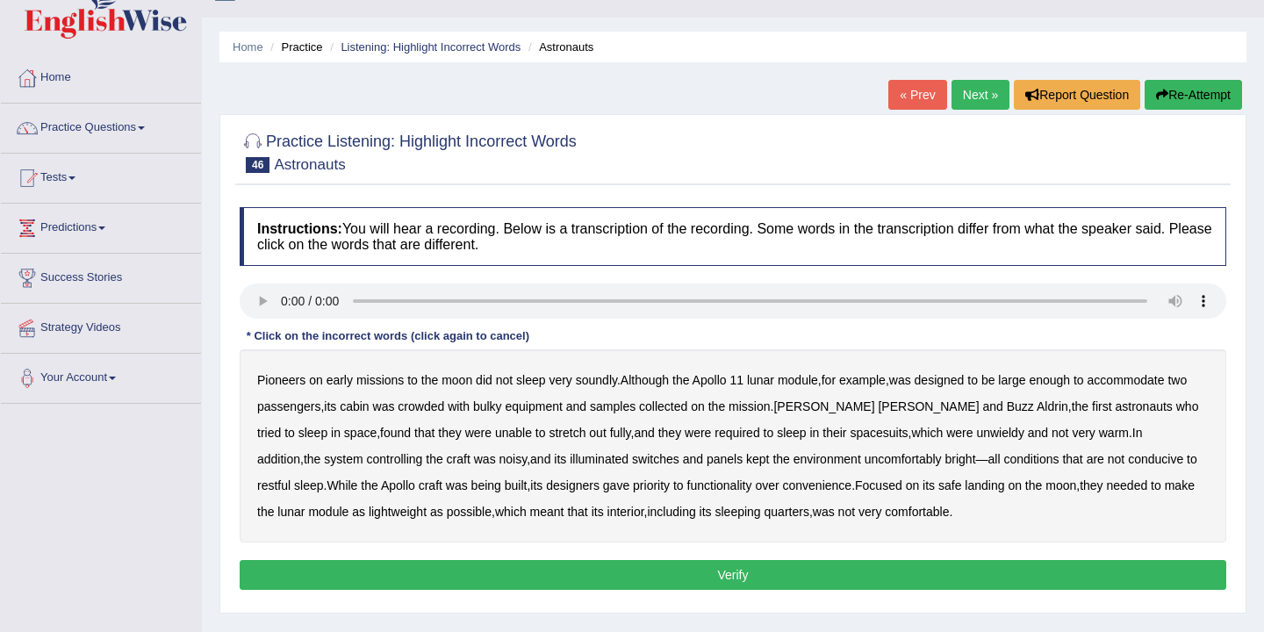
click at [594, 380] on b "soundly" at bounding box center [596, 380] width 41 height 14
click at [1155, 383] on b "accommodate" at bounding box center [1125, 380] width 77 height 14
click at [367, 459] on b "controlling" at bounding box center [395, 459] width 56 height 14
click at [864, 464] on b "uncomfortably" at bounding box center [902, 459] width 77 height 14
click at [783, 486] on b "convenience" at bounding box center [817, 485] width 69 height 14
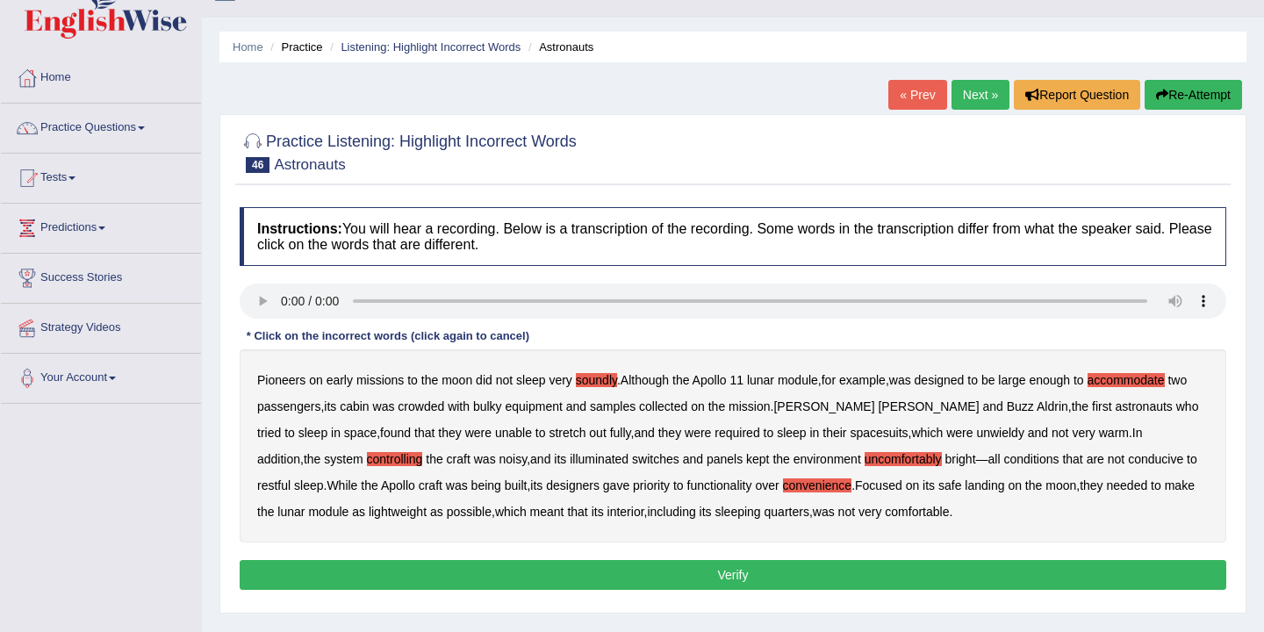
click at [884, 516] on b "comfortable" at bounding box center [916, 512] width 64 height 14
click at [664, 571] on button "Verify" at bounding box center [733, 575] width 986 height 30
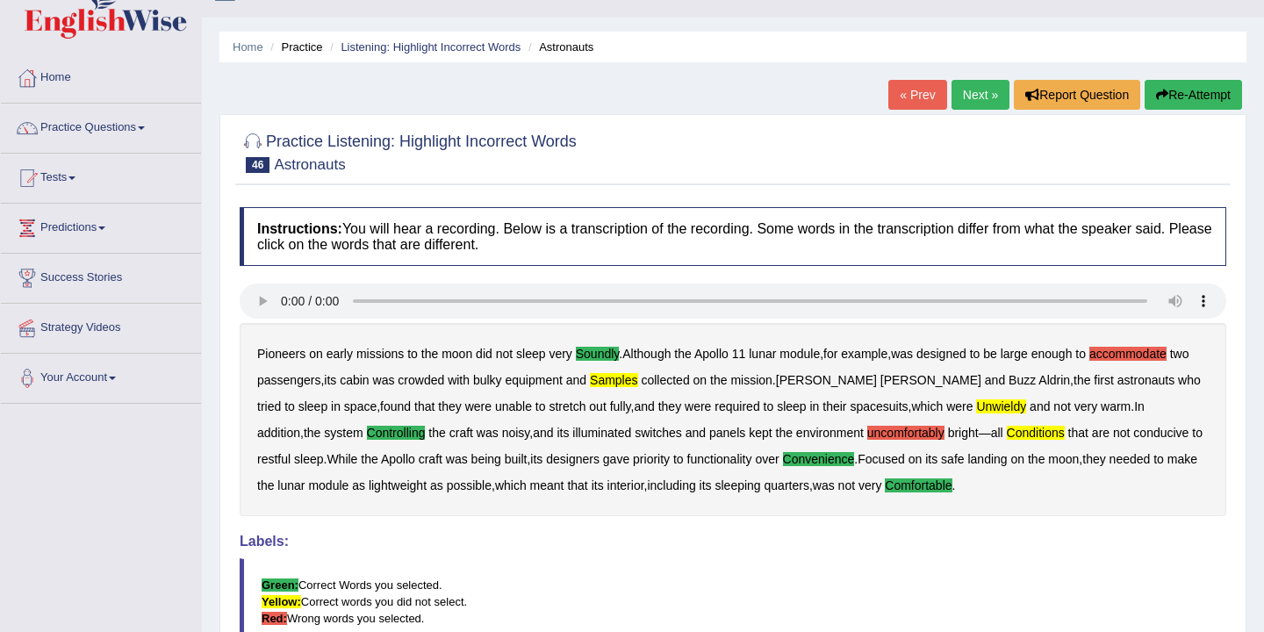
click at [867, 432] on b "uncomfortably" at bounding box center [905, 433] width 77 height 14
click at [1125, 352] on b "accommodate" at bounding box center [1127, 354] width 77 height 14
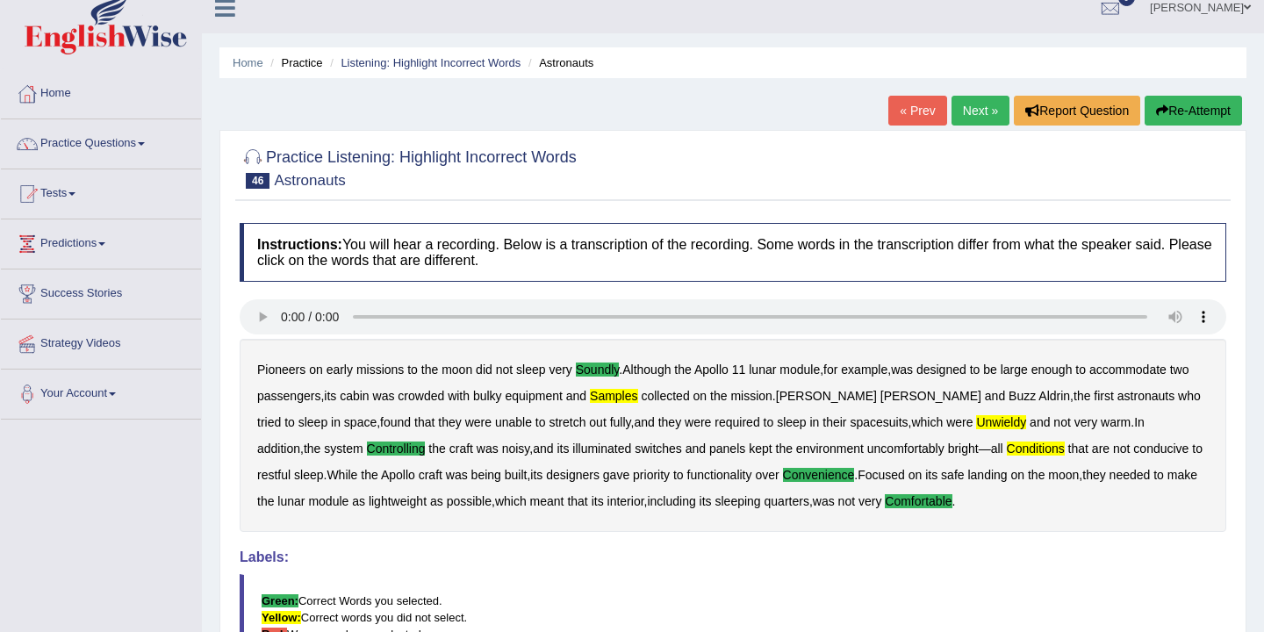
scroll to position [0, 0]
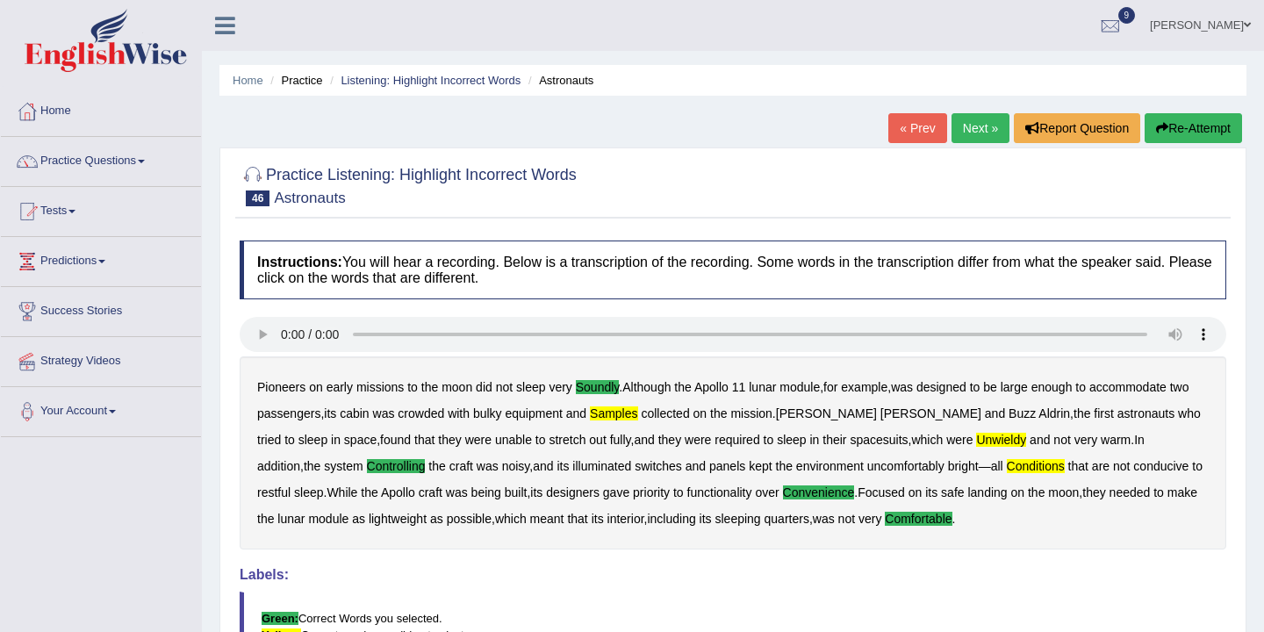
click at [976, 130] on link "Next »" at bounding box center [980, 128] width 58 height 30
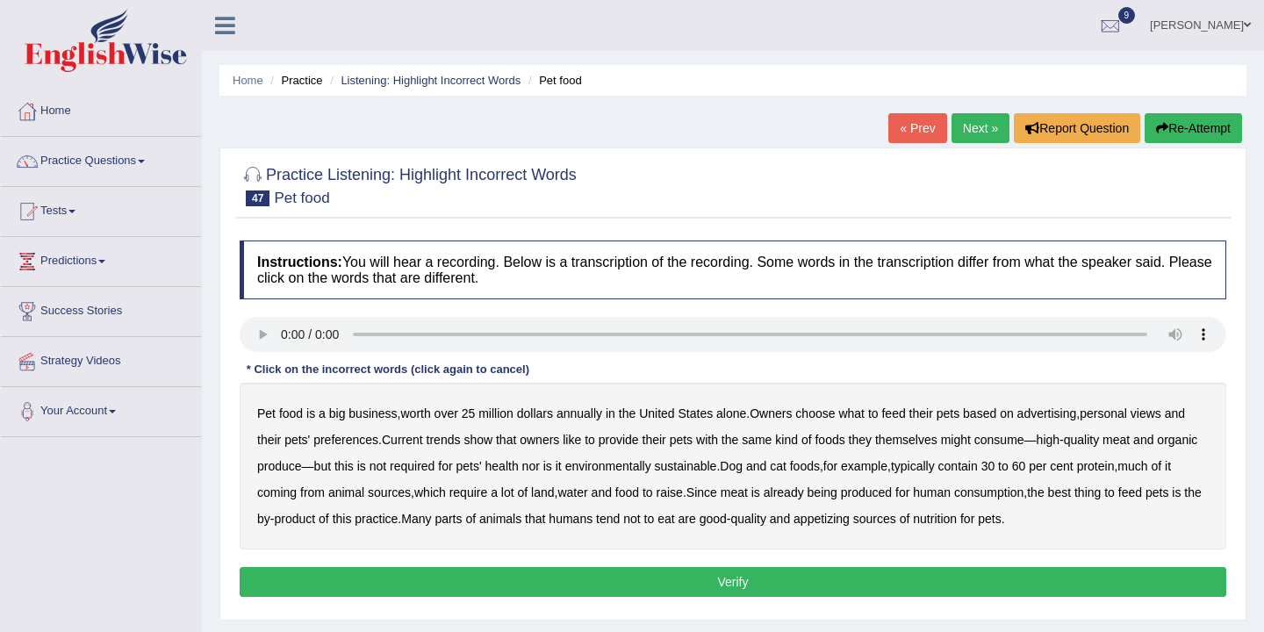
click at [1070, 418] on b "advertising" at bounding box center [1047, 413] width 60 height 14
click at [407, 443] on b "Current" at bounding box center [402, 440] width 41 height 14
click at [396, 436] on b "Current" at bounding box center [402, 440] width 41 height 14
click at [967, 442] on b "might" at bounding box center [956, 440] width 30 height 14
click at [434, 469] on b "required" at bounding box center [412, 466] width 45 height 14
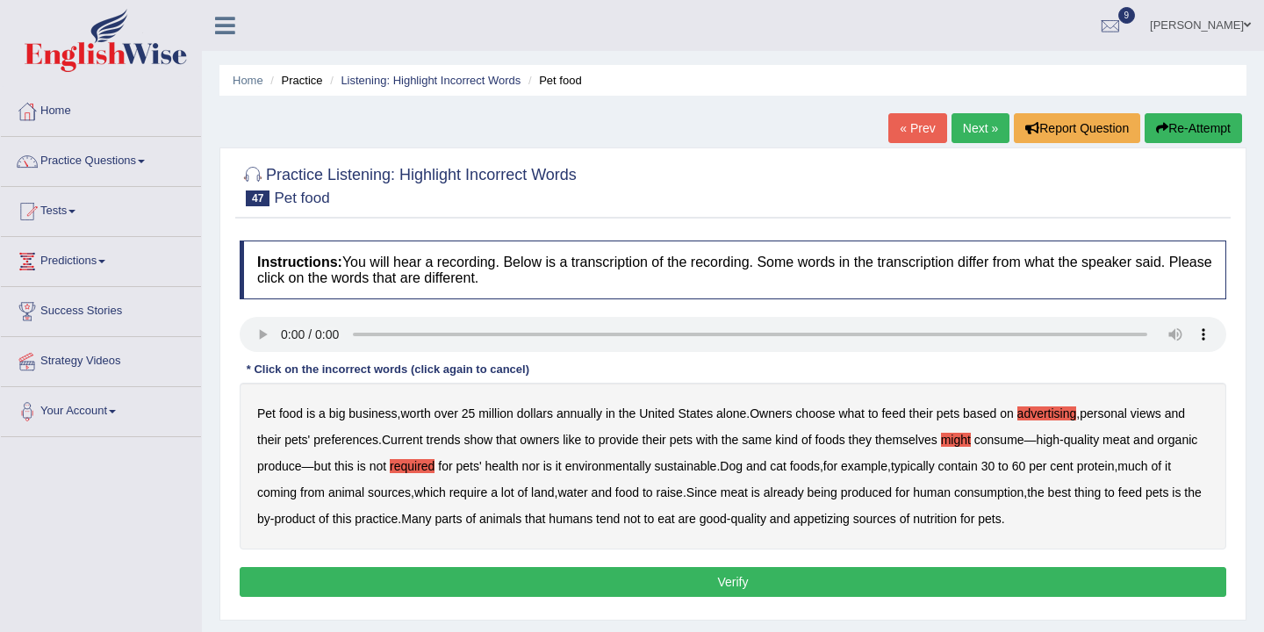
click at [297, 494] on b "coming" at bounding box center [276, 492] width 39 height 14
click at [397, 519] on b "practice" at bounding box center [375, 519] width 43 height 14
click at [753, 584] on button "Verify" at bounding box center [733, 582] width 986 height 30
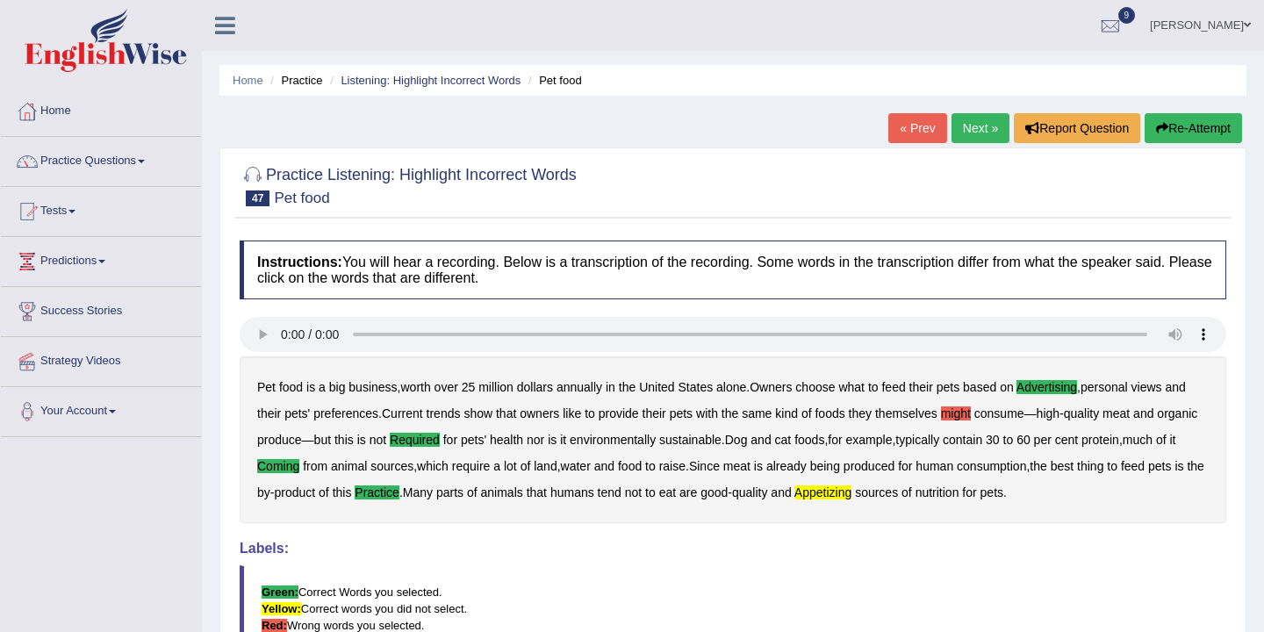
click at [977, 130] on link "Next »" at bounding box center [980, 128] width 58 height 30
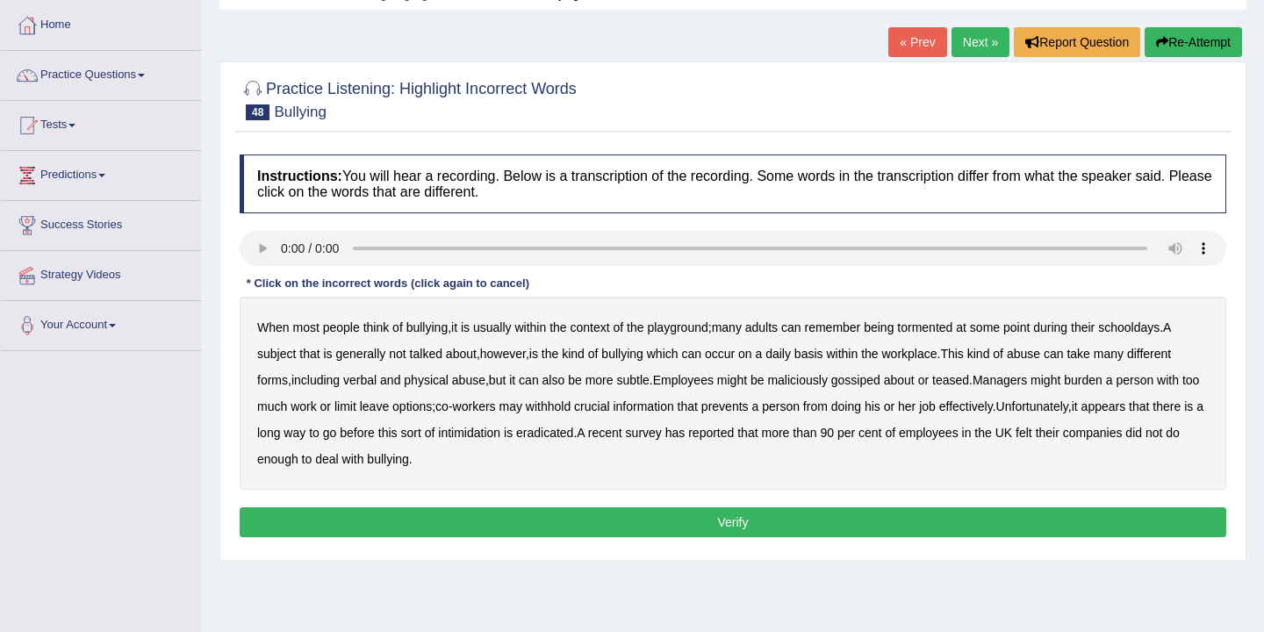
scroll to position [89, 0]
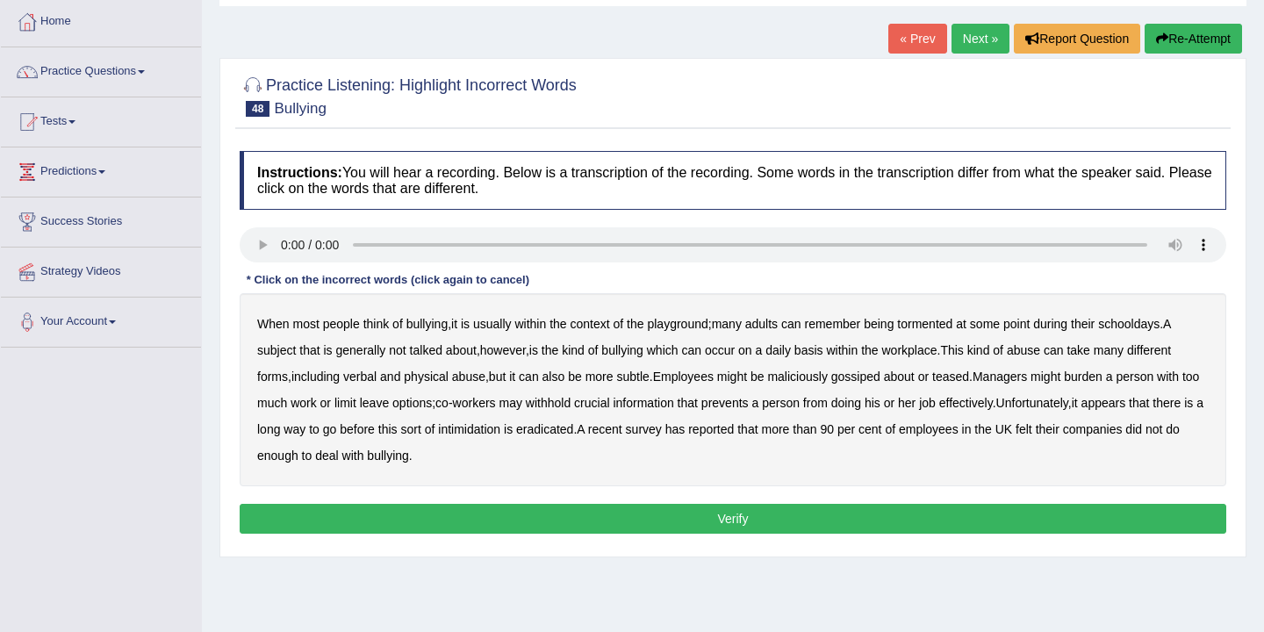
click at [486, 326] on b "usually" at bounding box center [492, 324] width 39 height 14
click at [641, 381] on b "subtle" at bounding box center [632, 376] width 32 height 14
click at [707, 378] on b "Employees" at bounding box center [683, 376] width 61 height 14
click at [641, 374] on b "subtle" at bounding box center [632, 376] width 32 height 14
click at [1126, 401] on b "appears" at bounding box center [1103, 403] width 45 height 14
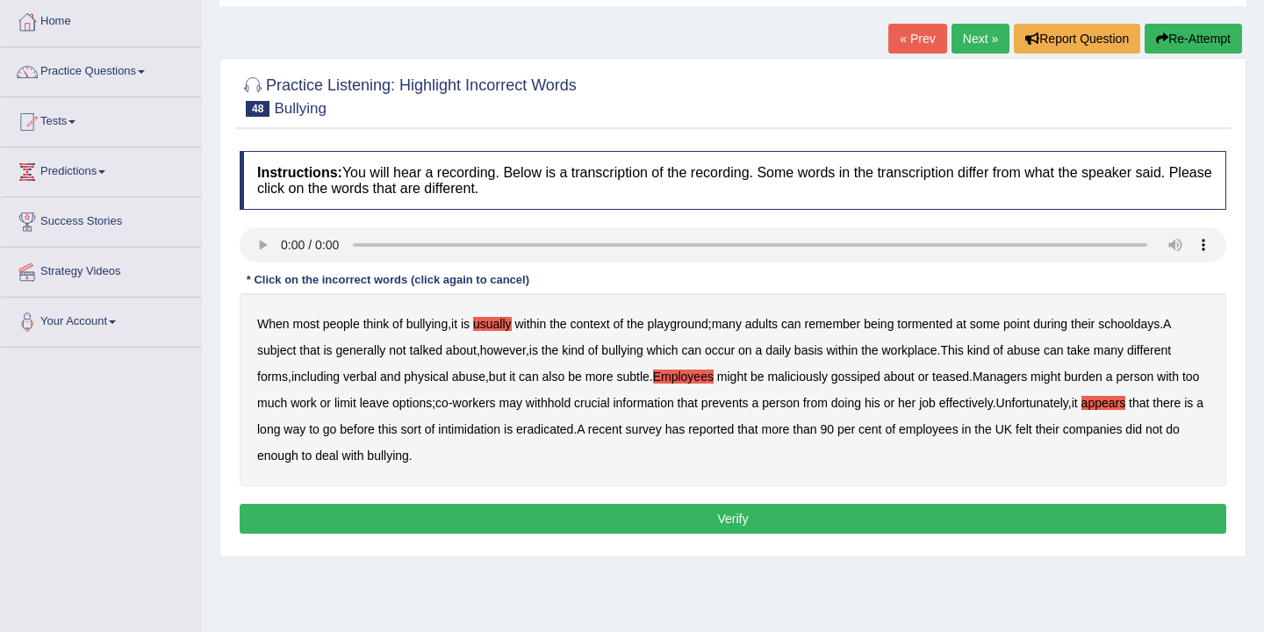
click at [501, 514] on button "Verify" at bounding box center [733, 519] width 986 height 30
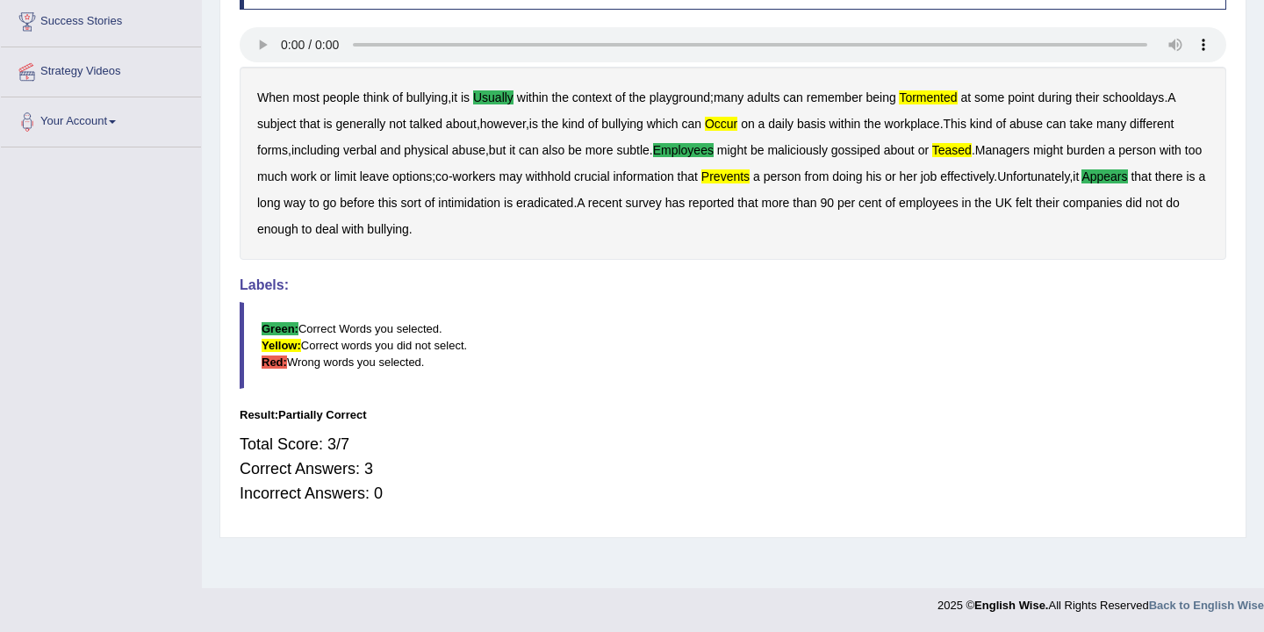
scroll to position [0, 0]
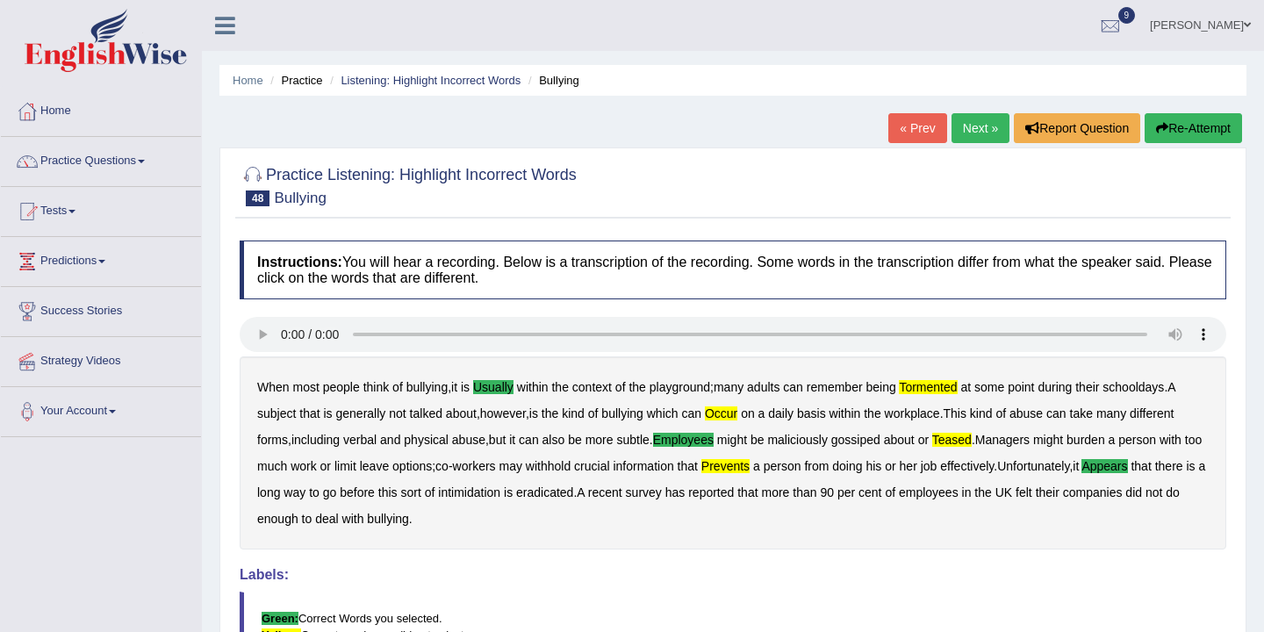
click at [968, 126] on link "Next »" at bounding box center [980, 128] width 58 height 30
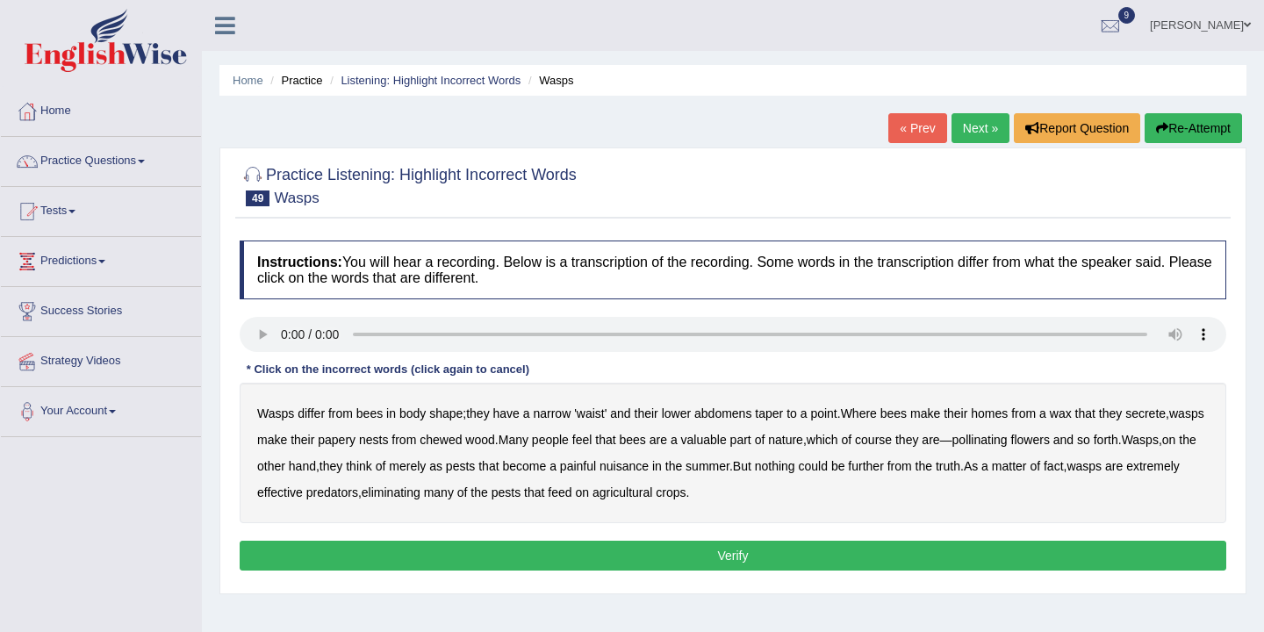
scroll to position [46, 0]
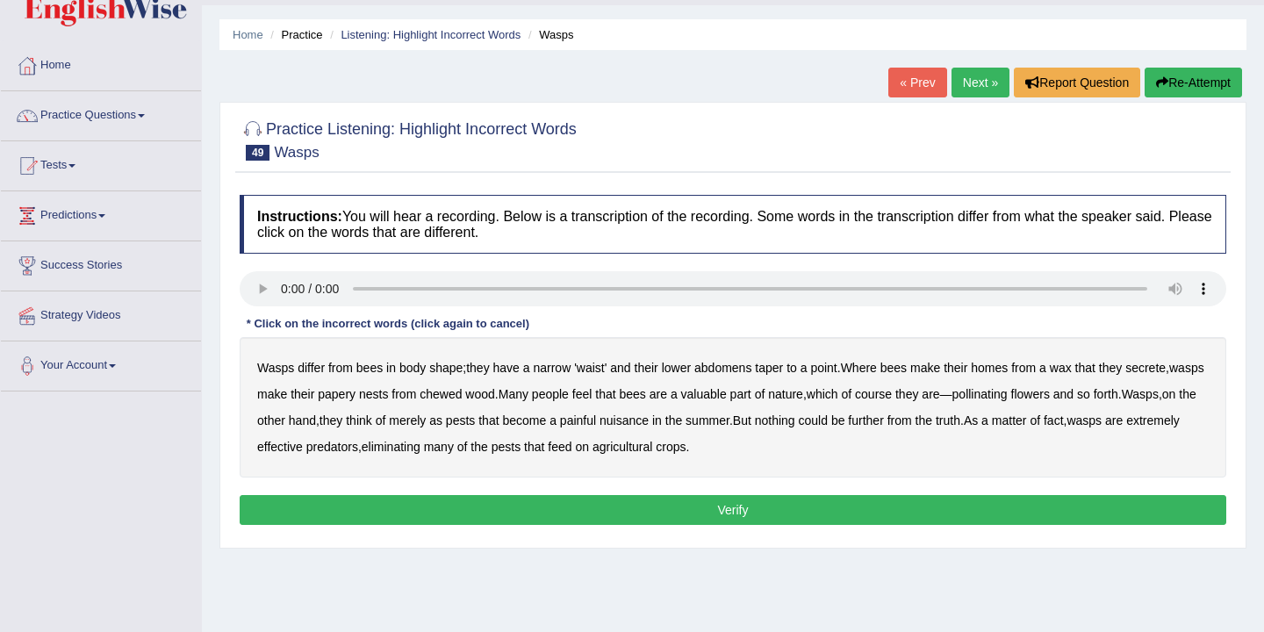
click at [727, 393] on b "valuable" at bounding box center [704, 394] width 46 height 14
click at [1126, 427] on b "extremely" at bounding box center [1153, 420] width 54 height 14
click at [647, 509] on button "Verify" at bounding box center [733, 510] width 986 height 30
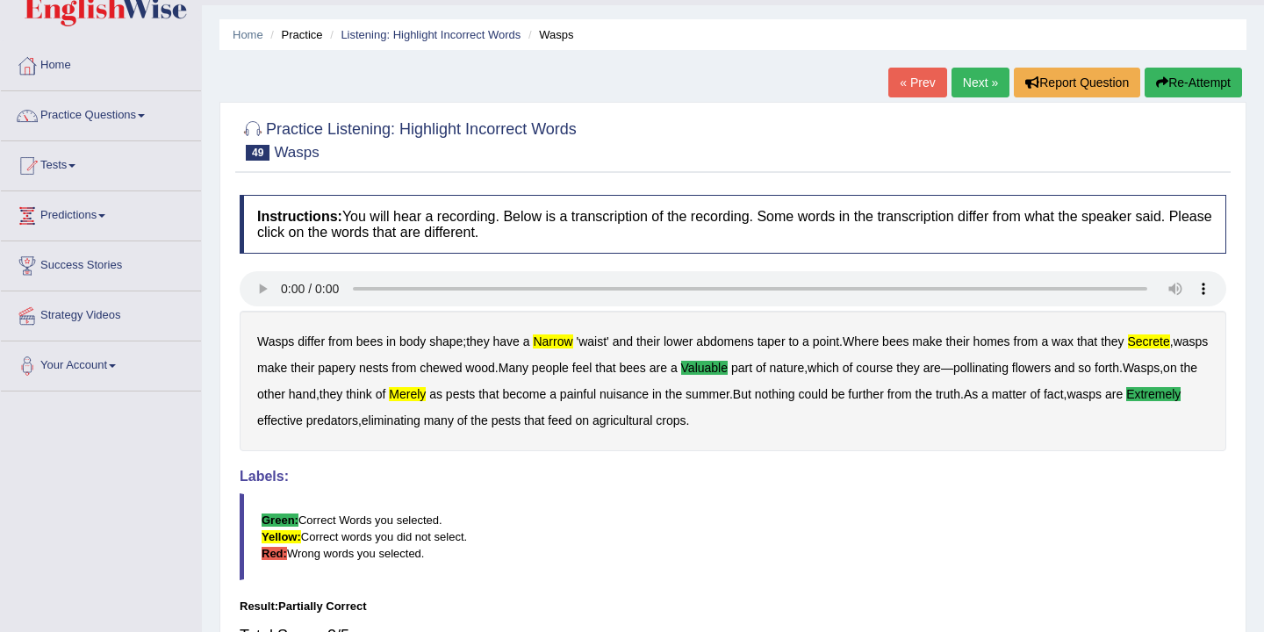
scroll to position [0, 0]
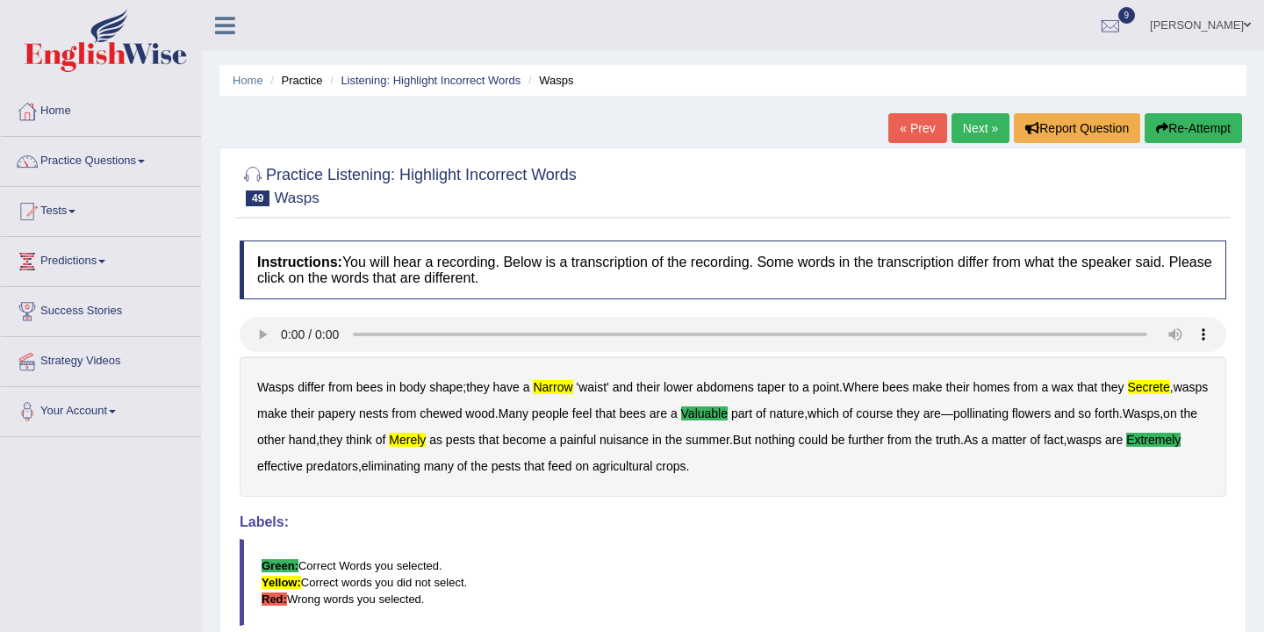
click at [978, 130] on link "Next »" at bounding box center [980, 128] width 58 height 30
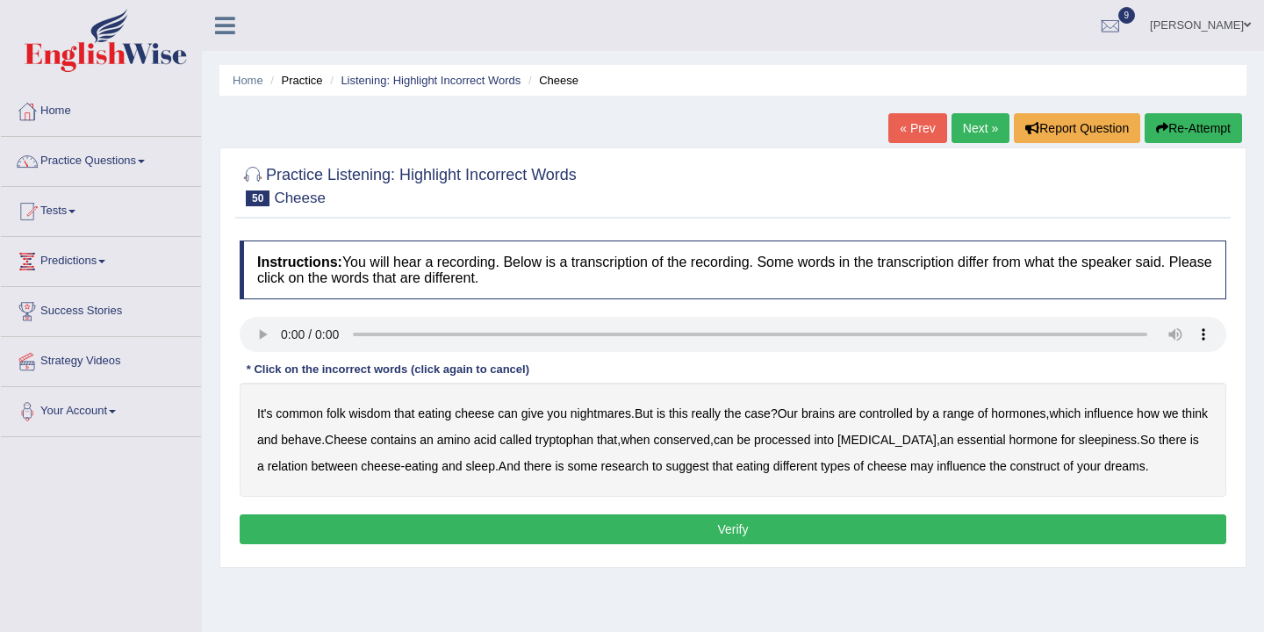
click at [897, 416] on b "controlled" at bounding box center [886, 413] width 54 height 14
click at [985, 443] on b "essential" at bounding box center [980, 440] width 48 height 14
click at [701, 466] on b "suggest" at bounding box center [687, 466] width 43 height 14
click at [1095, 467] on b "your" at bounding box center [1089, 466] width 24 height 14
click at [811, 537] on button "Verify" at bounding box center [733, 529] width 986 height 30
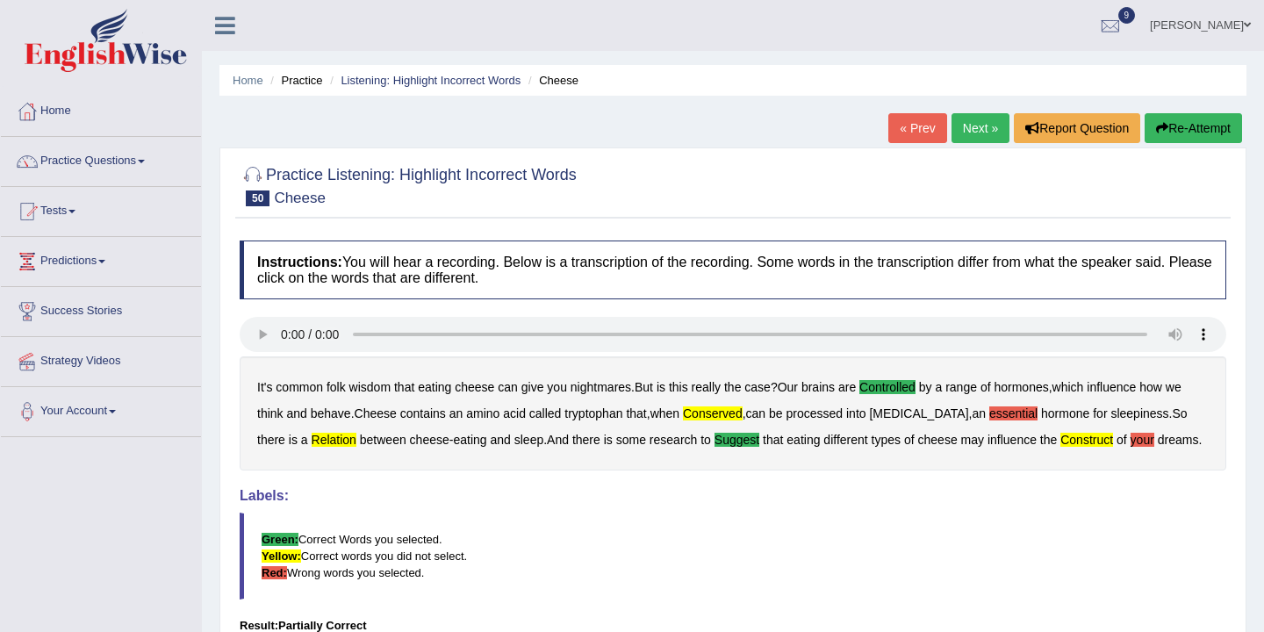
click at [1130, 443] on b "your" at bounding box center [1142, 440] width 24 height 14
click at [989, 407] on b "essential" at bounding box center [1013, 413] width 48 height 14
click at [982, 132] on link "Next »" at bounding box center [980, 128] width 58 height 30
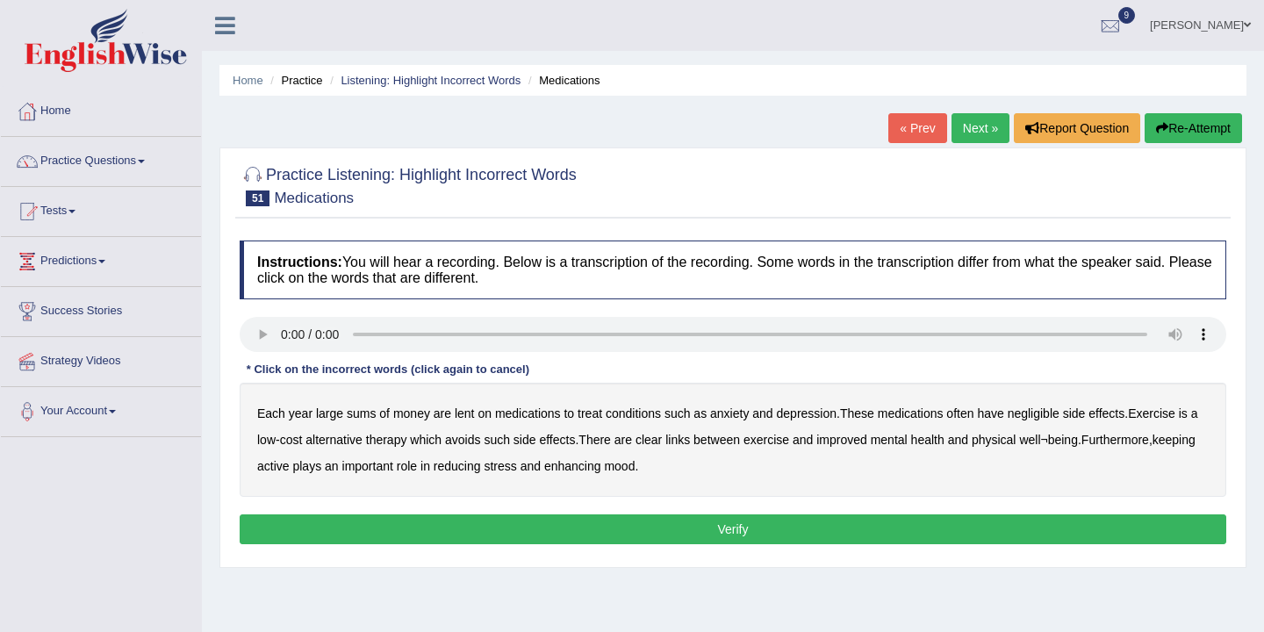
click at [1045, 417] on b "negligible" at bounding box center [1033, 413] width 52 height 14
click at [601, 470] on b "enhancing" at bounding box center [572, 466] width 57 height 14
click at [321, 469] on b "plays" at bounding box center [306, 466] width 29 height 14
click at [623, 524] on button "Verify" at bounding box center [733, 529] width 986 height 30
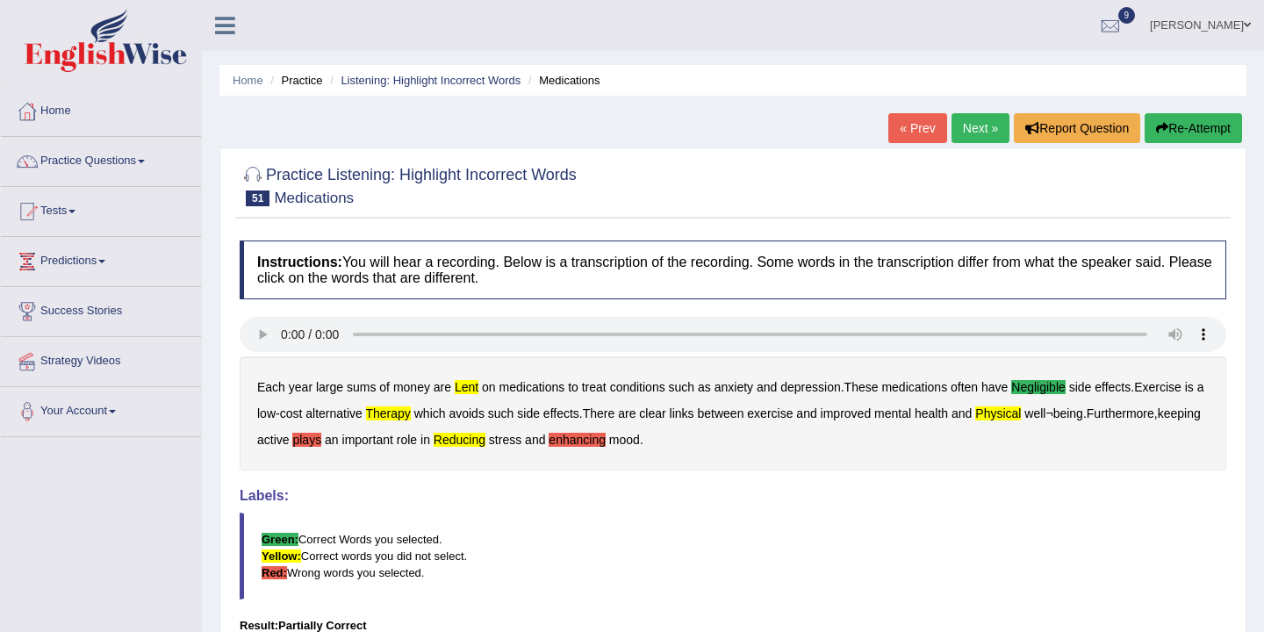
click at [1198, 129] on button "Re-Attempt" at bounding box center [1192, 128] width 97 height 30
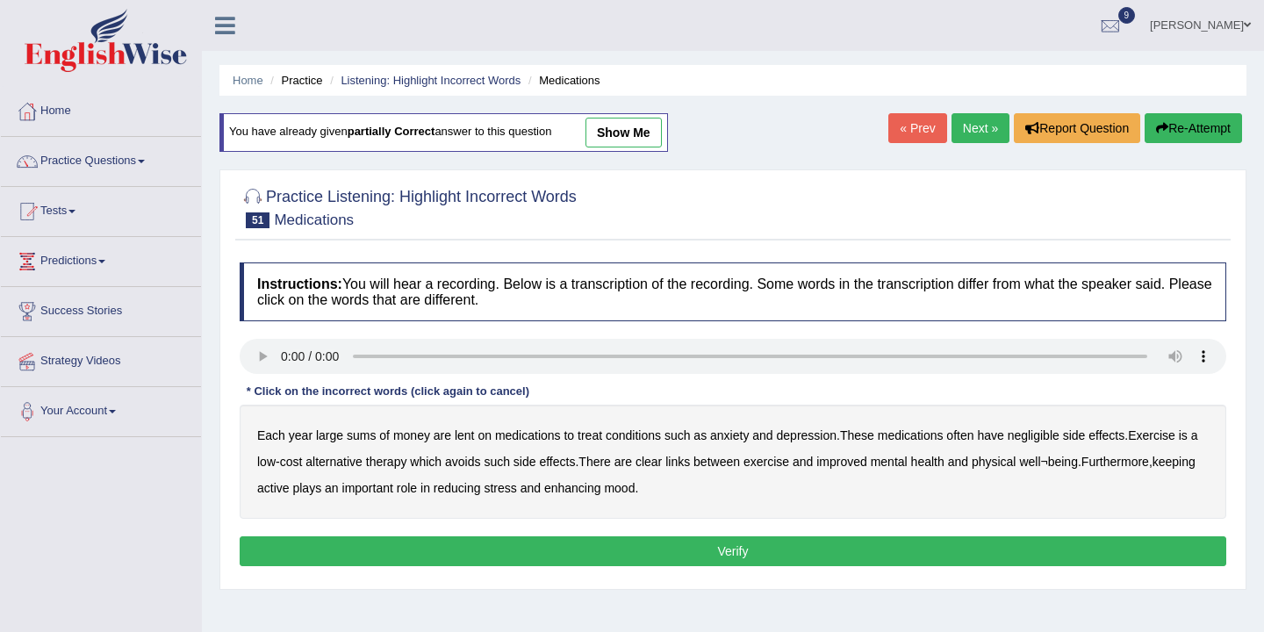
click at [1040, 440] on b "negligible" at bounding box center [1033, 435] width 52 height 14
click at [608, 462] on b "There" at bounding box center [594, 462] width 32 height 14
click at [321, 489] on b "plays" at bounding box center [306, 488] width 29 height 14
click at [417, 494] on b "role" at bounding box center [407, 488] width 20 height 14
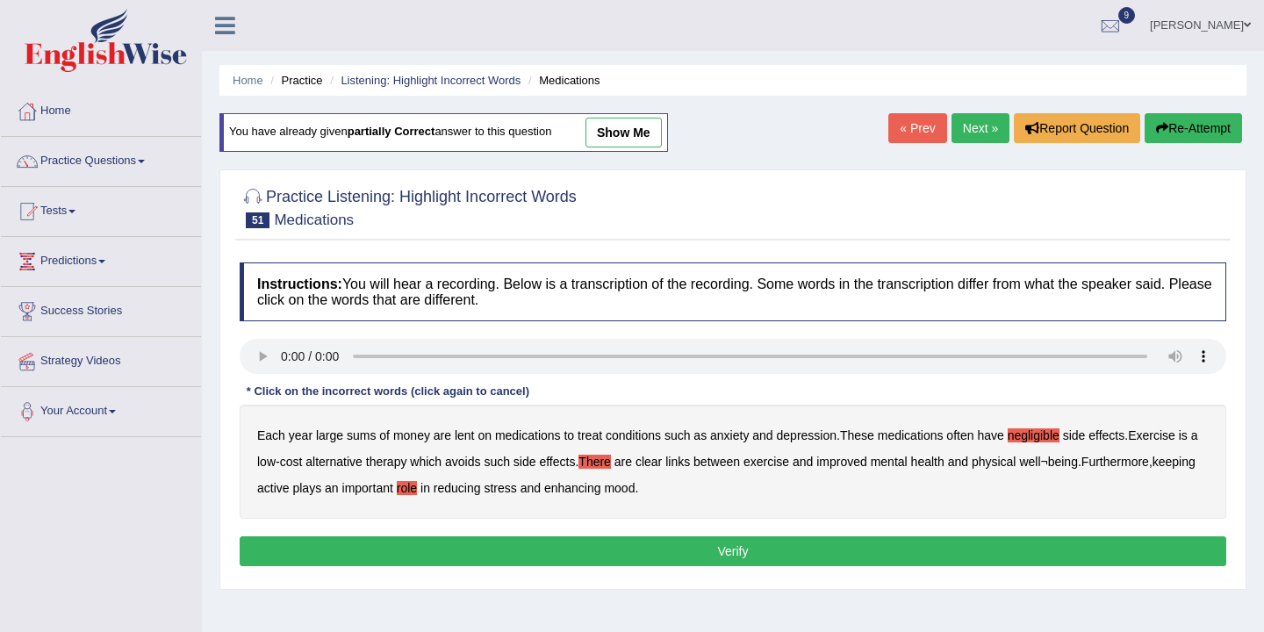
click at [417, 494] on b "role" at bounding box center [407, 488] width 20 height 14
click at [481, 490] on b "reducing" at bounding box center [456, 488] width 47 height 14
click at [601, 561] on button "Verify" at bounding box center [733, 551] width 986 height 30
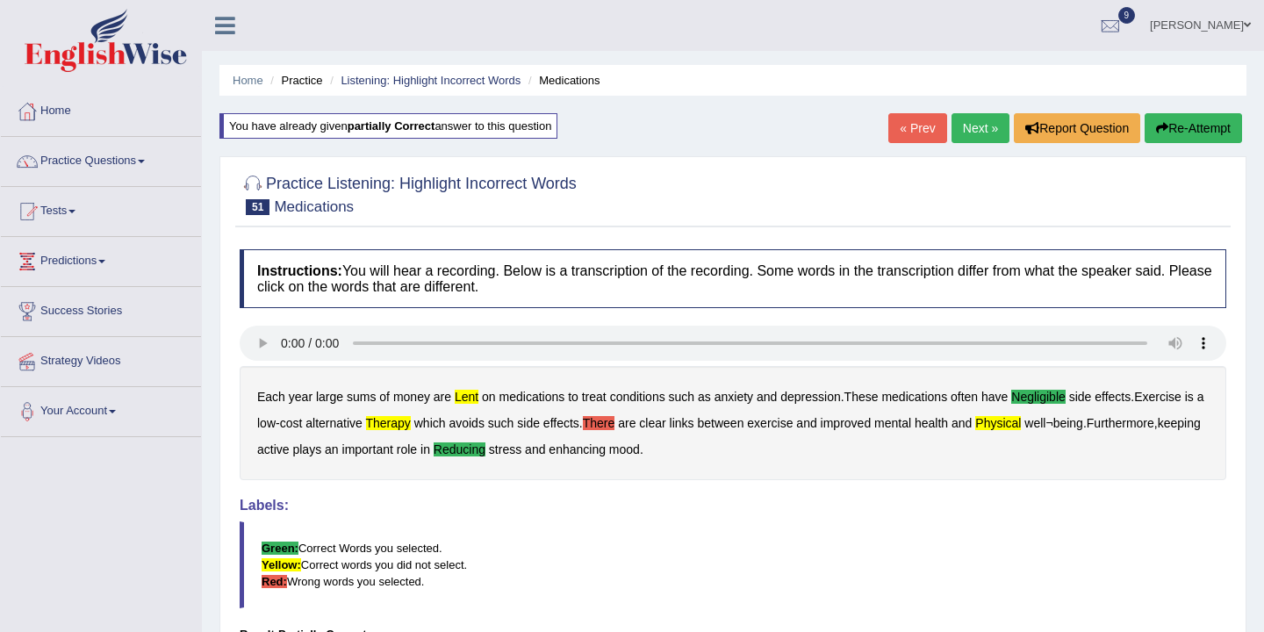
click at [973, 128] on link "Next »" at bounding box center [980, 128] width 58 height 30
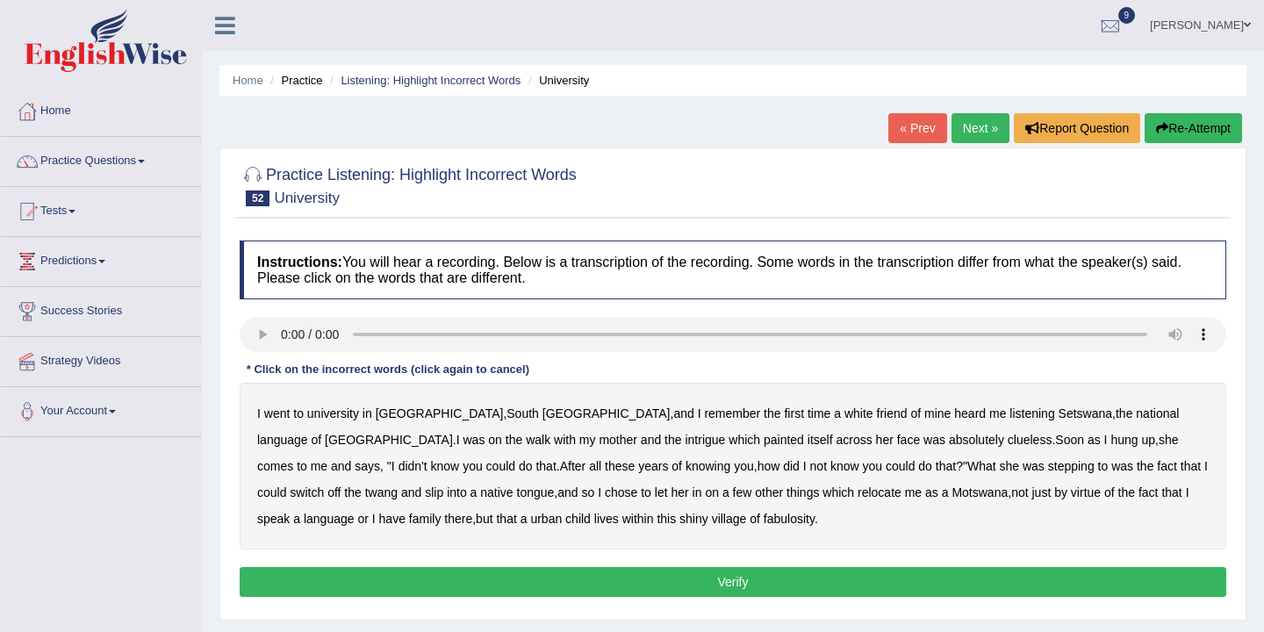
click at [424, 410] on b "[GEOGRAPHIC_DATA]" at bounding box center [440, 413] width 128 height 14
click at [1009, 415] on b "listening" at bounding box center [1031, 413] width 45 height 14
click at [1007, 444] on b "clueless" at bounding box center [1029, 440] width 45 height 14
click at [1007, 446] on b "clueless" at bounding box center [1029, 440] width 45 height 14
click at [949, 439] on b "absolutely" at bounding box center [976, 440] width 55 height 14
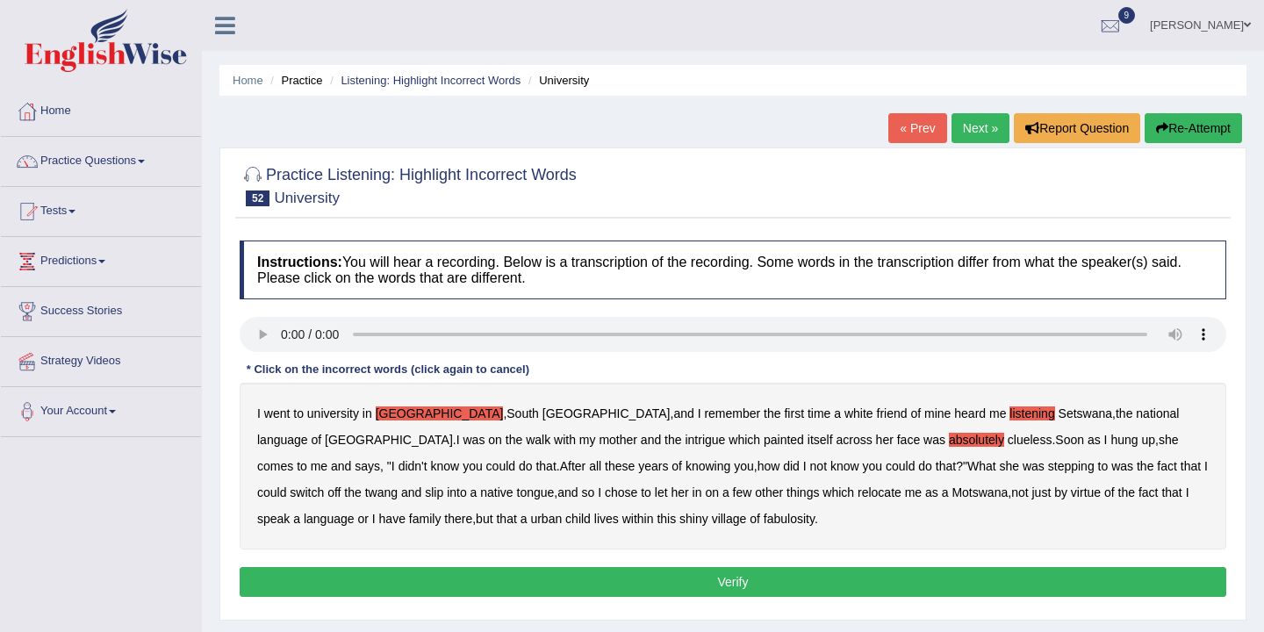
click at [1164, 129] on button "Re-Attempt" at bounding box center [1192, 128] width 97 height 30
click at [1009, 419] on b "listening" at bounding box center [1031, 413] width 45 height 14
click at [684, 440] on b "intrigue" at bounding box center [704, 440] width 40 height 14
click at [949, 442] on b "absolutely" at bounding box center [976, 440] width 55 height 14
click at [1048, 470] on b "stepping" at bounding box center [1071, 466] width 47 height 14
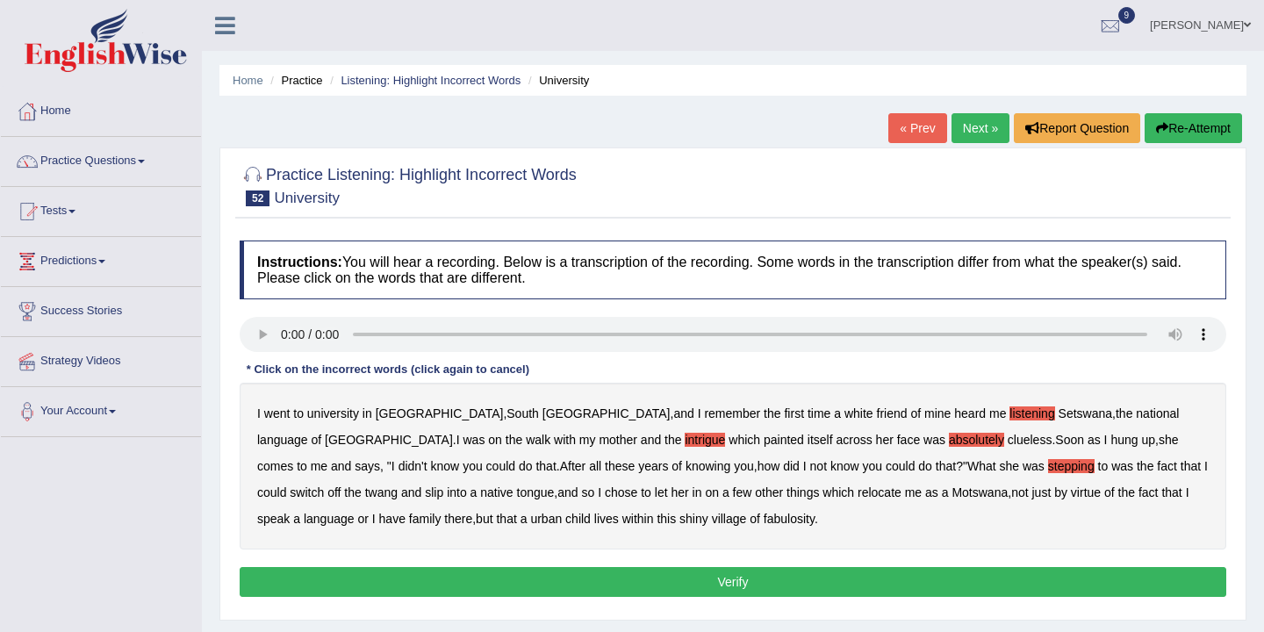
click at [857, 492] on b "relocate" at bounding box center [879, 492] width 44 height 14
click at [712, 522] on b "village" at bounding box center [729, 519] width 35 height 14
click at [681, 582] on button "Verify" at bounding box center [733, 582] width 986 height 30
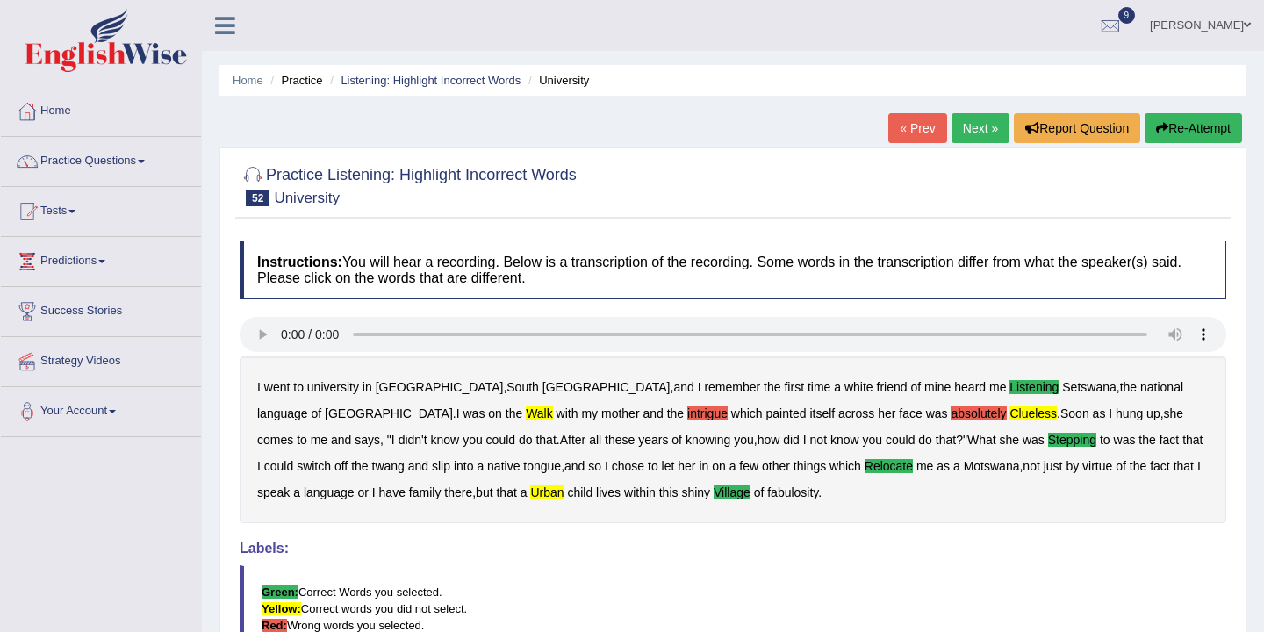
click at [950, 414] on b "absolutely" at bounding box center [977, 413] width 55 height 14
click at [950, 416] on b "absolutely" at bounding box center [977, 413] width 55 height 14
click at [1009, 415] on b "clueless" at bounding box center [1032, 413] width 47 height 14
click at [974, 129] on link "Next »" at bounding box center [980, 128] width 58 height 30
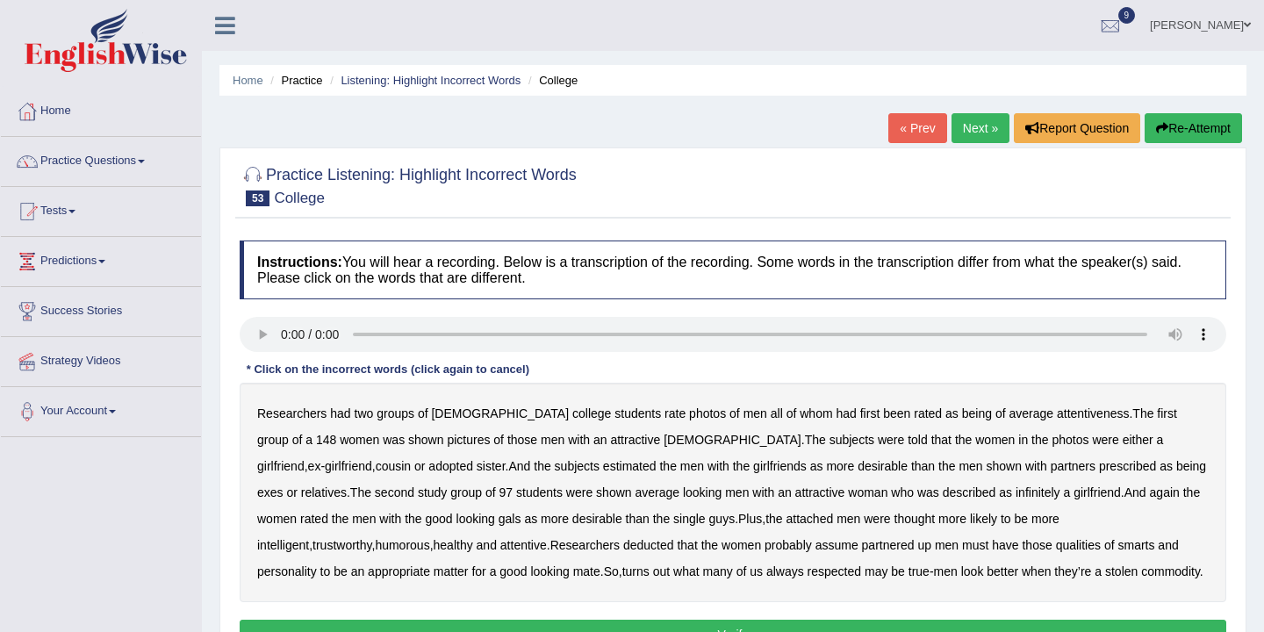
click at [689, 419] on b "photos" at bounding box center [707, 413] width 37 height 14
click at [603, 468] on b "estimated" at bounding box center [630, 466] width 54 height 14
click at [1105, 570] on b "stolen" at bounding box center [1121, 571] width 32 height 14
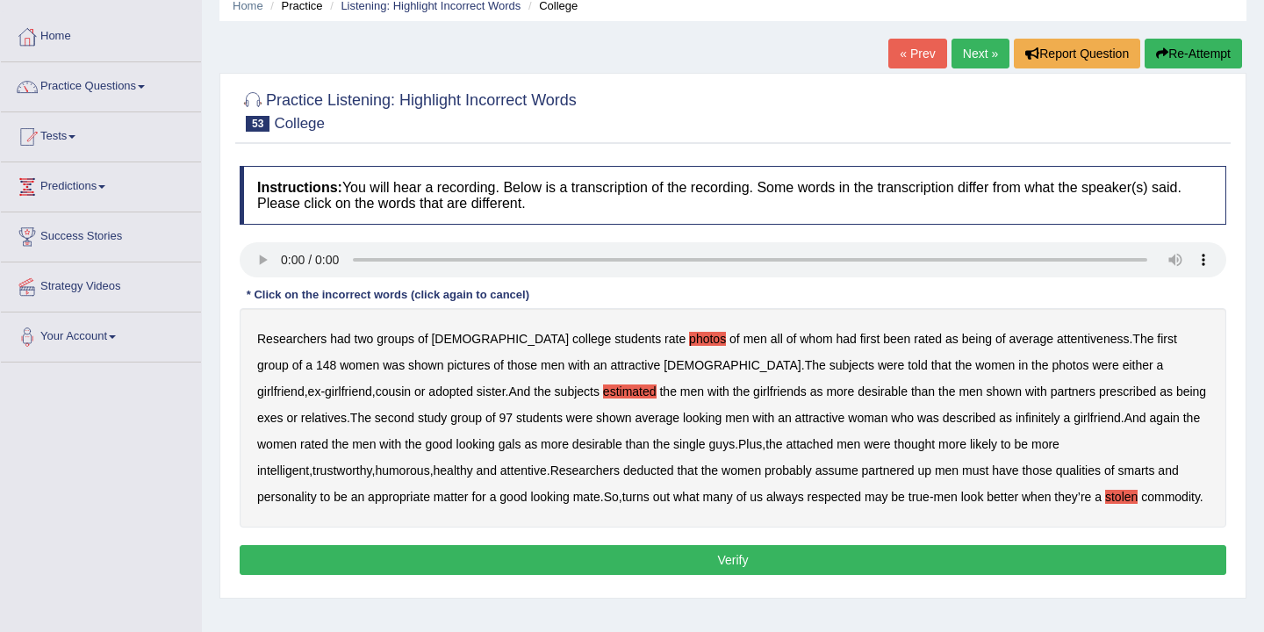
scroll to position [110, 0]
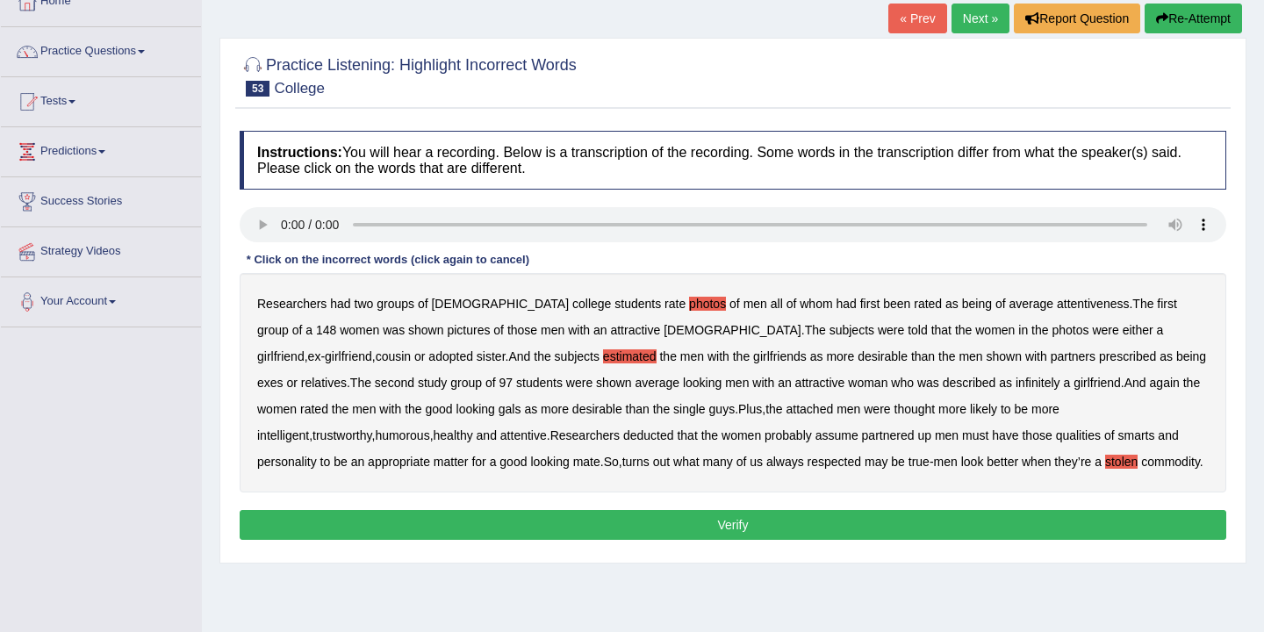
click at [759, 520] on button "Verify" at bounding box center [733, 525] width 986 height 30
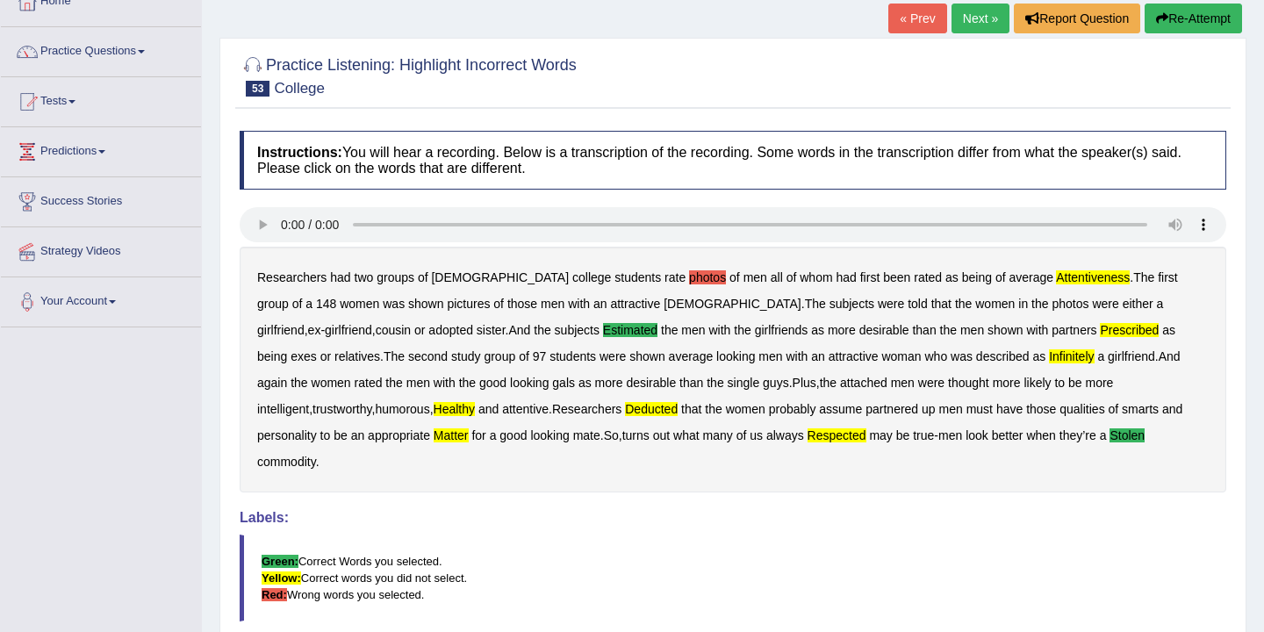
scroll to position [0, 0]
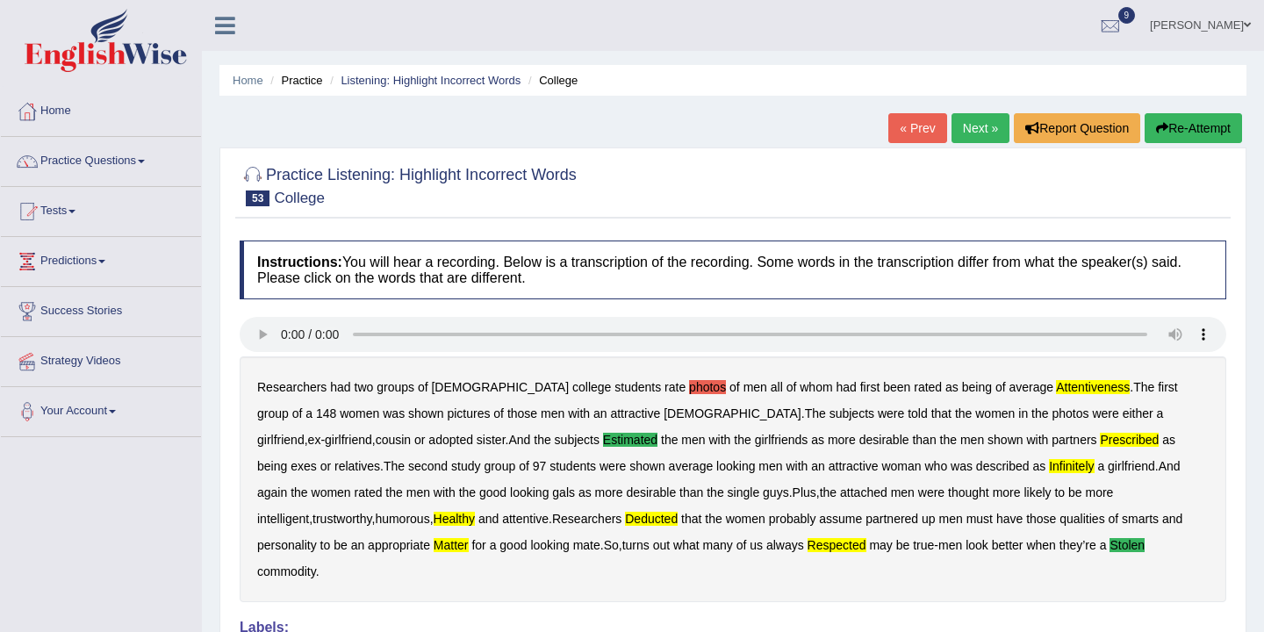
click at [1191, 127] on button "Re-Attempt" at bounding box center [1192, 128] width 97 height 30
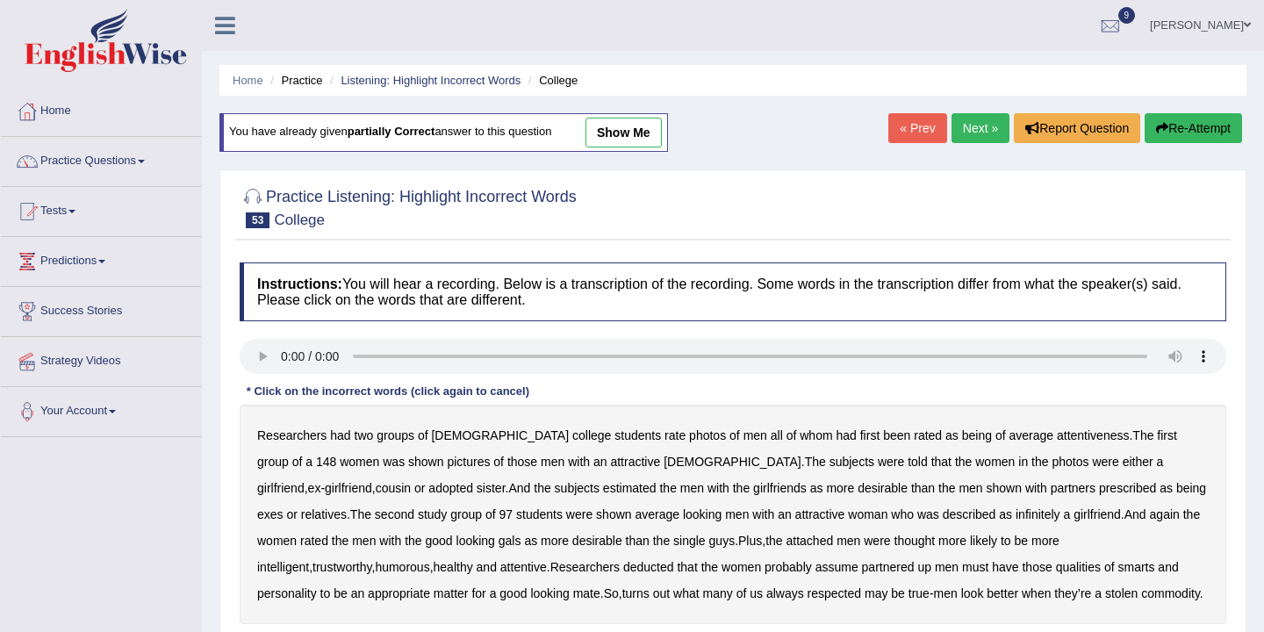
click at [1019, 442] on div "Researchers had two groups of female college students rate photos of men all of…" at bounding box center [733, 514] width 986 height 219
click at [1056, 440] on b "attentiveness" at bounding box center [1092, 435] width 73 height 14
click at [942, 519] on b "described" at bounding box center [969, 514] width 54 height 14
click at [433, 596] on b "matter" at bounding box center [450, 593] width 35 height 14
click at [1105, 597] on b "stolen" at bounding box center [1121, 593] width 32 height 14
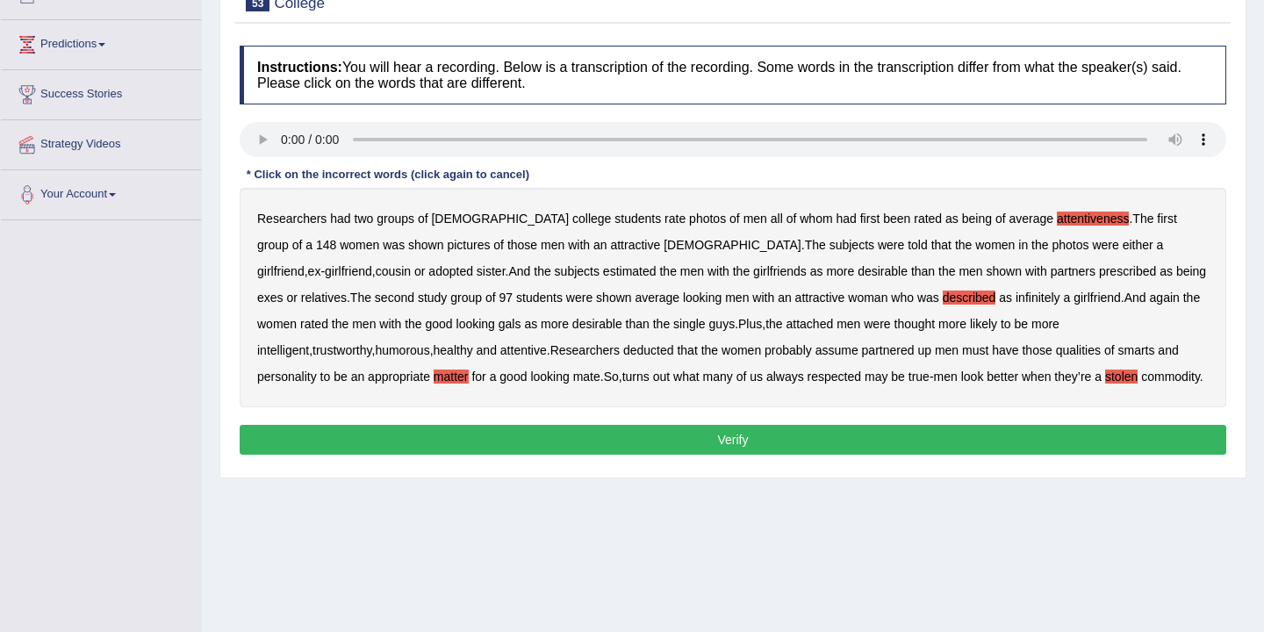
scroll to position [290, 0]
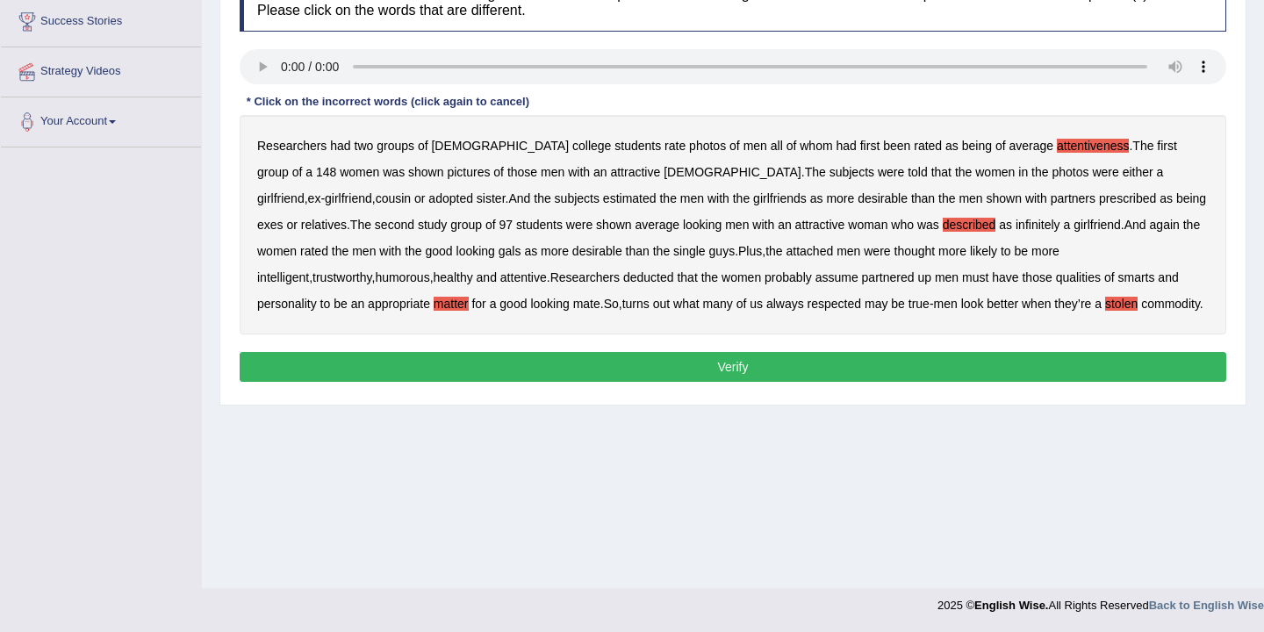
click at [747, 363] on button "Verify" at bounding box center [733, 367] width 986 height 30
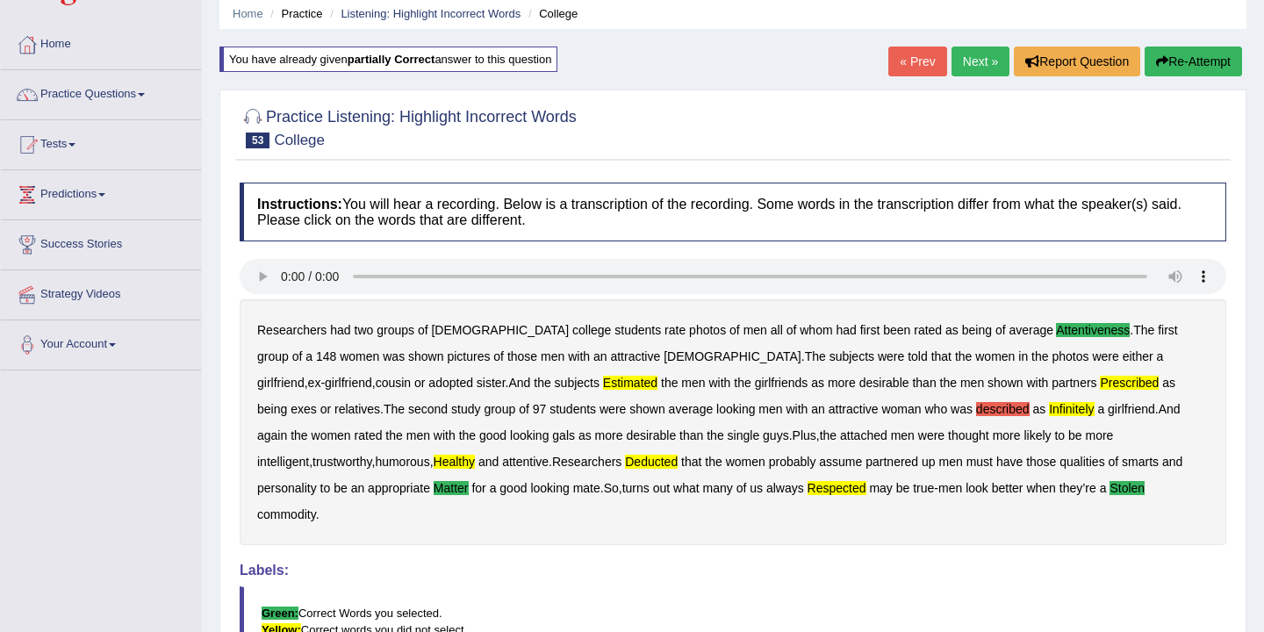
scroll to position [0, 0]
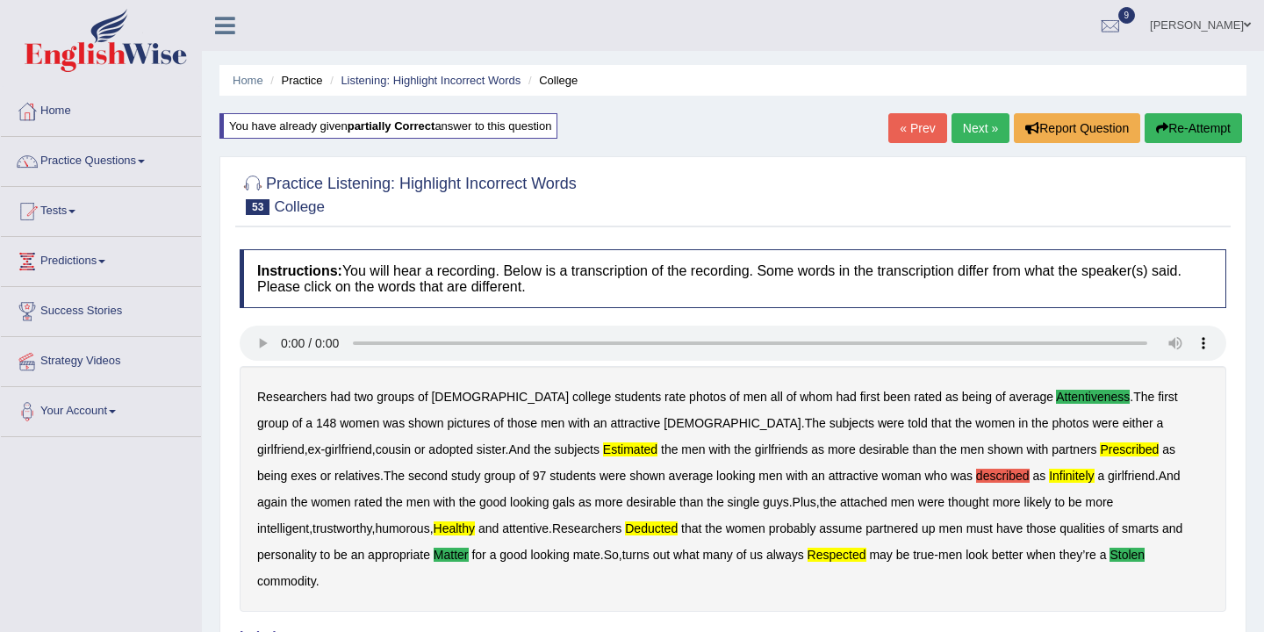
click at [975, 131] on link "Next »" at bounding box center [980, 128] width 58 height 30
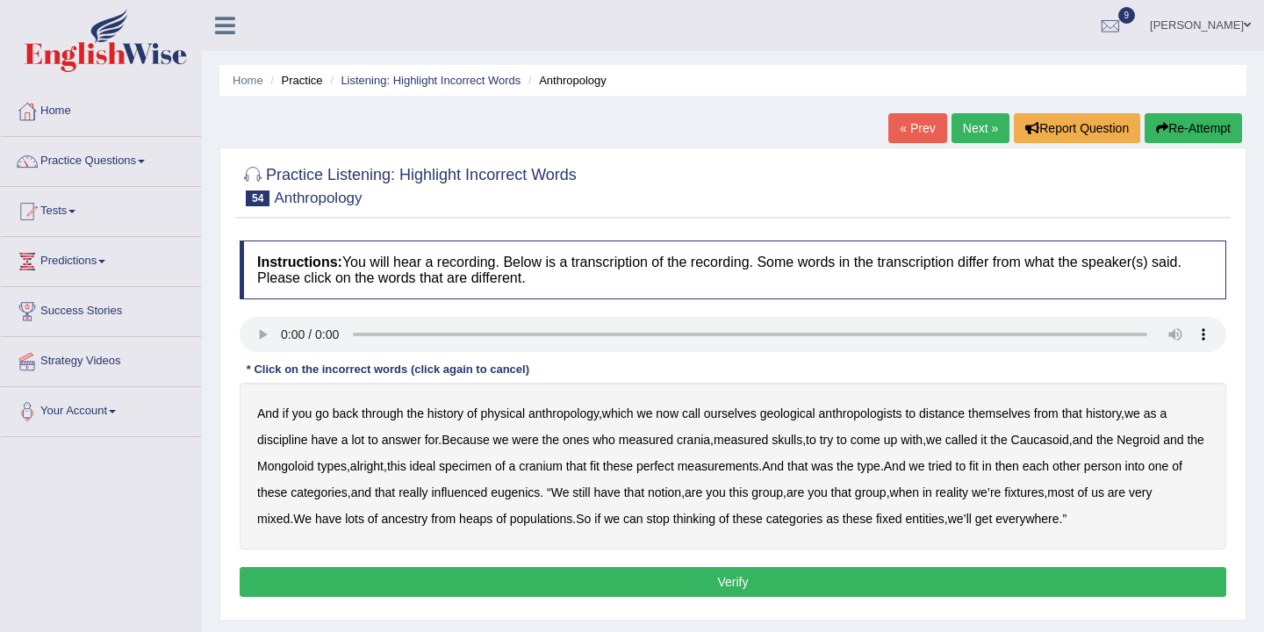
click at [591, 413] on b "anthropology" at bounding box center [563, 413] width 70 height 14
click at [294, 442] on b "discipline" at bounding box center [282, 440] width 51 height 14
click at [659, 441] on b "measured" at bounding box center [646, 440] width 54 height 14
click at [487, 494] on b "influenced" at bounding box center [459, 492] width 56 height 14
click at [1058, 514] on b "everywhere" at bounding box center [1026, 519] width 63 height 14
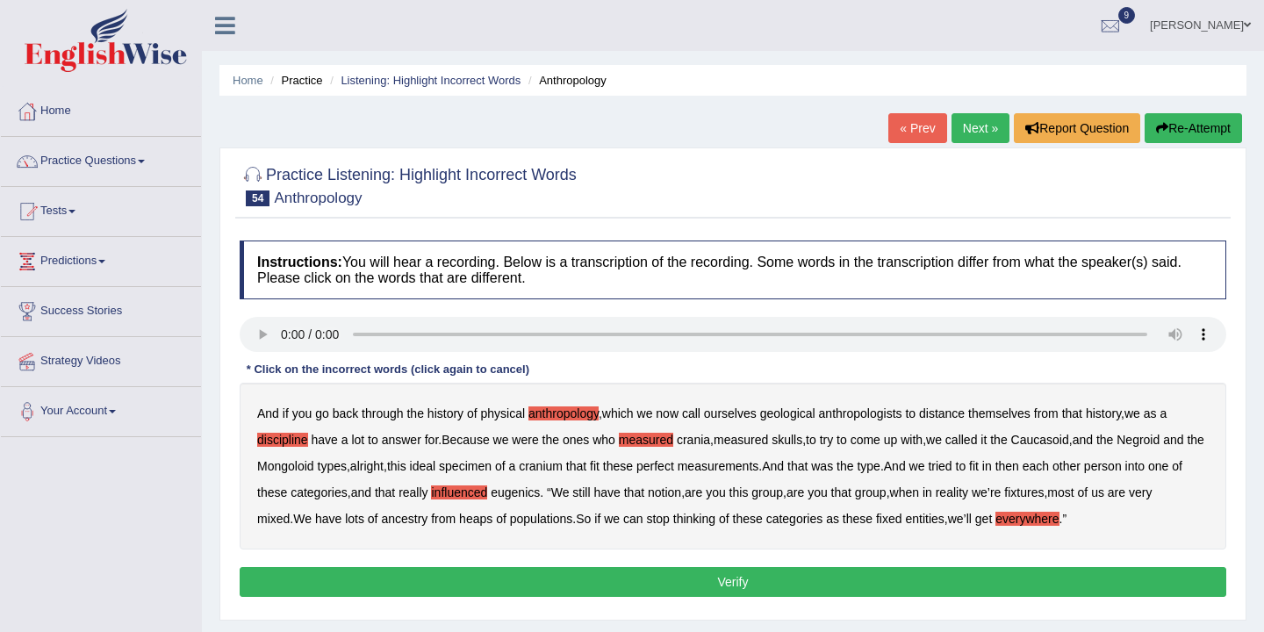
click at [710, 588] on button "Verify" at bounding box center [733, 582] width 986 height 30
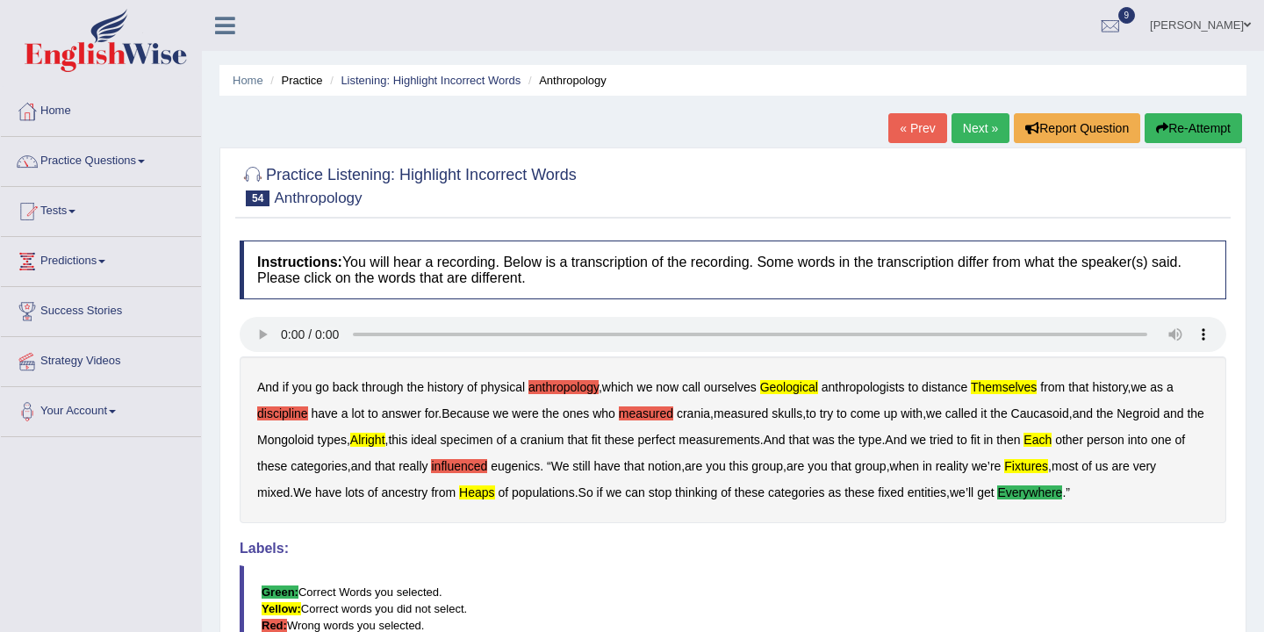
click at [1188, 122] on button "Re-Attempt" at bounding box center [1192, 128] width 97 height 30
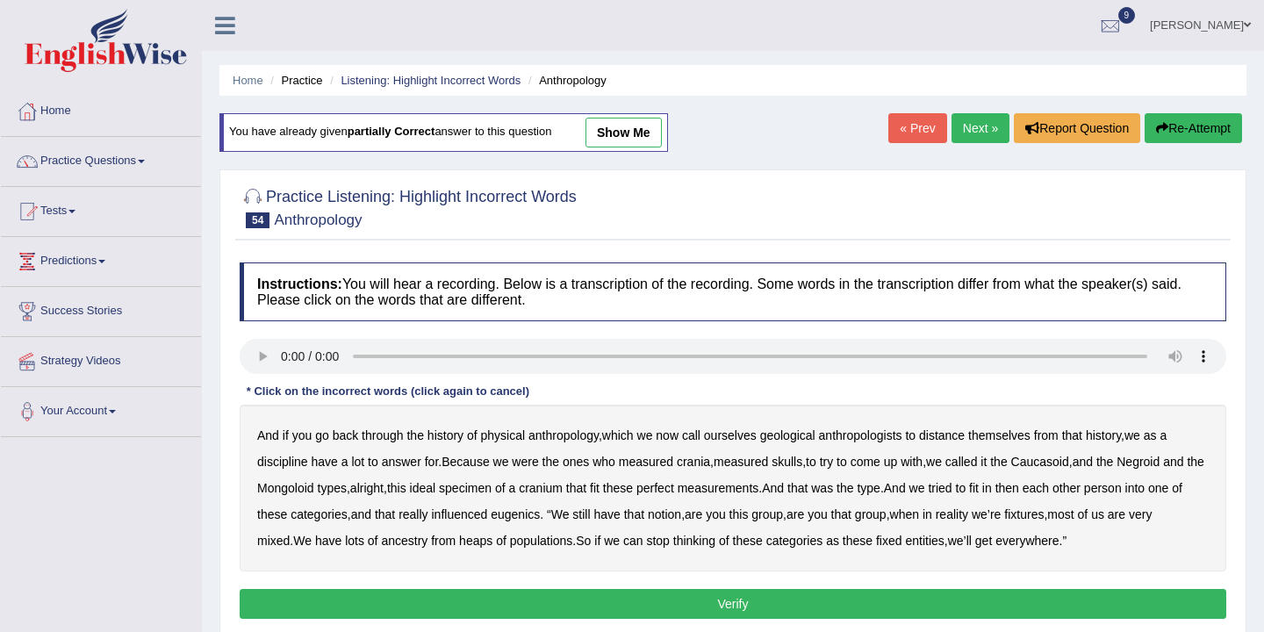
click at [293, 467] on b "discipline" at bounding box center [282, 462] width 51 height 14
click at [487, 519] on b "influenced" at bounding box center [459, 514] width 56 height 14
click at [1058, 545] on b "everywhere" at bounding box center [1026, 540] width 63 height 14
click at [1171, 132] on button "Re-Attempt" at bounding box center [1192, 128] width 97 height 30
click at [283, 464] on b "discipline" at bounding box center [282, 462] width 51 height 14
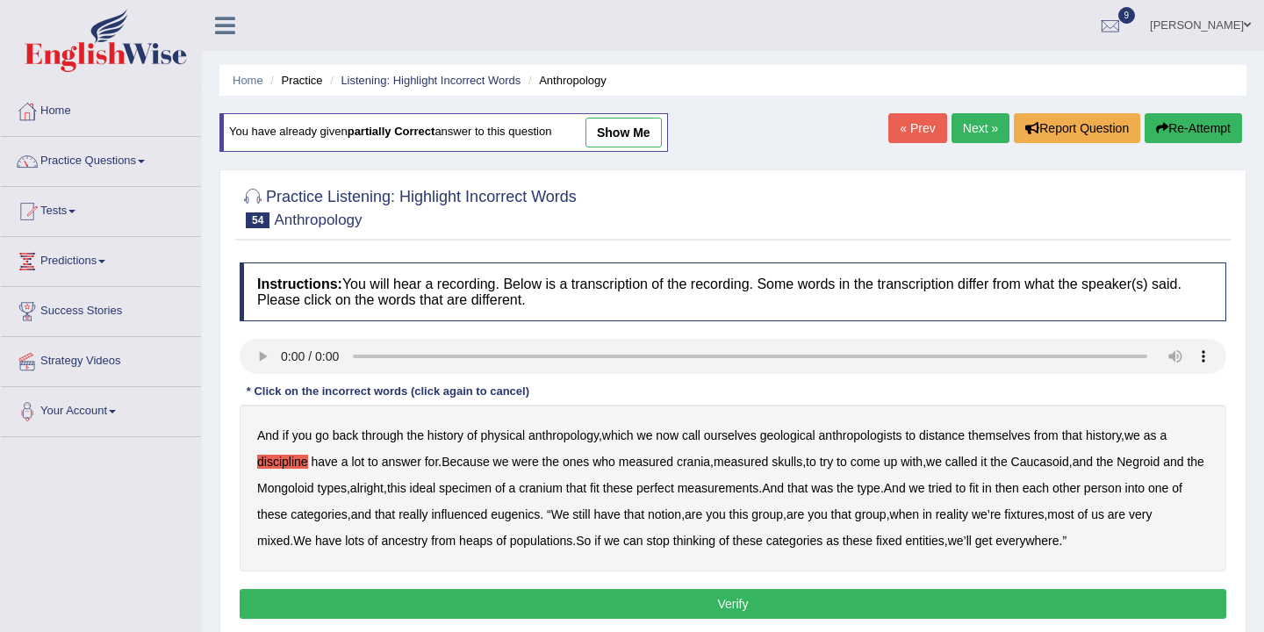
click at [660, 464] on b "measured" at bounding box center [646, 462] width 54 height 14
click at [1069, 467] on b "Caucasoid" at bounding box center [1040, 462] width 58 height 14
click at [759, 492] on b "measurements" at bounding box center [718, 488] width 82 height 14
click at [759, 488] on b "measurements" at bounding box center [718, 488] width 82 height 14
click at [540, 516] on b "eugenics" at bounding box center [514, 514] width 49 height 14
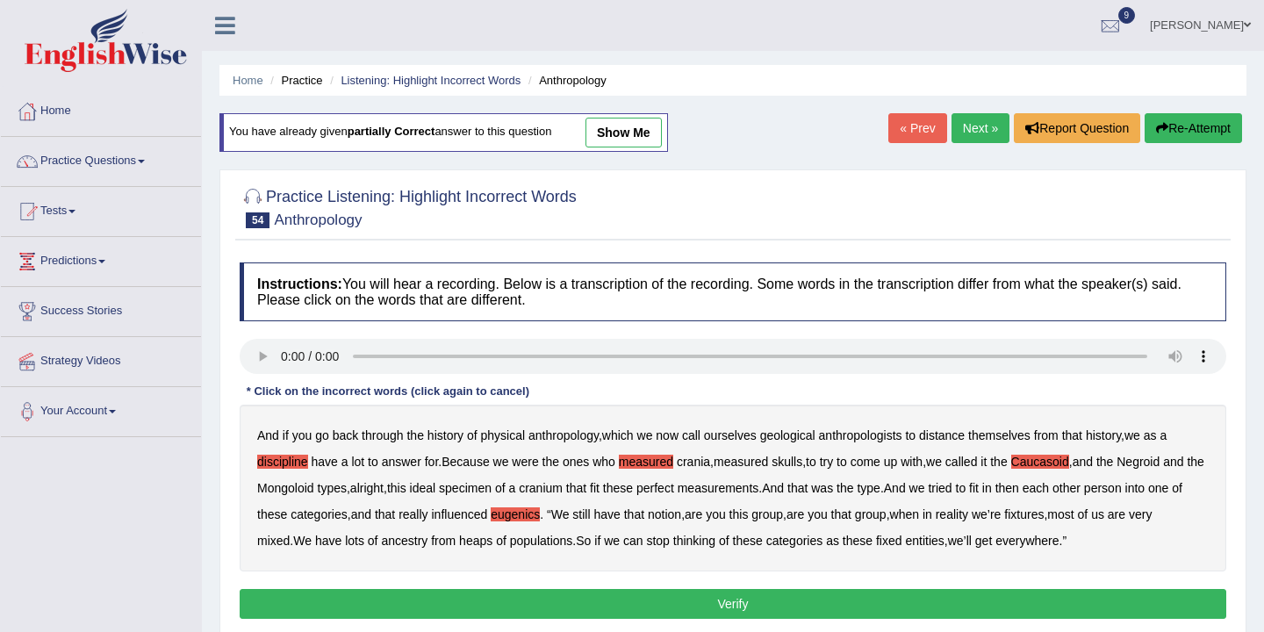
click at [1058, 543] on b "everywhere" at bounding box center [1026, 540] width 63 height 14
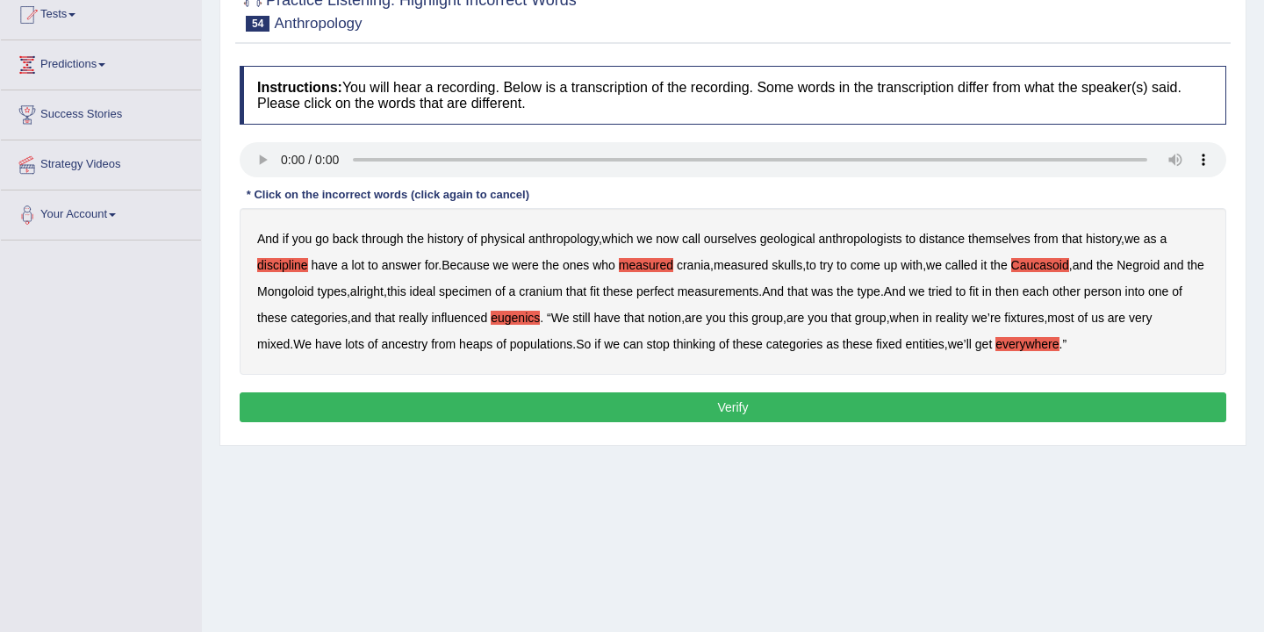
scroll to position [282, 0]
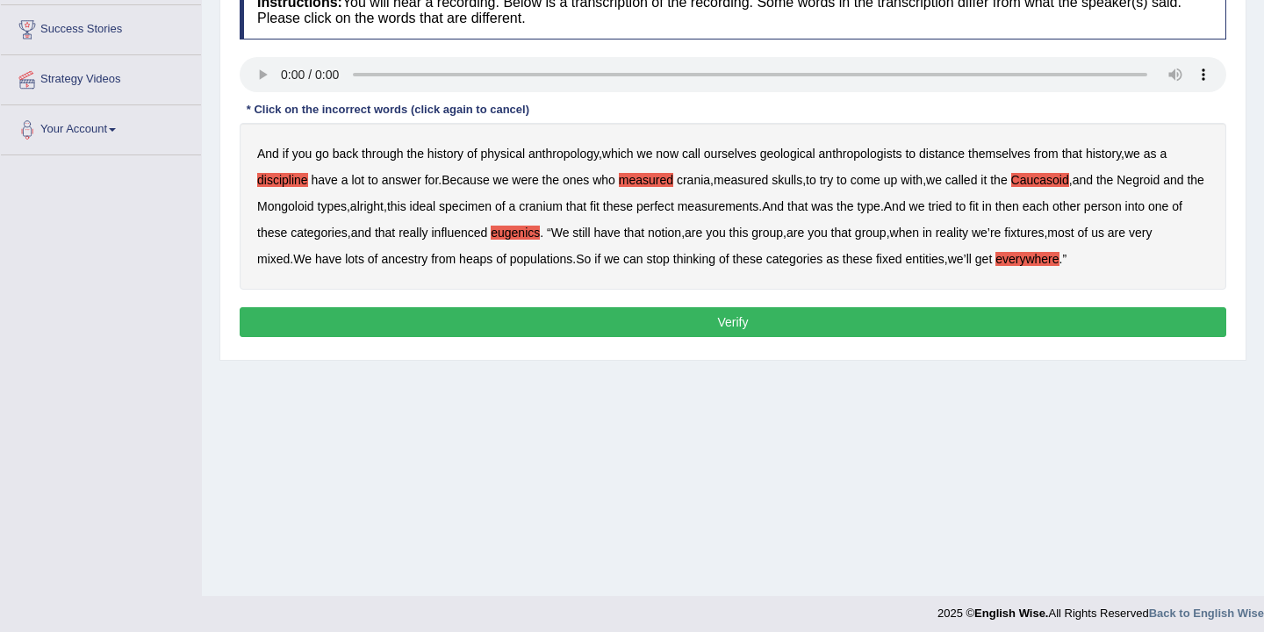
click at [802, 315] on button "Verify" at bounding box center [733, 322] width 986 height 30
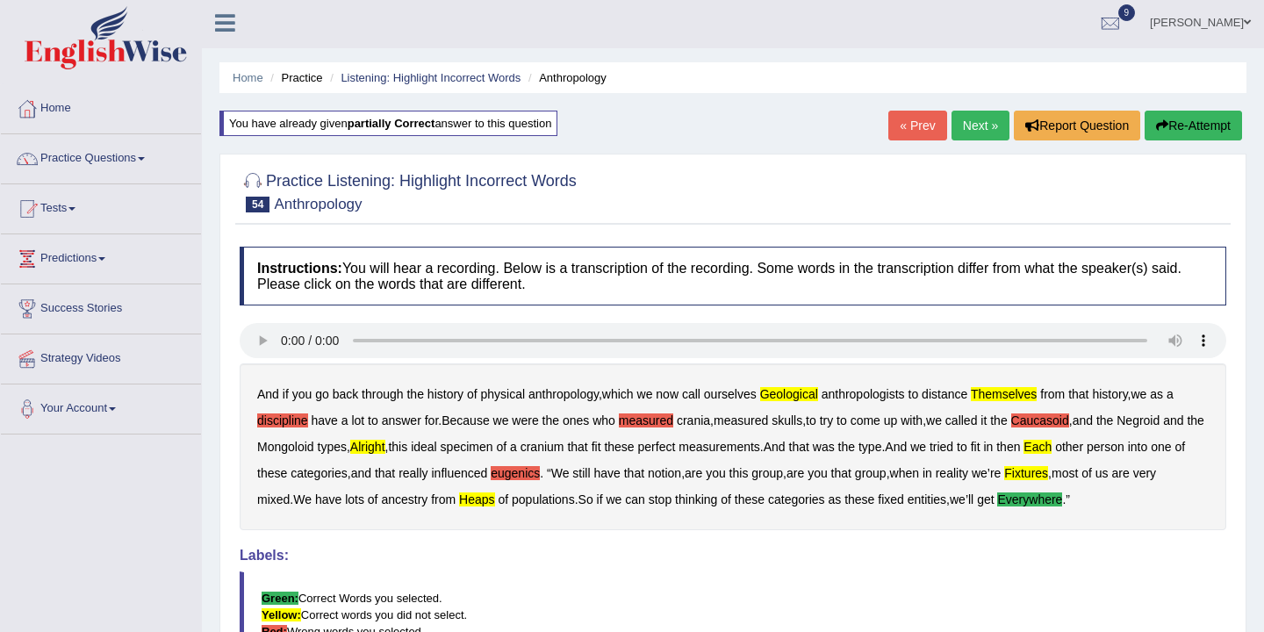
scroll to position [0, 0]
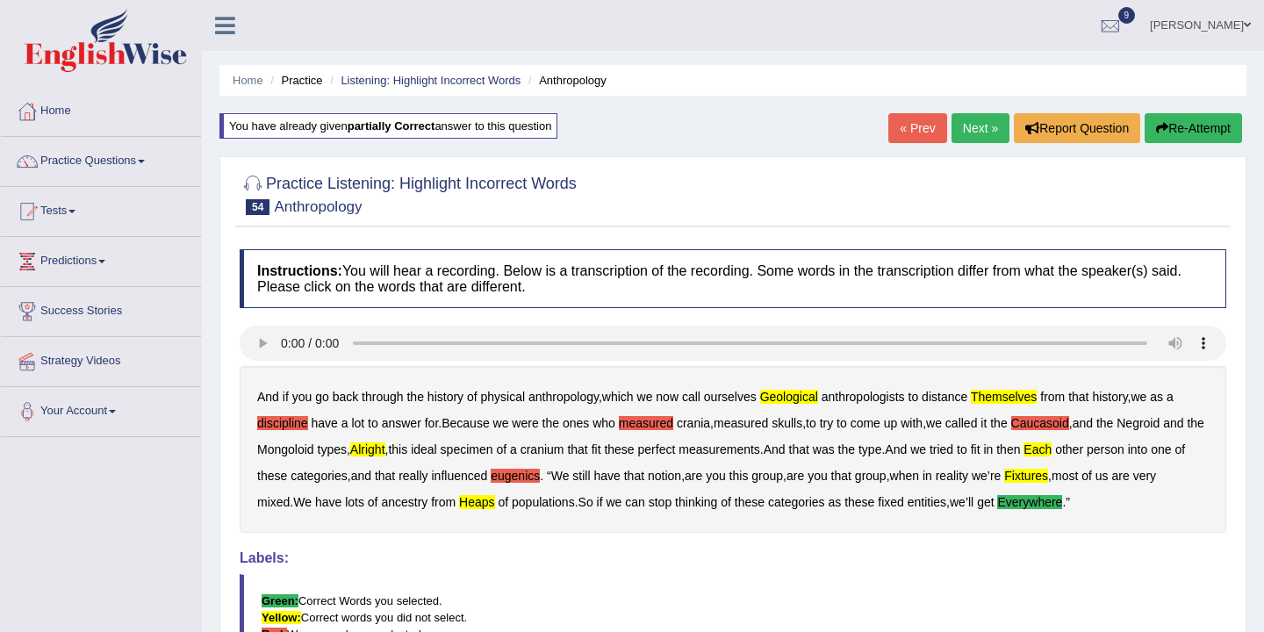
click at [1184, 133] on button "Re-Attempt" at bounding box center [1192, 128] width 97 height 30
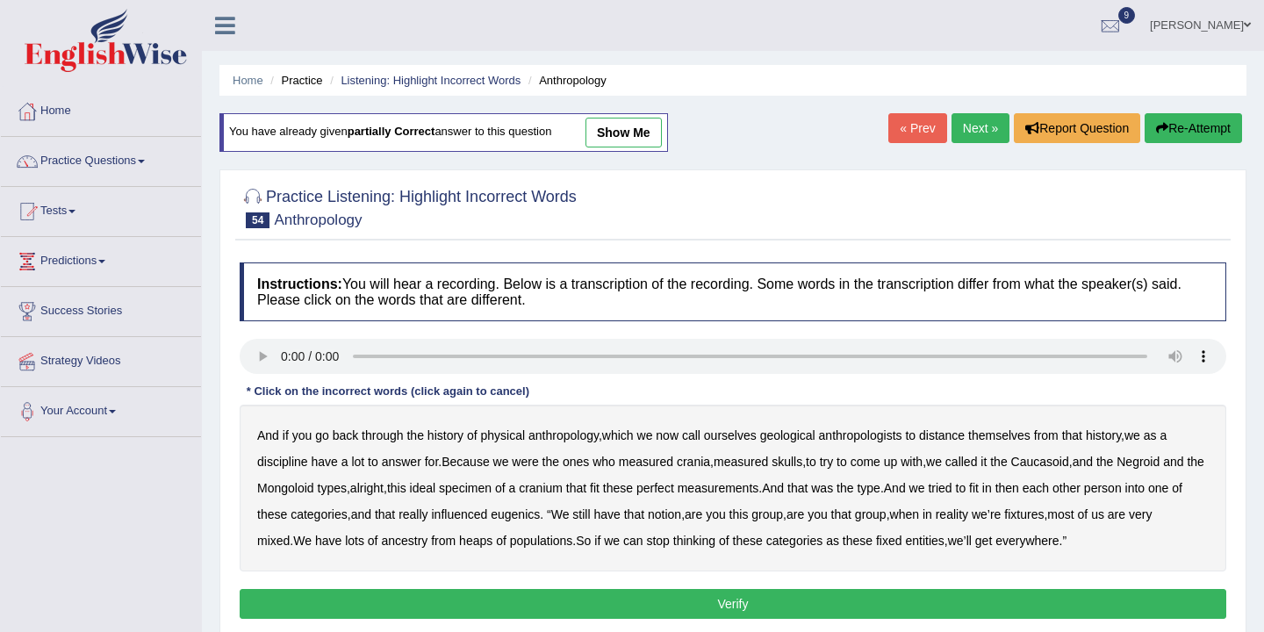
scroll to position [4, 0]
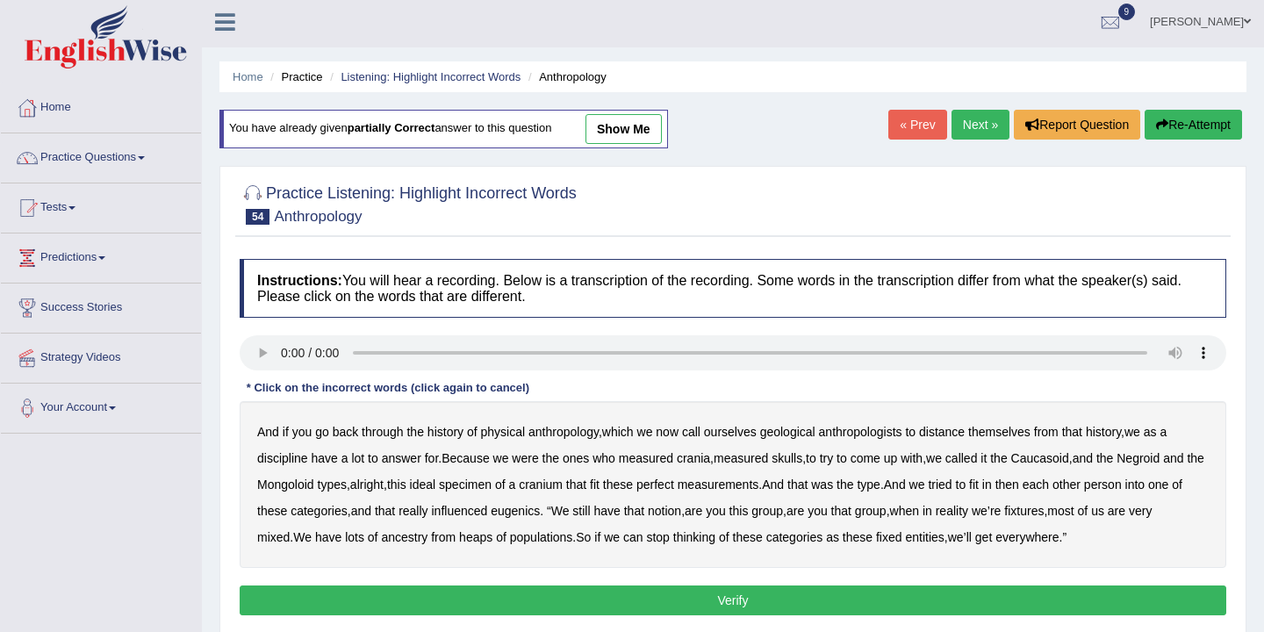
click at [647, 463] on b "measured" at bounding box center [646, 458] width 54 height 14
click at [1159, 462] on b "Negroid" at bounding box center [1137, 458] width 43 height 14
click at [1150, 460] on b "Negroid" at bounding box center [1137, 458] width 43 height 14
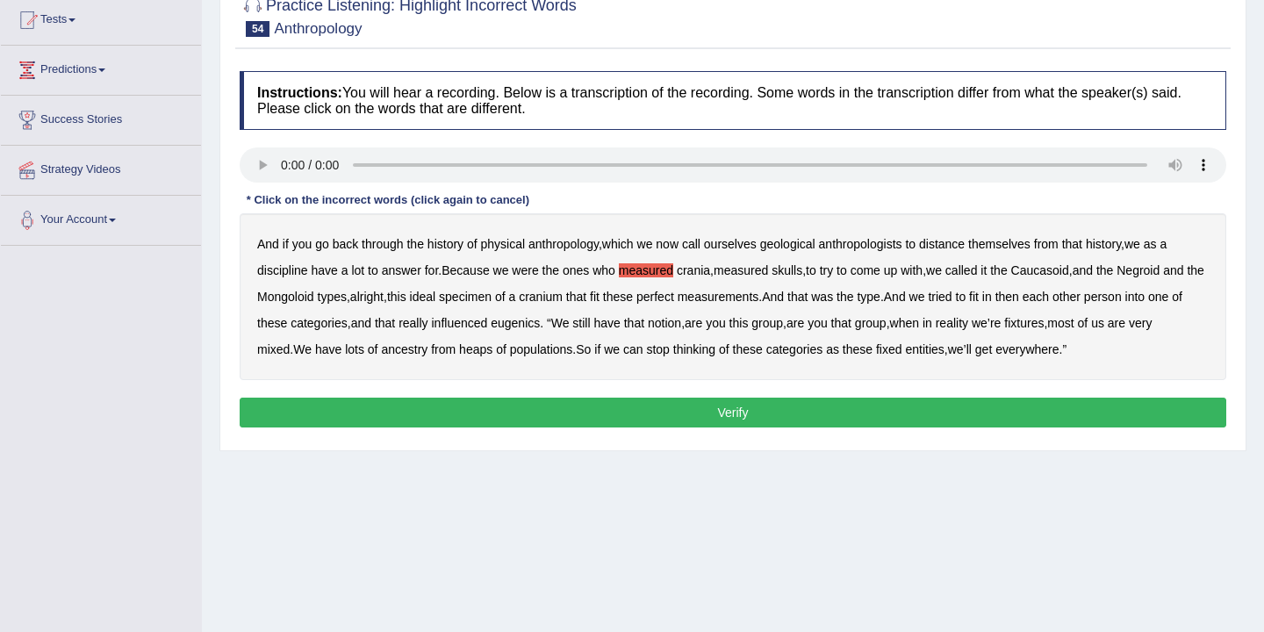
scroll to position [234, 0]
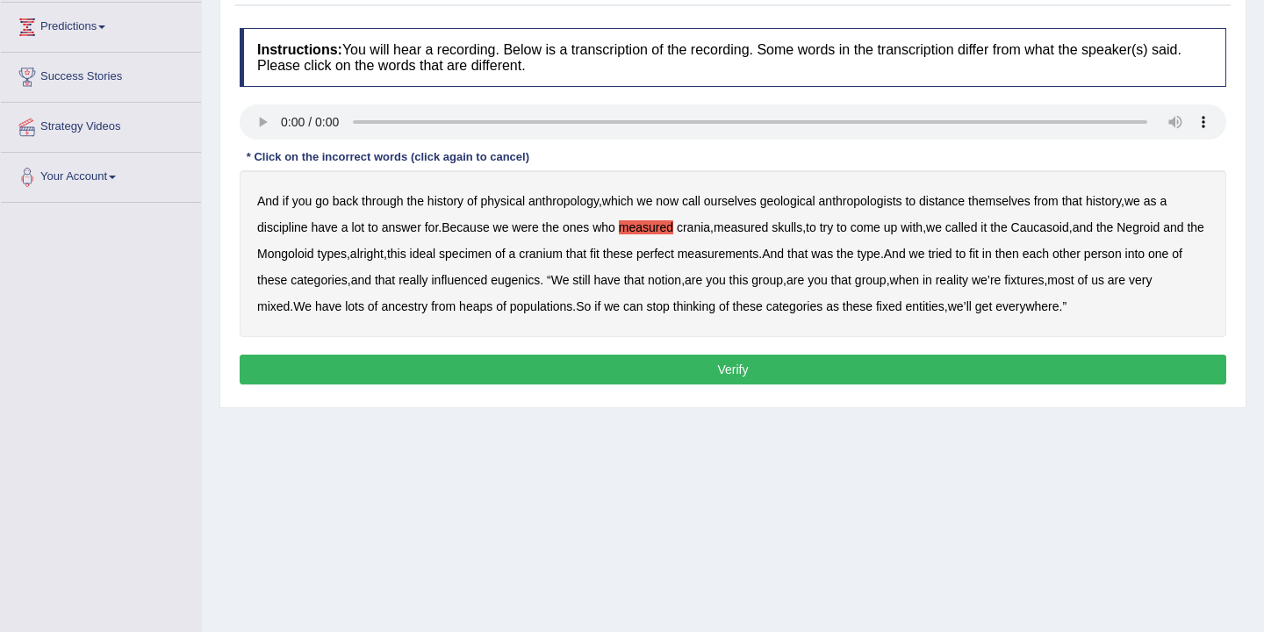
click at [705, 366] on button "Verify" at bounding box center [733, 369] width 986 height 30
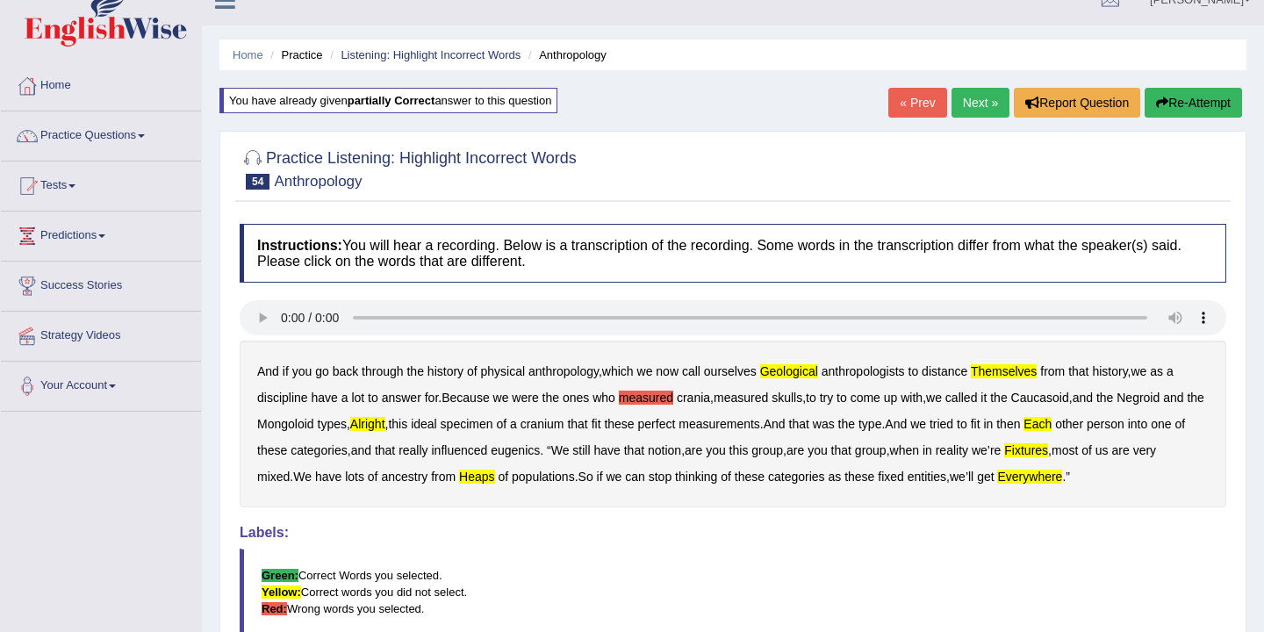
scroll to position [25, 0]
click at [1193, 98] on button "Re-Attempt" at bounding box center [1192, 104] width 97 height 30
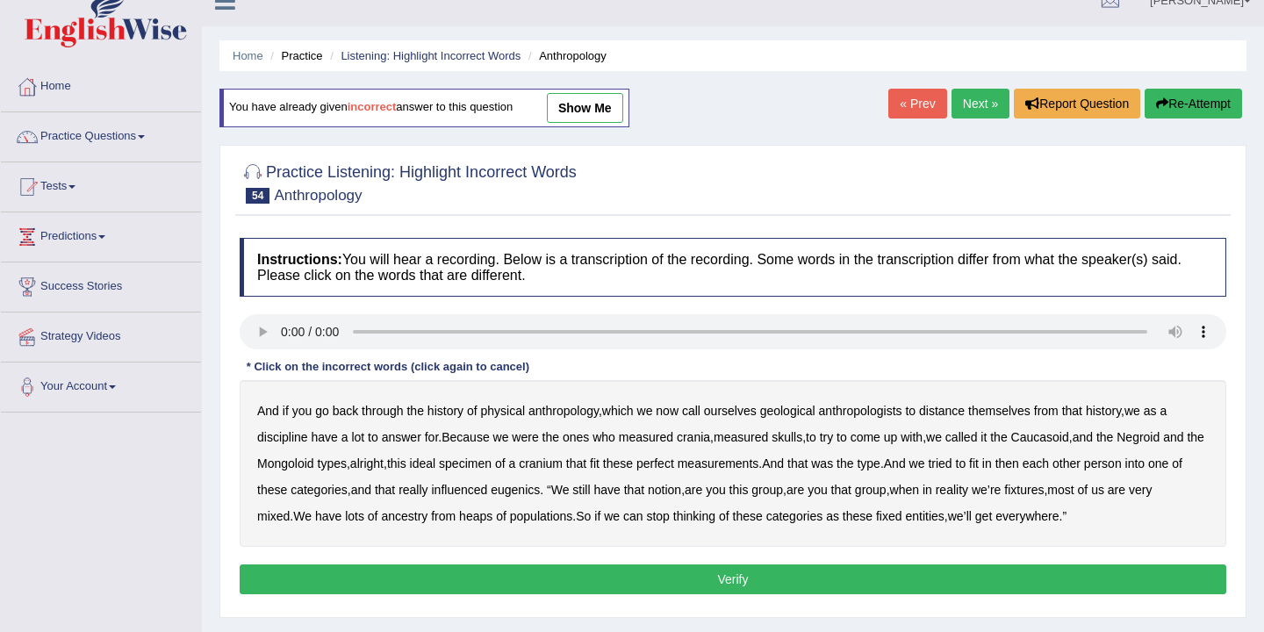
click at [813, 413] on b "geological" at bounding box center [787, 411] width 55 height 14
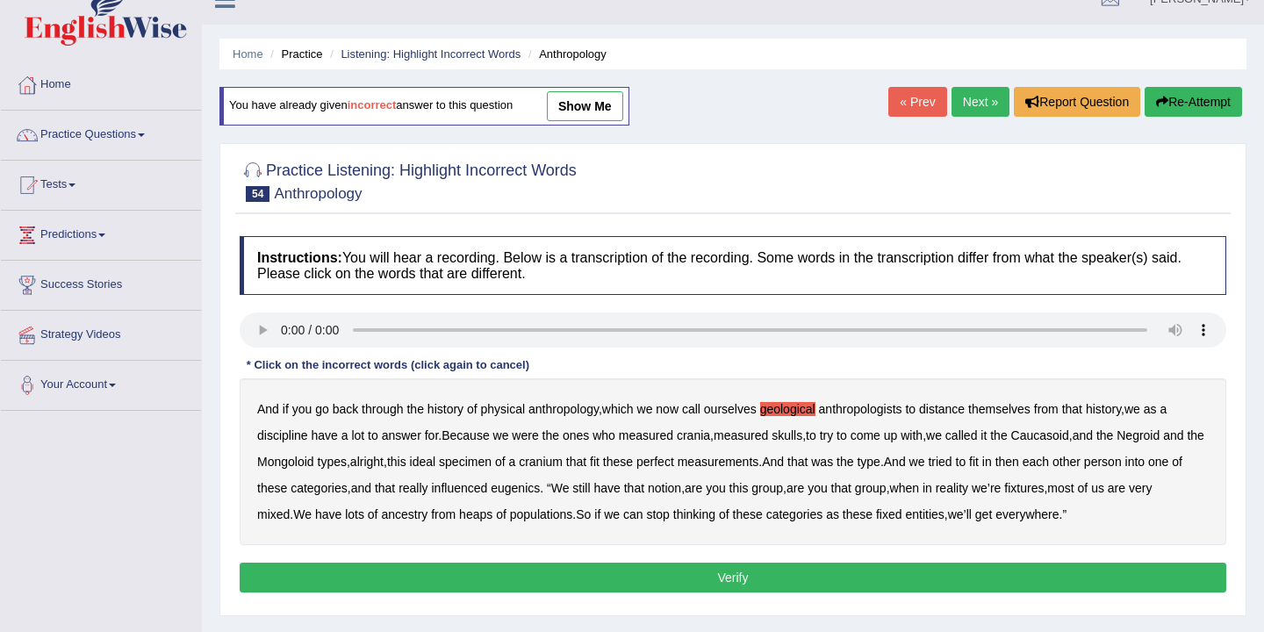
scroll to position [41, 0]
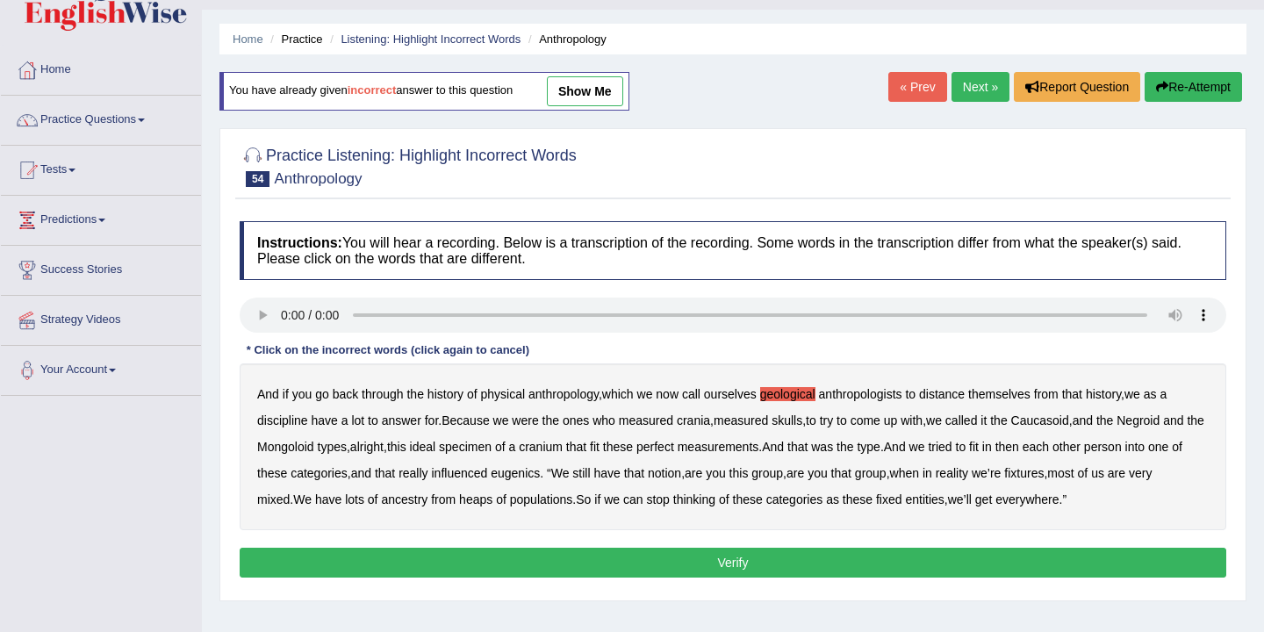
click at [709, 569] on button "Verify" at bounding box center [733, 563] width 986 height 30
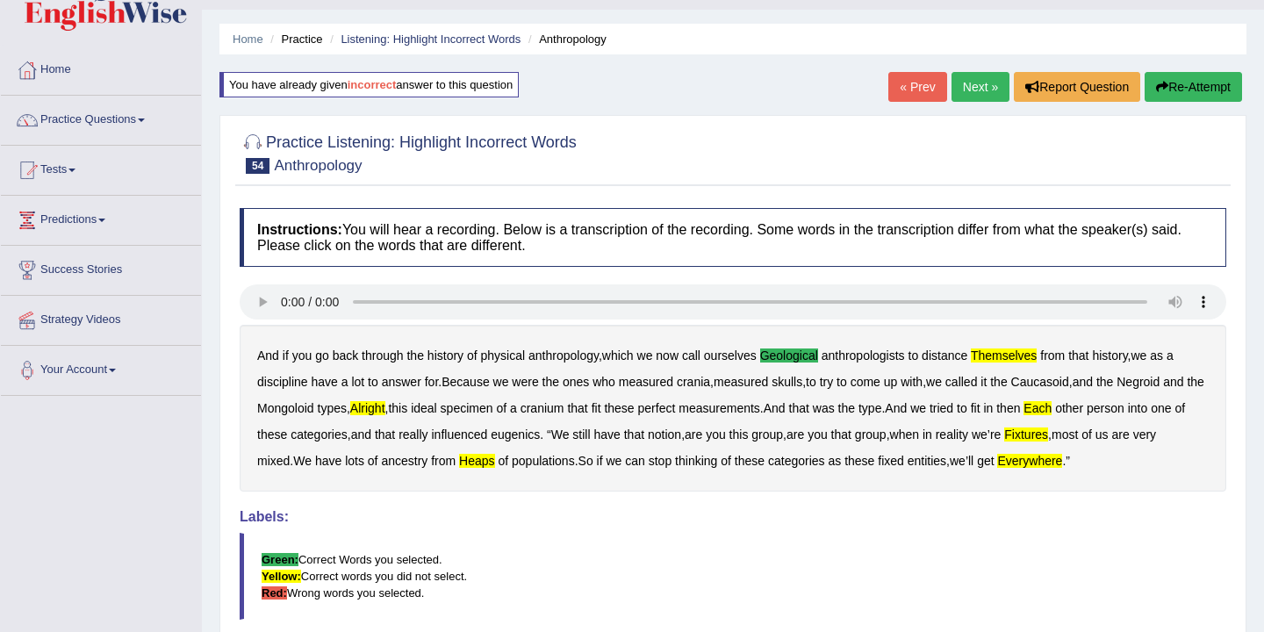
click at [1019, 356] on b "themselves" at bounding box center [1003, 355] width 66 height 14
click at [1051, 401] on b "each" at bounding box center [1037, 408] width 28 height 14
click at [1048, 439] on b "fixtures" at bounding box center [1026, 434] width 44 height 14
click at [1062, 464] on b "everywhere" at bounding box center [1029, 461] width 65 height 14
click at [385, 412] on b "alright" at bounding box center [367, 408] width 35 height 14
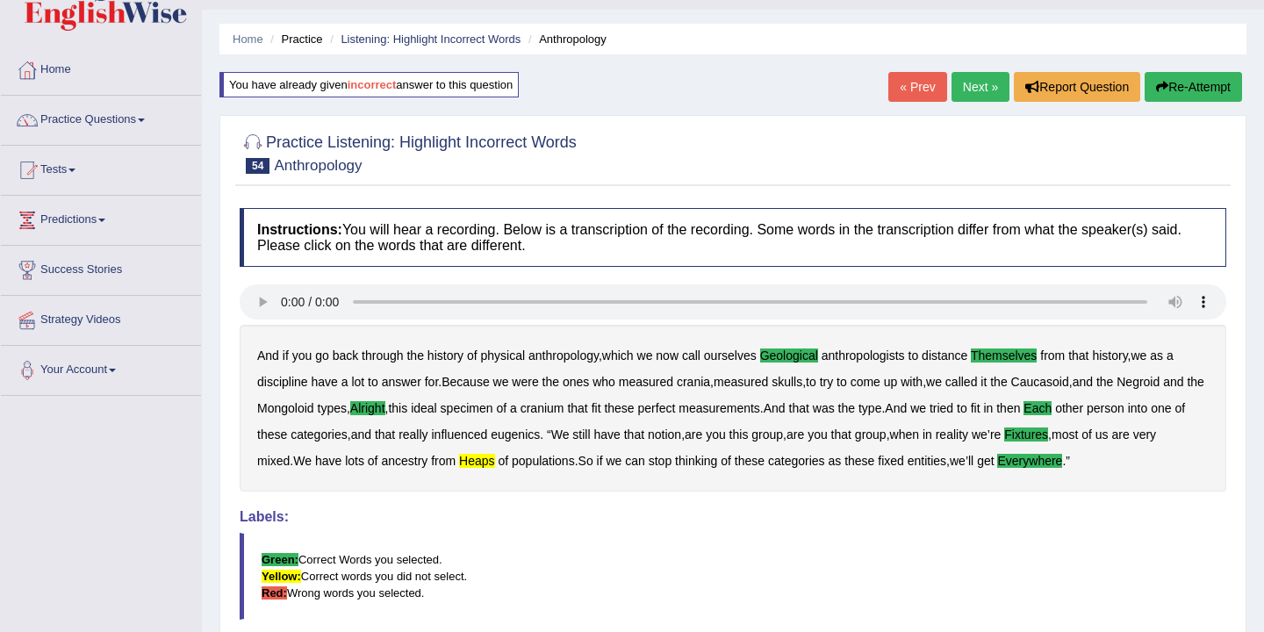
click at [494, 463] on b "heaps" at bounding box center [476, 461] width 35 height 14
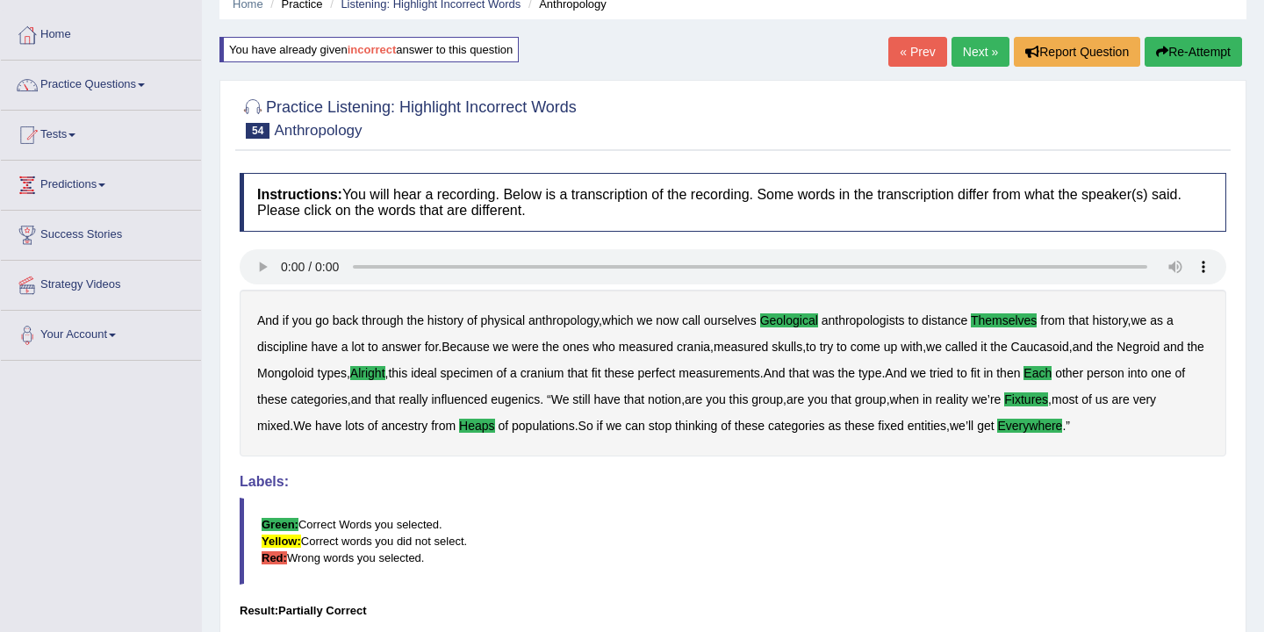
scroll to position [77, 0]
click at [975, 50] on link "Next »" at bounding box center [980, 51] width 58 height 30
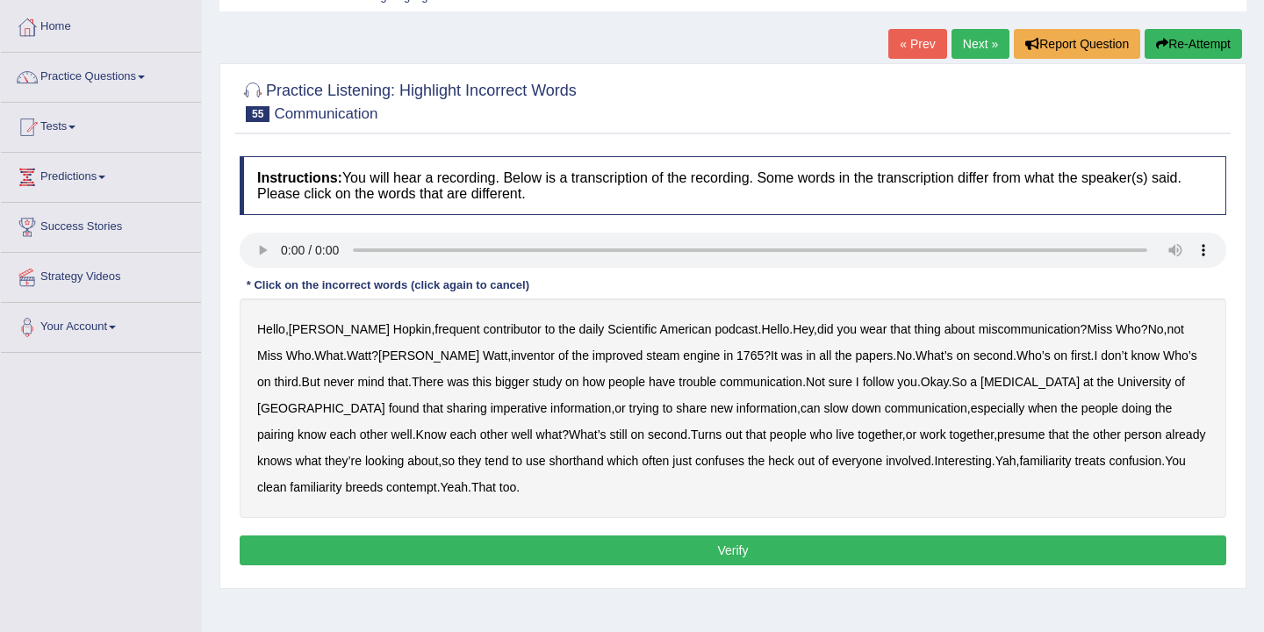
scroll to position [98, 0]
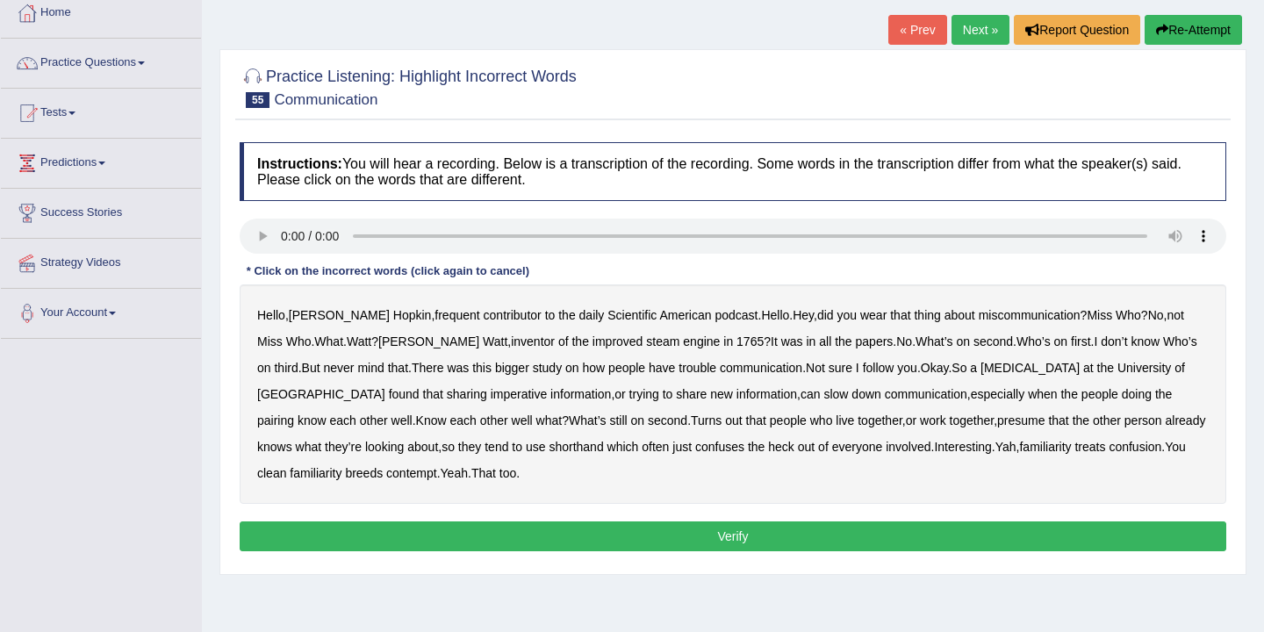
click at [913, 315] on b "thing" at bounding box center [926, 315] width 26 height 14
click at [297, 361] on b "third" at bounding box center [286, 368] width 24 height 14
click at [1186, 33] on button "Re-Attempt" at bounding box center [1192, 30] width 97 height 30
click at [434, 320] on b "frequent" at bounding box center [456, 315] width 45 height 14
click at [297, 361] on b "third" at bounding box center [286, 368] width 24 height 14
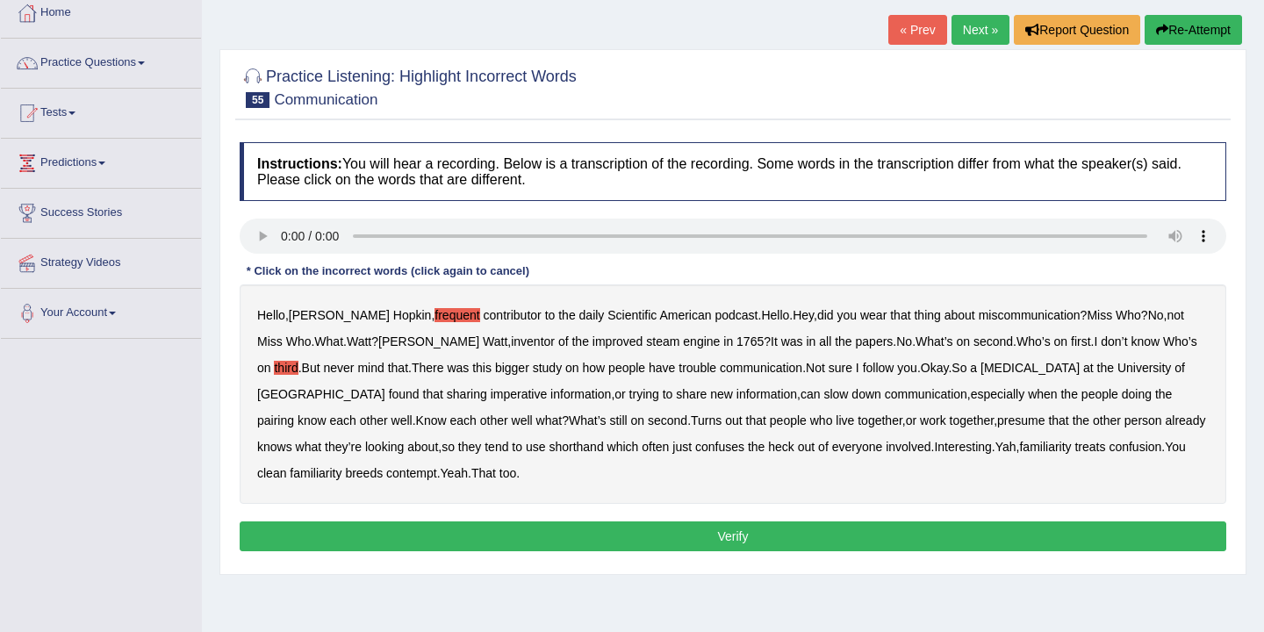
click at [297, 361] on b "third" at bounding box center [286, 368] width 24 height 14
click at [490, 399] on b "imperative" at bounding box center [518, 394] width 57 height 14
click at [1207, 451] on div "Hello , Karen Hopkin , frequent contributor to the daily Scientific American po…" at bounding box center [733, 393] width 986 height 219
click at [341, 466] on b "familiarity" at bounding box center [316, 473] width 52 height 14
click at [734, 527] on button "Verify" at bounding box center [733, 536] width 986 height 30
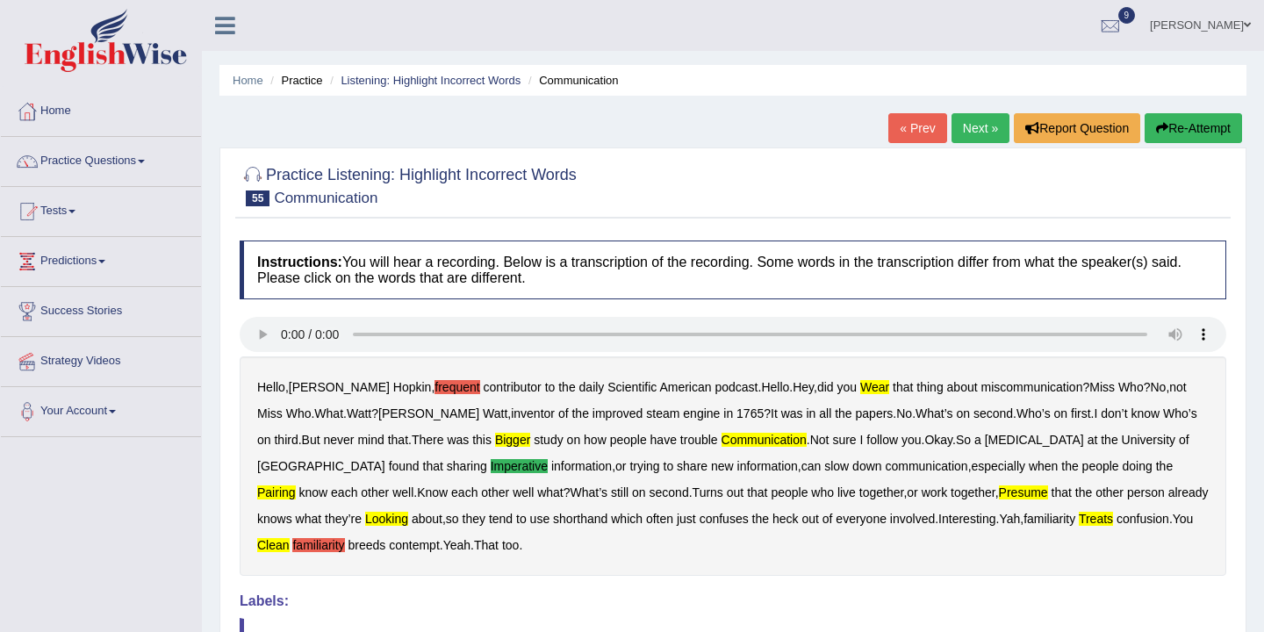
click at [984, 128] on link "Next »" at bounding box center [980, 128] width 58 height 30
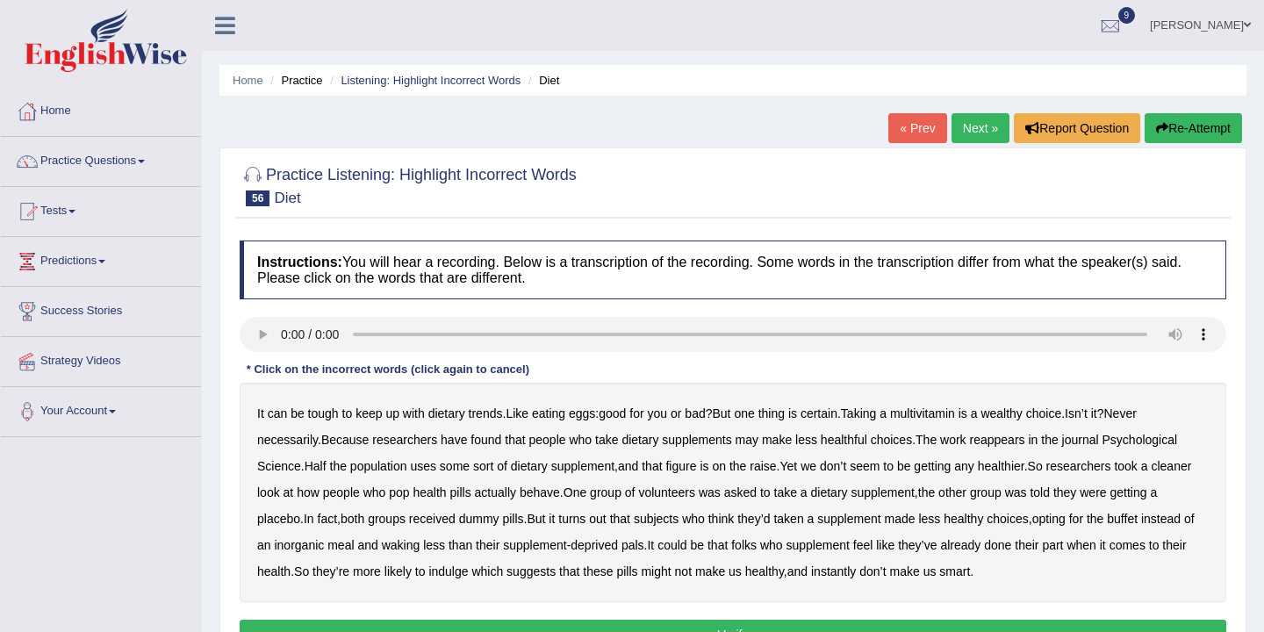
click at [1135, 417] on b "Never" at bounding box center [1119, 413] width 32 height 14
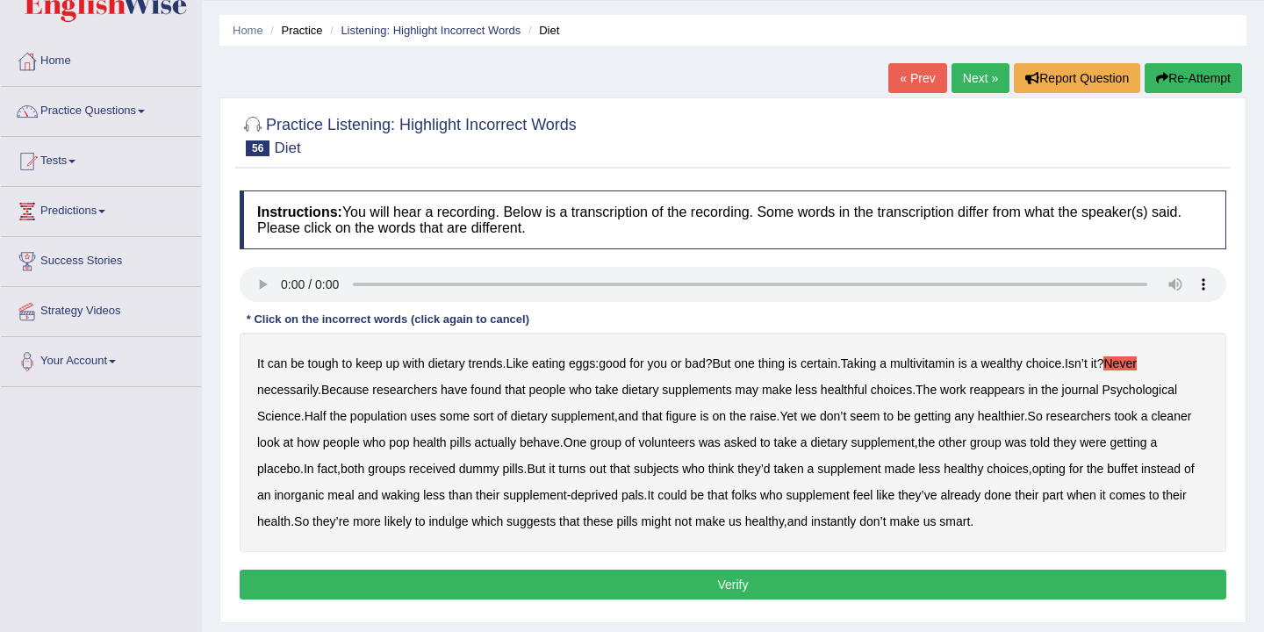
scroll to position [57, 0]
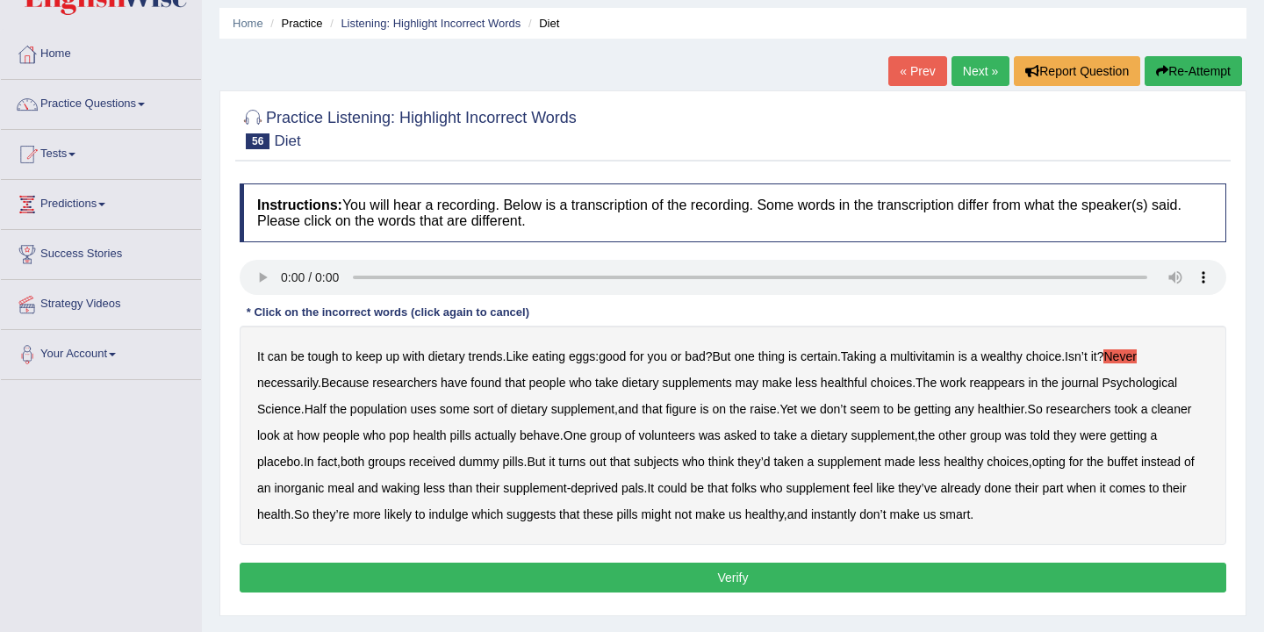
click at [675, 413] on div "It can be tough to keep up with dietary trends . Like eating eggs : good for yo…" at bounding box center [733, 435] width 986 height 219
click at [662, 413] on b "that" at bounding box center [651, 409] width 20 height 14
click at [420, 489] on b "waking" at bounding box center [401, 488] width 39 height 14
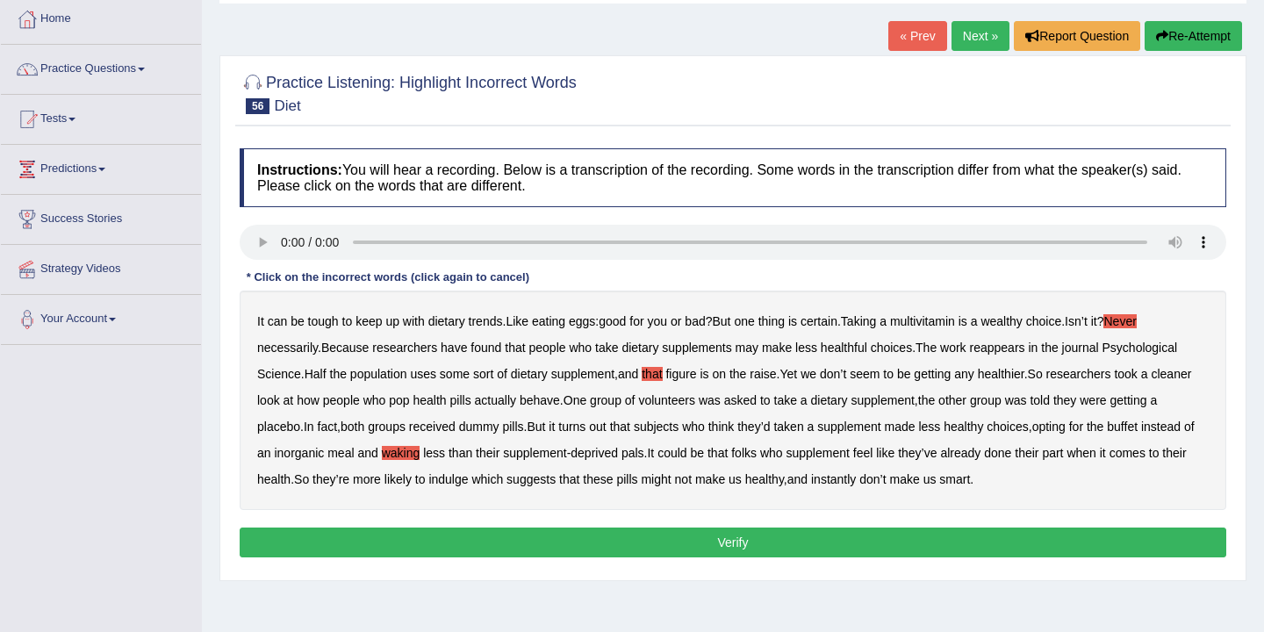
click at [732, 544] on button "Verify" at bounding box center [733, 542] width 986 height 30
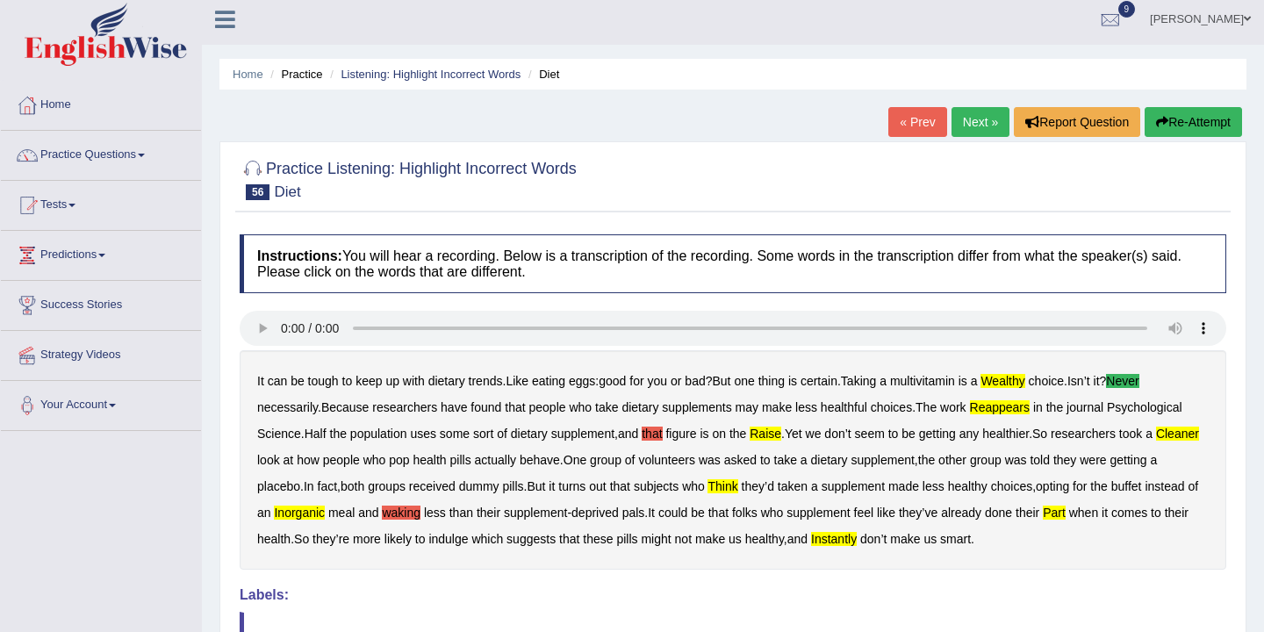
scroll to position [0, 0]
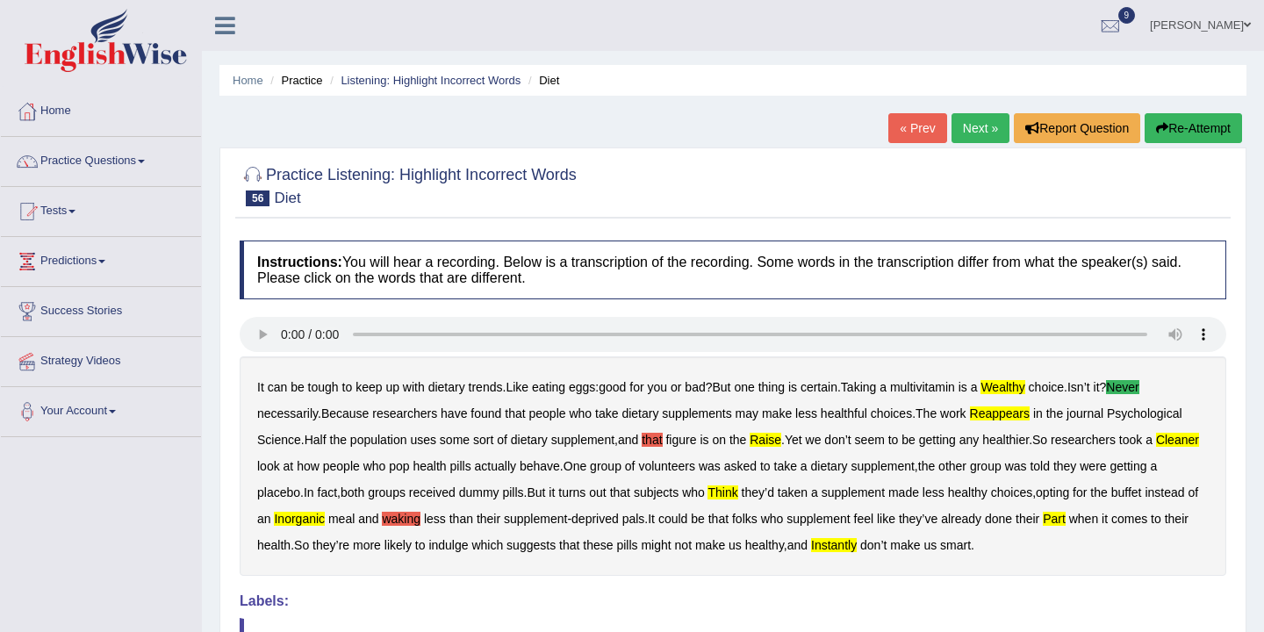
click at [1200, 132] on button "Re-Attempt" at bounding box center [1192, 128] width 97 height 30
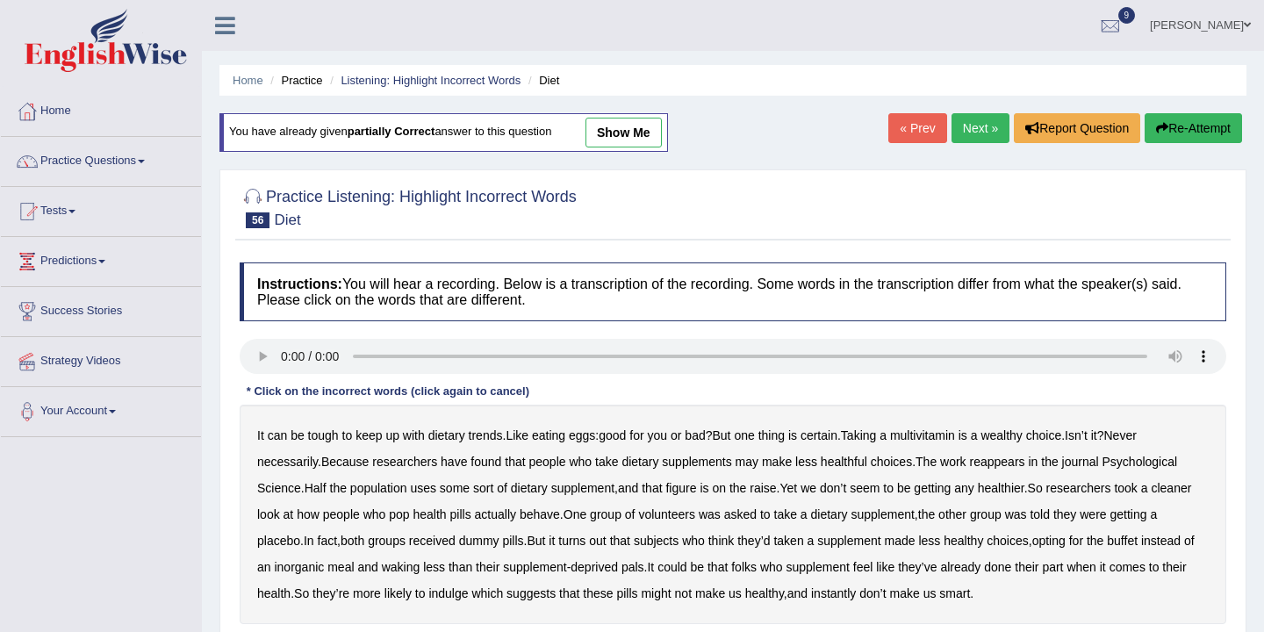
scroll to position [47, 0]
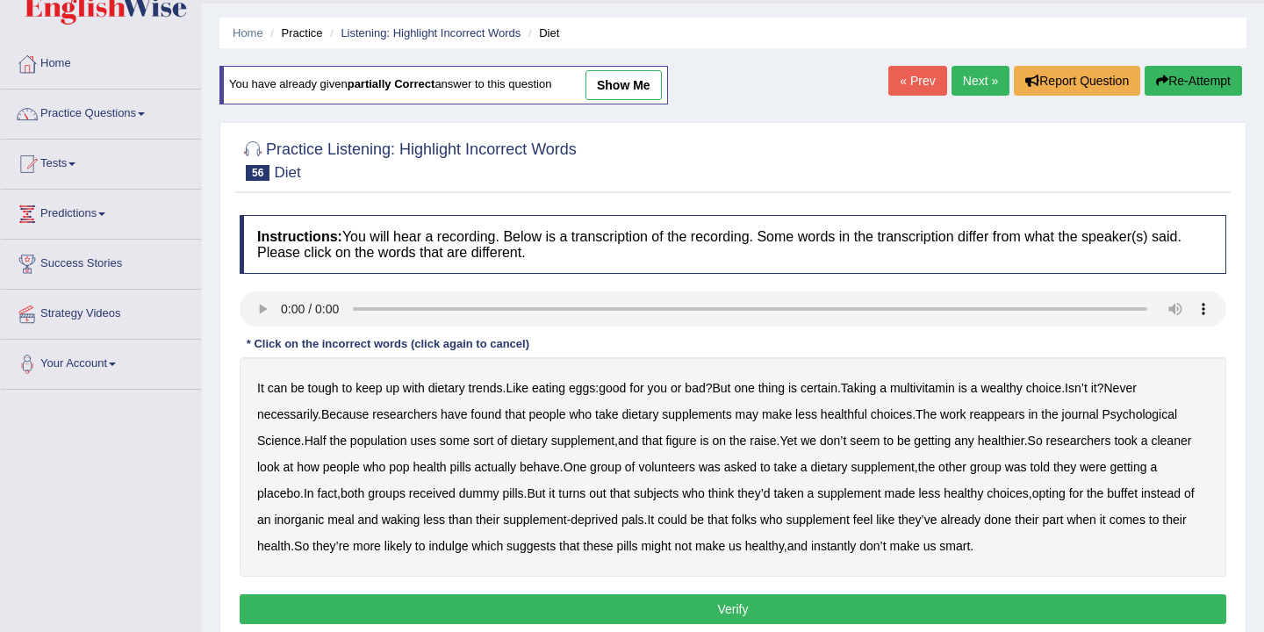
click at [1019, 389] on b "wealthy" at bounding box center [1000, 388] width 41 height 14
click at [1110, 474] on b "getting" at bounding box center [1128, 467] width 37 height 14
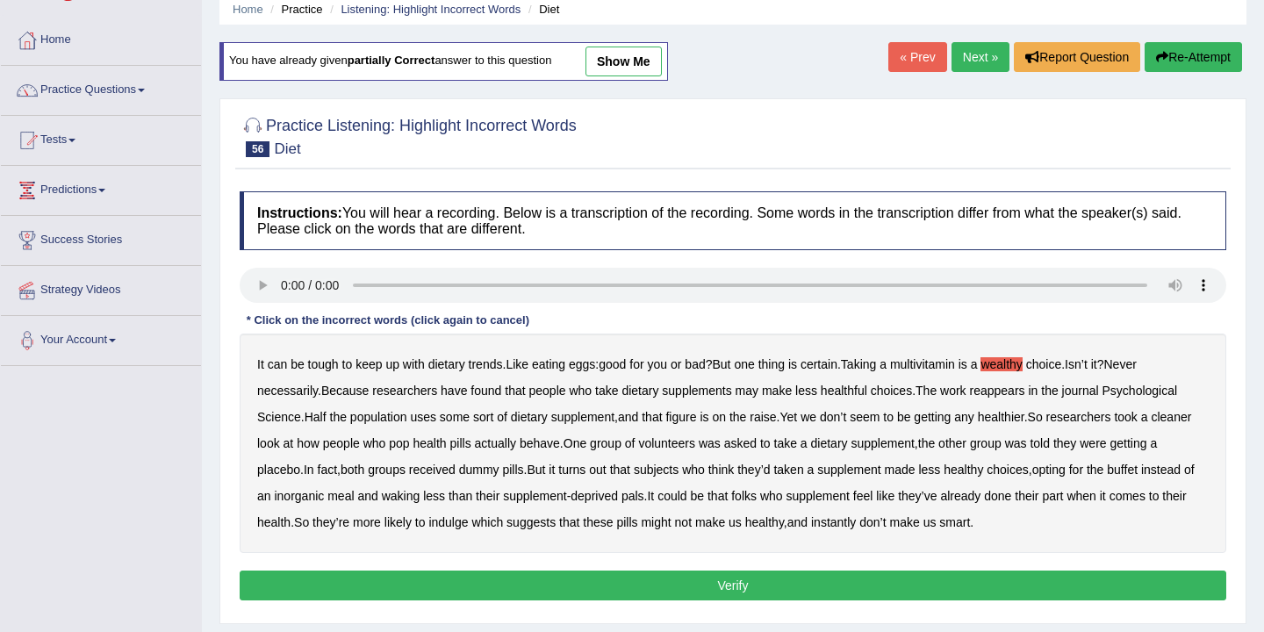
scroll to position [86, 0]
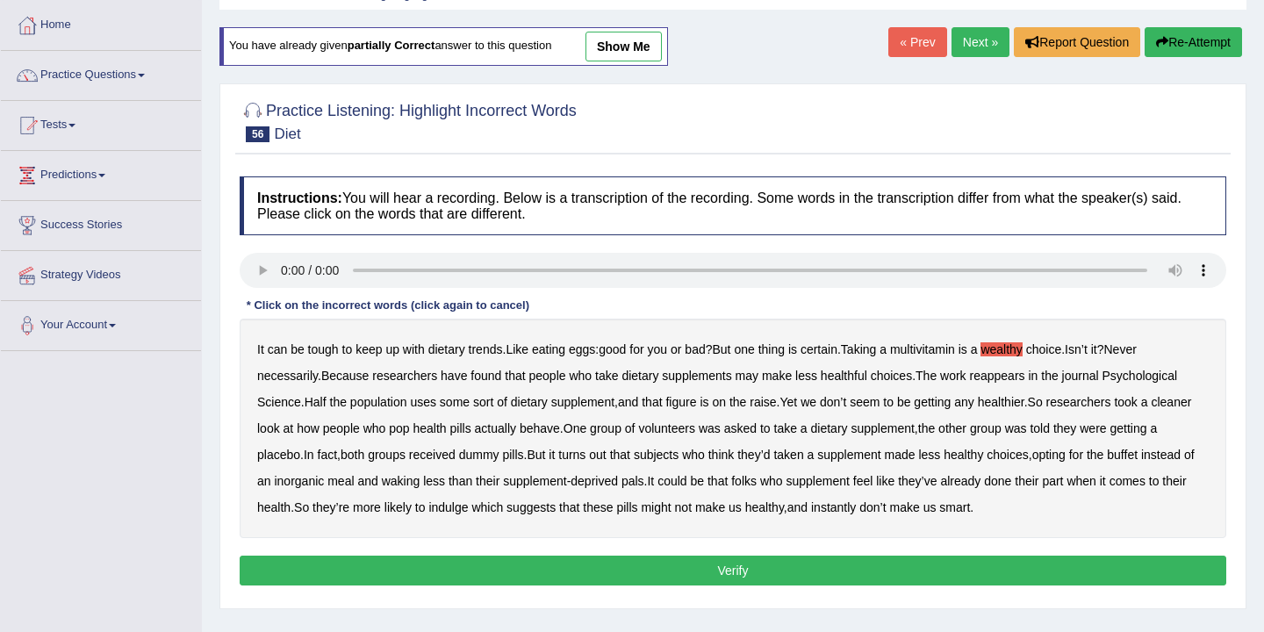
click at [799, 571] on button "Verify" at bounding box center [733, 570] width 986 height 30
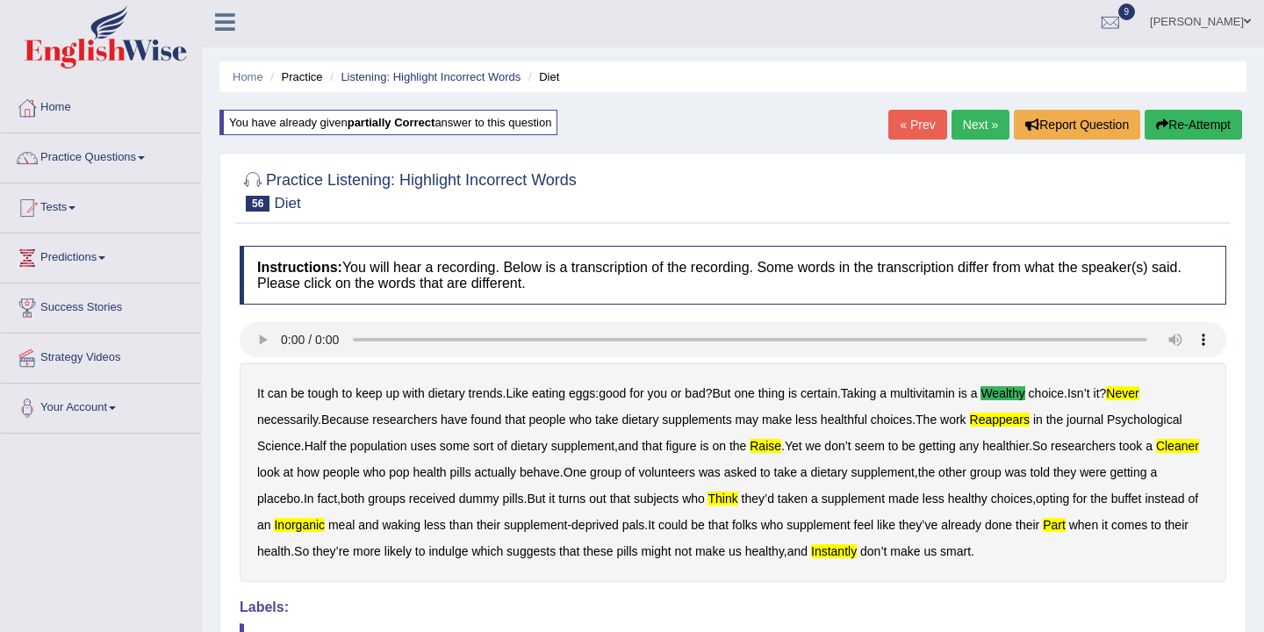
scroll to position [0, 0]
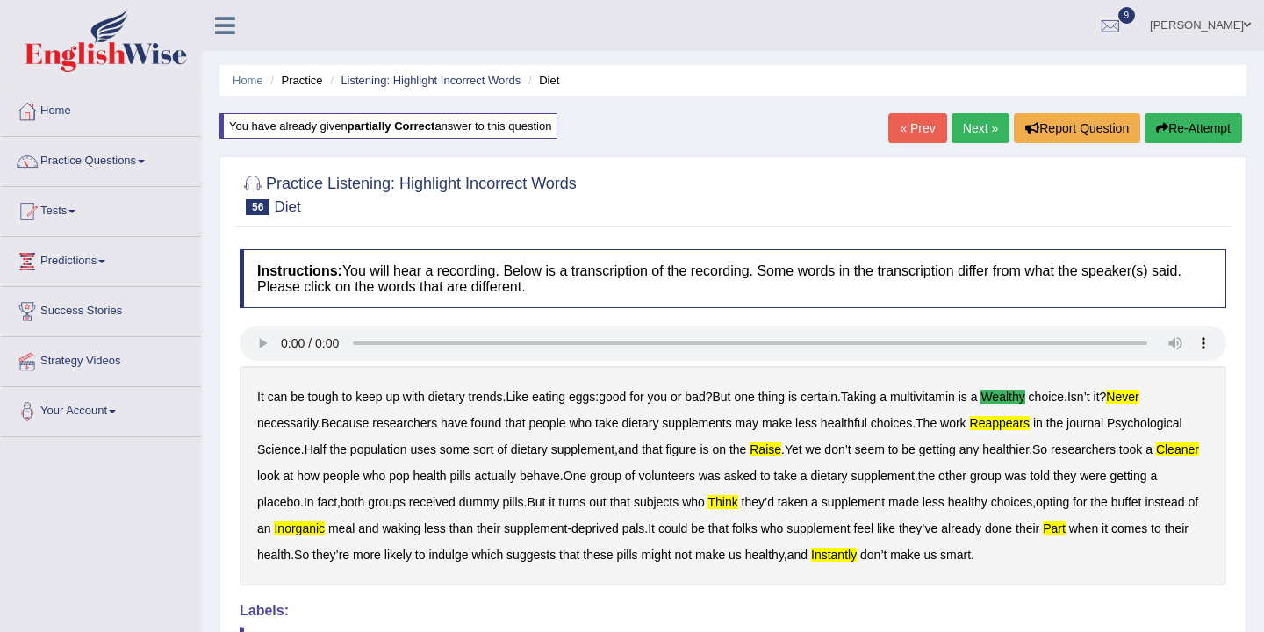
click at [975, 127] on link "Next »" at bounding box center [980, 128] width 58 height 30
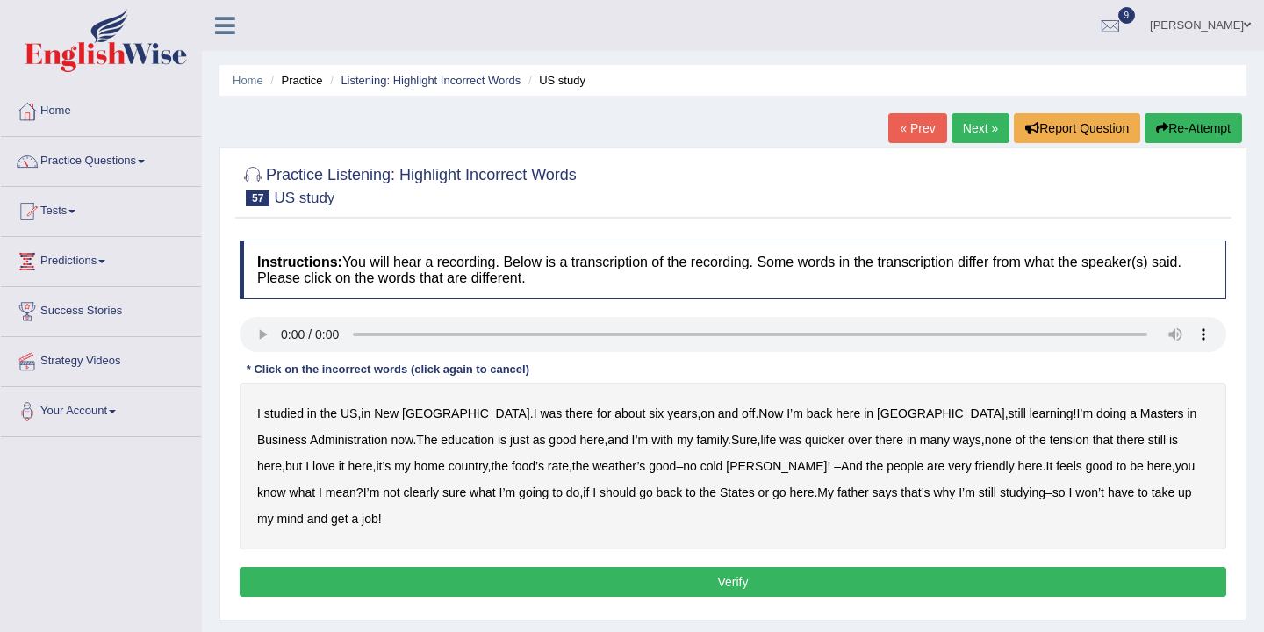
click at [741, 416] on b "off" at bounding box center [747, 413] width 13 height 14
click at [805, 445] on b "quicker" at bounding box center [824, 440] width 39 height 14
click at [439, 485] on b "clearly" at bounding box center [421, 492] width 35 height 14
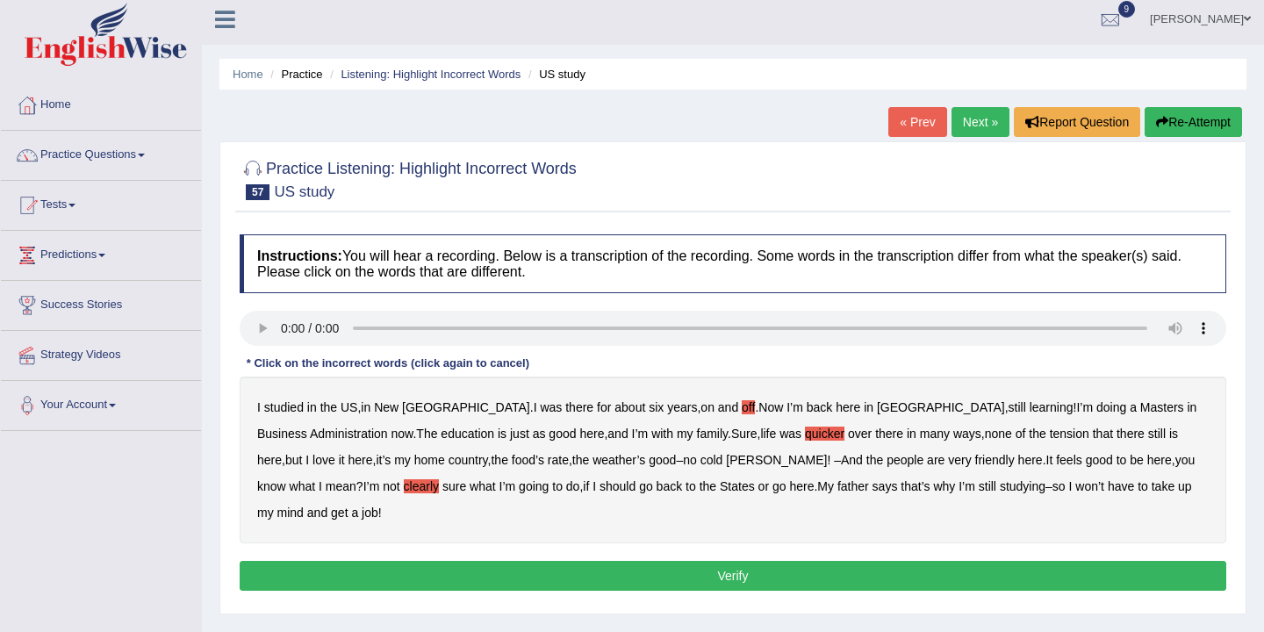
scroll to position [7, 0]
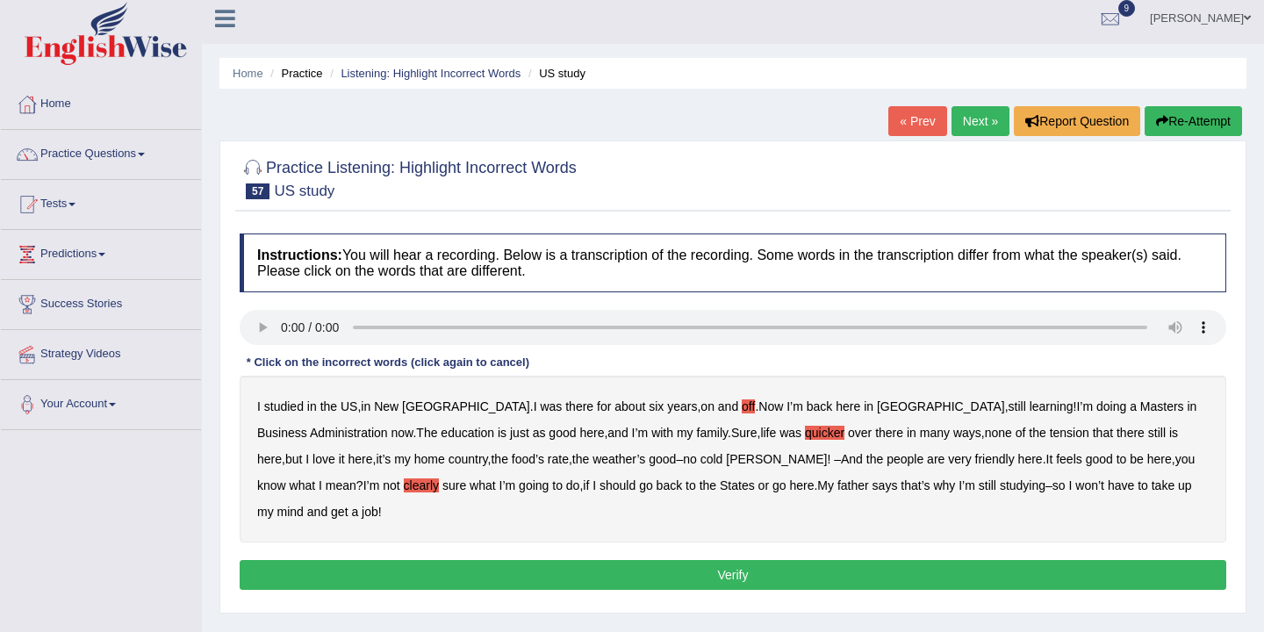
click at [707, 560] on button "Verify" at bounding box center [733, 575] width 986 height 30
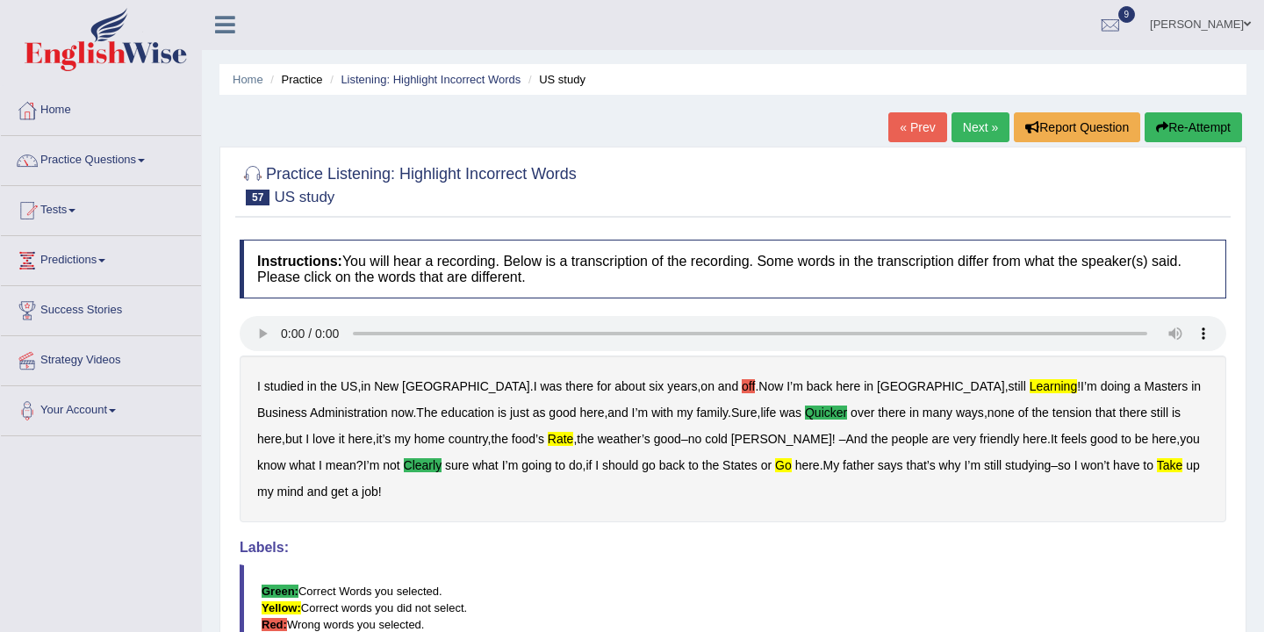
scroll to position [0, 0]
click at [983, 125] on link "Next »" at bounding box center [980, 128] width 58 height 30
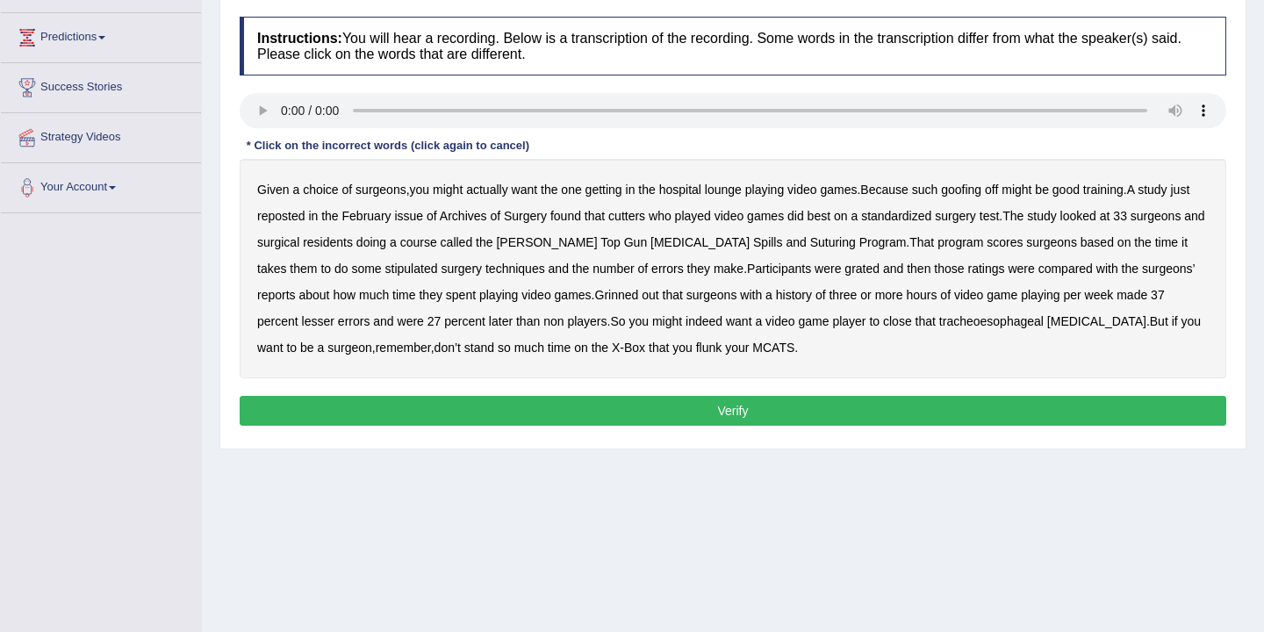
scroll to position [234, 0]
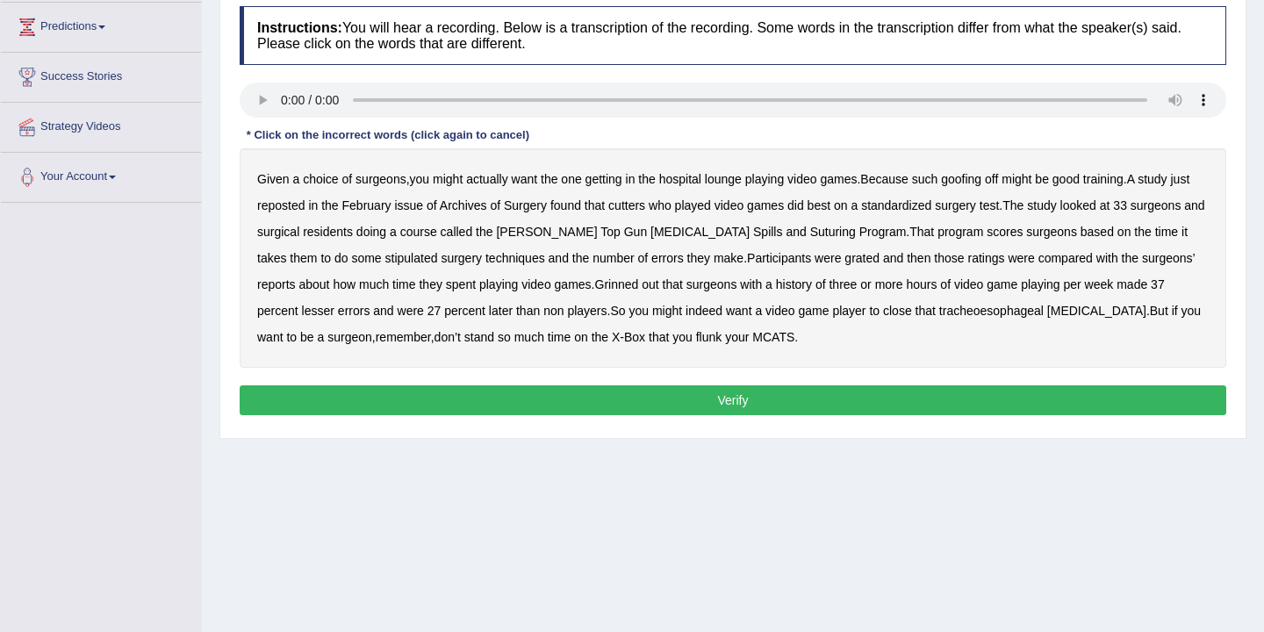
click at [768, 230] on b "Spills" at bounding box center [767, 232] width 29 height 14
click at [456, 261] on b "surgery" at bounding box center [460, 258] width 41 height 14
click at [453, 254] on b "surgery" at bounding box center [460, 258] width 41 height 14
click at [430, 254] on b "stipulated" at bounding box center [411, 258] width 53 height 14
click at [639, 290] on b "Grinned" at bounding box center [617, 284] width 44 height 14
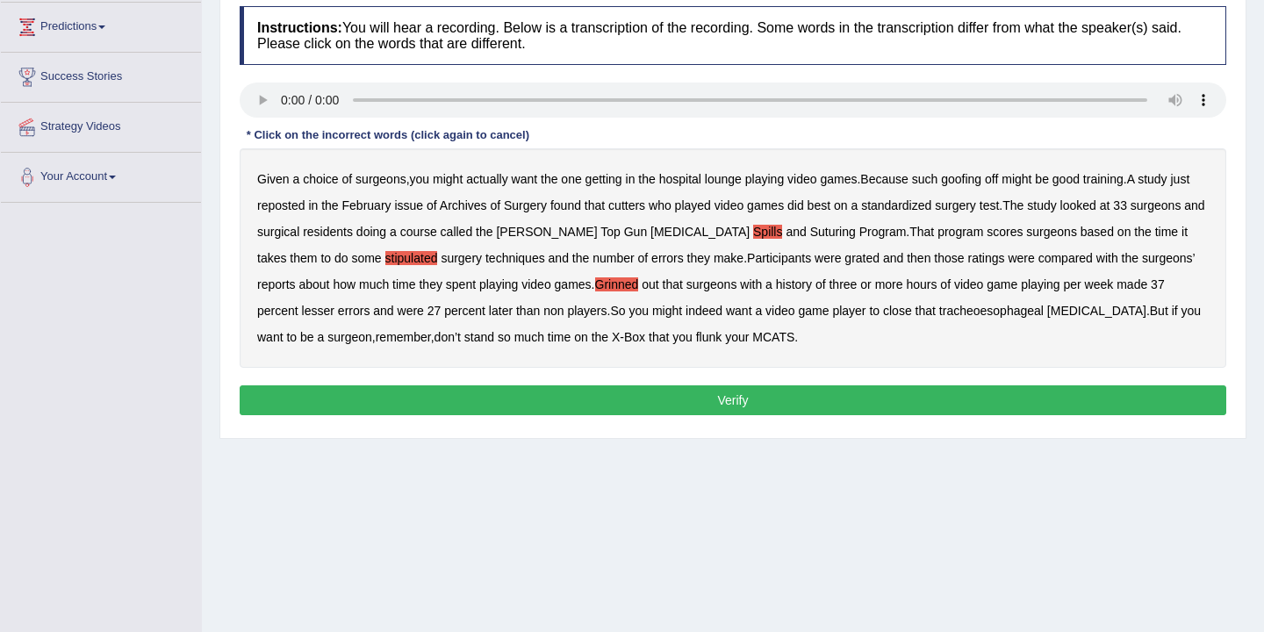
click at [334, 314] on b "lesser" at bounding box center [318, 311] width 32 height 14
click at [485, 311] on b "percent" at bounding box center [464, 311] width 41 height 14
click at [669, 397] on button "Verify" at bounding box center [733, 400] width 986 height 30
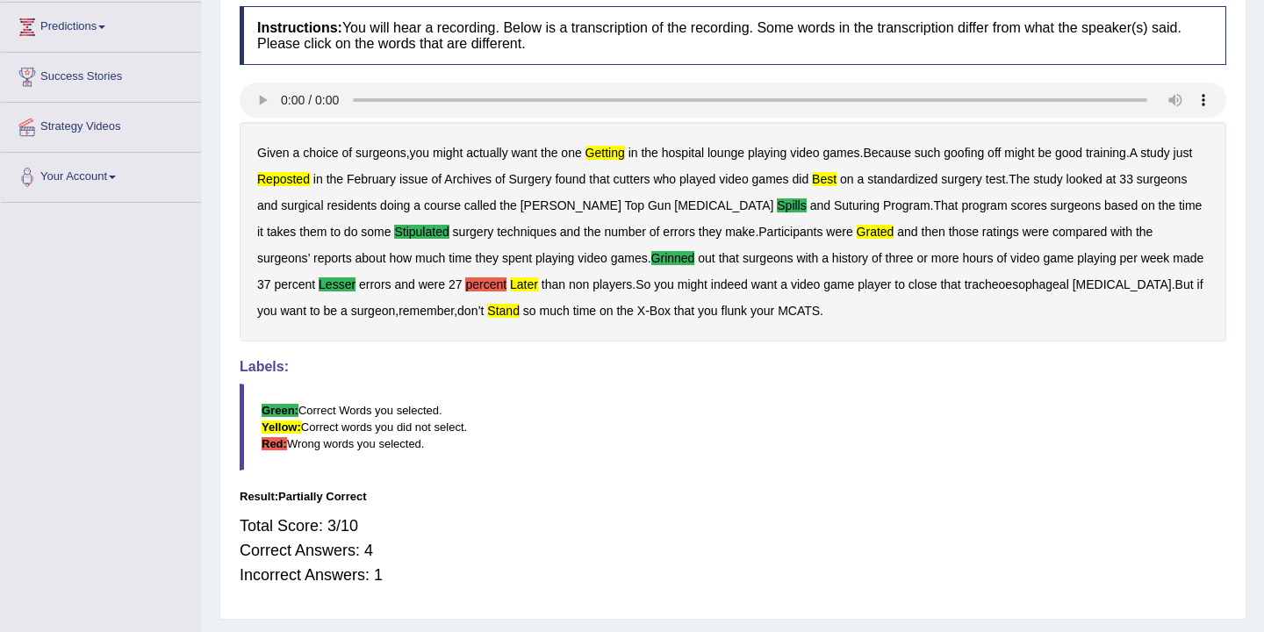
click at [506, 283] on b "percent" at bounding box center [485, 284] width 41 height 14
click at [538, 288] on b "later" at bounding box center [524, 284] width 28 height 14
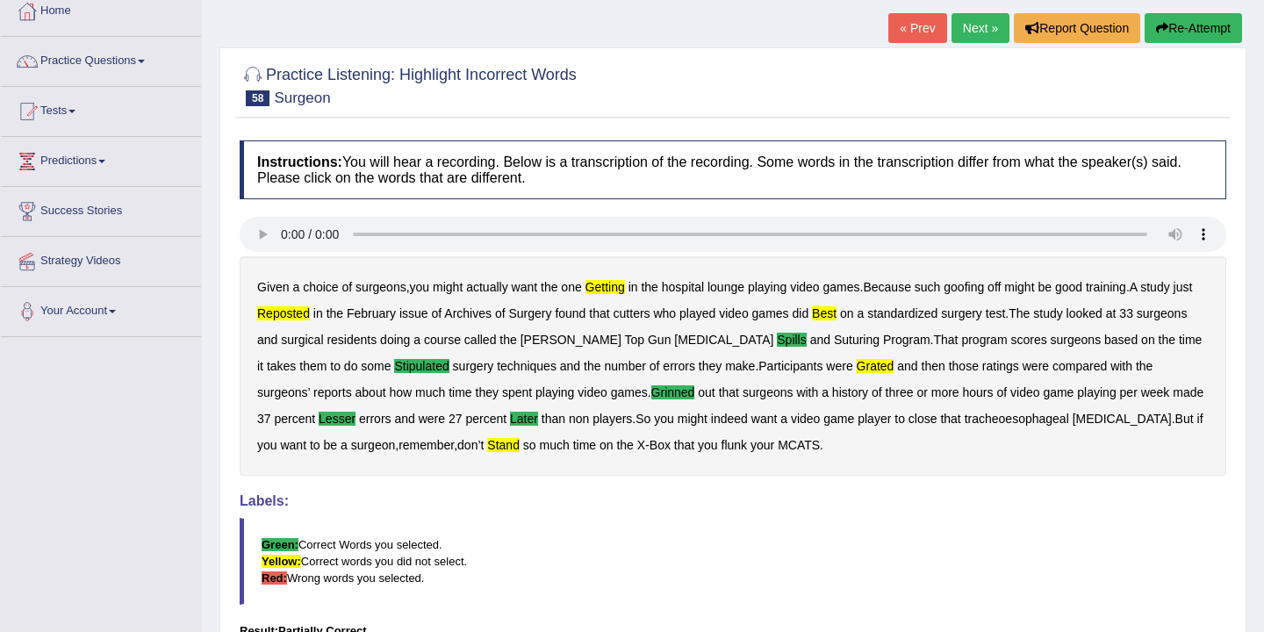
scroll to position [86, 0]
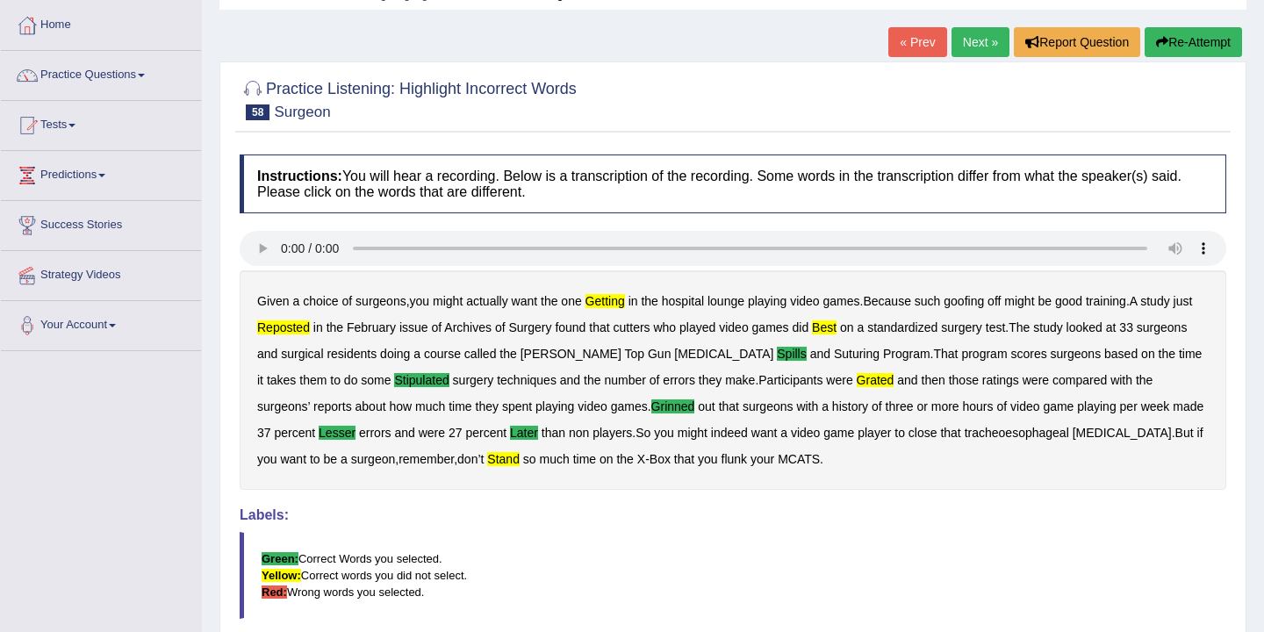
click at [1185, 40] on button "Re-Attempt" at bounding box center [1192, 42] width 97 height 30
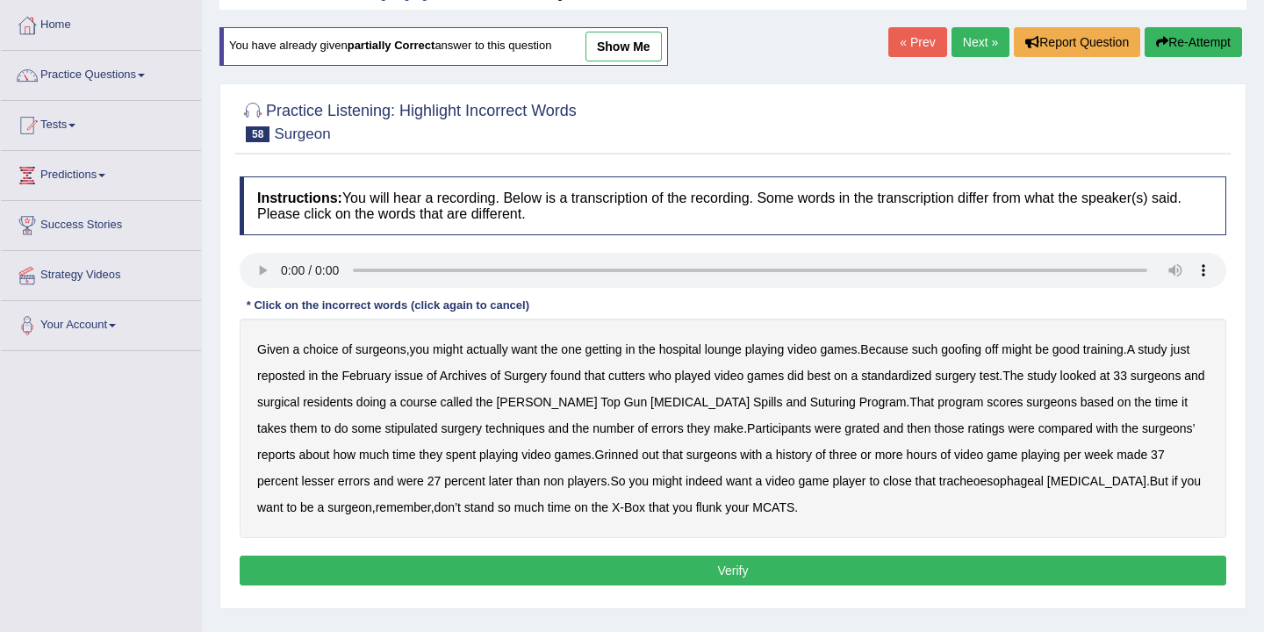
click at [612, 350] on b "getting" at bounding box center [603, 349] width 37 height 14
click at [304, 377] on b "reposted" at bounding box center [280, 376] width 47 height 14
click at [830, 378] on b "best" at bounding box center [818, 376] width 23 height 14
click at [766, 406] on b "Spills" at bounding box center [767, 402] width 29 height 14
click at [419, 431] on b "stipulated" at bounding box center [411, 428] width 53 height 14
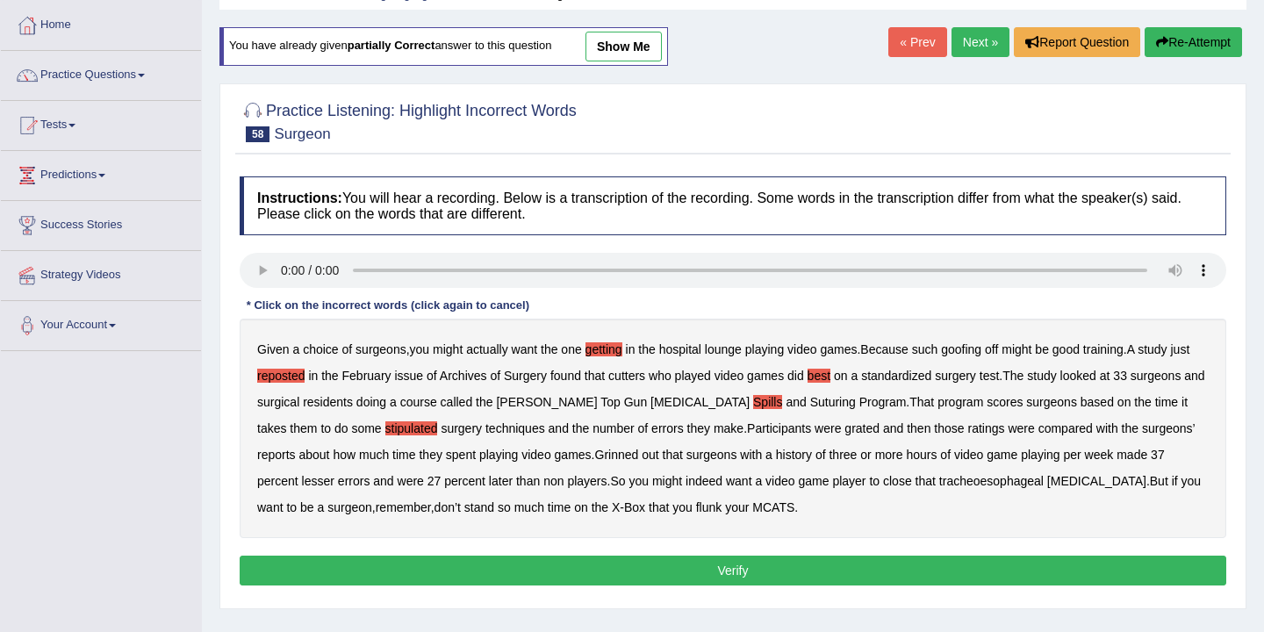
click at [875, 433] on b "grated" at bounding box center [861, 428] width 35 height 14
click at [639, 453] on b "Grinned" at bounding box center [617, 454] width 44 height 14
click at [334, 483] on b "lesser" at bounding box center [318, 481] width 32 height 14
click at [512, 481] on b "later" at bounding box center [501, 481] width 24 height 14
click at [758, 571] on button "Verify" at bounding box center [733, 570] width 986 height 30
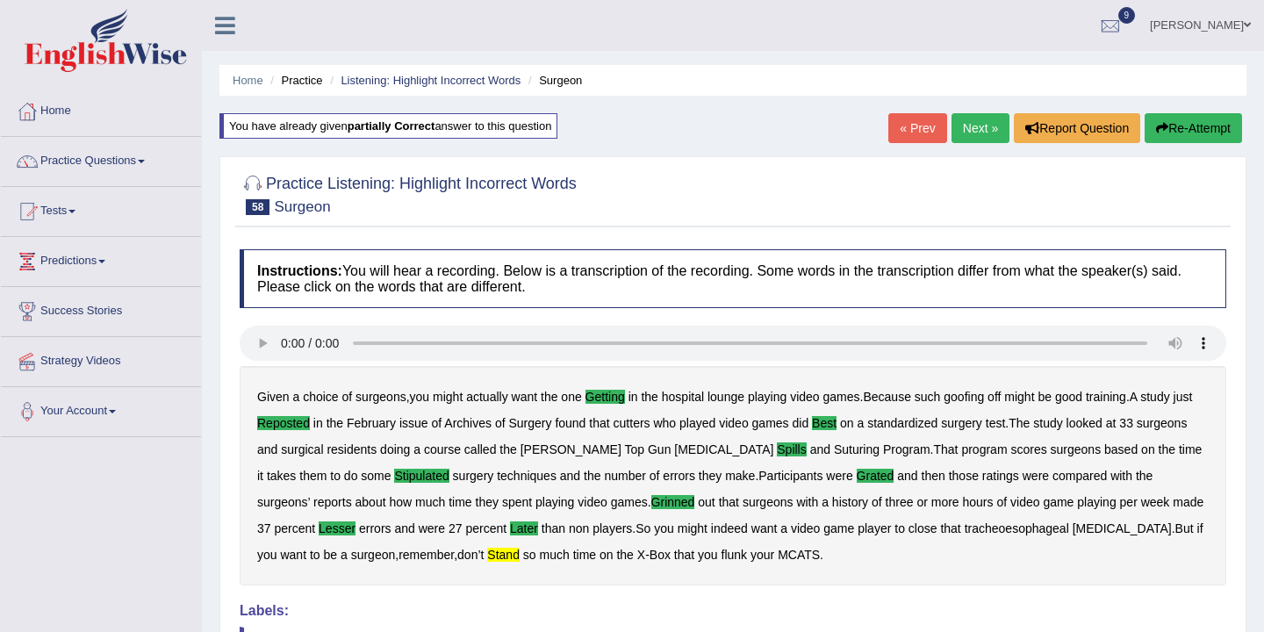
click at [970, 130] on link "Next »" at bounding box center [980, 128] width 58 height 30
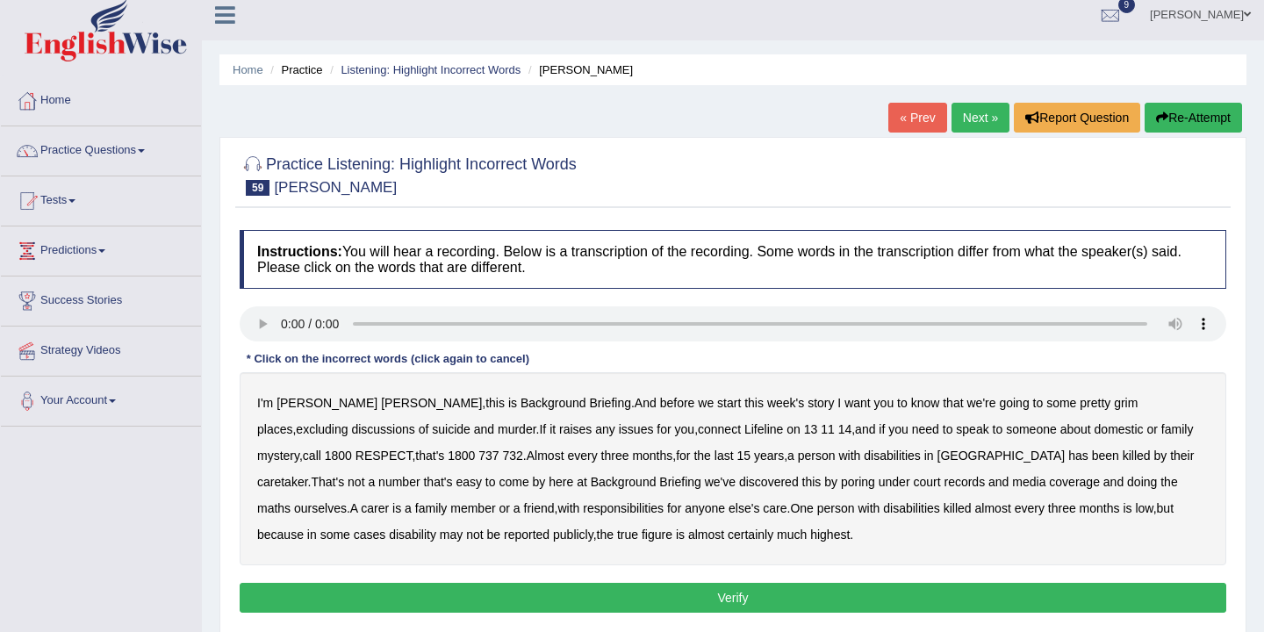
scroll to position [20, 0]
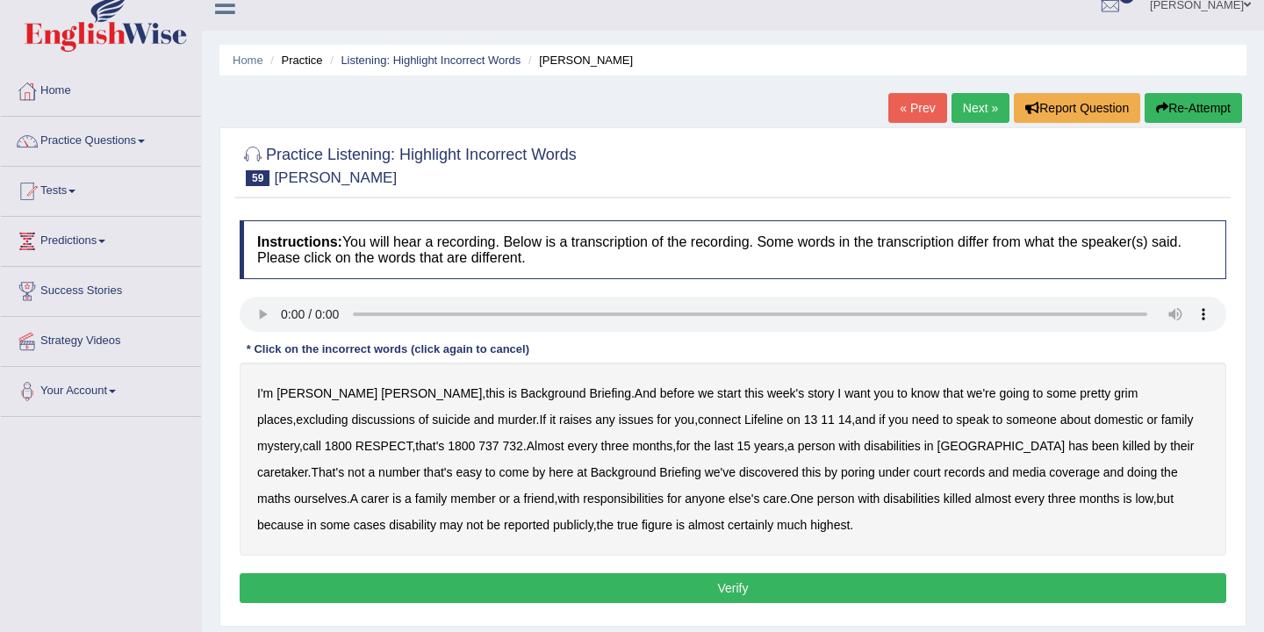
click at [1182, 109] on button "Re-Attempt" at bounding box center [1192, 108] width 97 height 30
click at [347, 412] on b "excluding" at bounding box center [322, 419] width 52 height 14
click at [1094, 419] on b "domestic" at bounding box center [1118, 419] width 49 height 14
click at [1170, 453] on b "their" at bounding box center [1182, 446] width 24 height 14
click at [684, 502] on b "anyone" at bounding box center [704, 498] width 40 height 14
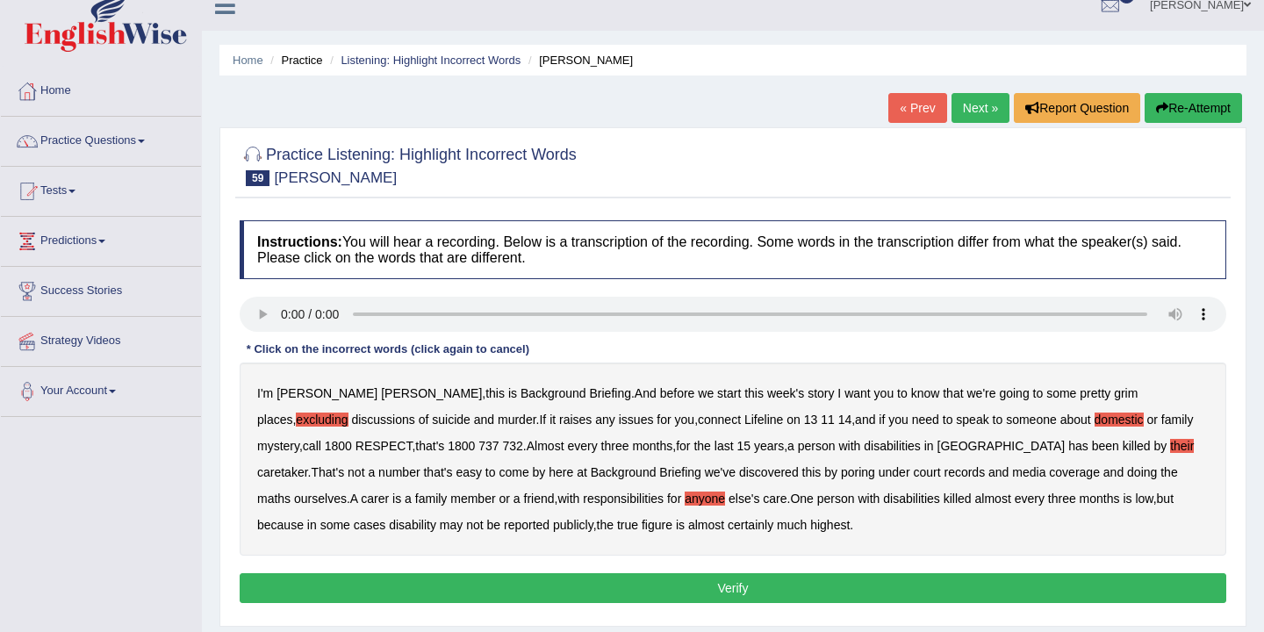
click at [727, 530] on b "certainly" at bounding box center [750, 525] width 46 height 14
click at [810, 527] on b "highest" at bounding box center [829, 525] width 39 height 14
click at [783, 593] on button "Verify" at bounding box center [733, 588] width 986 height 30
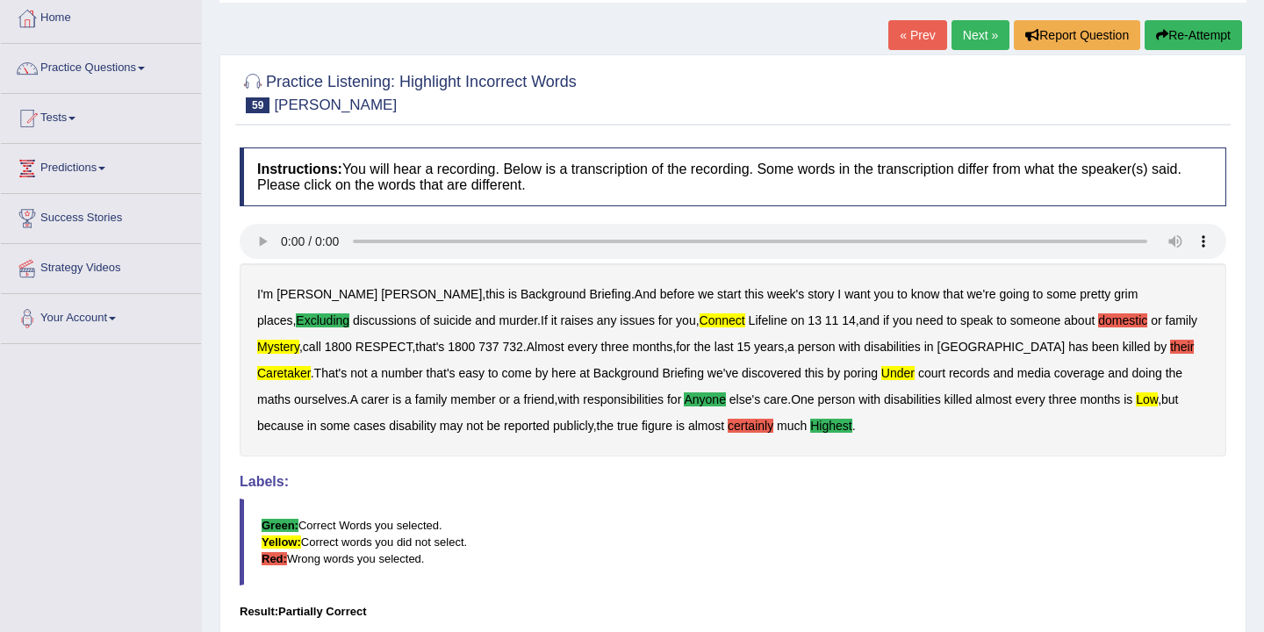
scroll to position [63, 0]
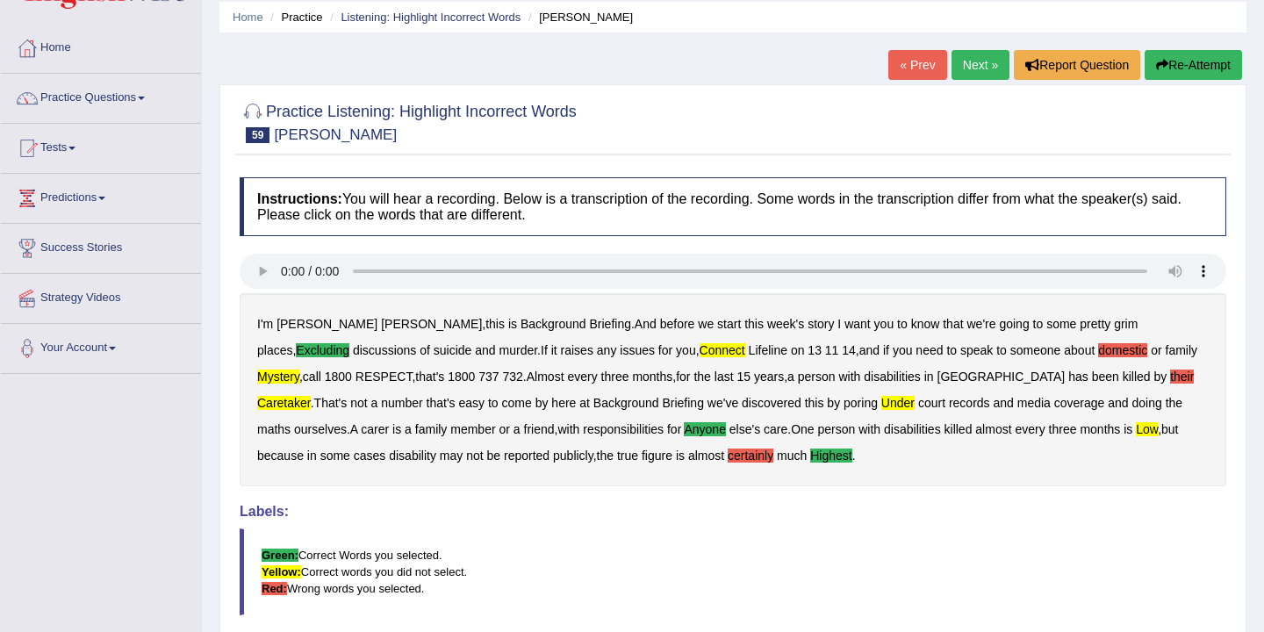
click at [1178, 56] on button "Re-Attempt" at bounding box center [1192, 65] width 97 height 30
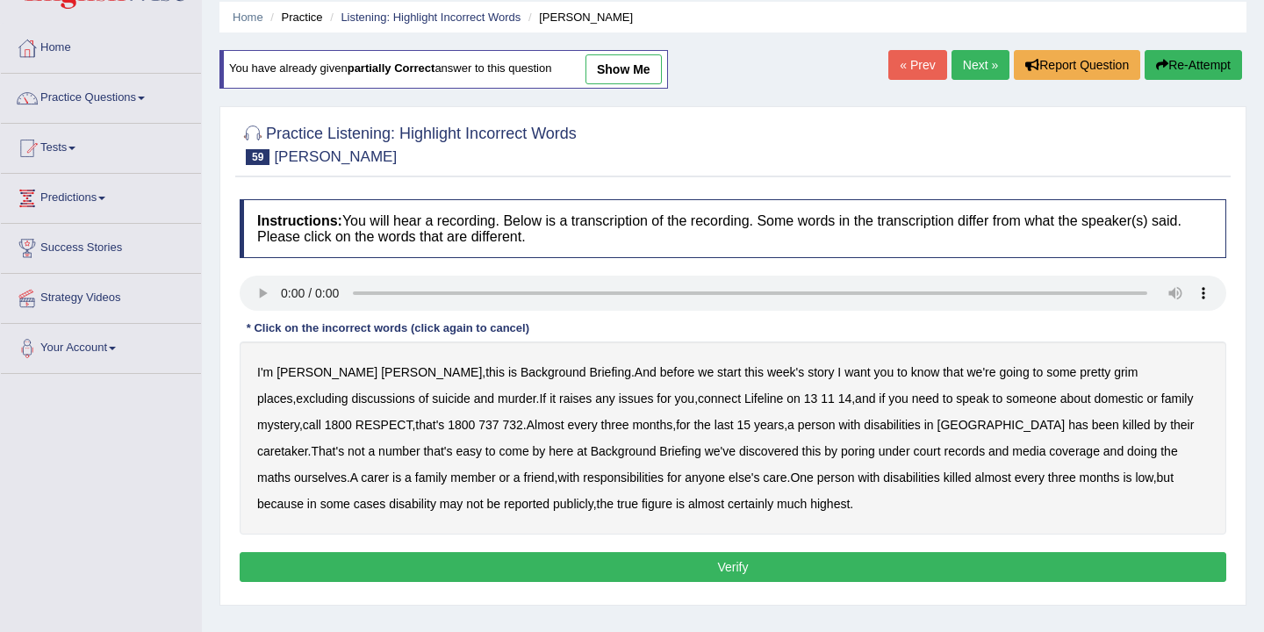
click at [347, 391] on b "excluding" at bounding box center [322, 398] width 52 height 14
click at [698, 401] on b "connect" at bounding box center [719, 398] width 43 height 14
click at [1094, 401] on b "domestic" at bounding box center [1118, 398] width 49 height 14
click at [299, 418] on b "mystery" at bounding box center [278, 425] width 42 height 14
click at [308, 444] on b "caretaker" at bounding box center [282, 451] width 51 height 14
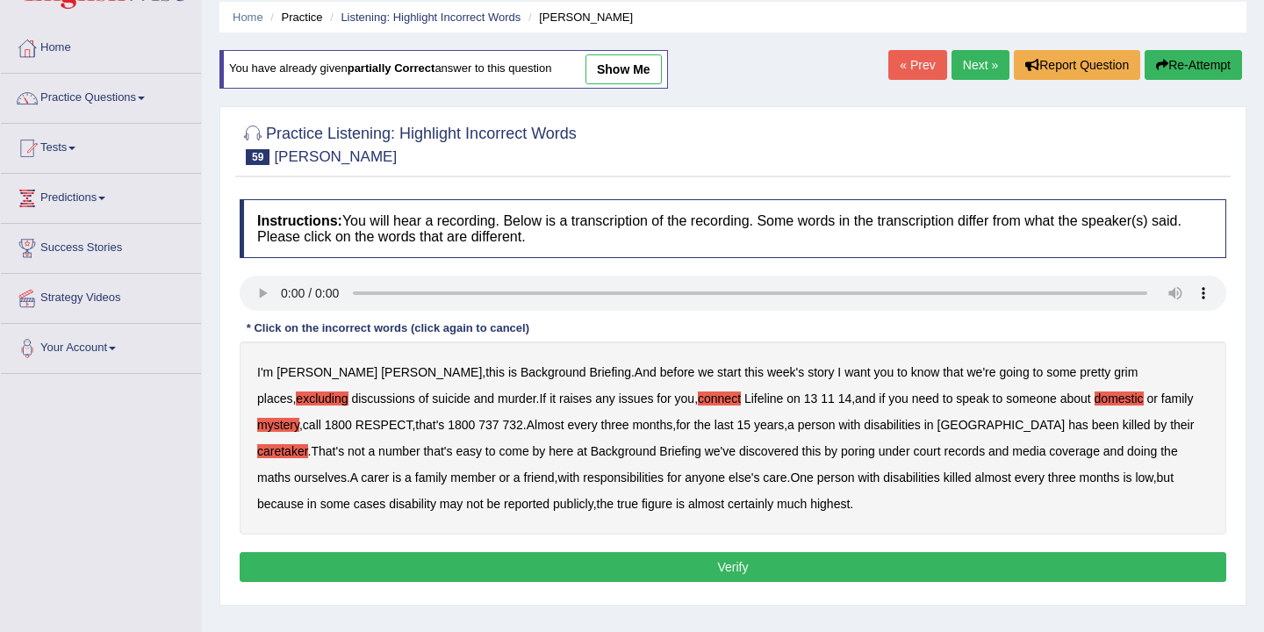
click at [1135, 481] on b "low" at bounding box center [1144, 477] width 18 height 14
click at [810, 505] on b "highest" at bounding box center [829, 504] width 39 height 14
click at [699, 559] on button "Verify" at bounding box center [733, 567] width 986 height 30
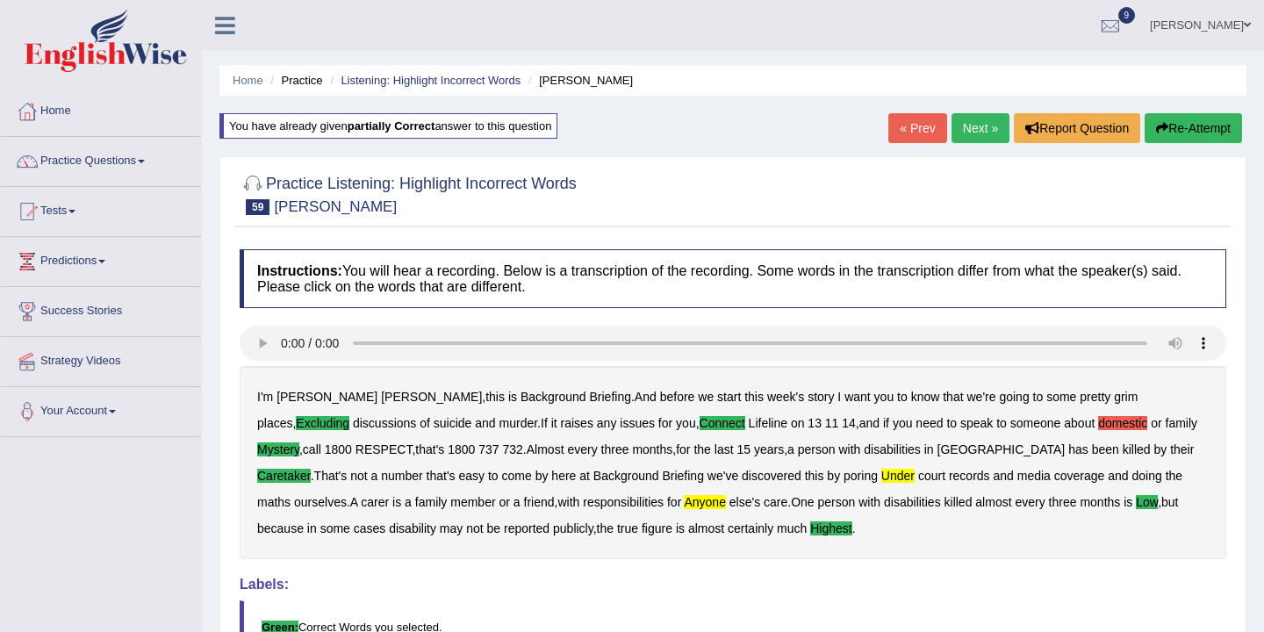
click at [974, 131] on link "Next »" at bounding box center [980, 128] width 58 height 30
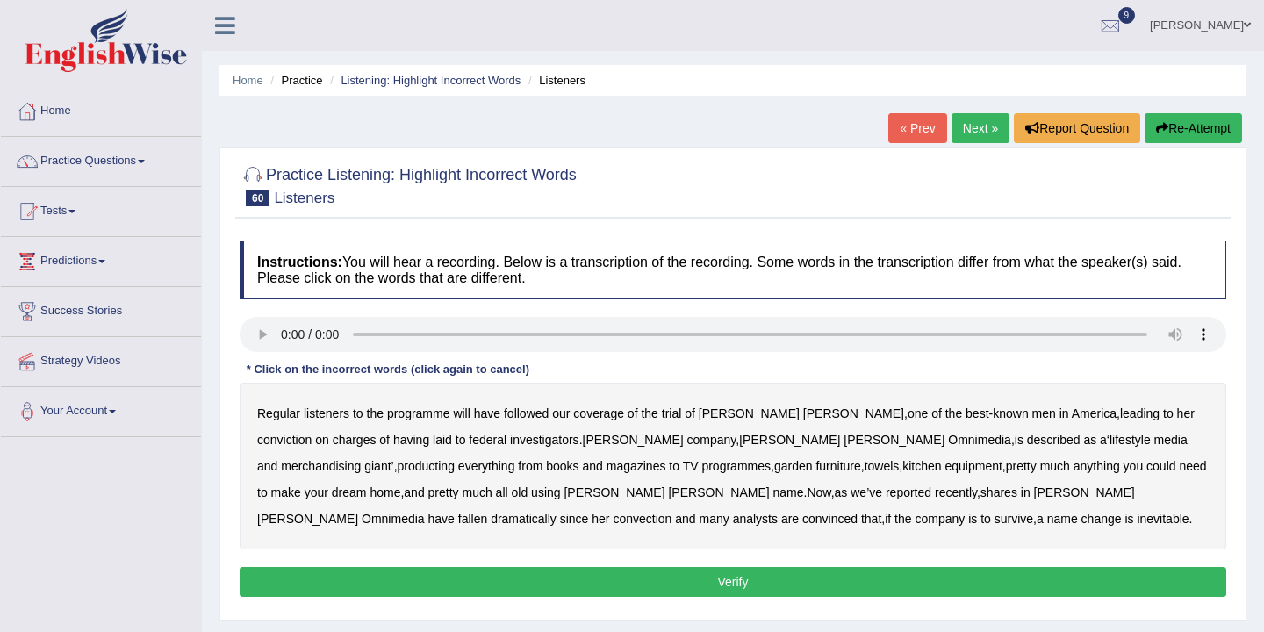
scroll to position [30, 0]
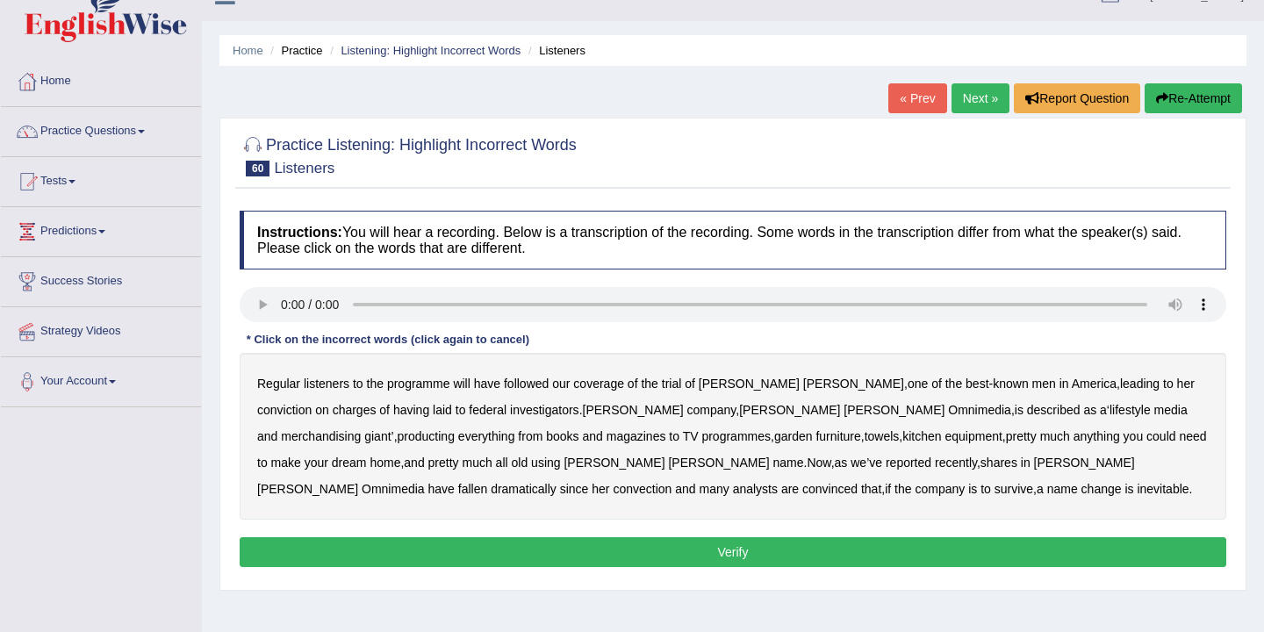
click at [1173, 103] on button "Re-Attempt" at bounding box center [1192, 98] width 97 height 30
click at [803, 385] on b "[PERSON_NAME]" at bounding box center [853, 383] width 101 height 14
click at [948, 412] on b "Omnimedia" at bounding box center [979, 410] width 63 height 14
click at [948, 403] on b "Omnimedia" at bounding box center [979, 410] width 63 height 14
click at [556, 482] on b "dramatically" at bounding box center [523, 489] width 66 height 14
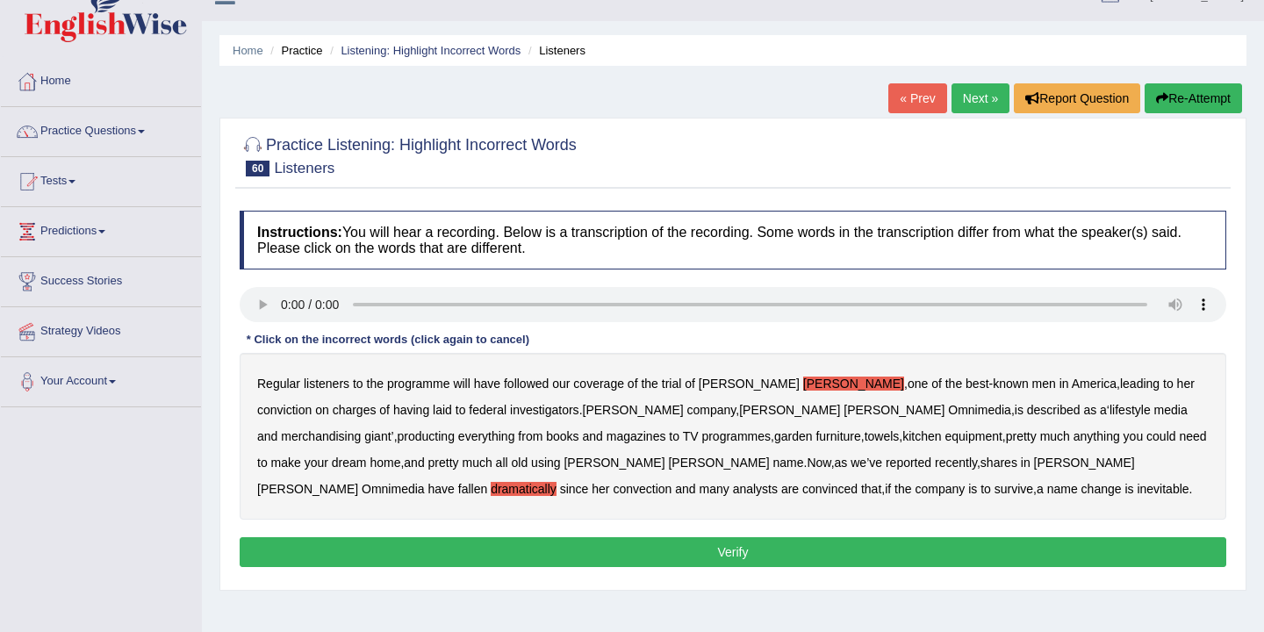
click at [733, 490] on b "analysts" at bounding box center [755, 489] width 45 height 14
click at [721, 549] on button "Verify" at bounding box center [733, 552] width 986 height 30
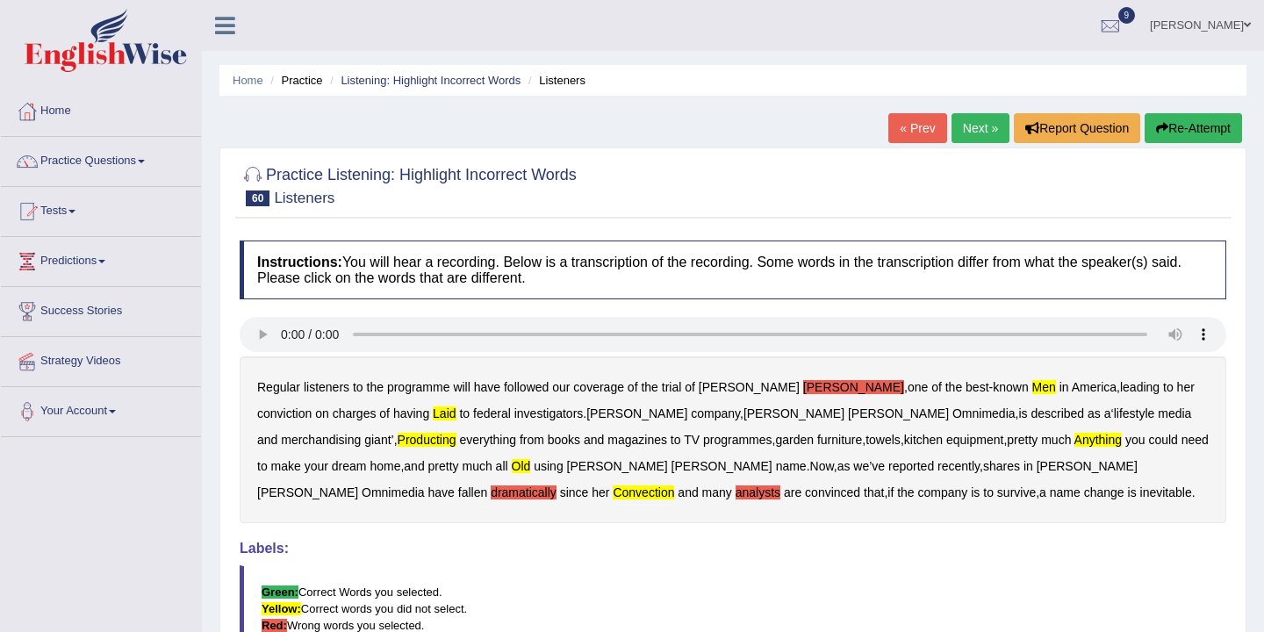
click at [1205, 128] on button "Re-Attempt" at bounding box center [1192, 128] width 97 height 30
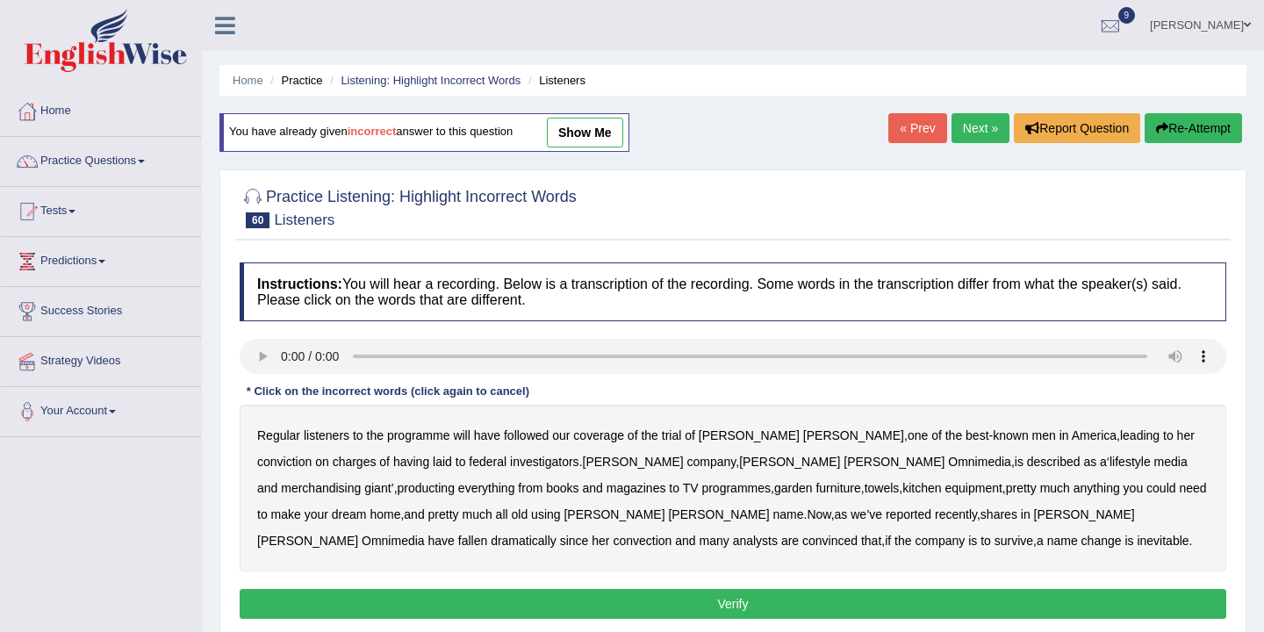
click at [1032, 440] on b "men" at bounding box center [1044, 435] width 24 height 14
click at [1073, 490] on b "anything" at bounding box center [1096, 488] width 47 height 14
click at [512, 513] on b "old" at bounding box center [520, 514] width 17 height 14
click at [487, 533] on b "fallen" at bounding box center [472, 540] width 29 height 14
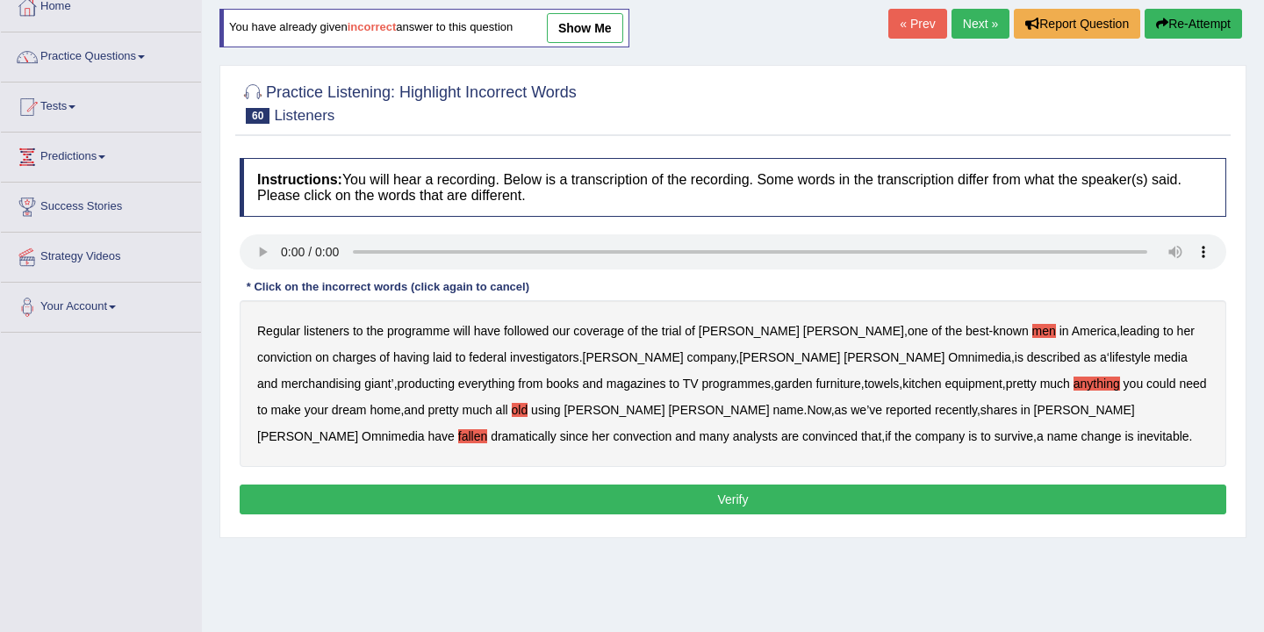
scroll to position [133, 0]
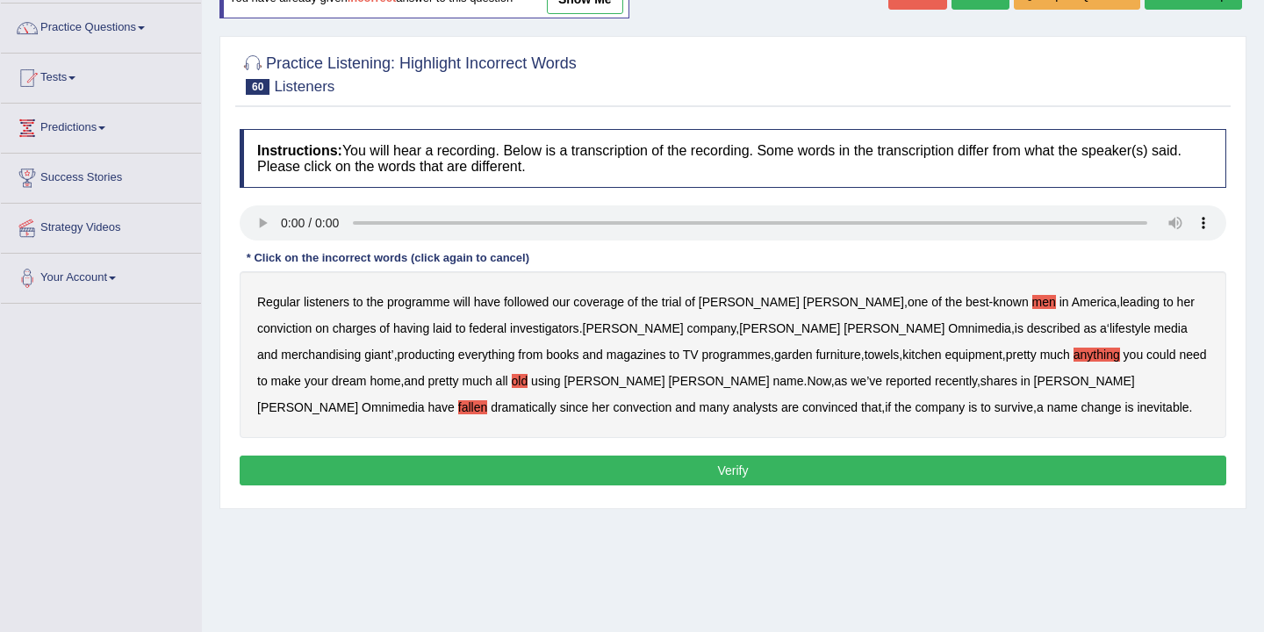
click at [711, 468] on button "Verify" at bounding box center [733, 470] width 986 height 30
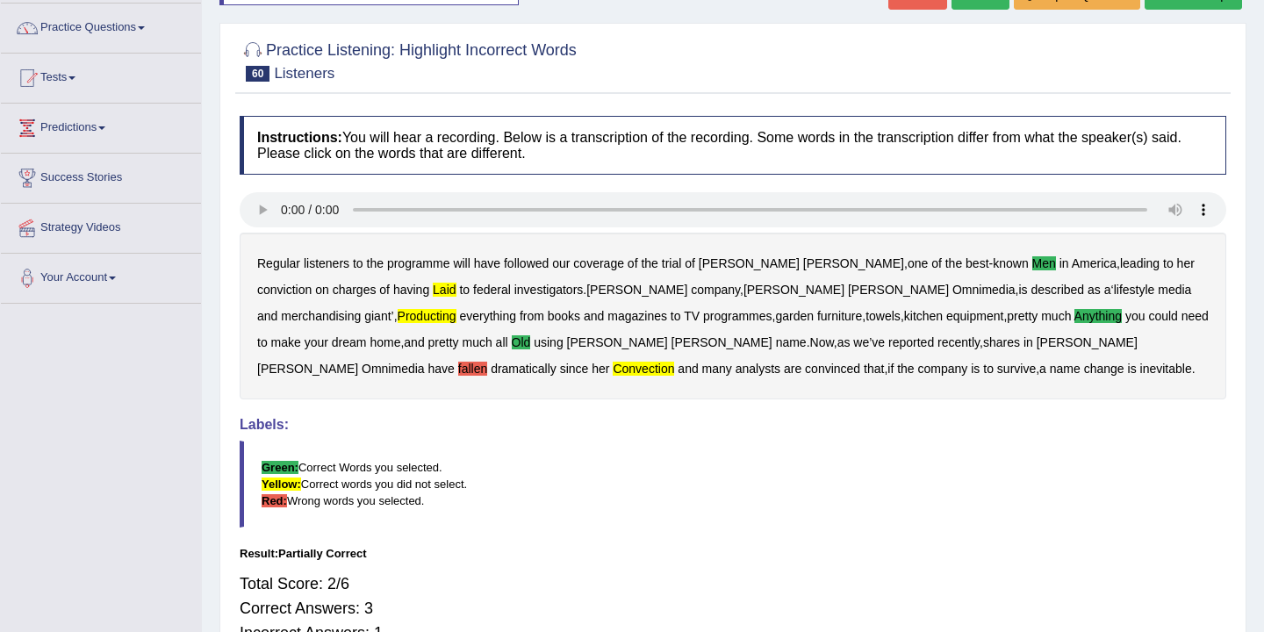
click at [487, 362] on b "fallen" at bounding box center [472, 369] width 29 height 14
click at [433, 293] on b "laid" at bounding box center [444, 290] width 23 height 14
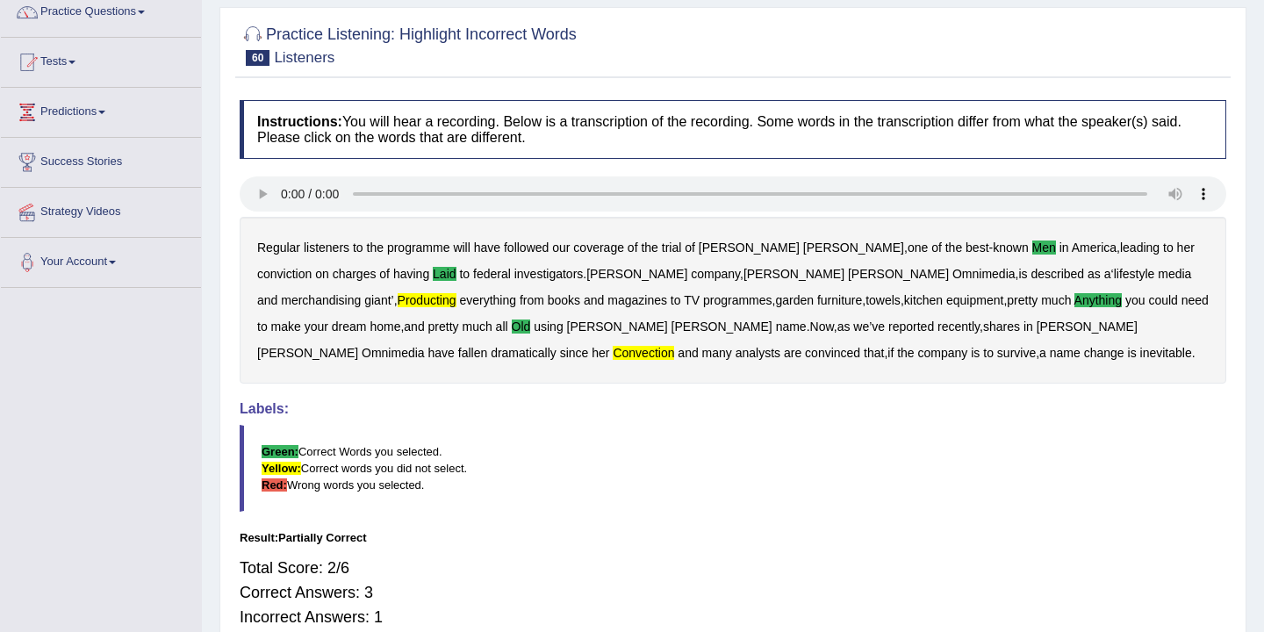
scroll to position [0, 0]
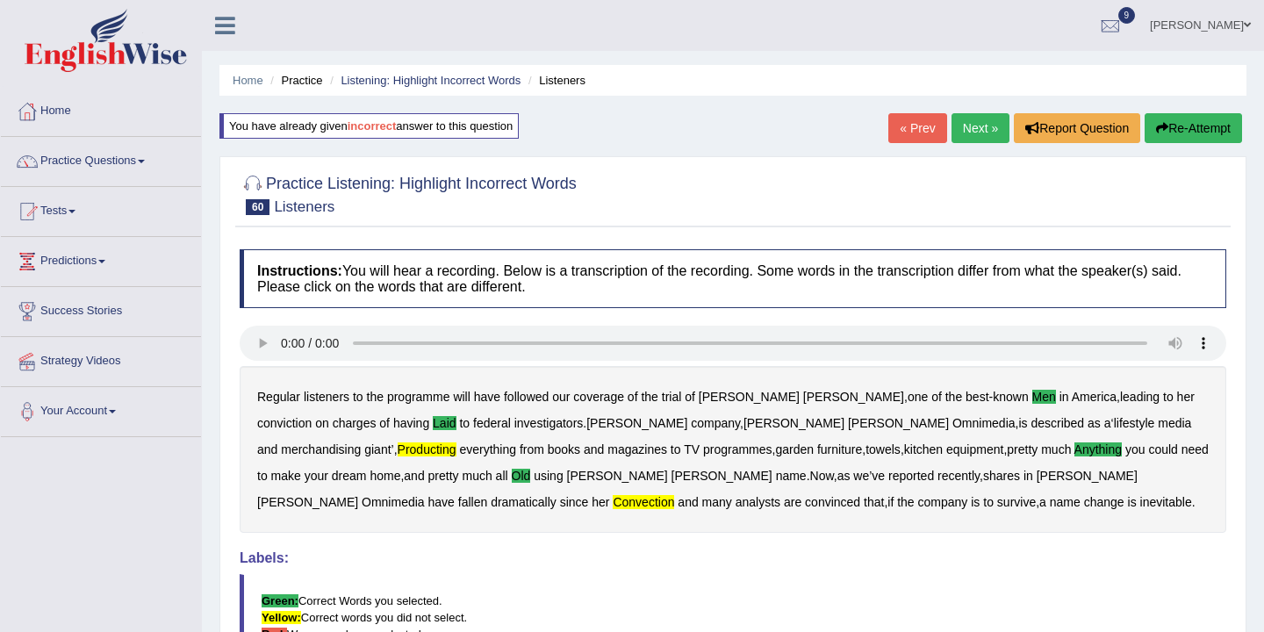
click at [970, 129] on link "Next »" at bounding box center [980, 128] width 58 height 30
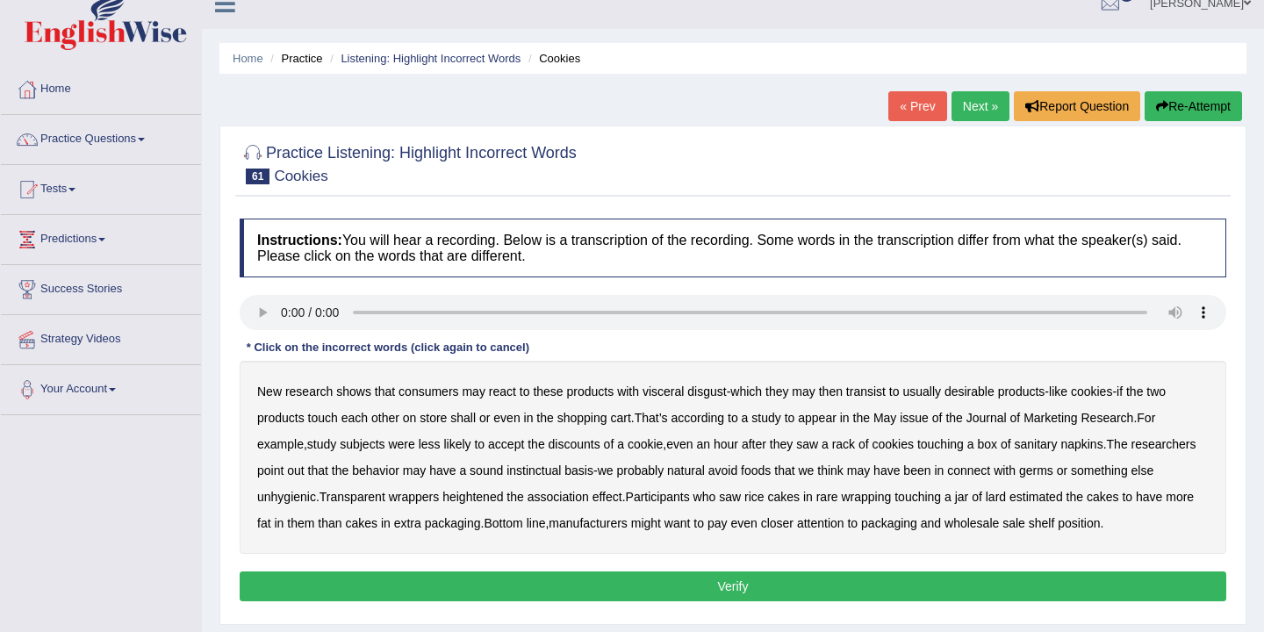
scroll to position [29, 0]
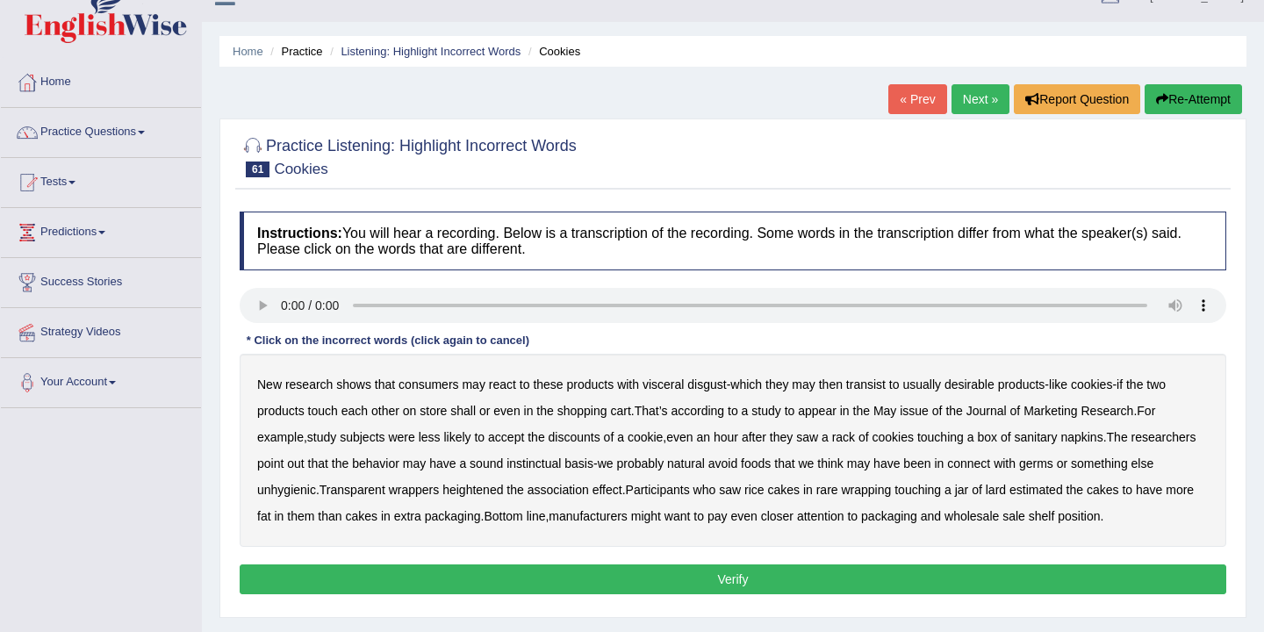
click at [499, 390] on b "react" at bounding box center [502, 384] width 27 height 14
click at [504, 383] on b "react" at bounding box center [502, 384] width 27 height 14
click at [712, 415] on b "according" at bounding box center [697, 411] width 54 height 14
click at [524, 442] on b "accept" at bounding box center [506, 437] width 36 height 14
click at [561, 469] on b "instinctual" at bounding box center [533, 463] width 54 height 14
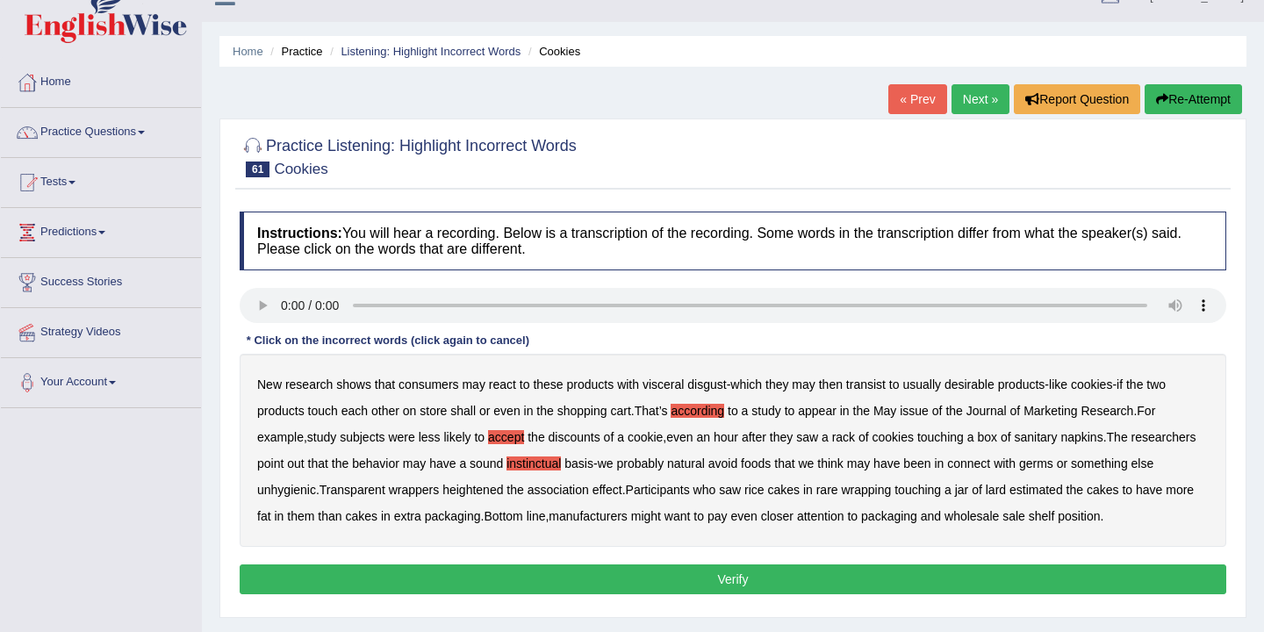
click at [503, 495] on b "heightened" at bounding box center [472, 490] width 61 height 14
click at [854, 519] on div "New research shows that consumers may react to these products with visceral dis…" at bounding box center [733, 450] width 986 height 193
click at [727, 519] on b "pay" at bounding box center [717, 516] width 20 height 14
click at [741, 594] on button "Verify" at bounding box center [733, 579] width 986 height 30
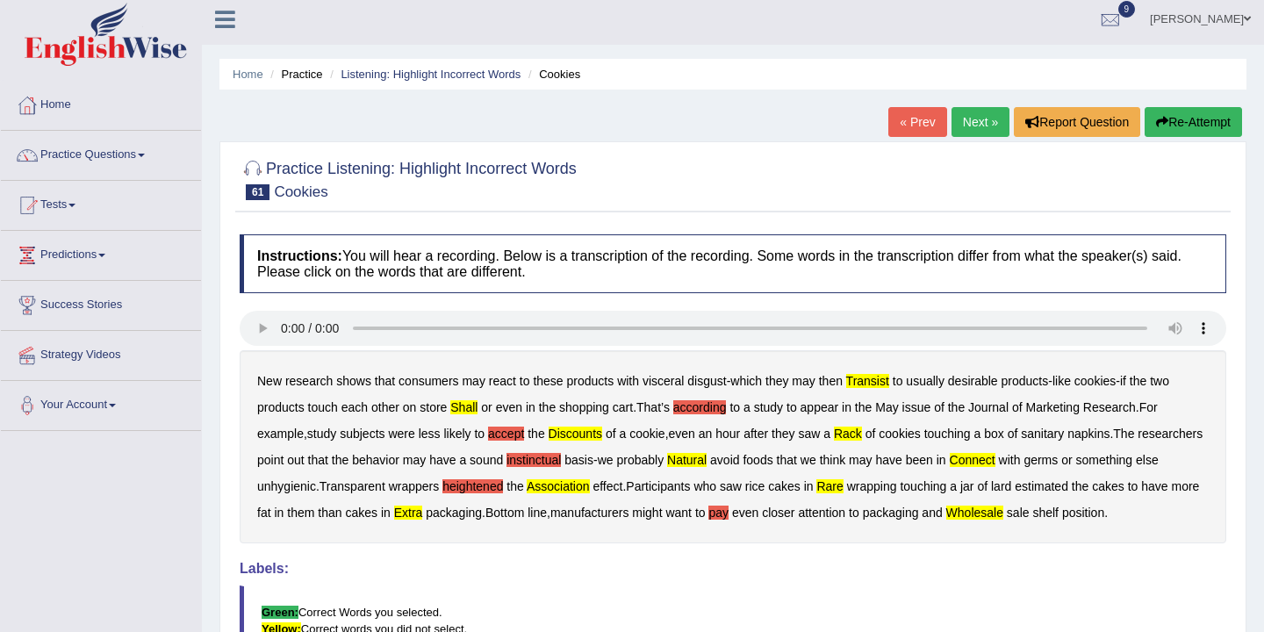
scroll to position [0, 0]
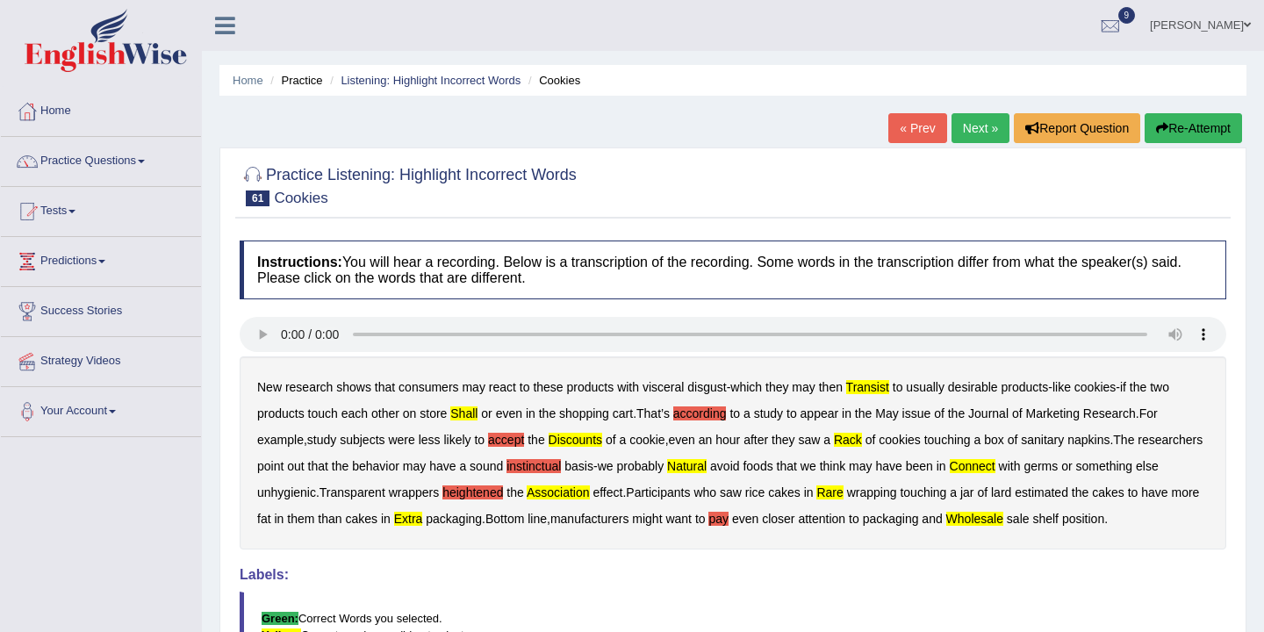
click at [1181, 124] on button "Re-Attempt" at bounding box center [1192, 128] width 97 height 30
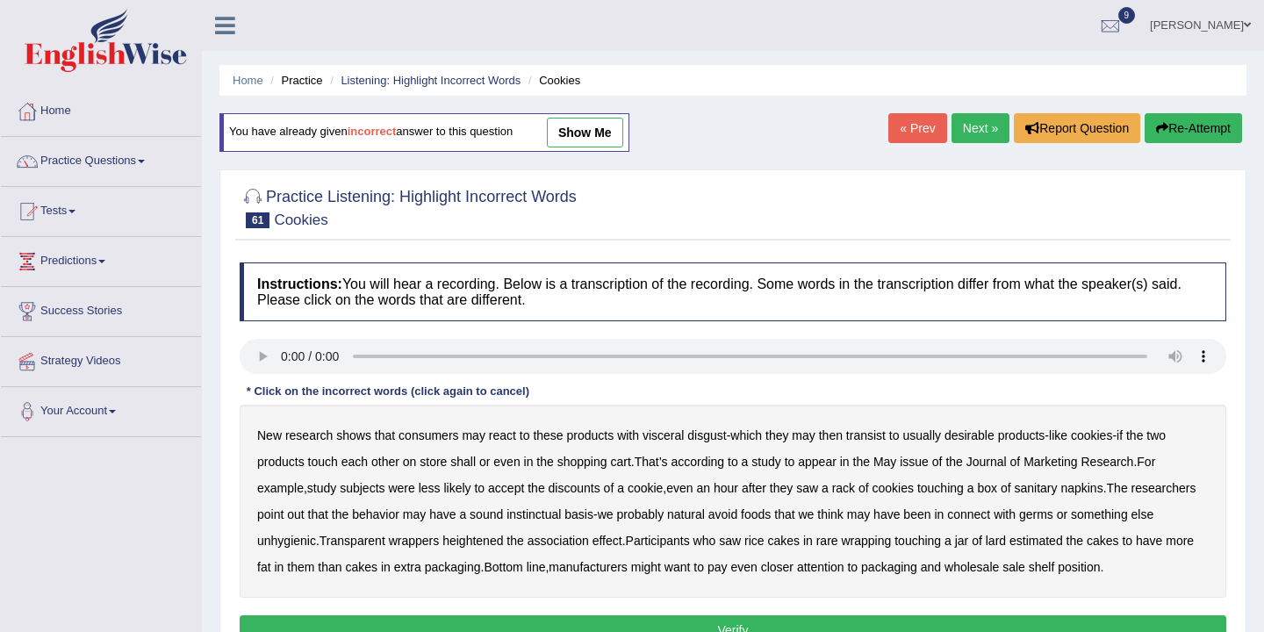
click at [267, 493] on b "example" at bounding box center [280, 488] width 47 height 14
click at [275, 490] on b "example" at bounding box center [280, 488] width 47 height 14
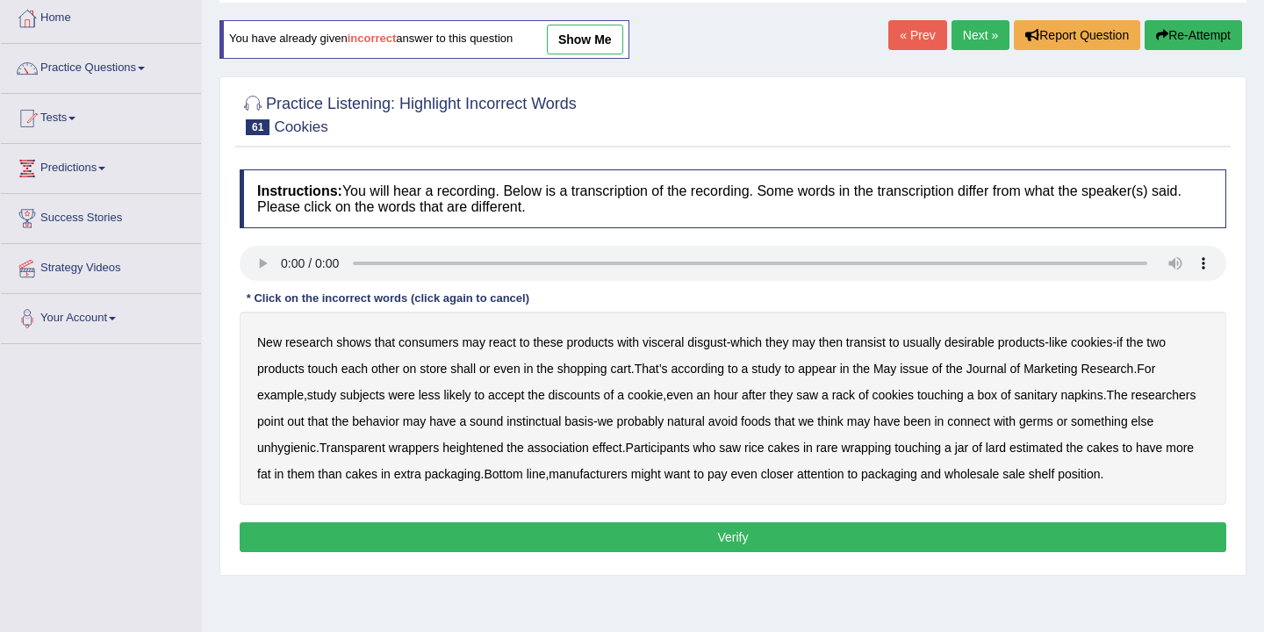
scroll to position [97, 0]
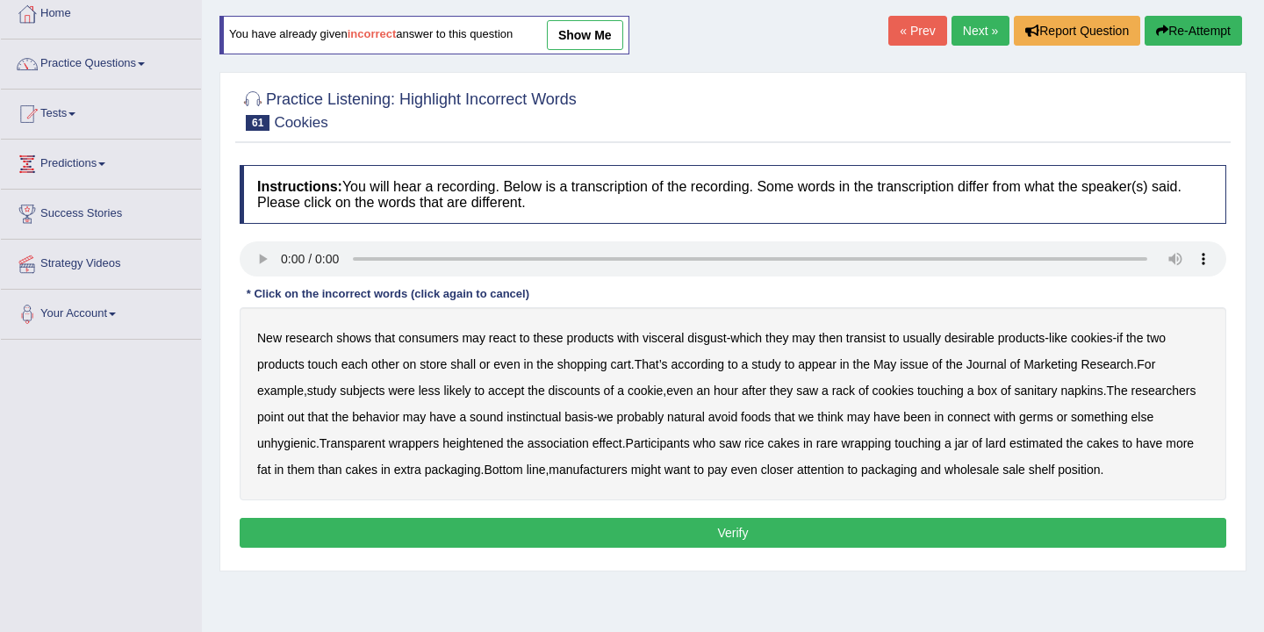
click at [1190, 33] on button "Re-Attempt" at bounding box center [1192, 31] width 97 height 30
click at [508, 342] on b "react" at bounding box center [502, 338] width 27 height 14
click at [500, 335] on b "react" at bounding box center [502, 338] width 27 height 14
click at [582, 393] on b "discounts" at bounding box center [574, 390] width 52 height 14
click at [999, 474] on b "wholesale" at bounding box center [971, 469] width 54 height 14
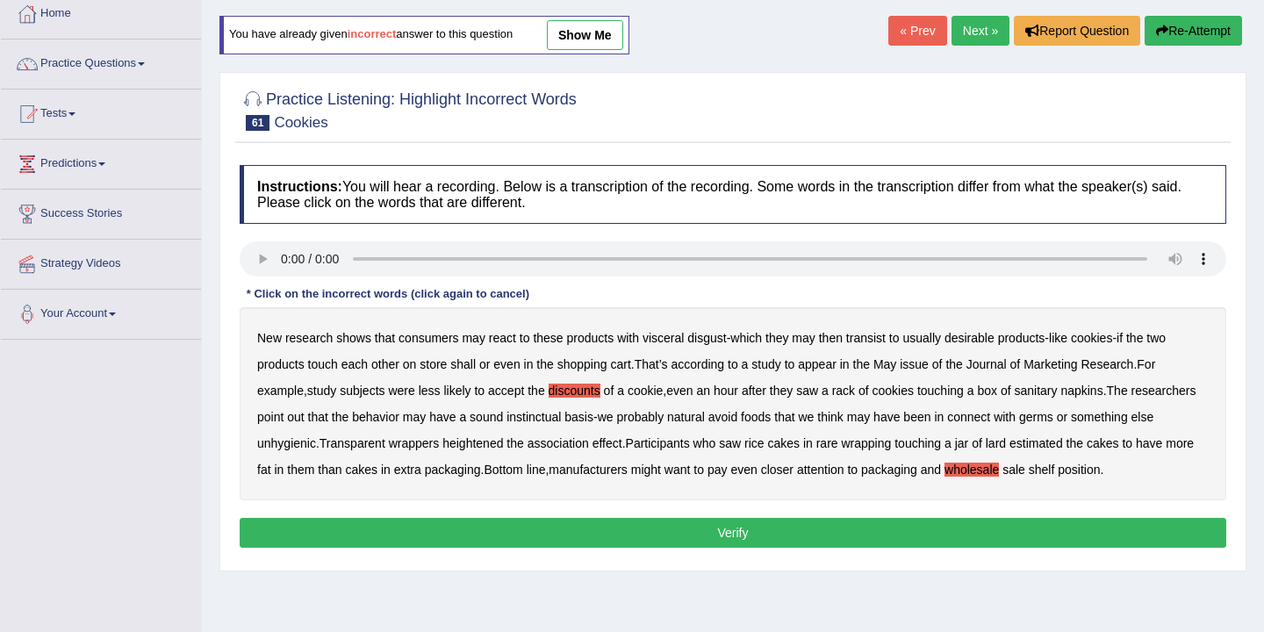
click at [775, 548] on button "Verify" at bounding box center [733, 533] width 986 height 30
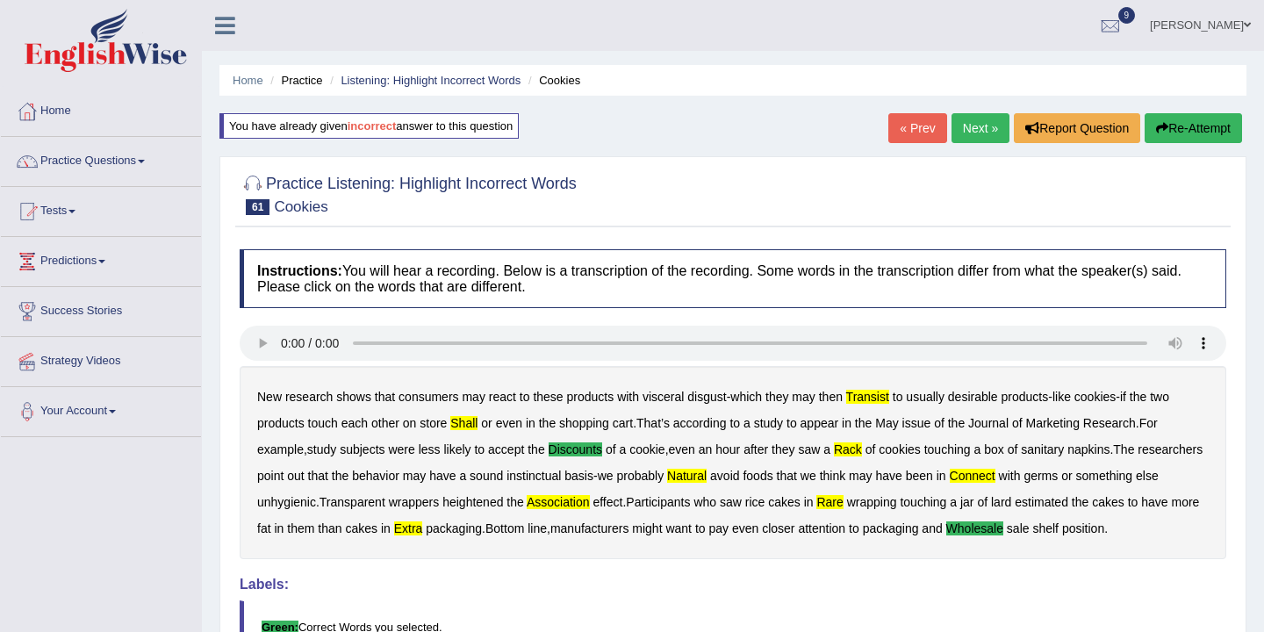
click at [966, 129] on link "Next »" at bounding box center [980, 128] width 58 height 30
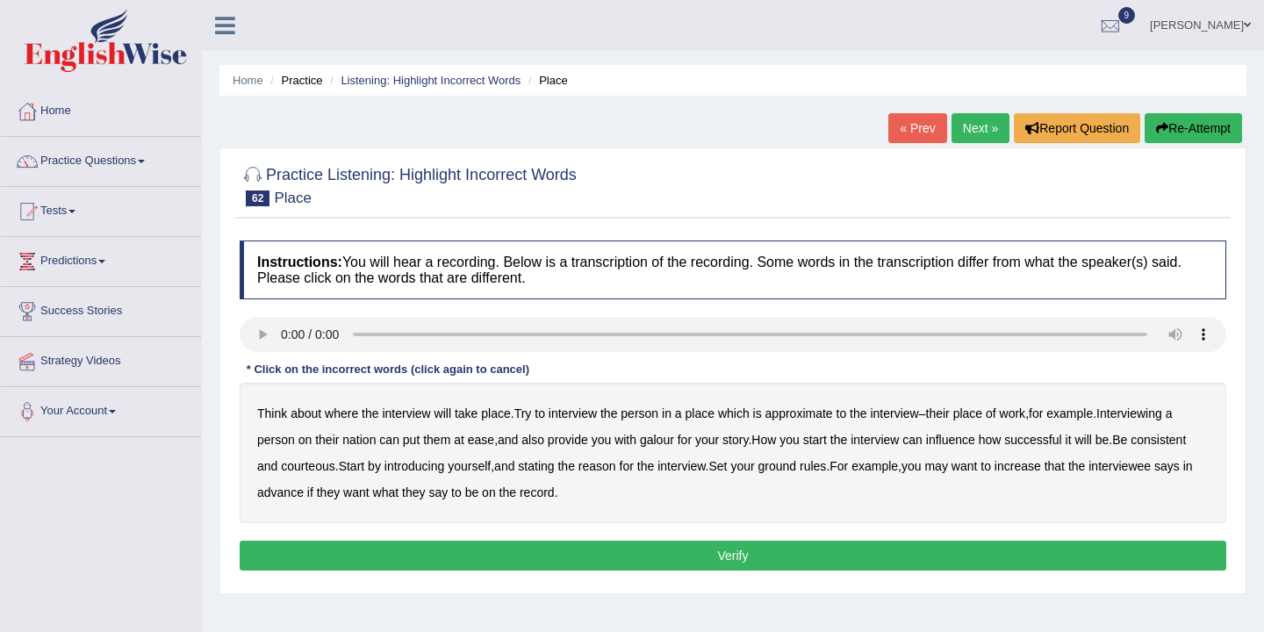
click at [1041, 464] on b "increase" at bounding box center [1017, 466] width 47 height 14
click at [813, 412] on b "approximate" at bounding box center [799, 413] width 68 height 14
click at [755, 415] on div "Think about where the interview will take place . Try to interview the person i…" at bounding box center [733, 453] width 986 height 140
click at [784, 414] on b "approximate" at bounding box center [799, 413] width 68 height 14
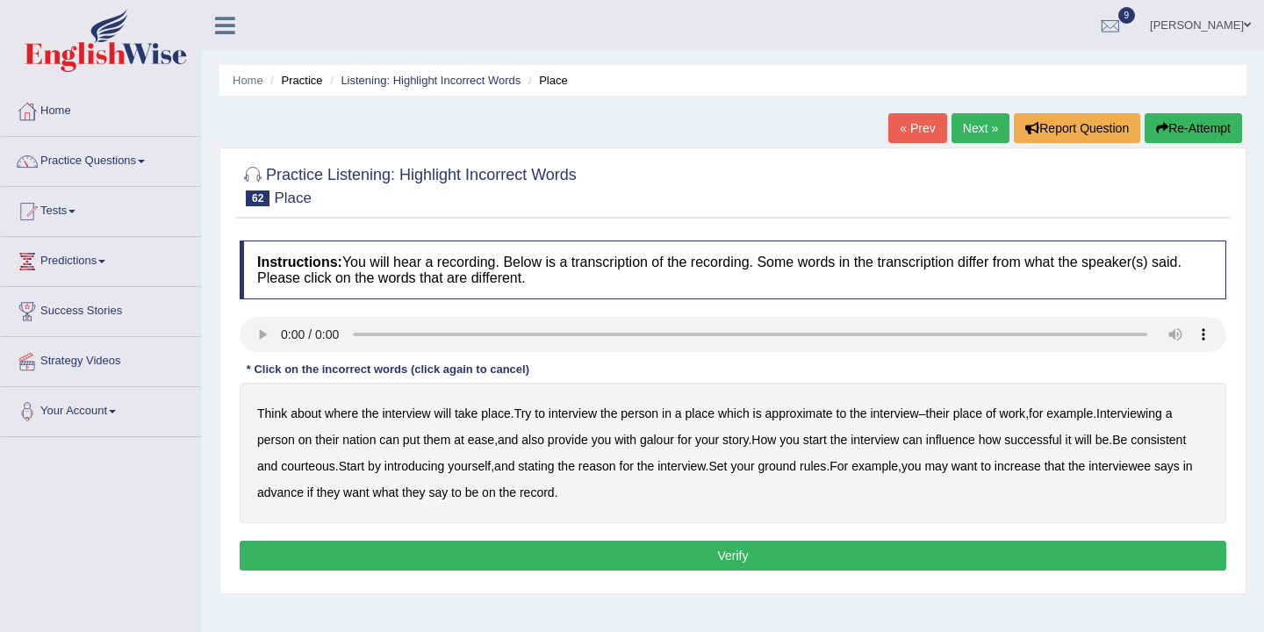
click at [829, 419] on b "approximate" at bounding box center [799, 413] width 68 height 14
click at [486, 442] on b "ease" at bounding box center [481, 440] width 26 height 14
click at [671, 444] on b "galour" at bounding box center [657, 440] width 34 height 14
click at [1088, 441] on div "Think about where the interview will take place . Try to interview the person i…" at bounding box center [733, 453] width 986 height 140
click at [1071, 439] on b "it" at bounding box center [1068, 440] width 6 height 14
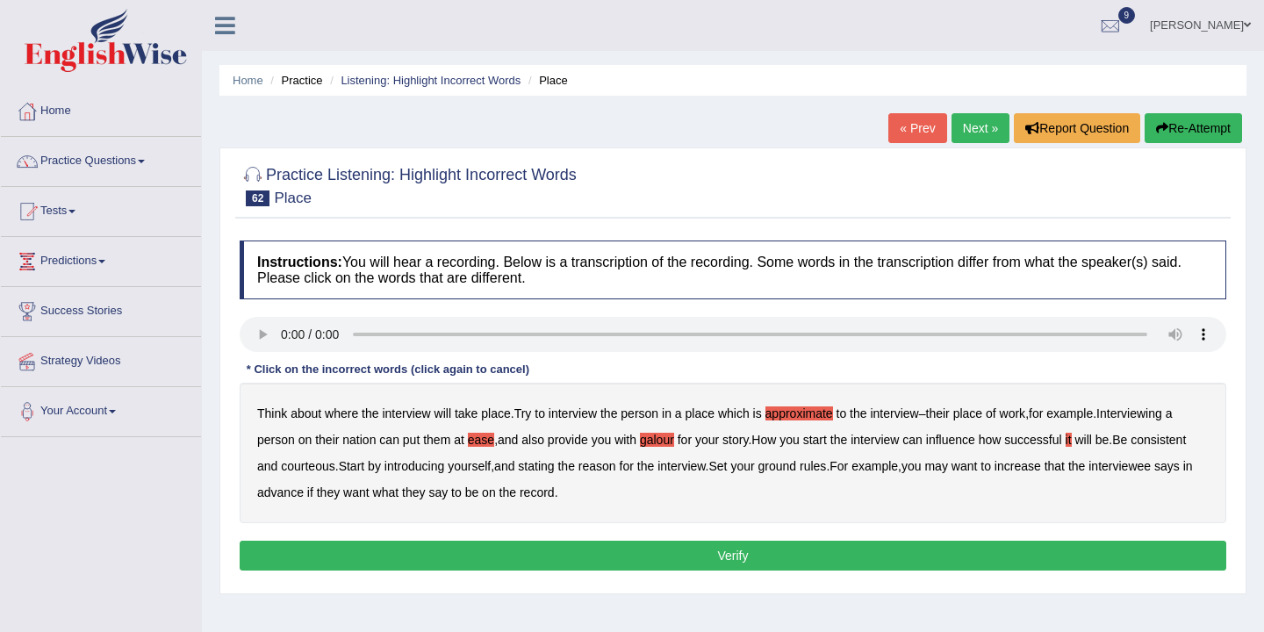
click at [1116, 474] on div "Think about where the interview will take place . Try to interview the person i…" at bounding box center [733, 453] width 986 height 140
click at [1041, 469] on b "increase" at bounding box center [1017, 466] width 47 height 14
click at [637, 555] on button "Verify" at bounding box center [733, 556] width 986 height 30
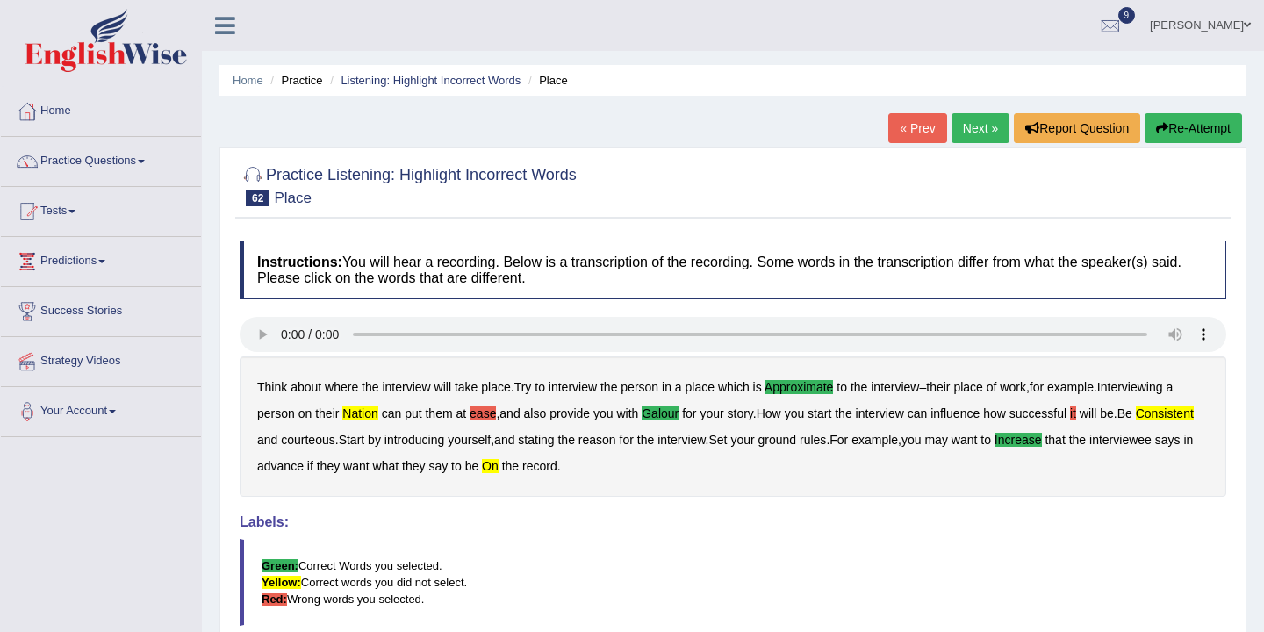
click at [970, 123] on link "Next »" at bounding box center [980, 128] width 58 height 30
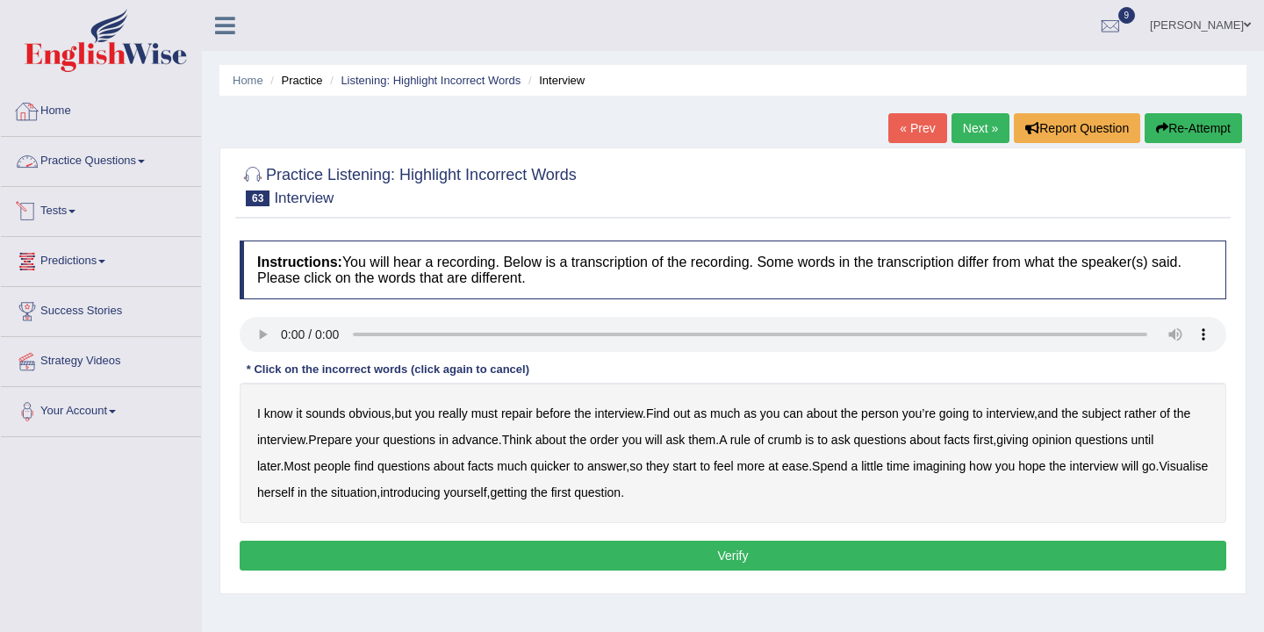
click at [65, 97] on link "Home" at bounding box center [101, 109] width 200 height 44
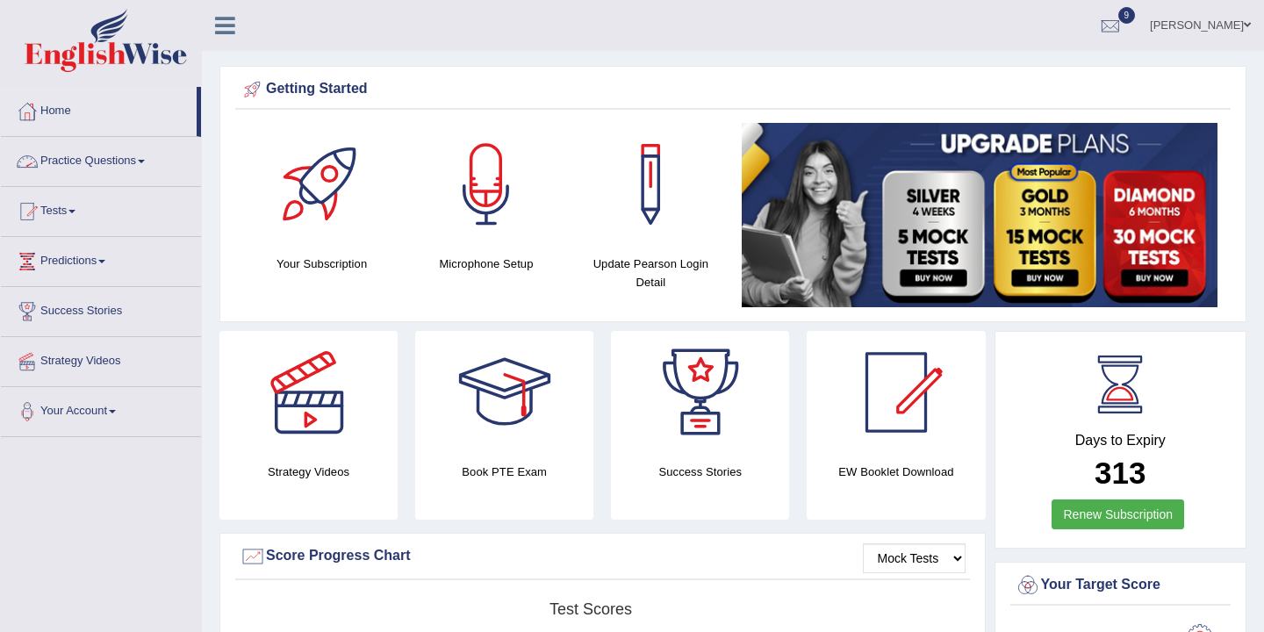
click at [120, 155] on link "Practice Questions" at bounding box center [101, 159] width 200 height 44
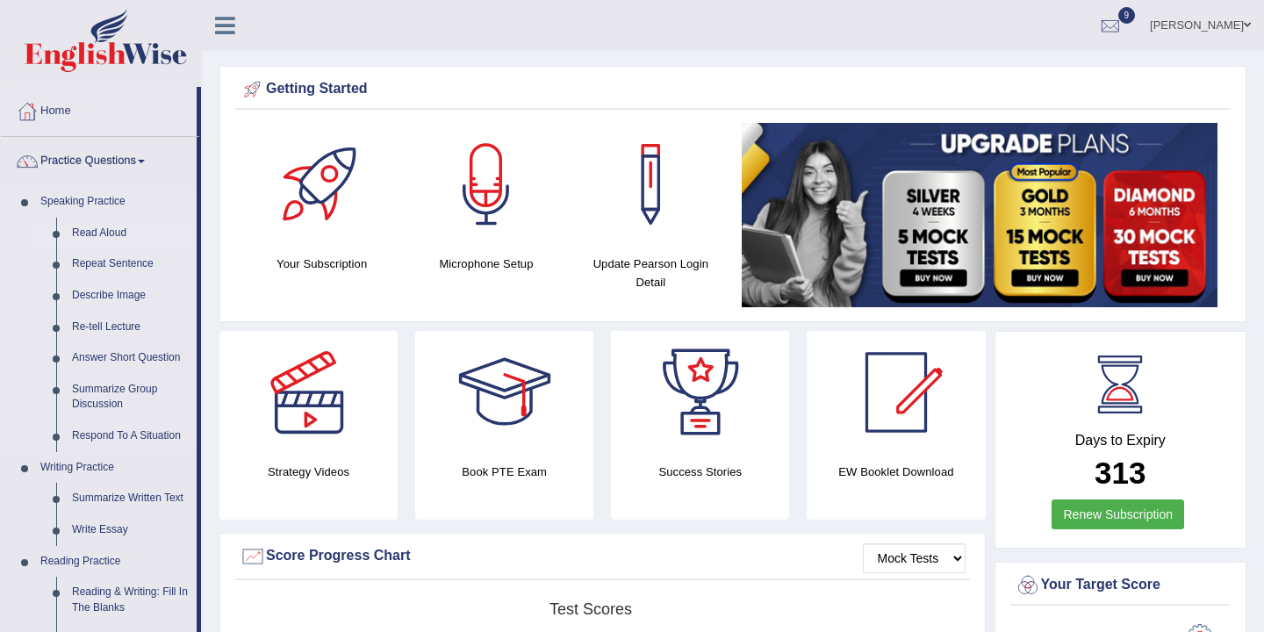
click at [106, 231] on link "Read Aloud" at bounding box center [130, 234] width 132 height 32
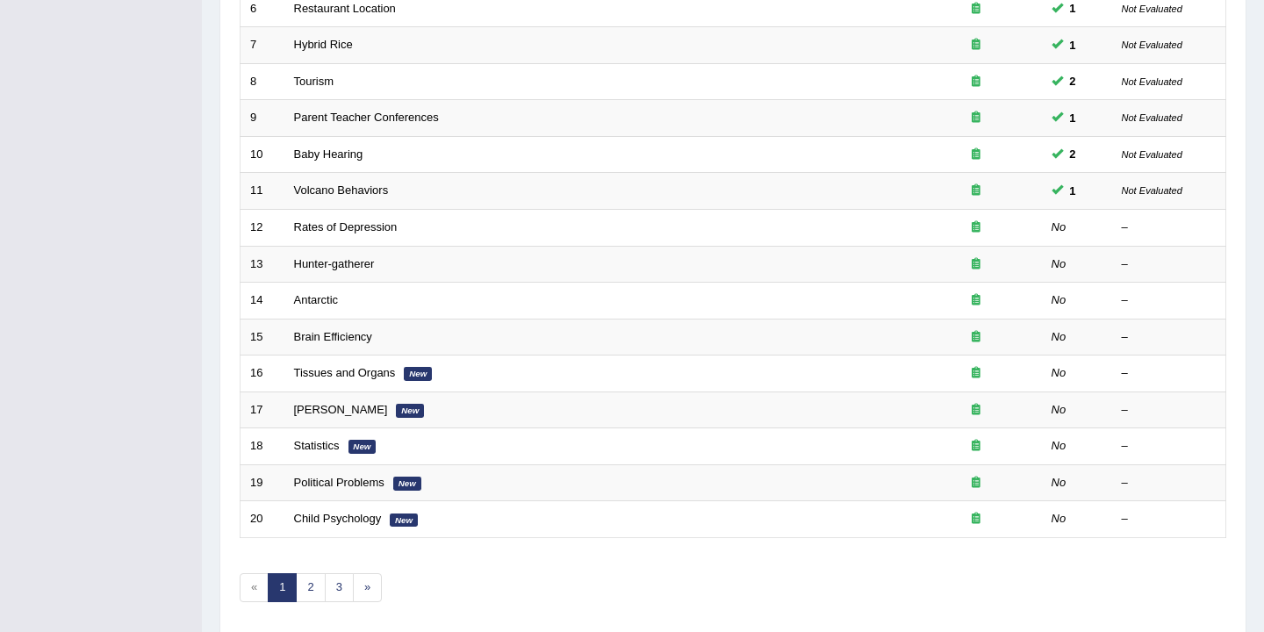
scroll to position [530, 0]
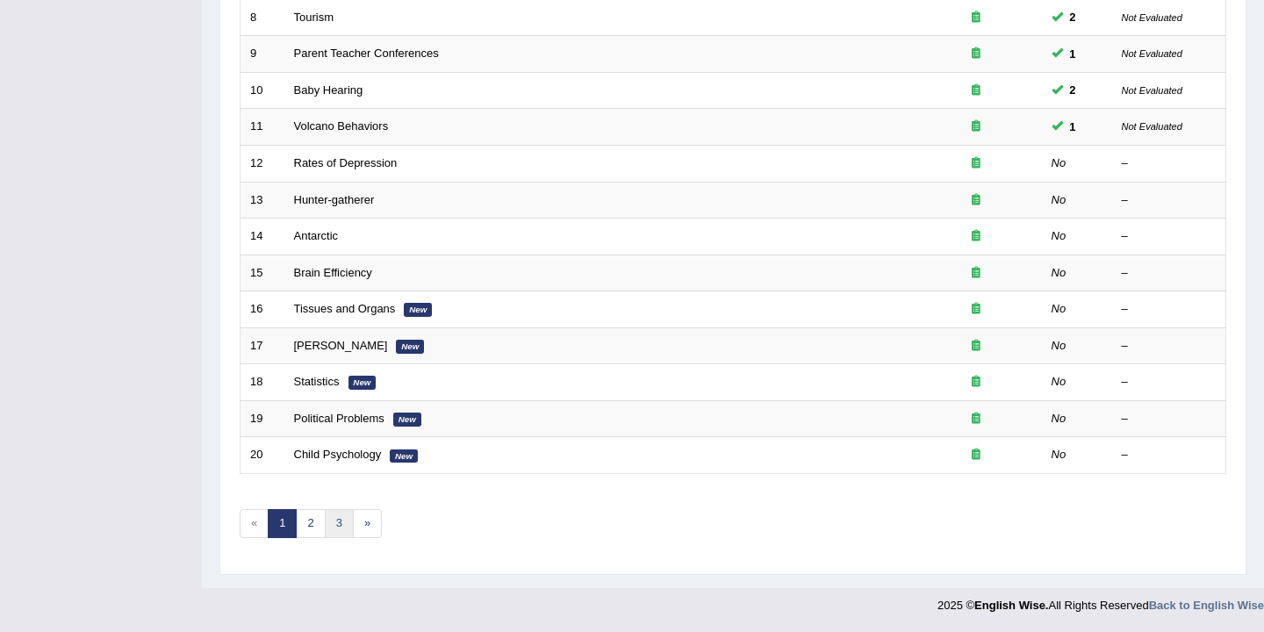
click at [337, 524] on link "3" at bounding box center [339, 523] width 29 height 29
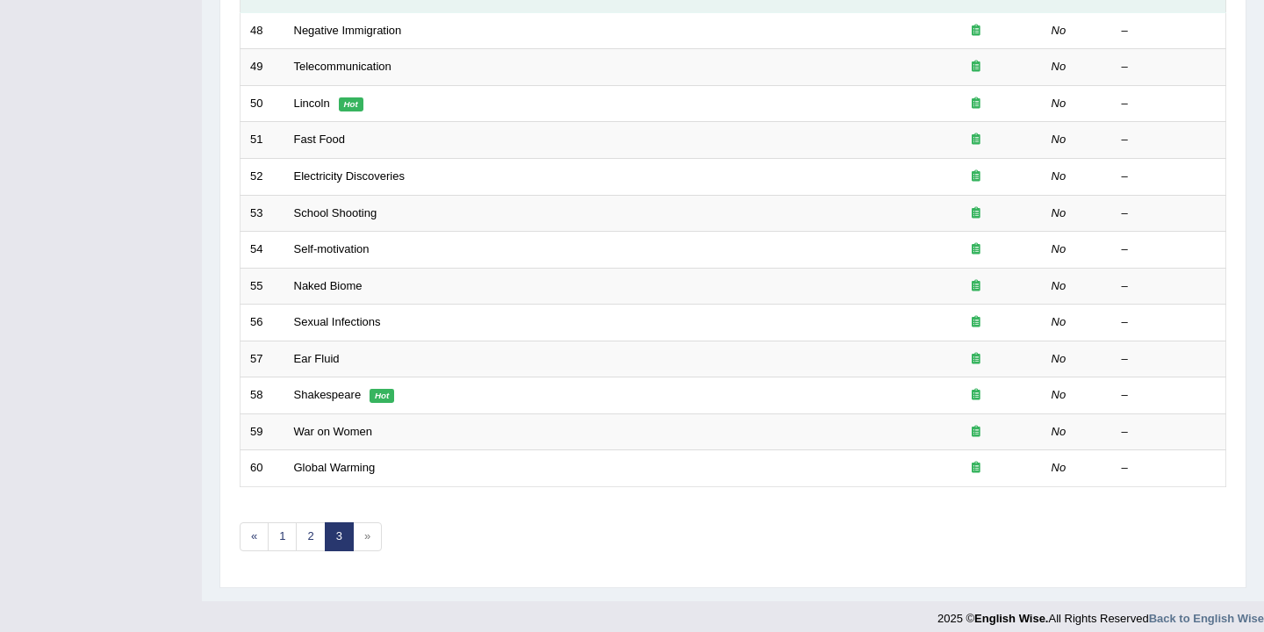
scroll to position [530, 0]
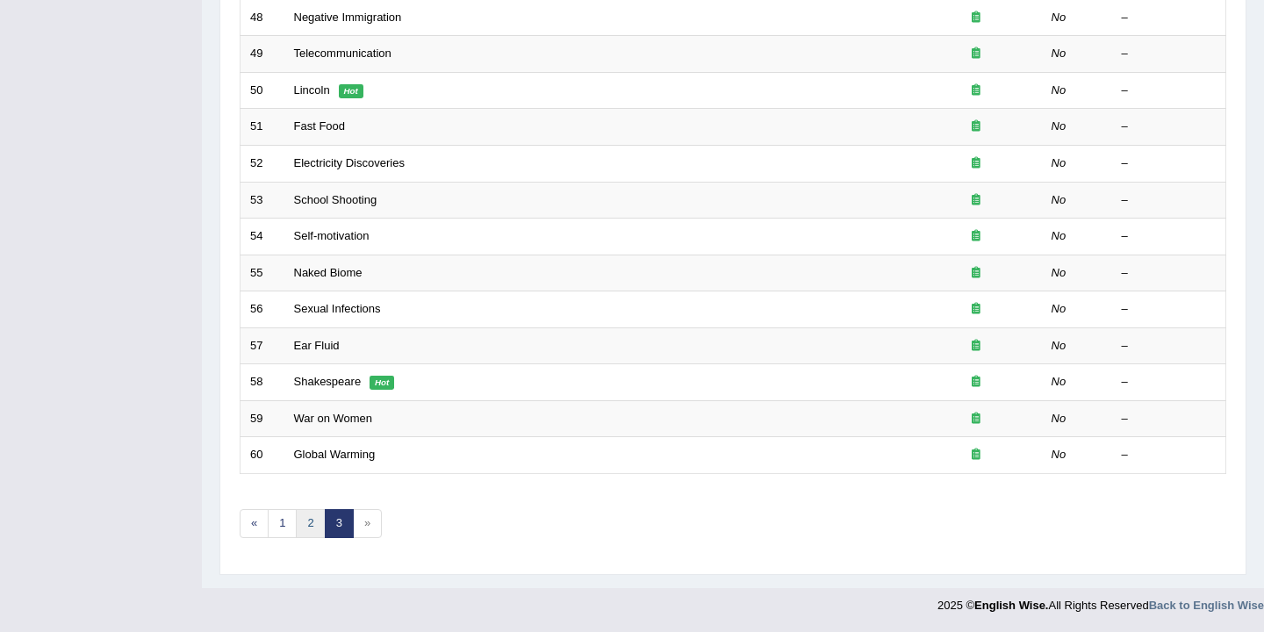
click at [309, 521] on link "2" at bounding box center [310, 523] width 29 height 29
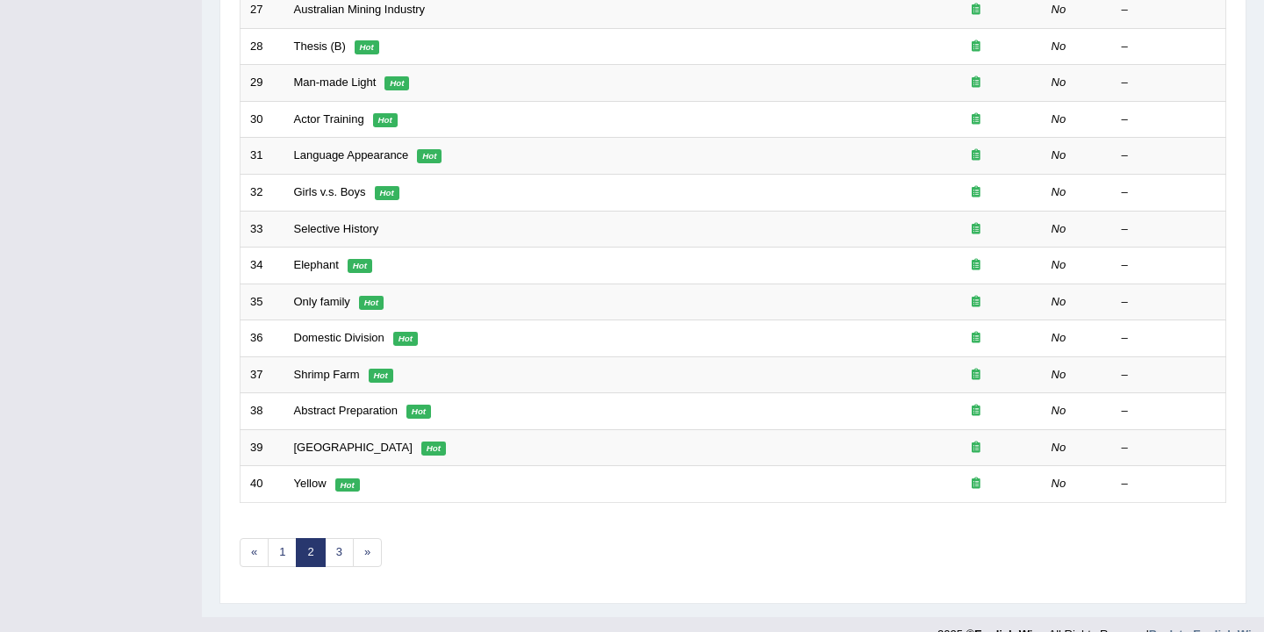
scroll to position [525, 0]
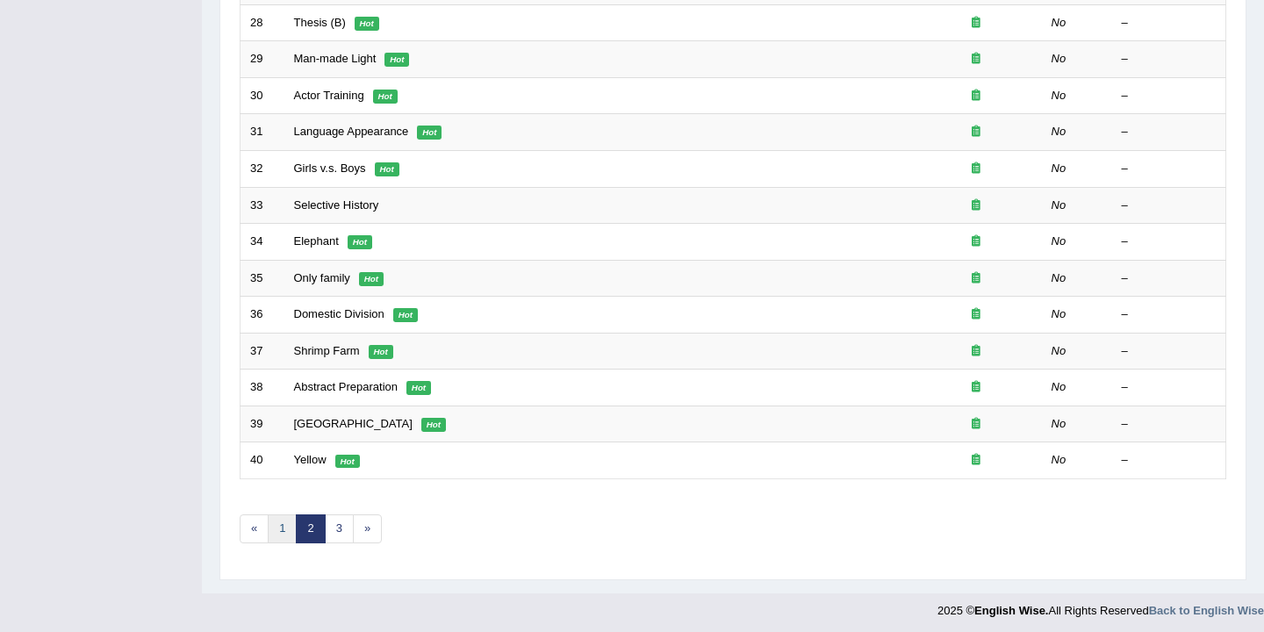
click at [283, 529] on link "1" at bounding box center [282, 528] width 29 height 29
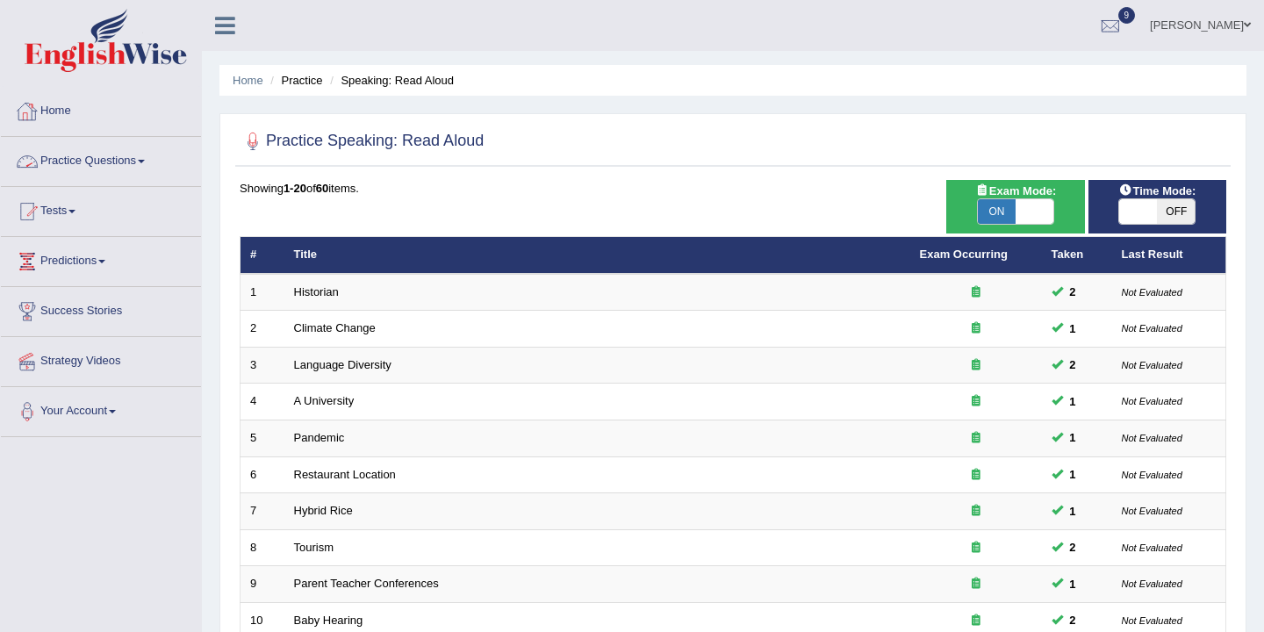
click at [114, 154] on link "Practice Questions" at bounding box center [101, 159] width 200 height 44
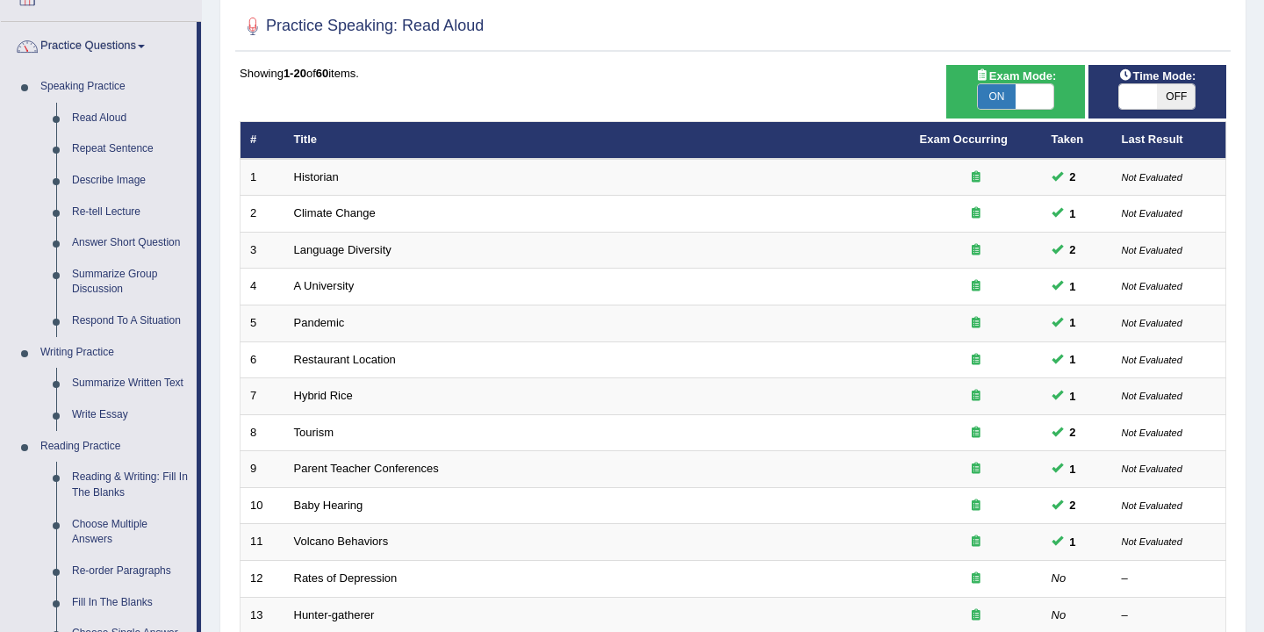
scroll to position [330, 0]
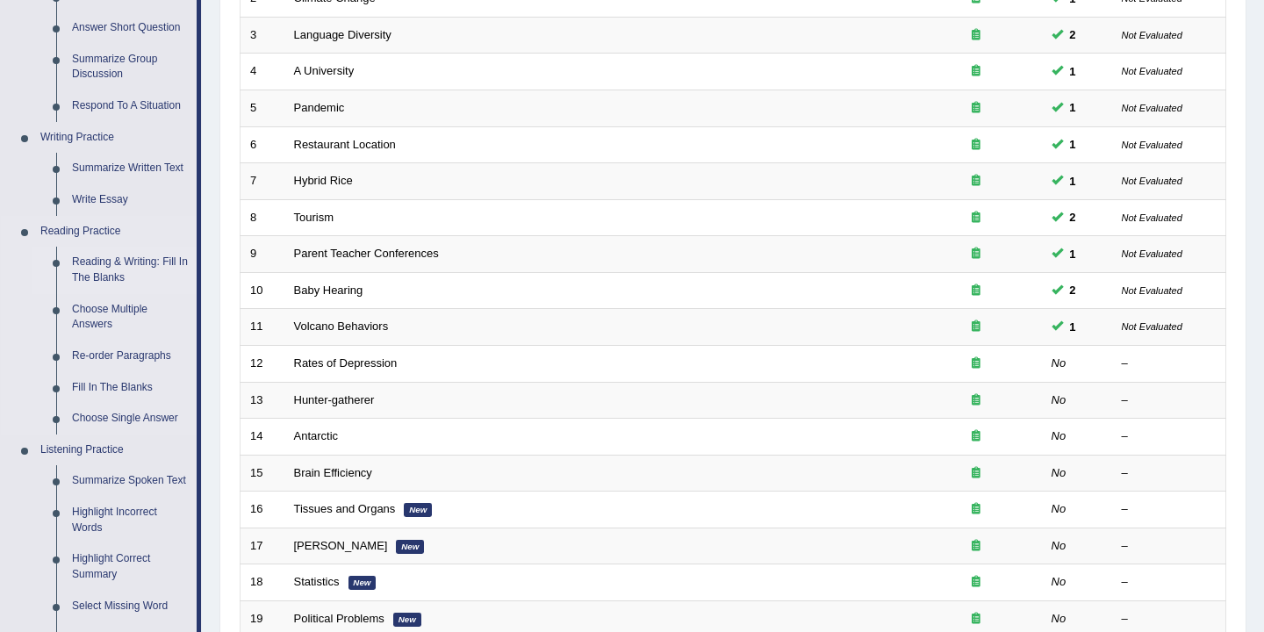
click at [111, 266] on link "Reading & Writing: Fill In The Blanks" at bounding box center [130, 270] width 132 height 47
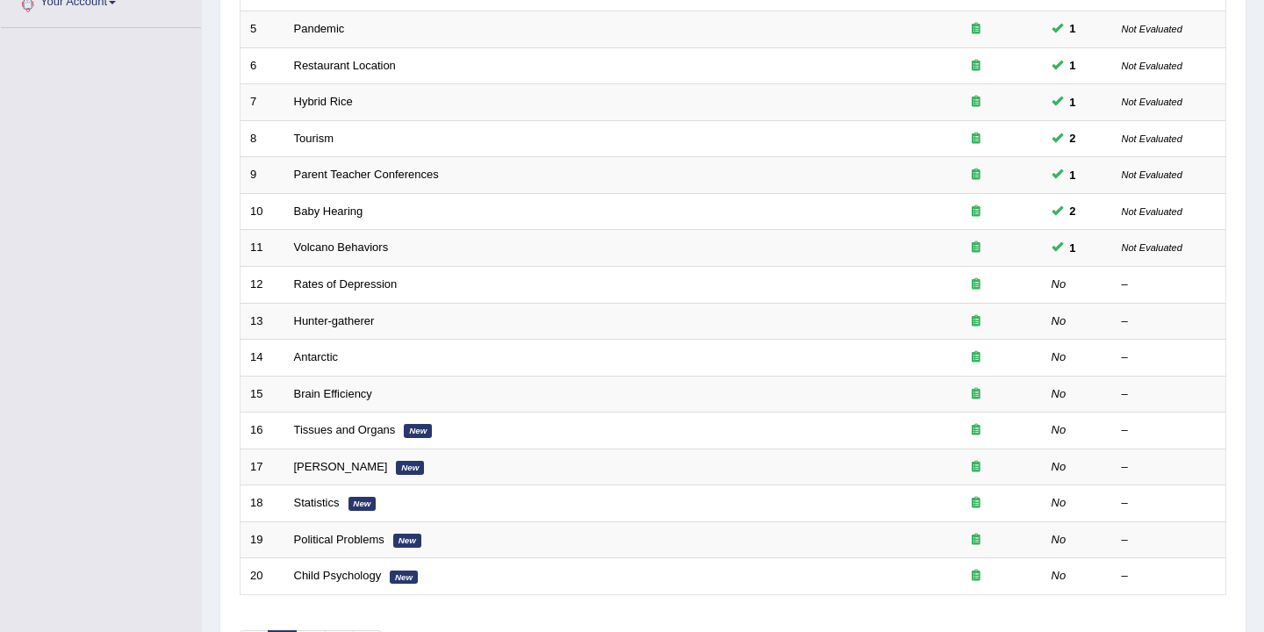
scroll to position [530, 0]
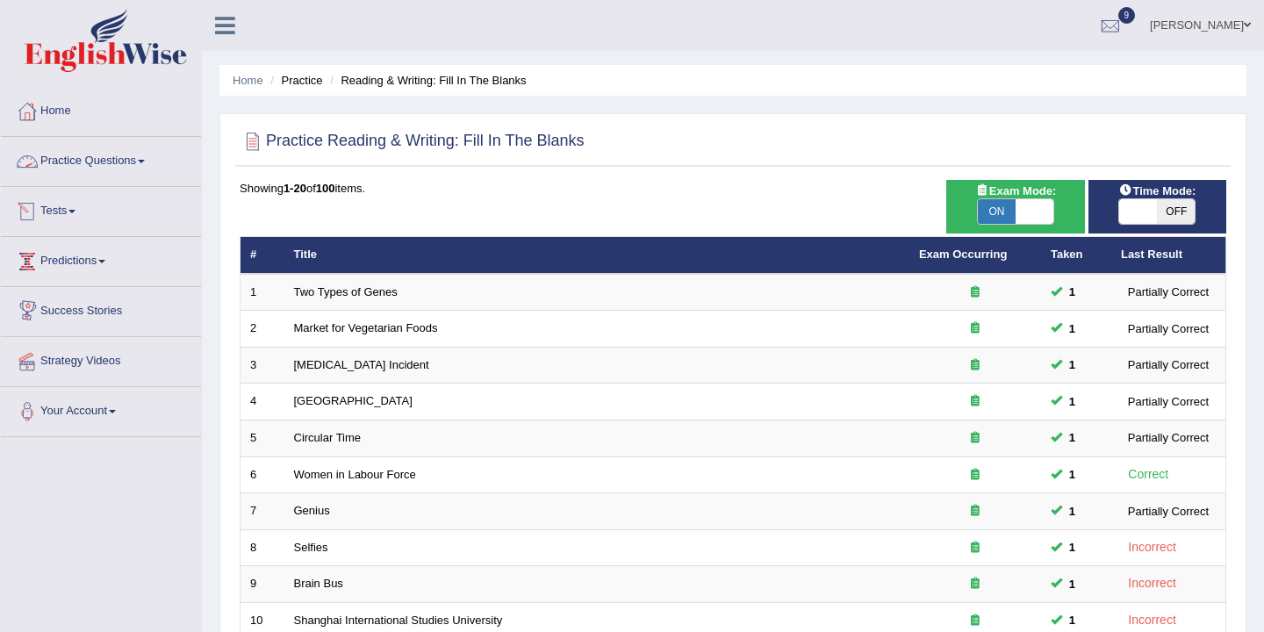
click at [143, 165] on link "Practice Questions" at bounding box center [101, 159] width 200 height 44
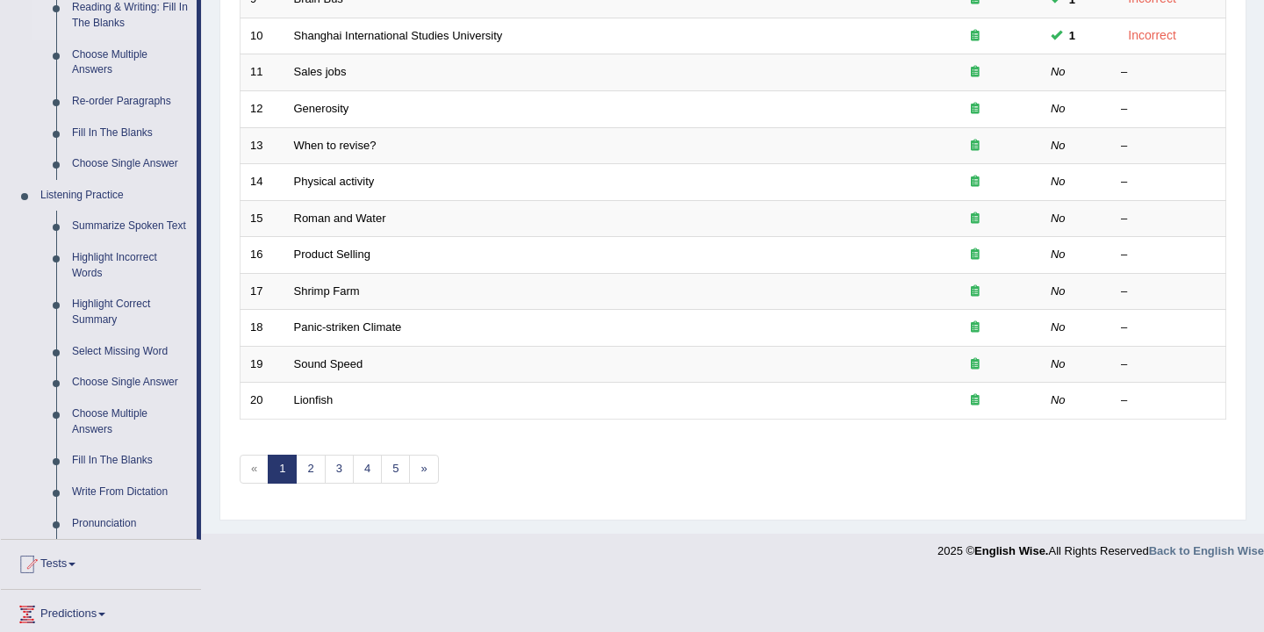
scroll to position [591, 0]
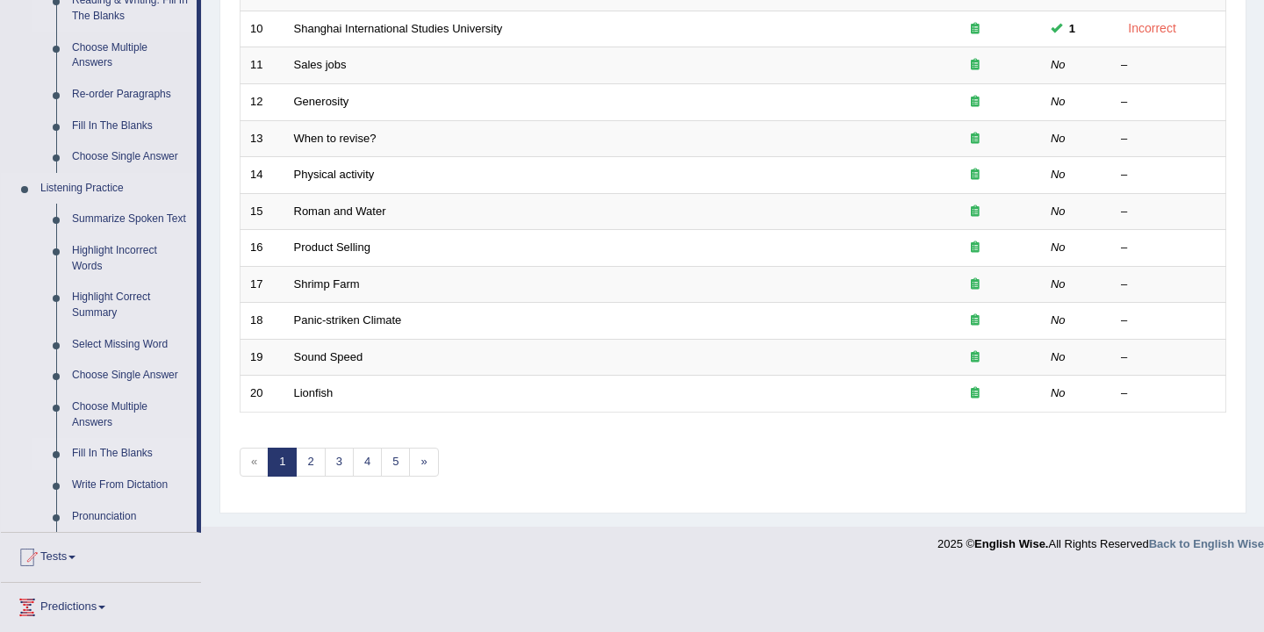
click at [105, 469] on link "Fill In The Blanks" at bounding box center [130, 454] width 132 height 32
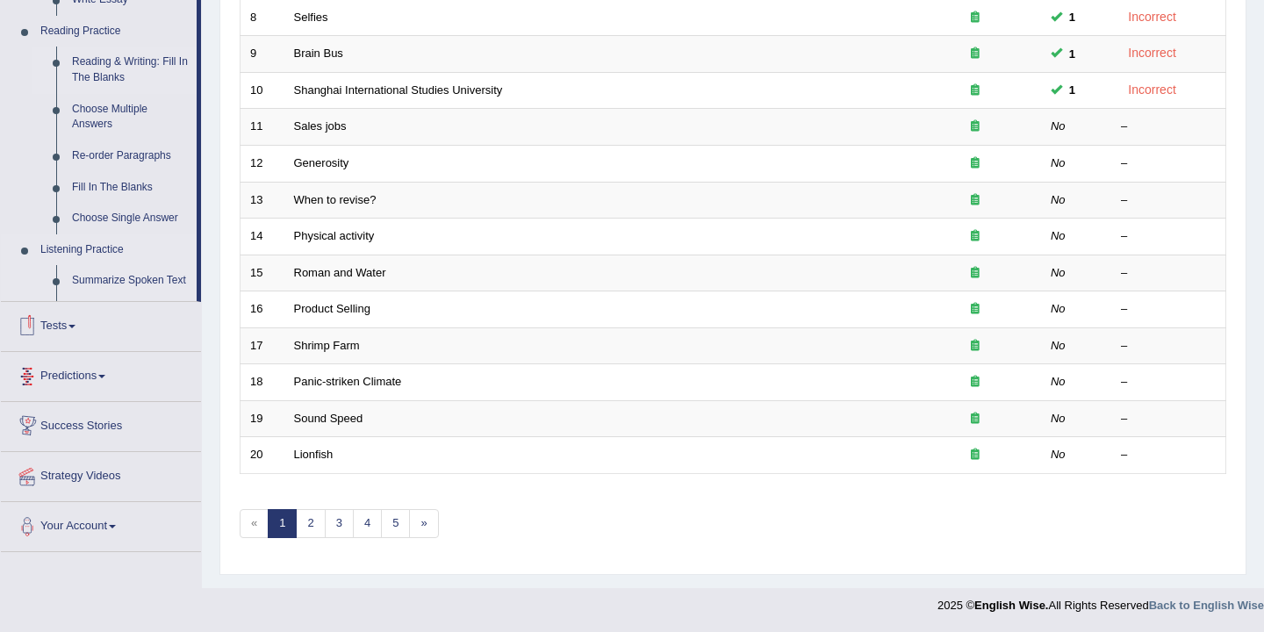
scroll to position [530, 0]
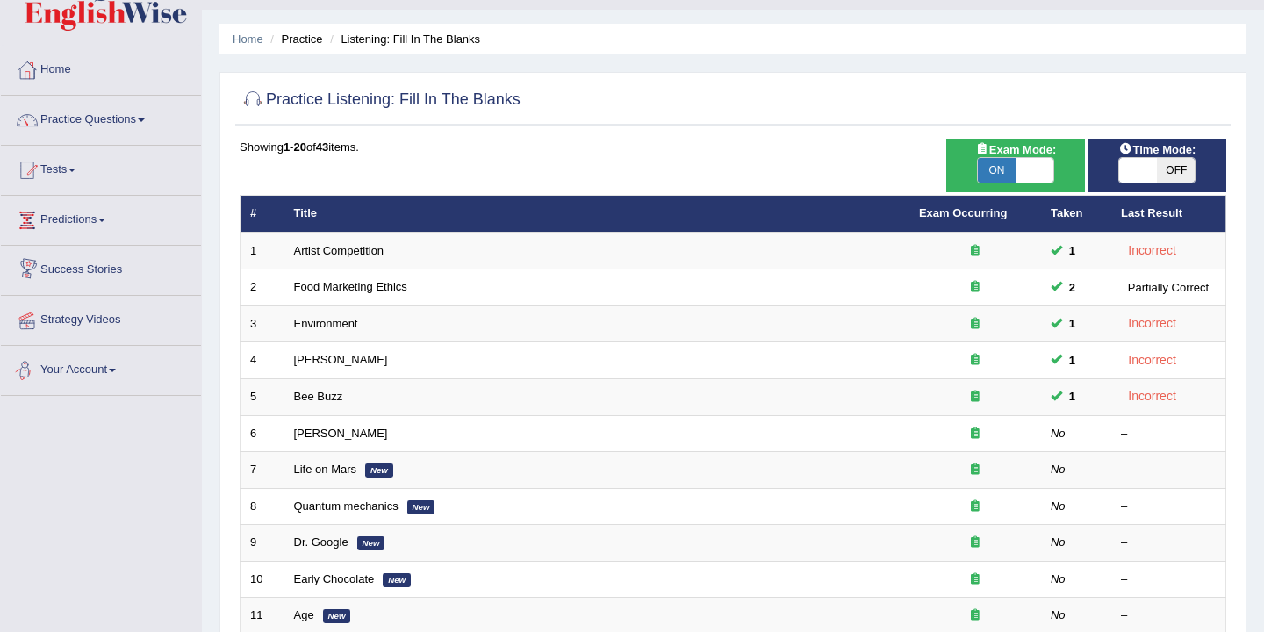
scroll to position [56, 0]
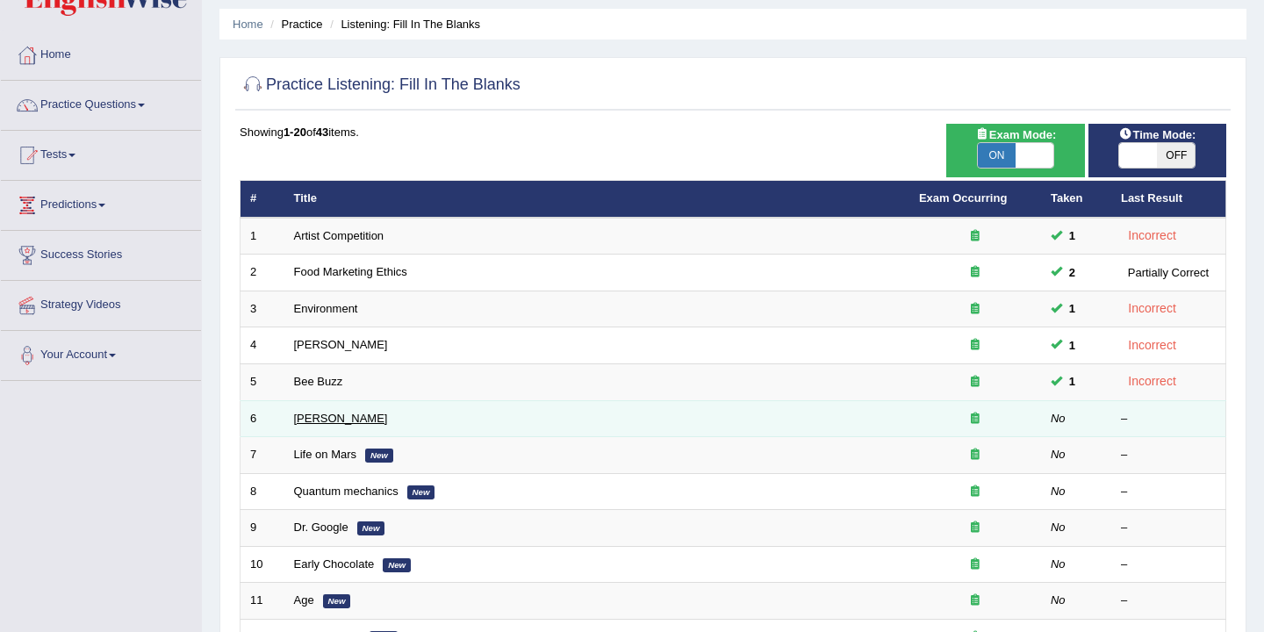
click at [317, 419] on link "Kimbell" at bounding box center [341, 418] width 94 height 13
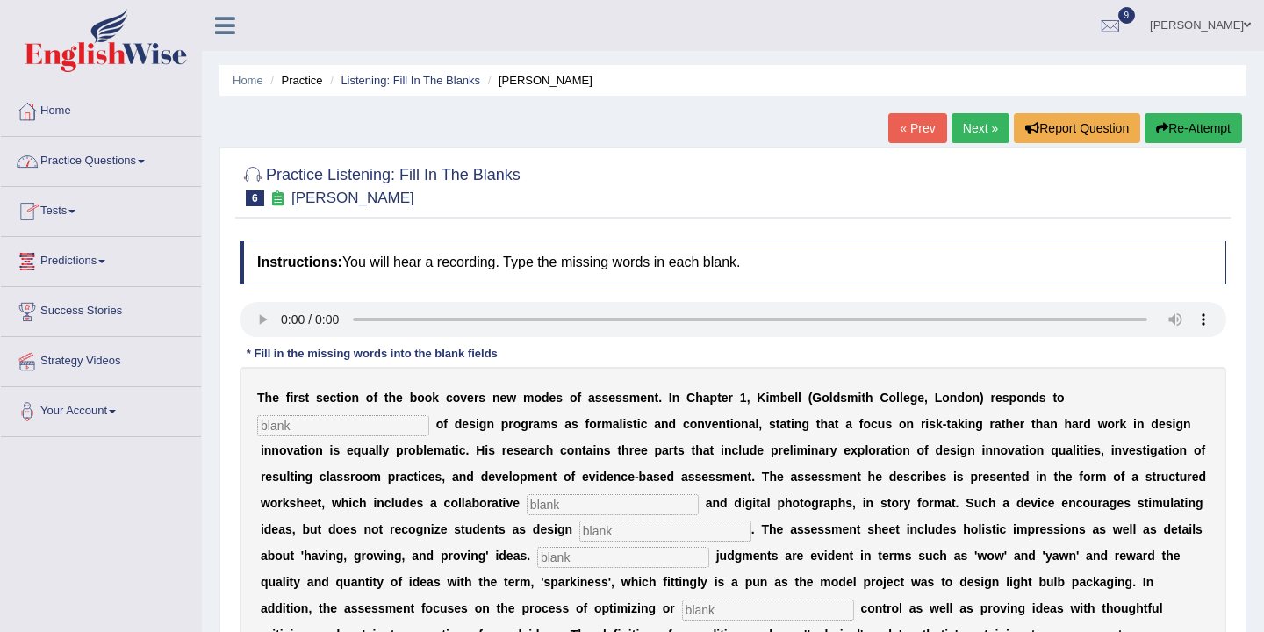
click at [140, 163] on link "Practice Questions" at bounding box center [101, 159] width 200 height 44
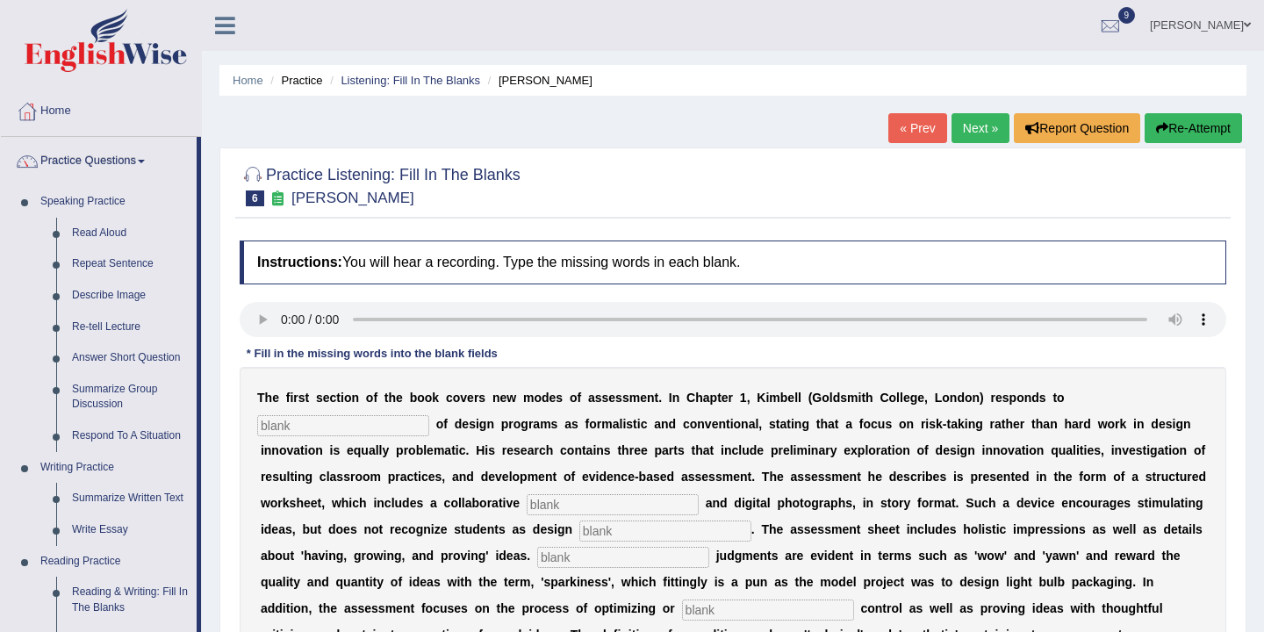
click at [973, 127] on link "Next »" at bounding box center [980, 128] width 58 height 30
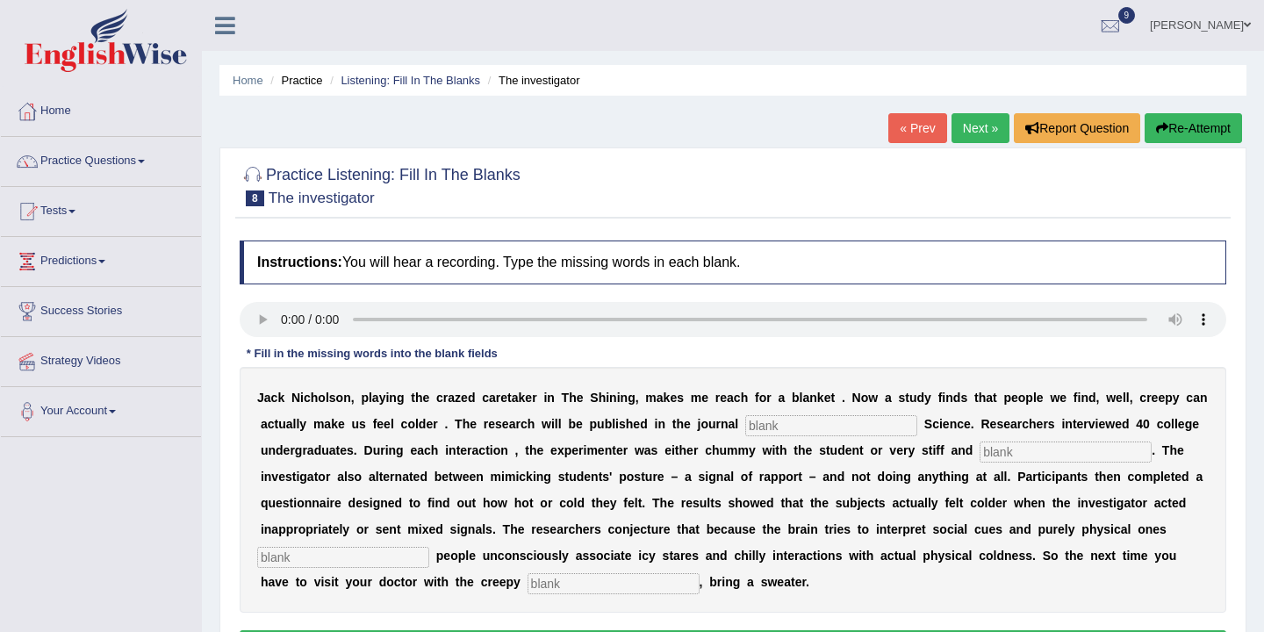
click at [973, 128] on link "Next »" at bounding box center [980, 128] width 58 height 30
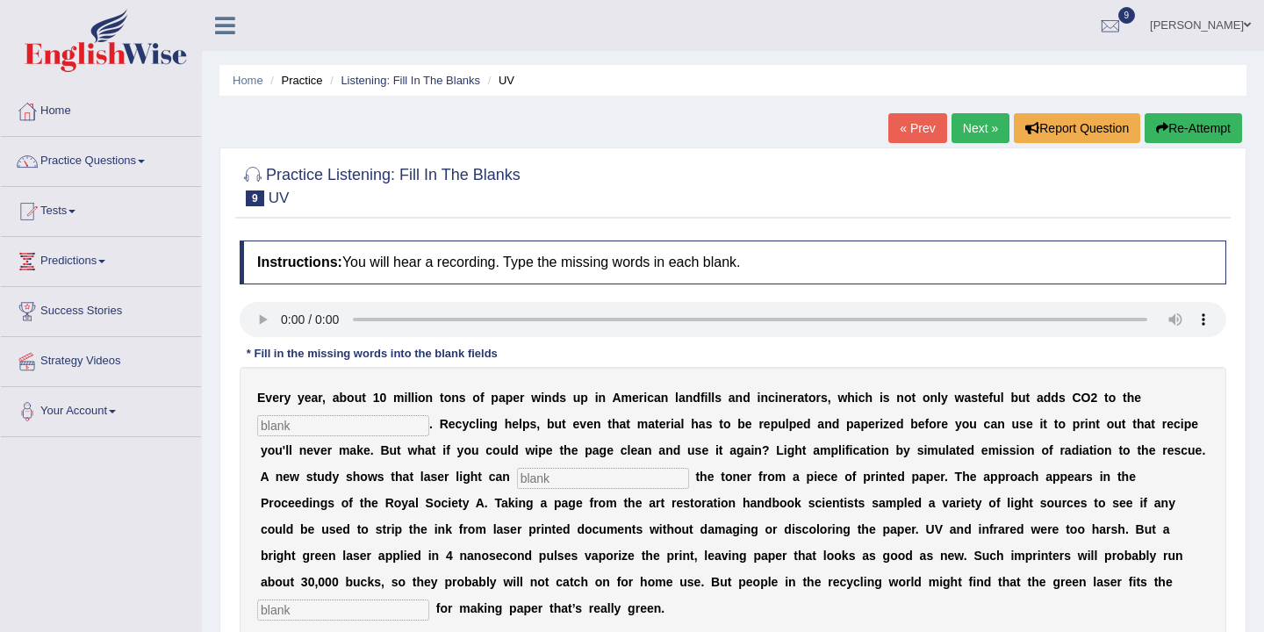
click at [974, 128] on link "Next »" at bounding box center [980, 128] width 58 height 30
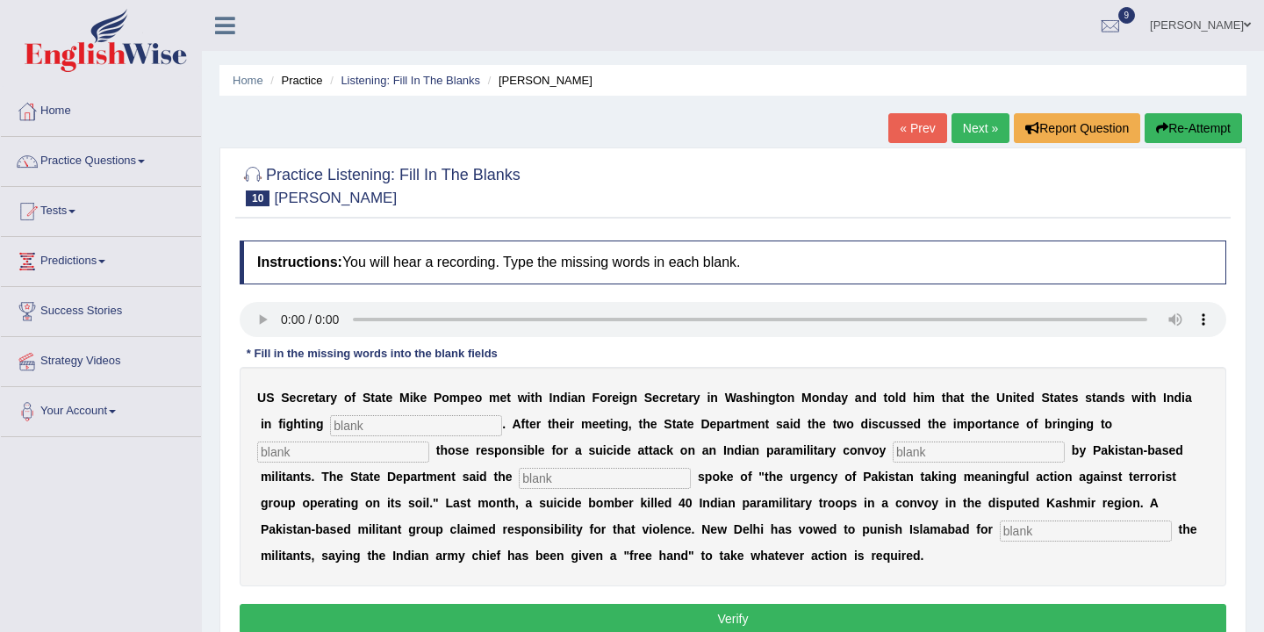
click at [974, 128] on link "Next »" at bounding box center [980, 128] width 58 height 30
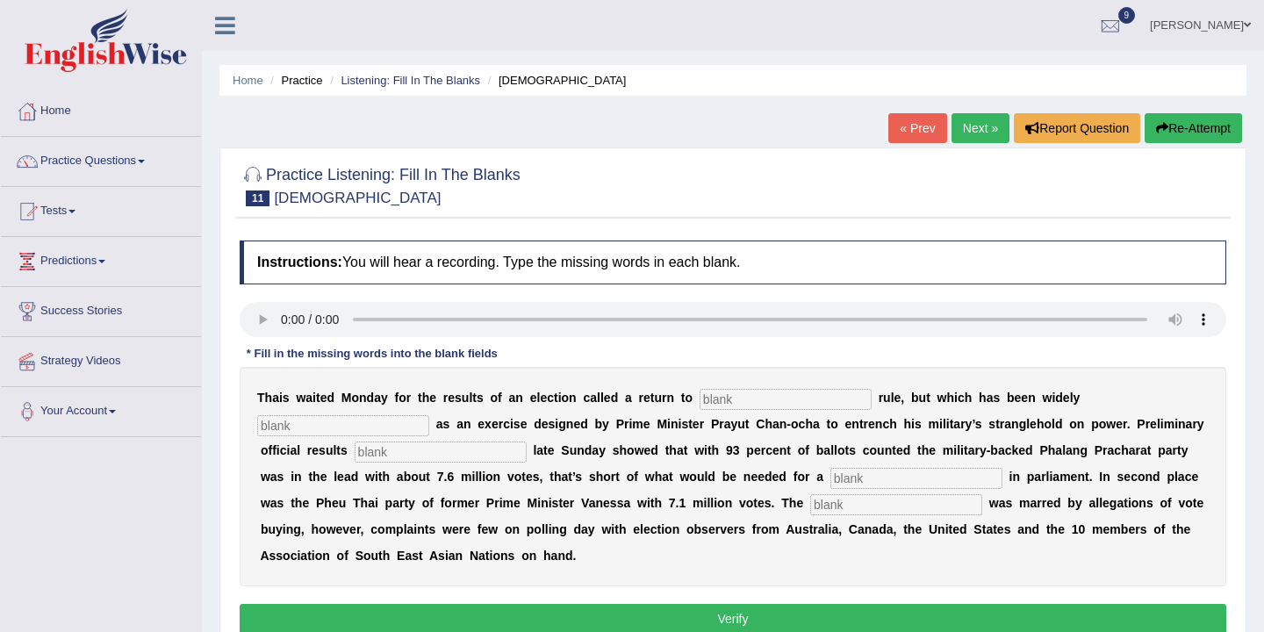
click at [974, 128] on link "Next »" at bounding box center [980, 128] width 58 height 30
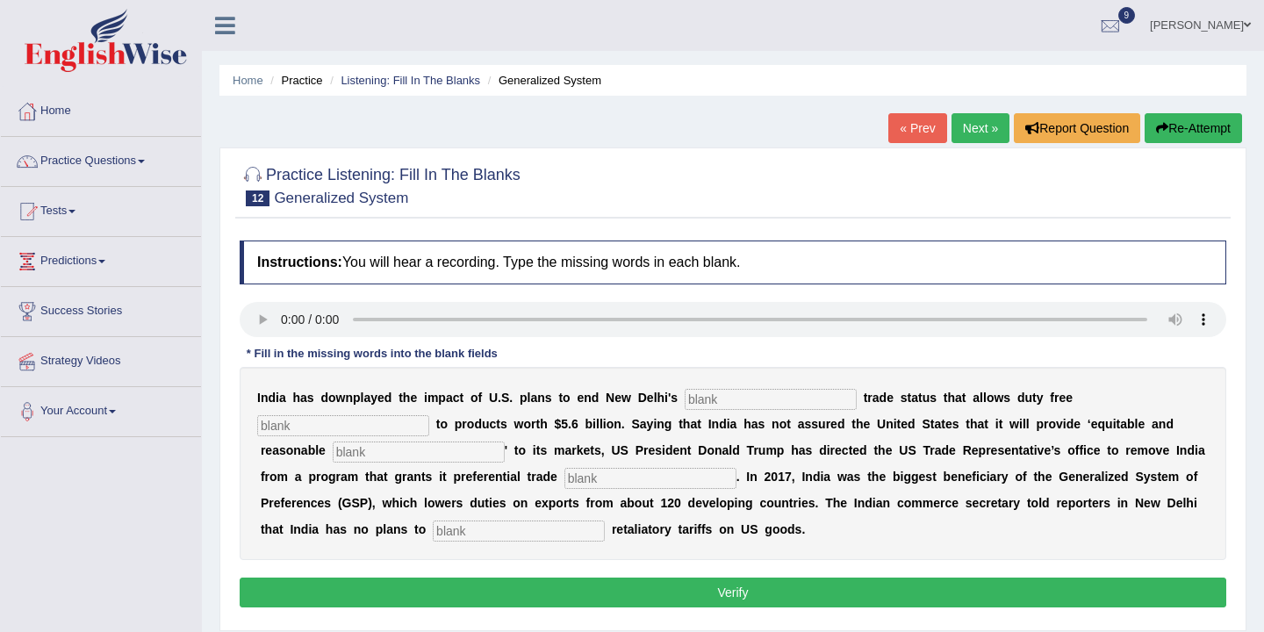
click at [974, 128] on link "Next »" at bounding box center [980, 128] width 58 height 30
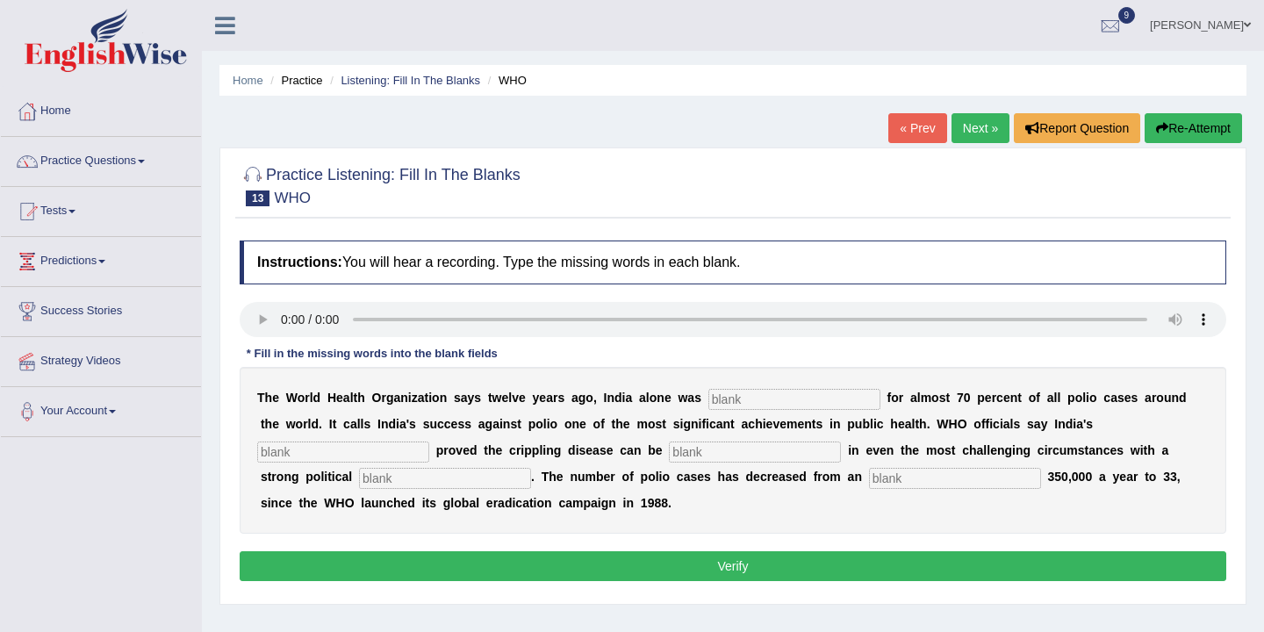
click at [974, 129] on link "Next »" at bounding box center [980, 128] width 58 height 30
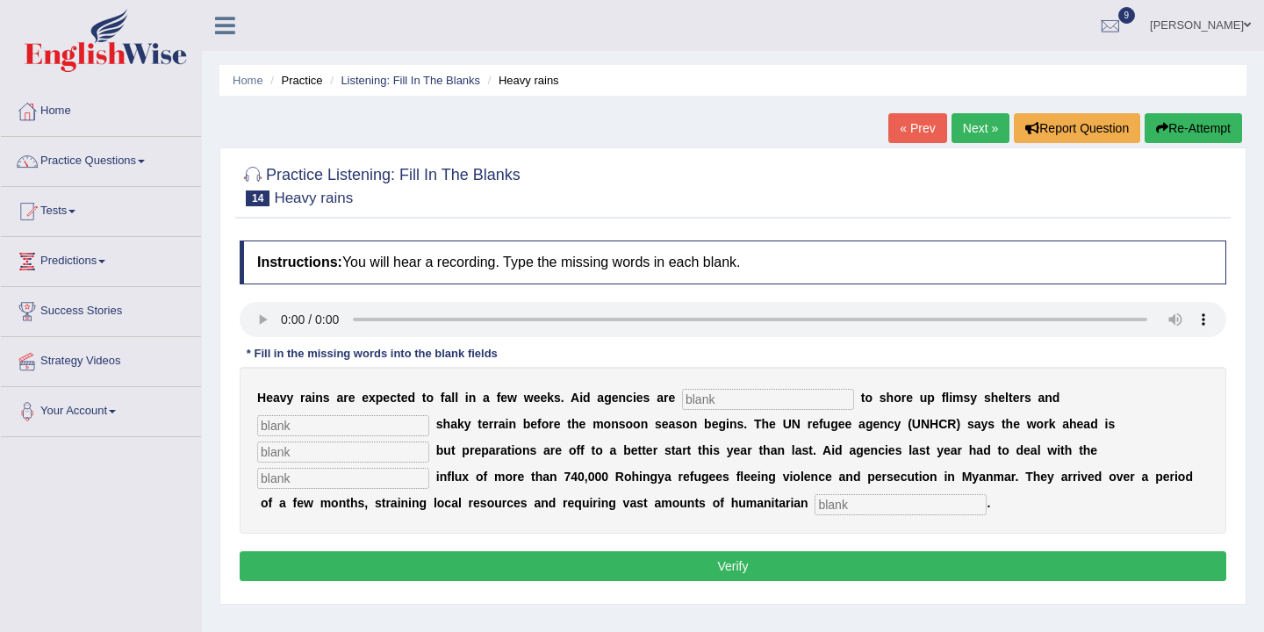
click at [974, 129] on link "Next »" at bounding box center [980, 128] width 58 height 30
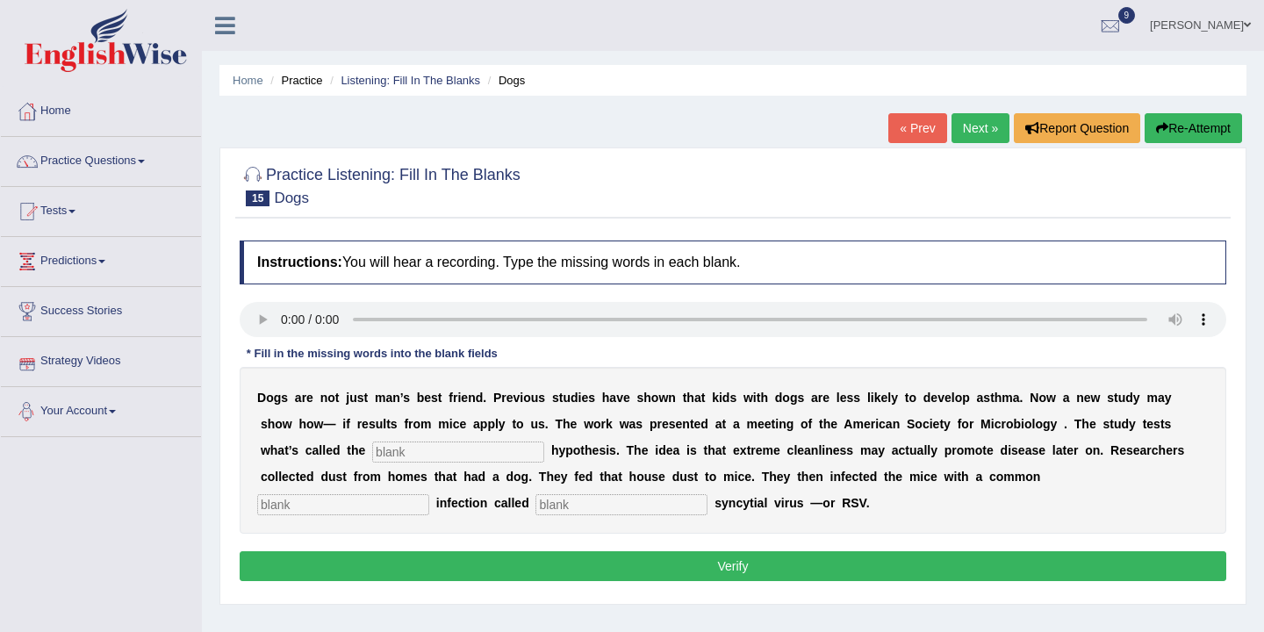
click at [372, 454] on input "text" at bounding box center [458, 451] width 172 height 21
type input "Hygiene"
click at [429, 494] on input "text" at bounding box center [343, 504] width 172 height 21
type input "child"
click at [349, 517] on div "D o g s a r e n o t j u s t m a n ’ s b e s t f r i e n d . P r e v i o u s s t…" at bounding box center [733, 450] width 986 height 167
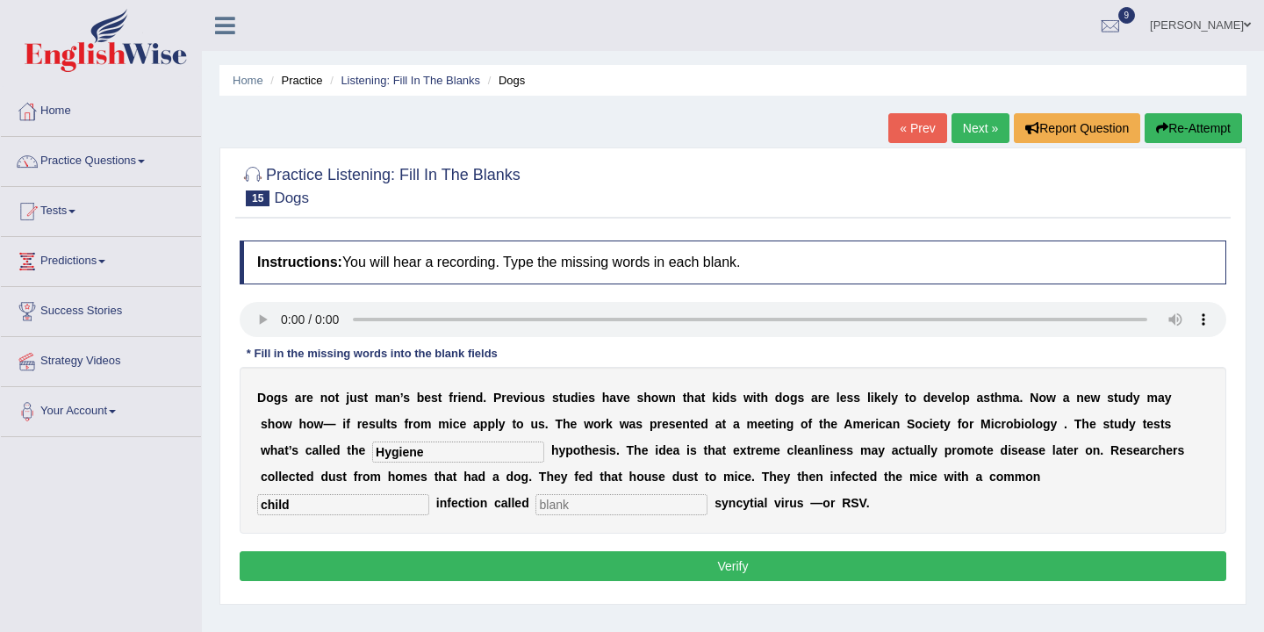
click at [535, 501] on input "text" at bounding box center [621, 504] width 172 height 21
type input "tutorial"
click at [562, 565] on button "Verify" at bounding box center [733, 566] width 986 height 30
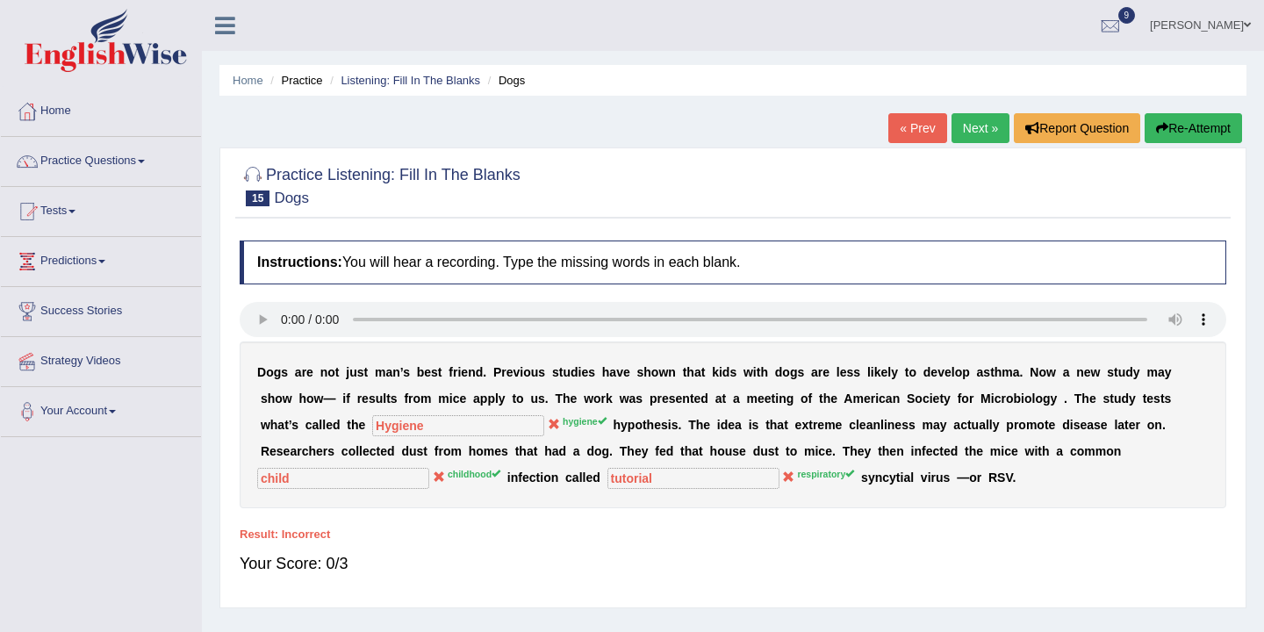
click at [974, 128] on link "Next »" at bounding box center [980, 128] width 58 height 30
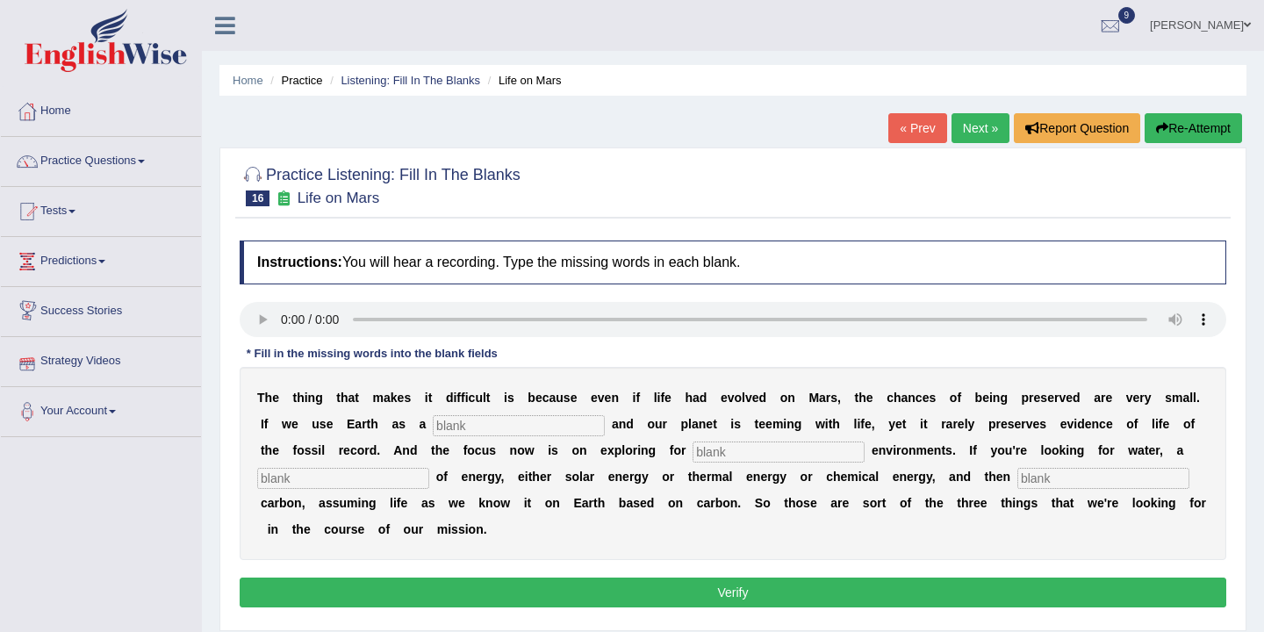
click at [469, 430] on input "text" at bounding box center [519, 425] width 172 height 21
type input "refrance"
click at [736, 453] on input "text" at bounding box center [778, 451] width 172 height 21
type input "hack"
click at [308, 478] on input "text" at bounding box center [343, 478] width 172 height 21
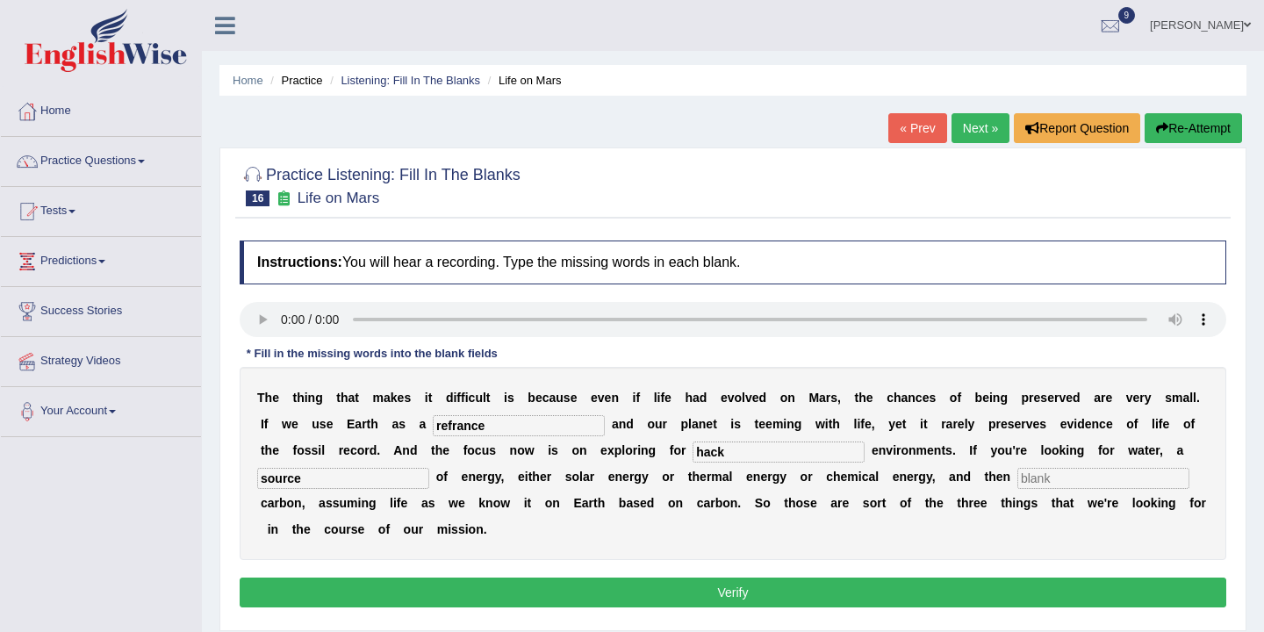
type input "source"
click at [1061, 478] on input "text" at bounding box center [1103, 478] width 172 height 21
type input "organic"
click at [739, 592] on button "Verify" at bounding box center [733, 592] width 986 height 30
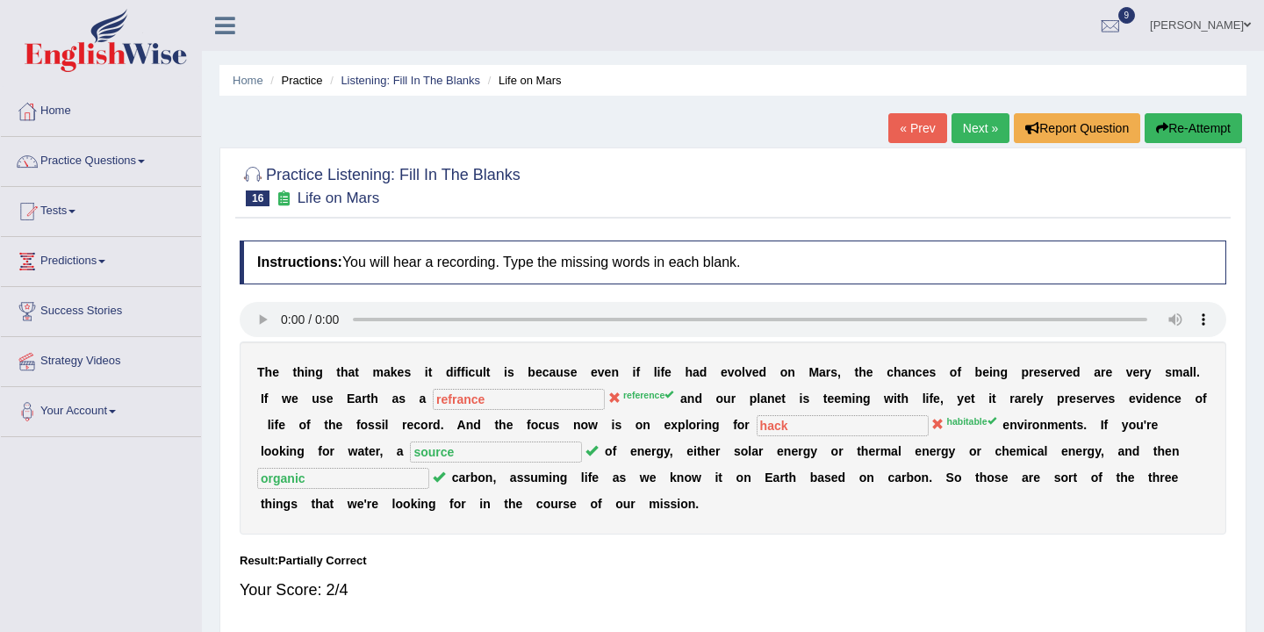
click at [972, 125] on link "Next »" at bounding box center [980, 128] width 58 height 30
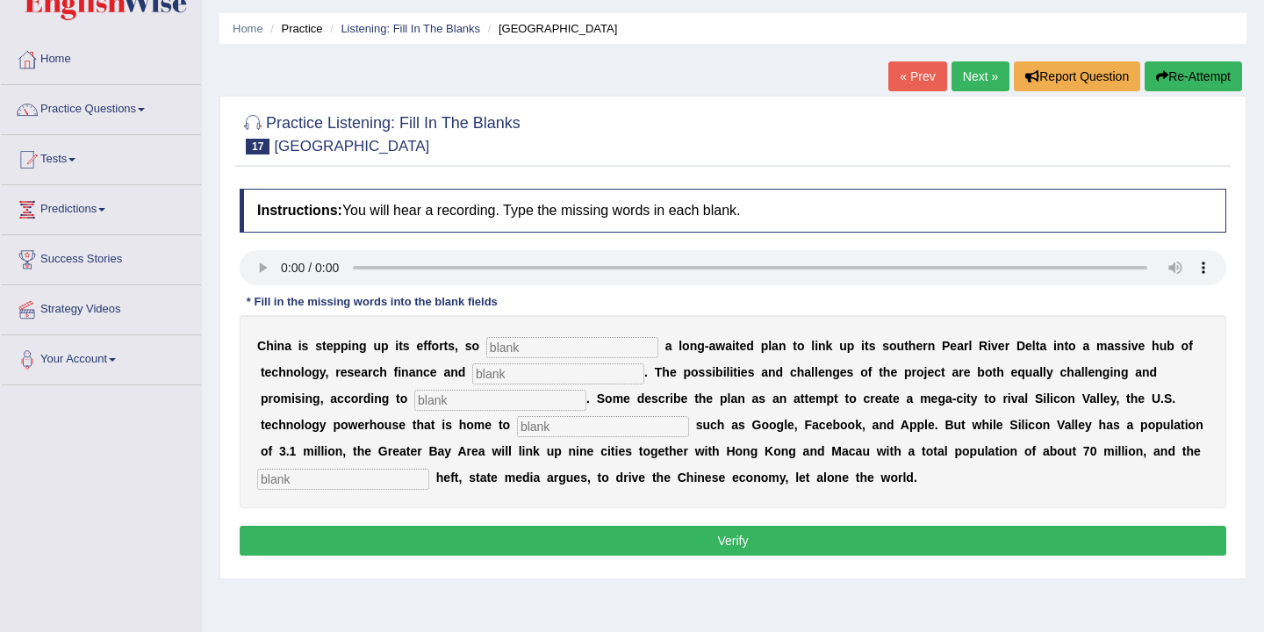
scroll to position [54, 0]
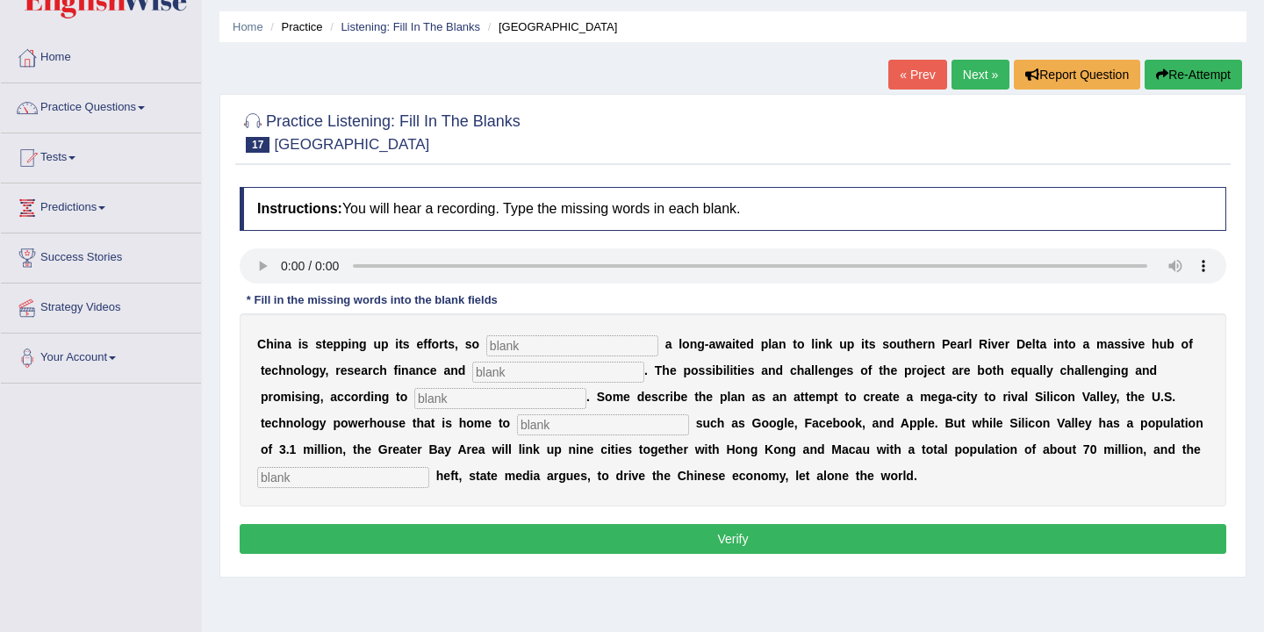
click at [976, 81] on link "Next »" at bounding box center [980, 75] width 58 height 30
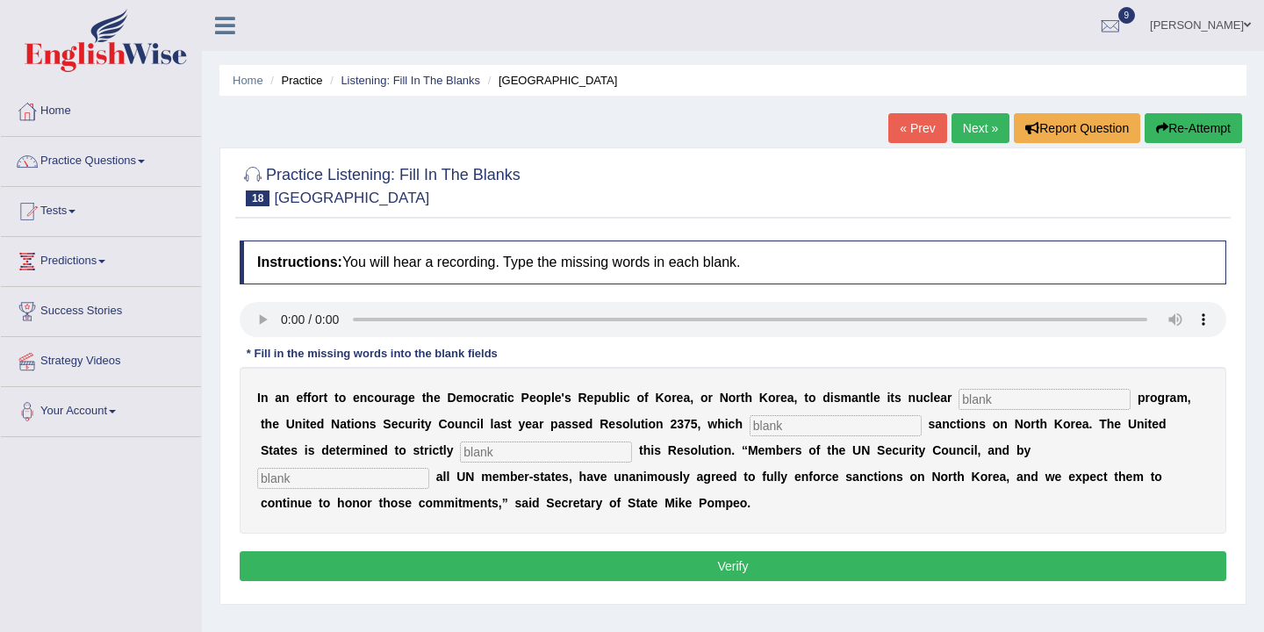
click at [977, 400] on input "text" at bounding box center [1044, 399] width 172 height 21
type input "W"
type input "waipes"
click at [786, 426] on input "text" at bounding box center [835, 425] width 172 height 21
type input "impose"
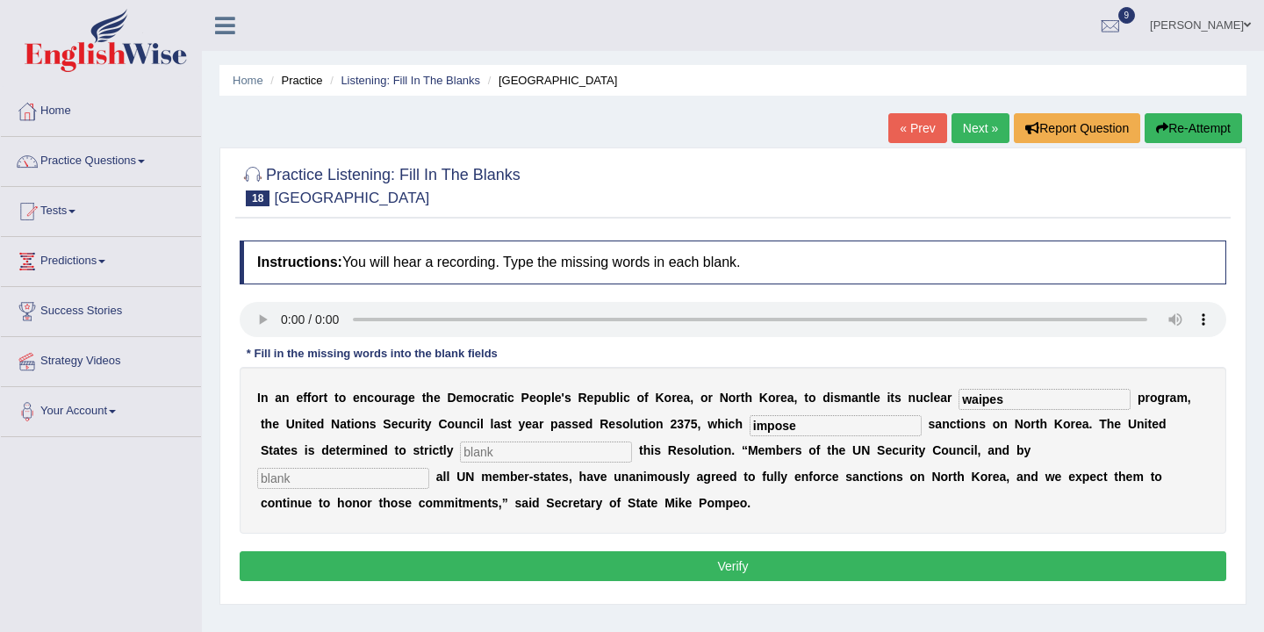
click at [460, 445] on input "text" at bounding box center [546, 451] width 172 height 21
click at [460, 454] on input "implyemont" at bounding box center [546, 451] width 172 height 21
click at [508, 455] on input "implyement" at bounding box center [546, 451] width 172 height 21
type input "implyement"
click at [429, 468] on input "text" at bounding box center [343, 478] width 172 height 21
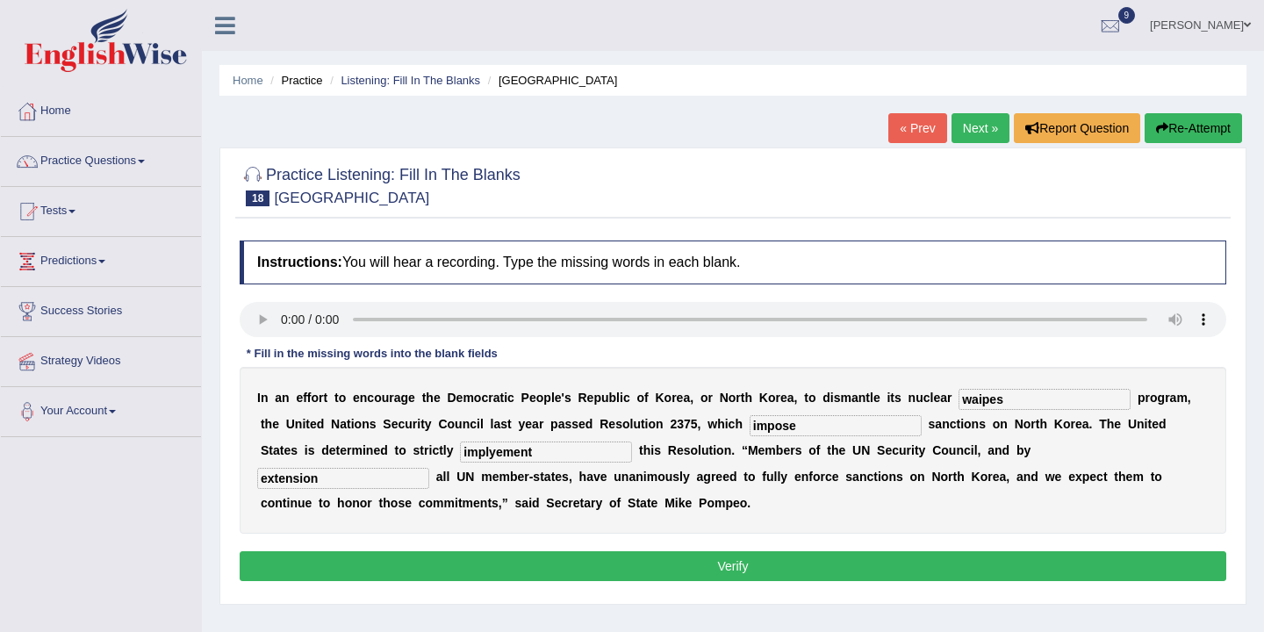
type input "extension"
click at [1028, 401] on input "waipes" at bounding box center [1044, 399] width 172 height 21
click at [748, 569] on button "Verify" at bounding box center [733, 566] width 986 height 30
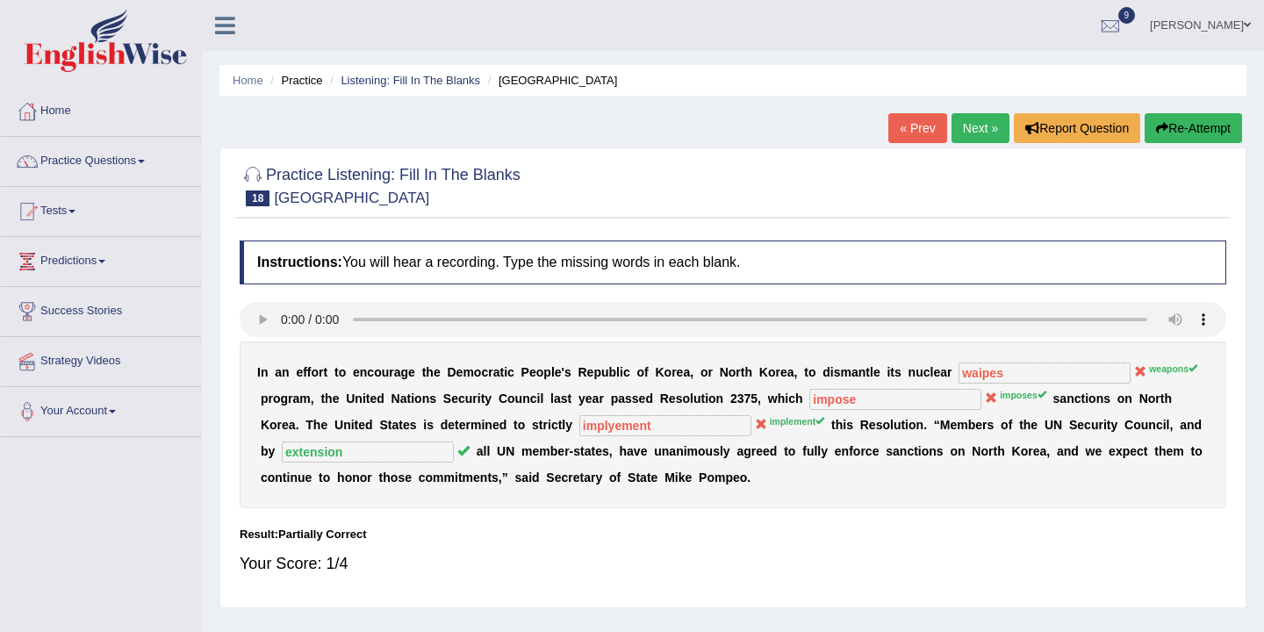
click at [864, 480] on div "I n a n e f f o r t t o e n c o u r a g e t h e D e m o c r a t i c P e o p l e…" at bounding box center [733, 424] width 986 height 167
click at [810, 526] on div "Result:" at bounding box center [733, 534] width 986 height 17
click at [974, 125] on link "Next »" at bounding box center [980, 128] width 58 height 30
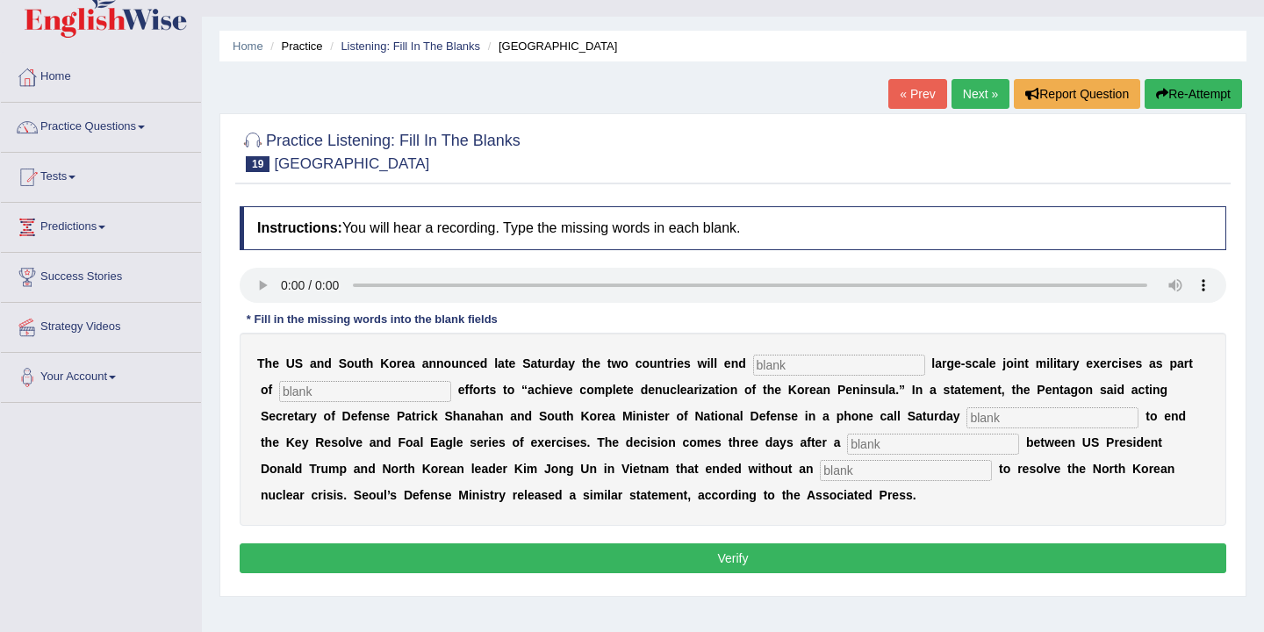
scroll to position [32, 0]
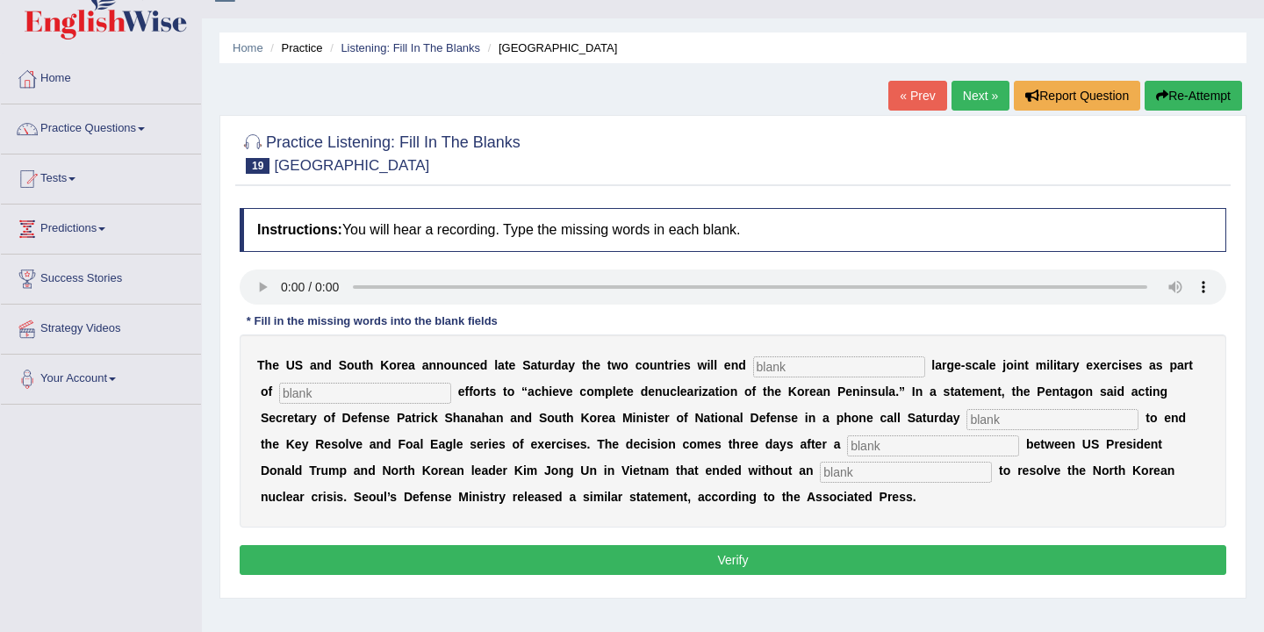
click at [777, 370] on input "text" at bounding box center [839, 366] width 172 height 21
type input "anual"
click at [301, 393] on input "text" at bounding box center [365, 393] width 172 height 21
type input "deploment"
click at [966, 411] on input "text" at bounding box center [1052, 419] width 172 height 21
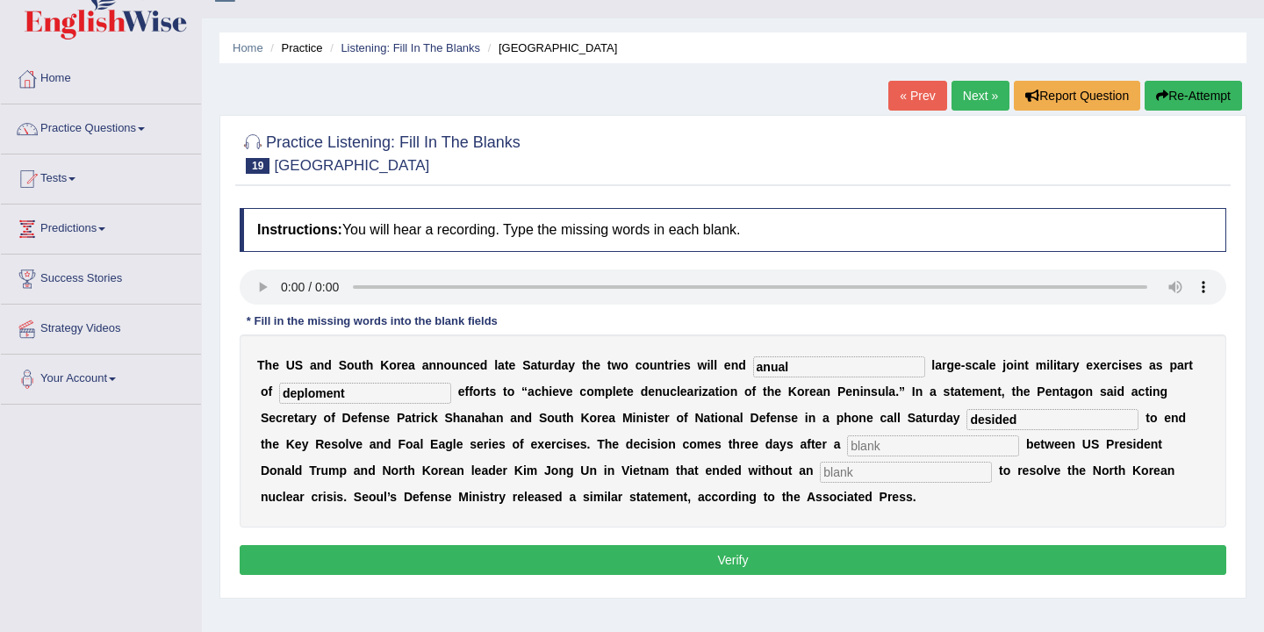
type input "desided"
click at [847, 444] on input "text" at bounding box center [933, 445] width 172 height 21
type input "summer"
click at [820, 469] on input "text" at bounding box center [906, 472] width 172 height 21
type input "agreement"
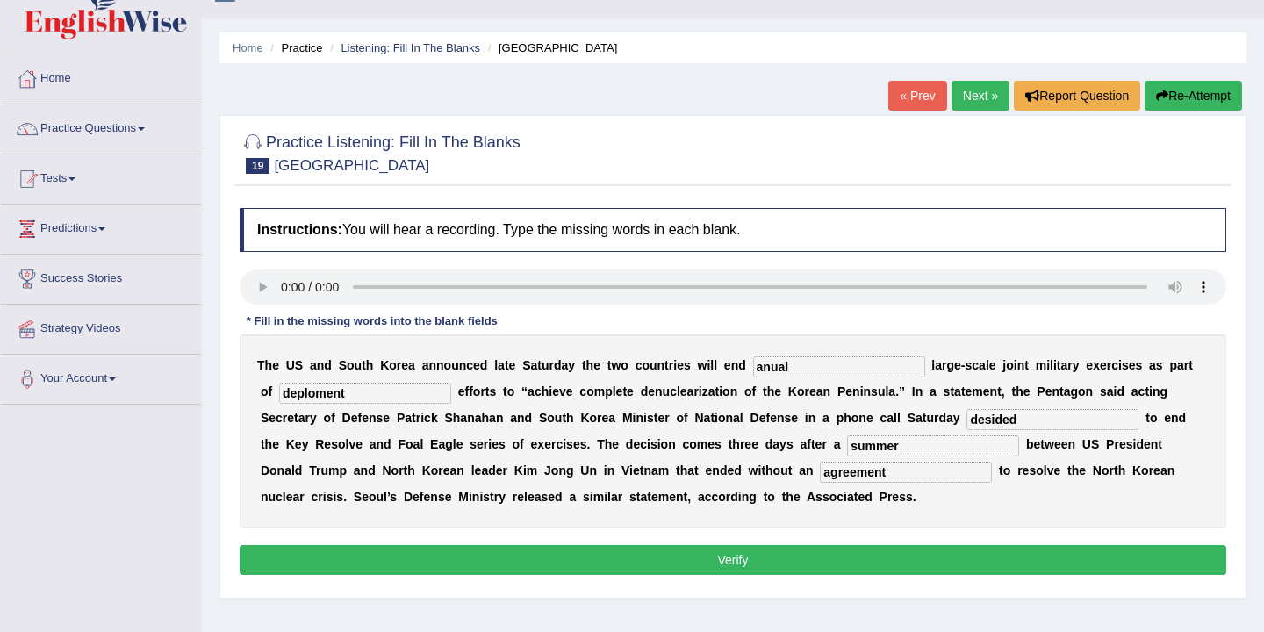
click at [966, 418] on input "desided" at bounding box center [1052, 419] width 172 height 21
type input "desided"
click at [717, 565] on button "Verify" at bounding box center [733, 560] width 986 height 30
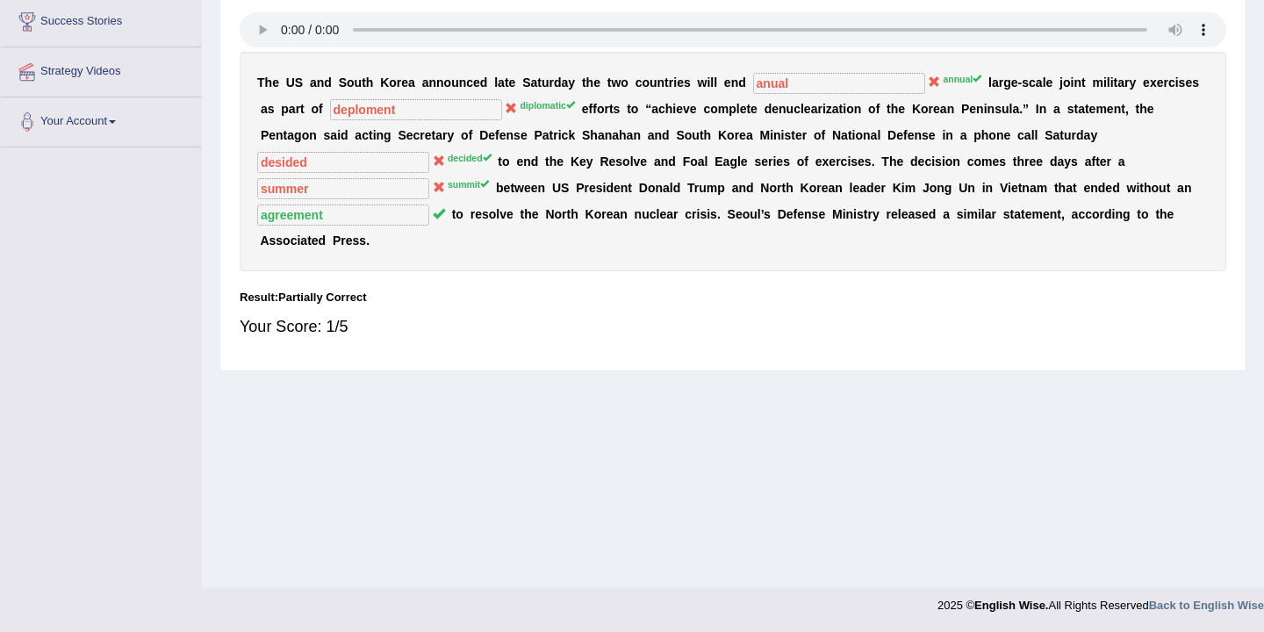
scroll to position [0, 0]
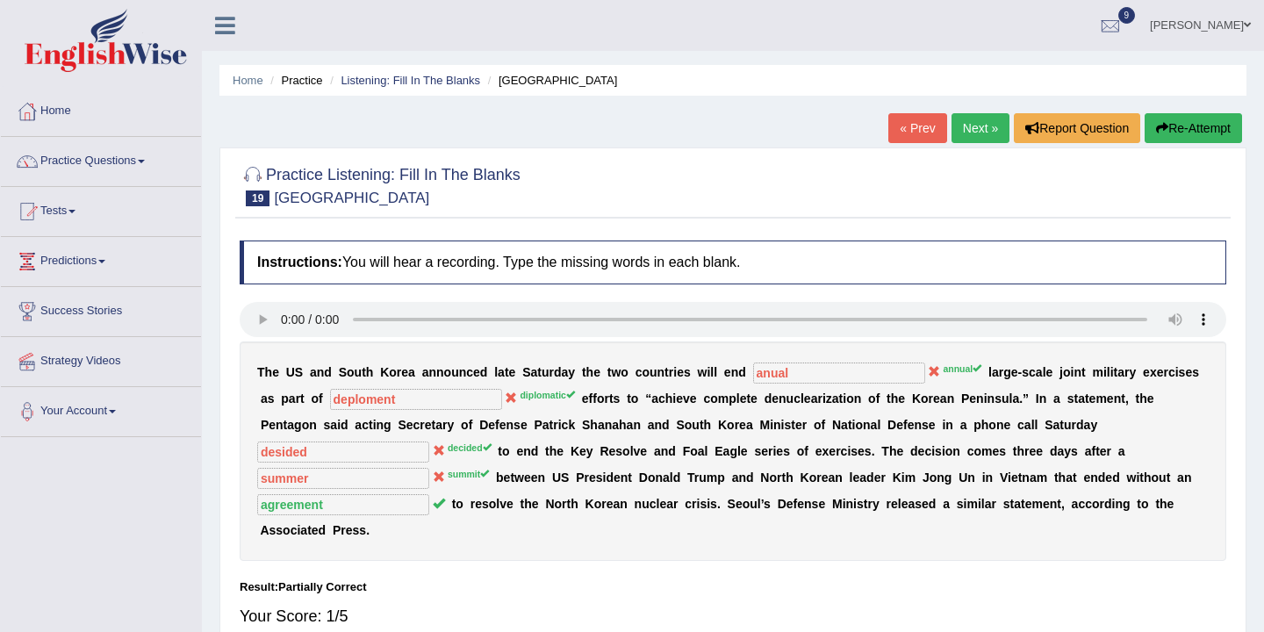
click at [967, 132] on link "Next »" at bounding box center [980, 128] width 58 height 30
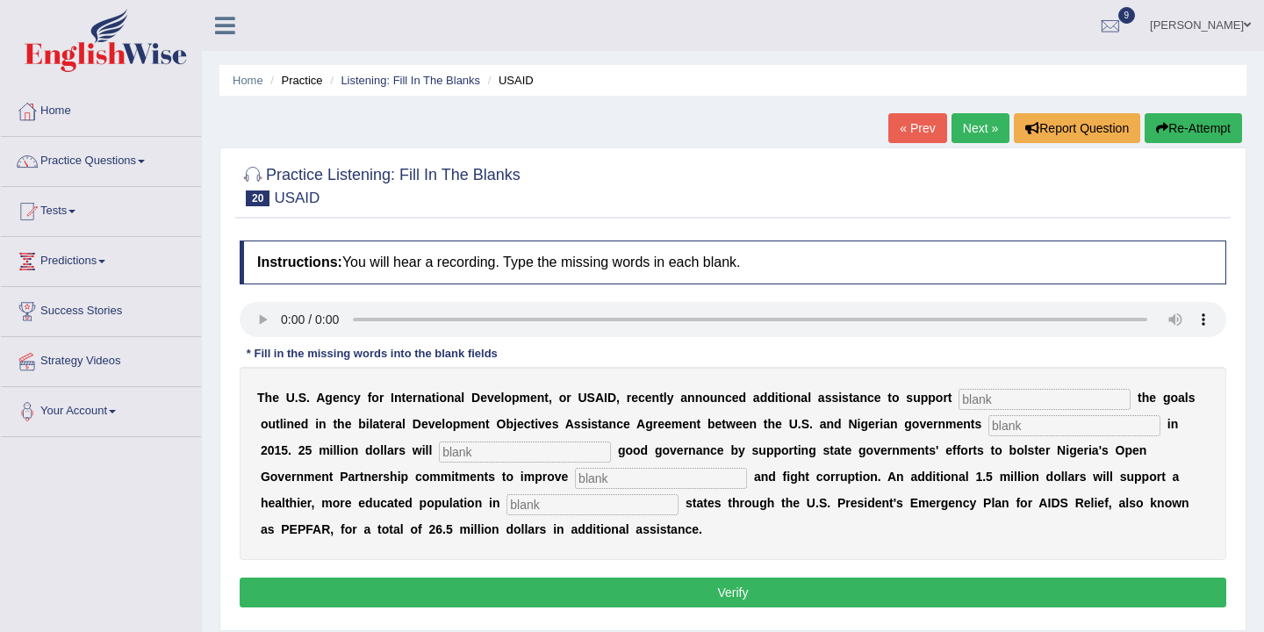
click at [1035, 395] on input "text" at bounding box center [1044, 399] width 172 height 21
click at [1047, 433] on input "text" at bounding box center [1074, 425] width 172 height 21
click at [1008, 404] on input "achep" at bounding box center [1044, 399] width 172 height 21
click at [983, 404] on input "achve" at bounding box center [1044, 399] width 172 height 21
type input "achive"
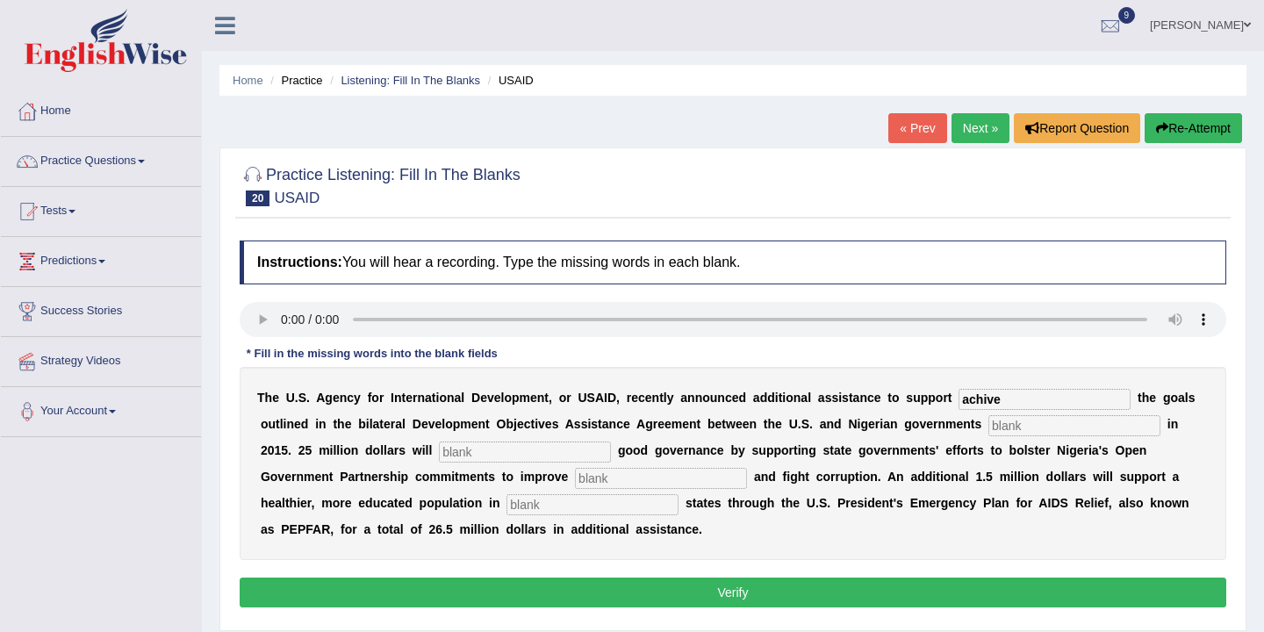
click at [1027, 420] on input "text" at bounding box center [1074, 425] width 172 height 21
type input "sign"
click at [447, 449] on input "text" at bounding box center [525, 451] width 172 height 21
type input "stand"
click at [575, 481] on input "text" at bounding box center [661, 478] width 172 height 21
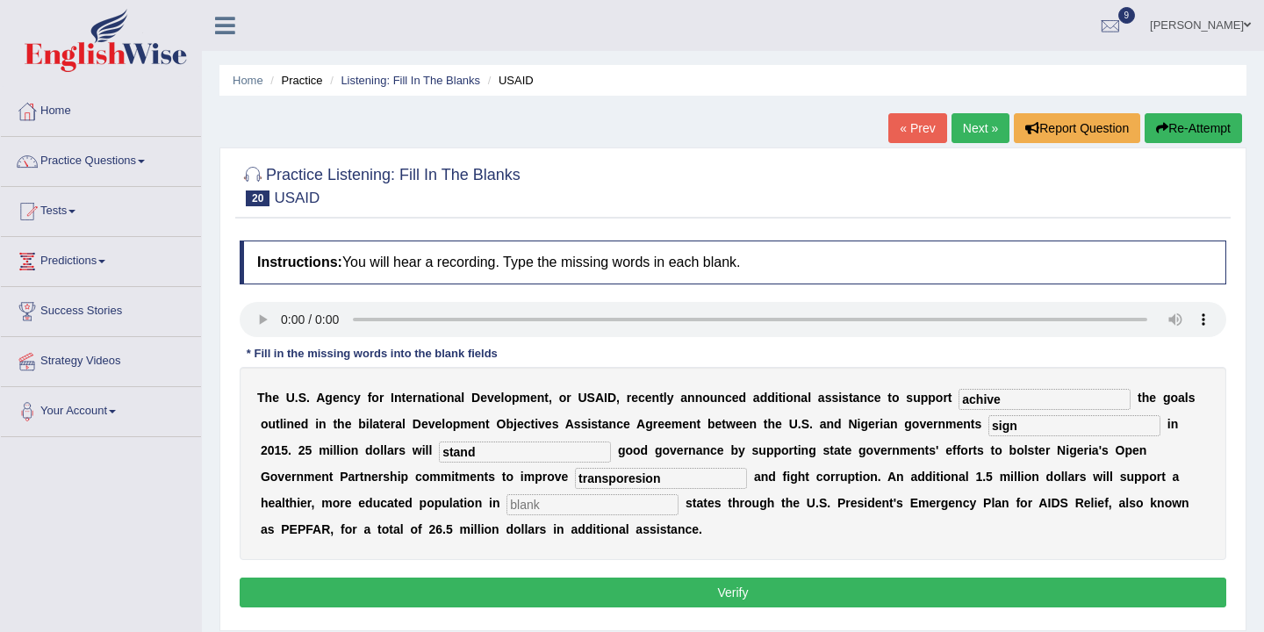
type input "transporesion"
click at [506, 508] on input "text" at bounding box center [592, 504] width 172 height 21
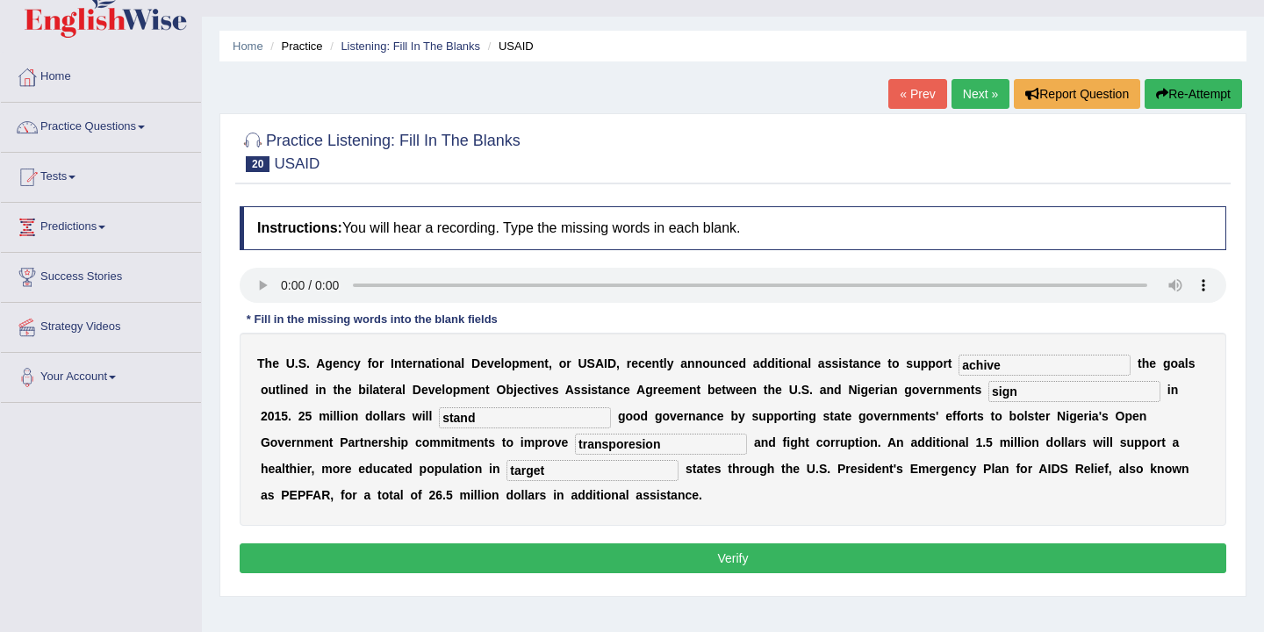
type input "target"
click at [682, 556] on button "Verify" at bounding box center [733, 558] width 986 height 30
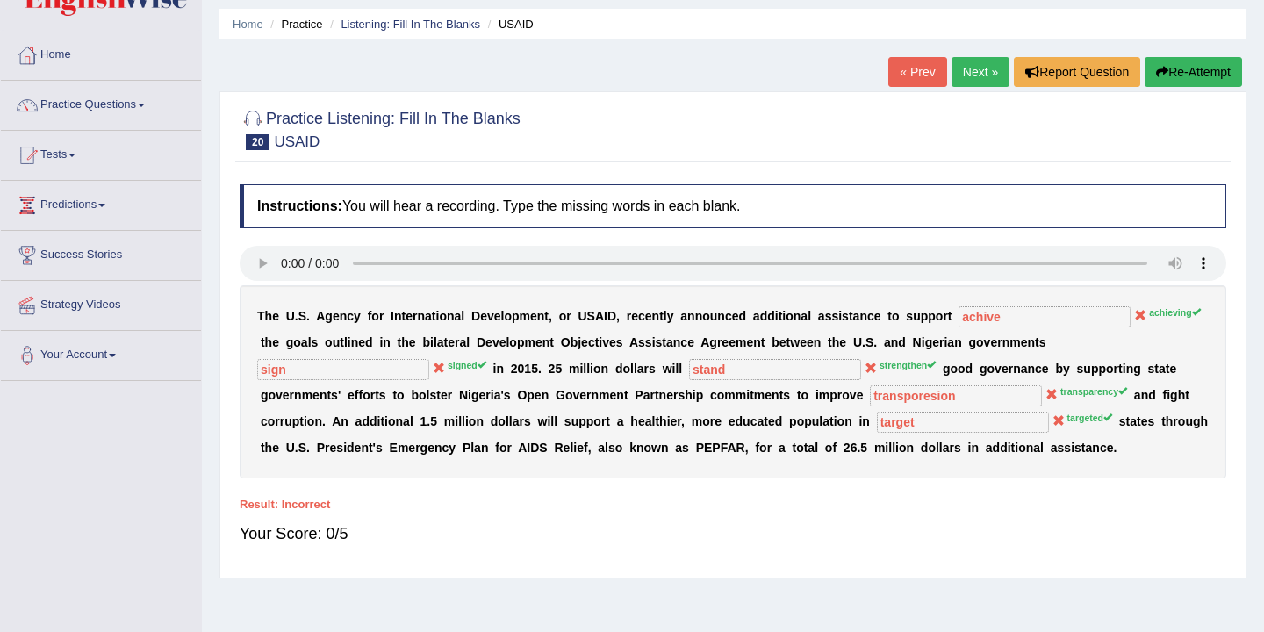
scroll to position [71, 0]
